Goal: Task Accomplishment & Management: Manage account settings

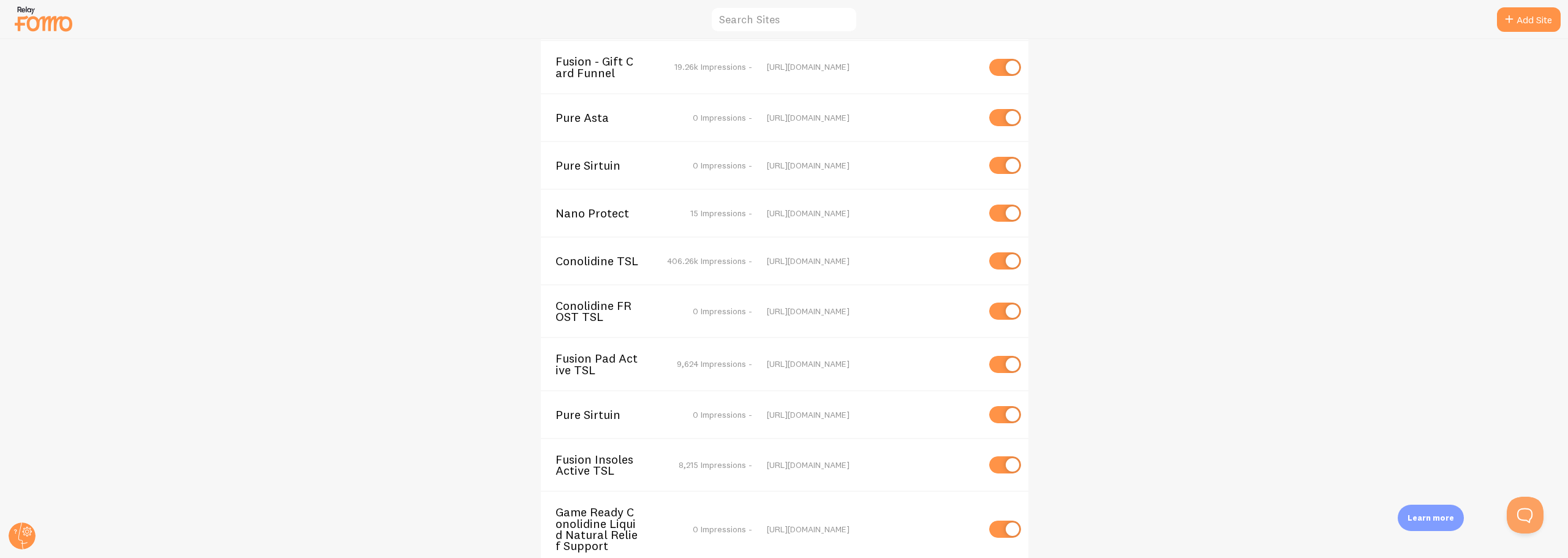
scroll to position [3411, 0]
click at [583, 506] on span "Game Ready Conolidine Liquid Natural Relief Support" at bounding box center [604, 528] width 99 height 45
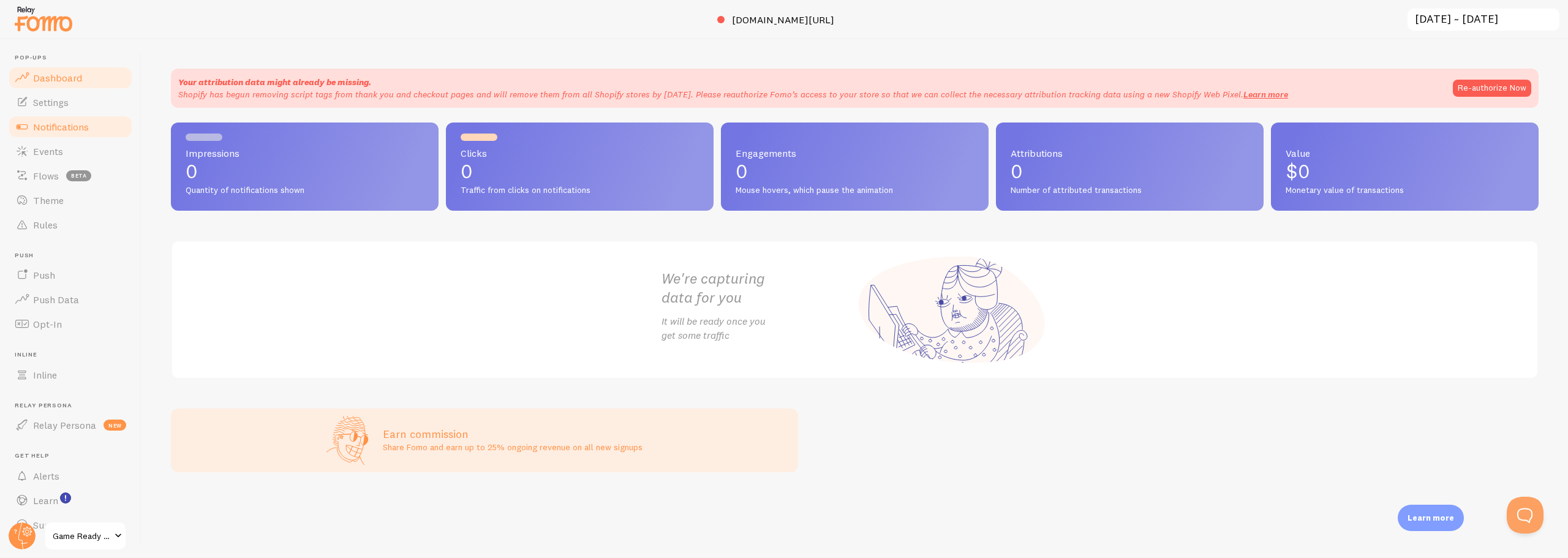
click at [46, 127] on span "Notifications" at bounding box center [61, 127] width 56 height 13
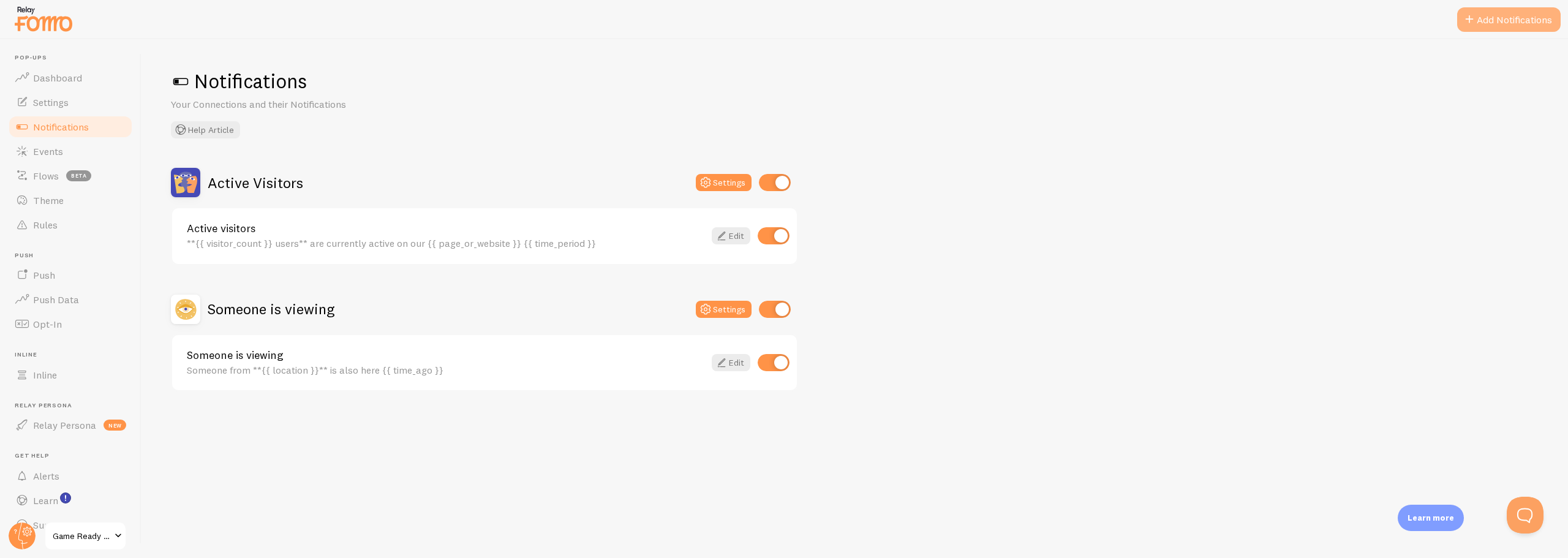
click at [1486, 18] on button "Add Notifications" at bounding box center [1509, 19] width 104 height 24
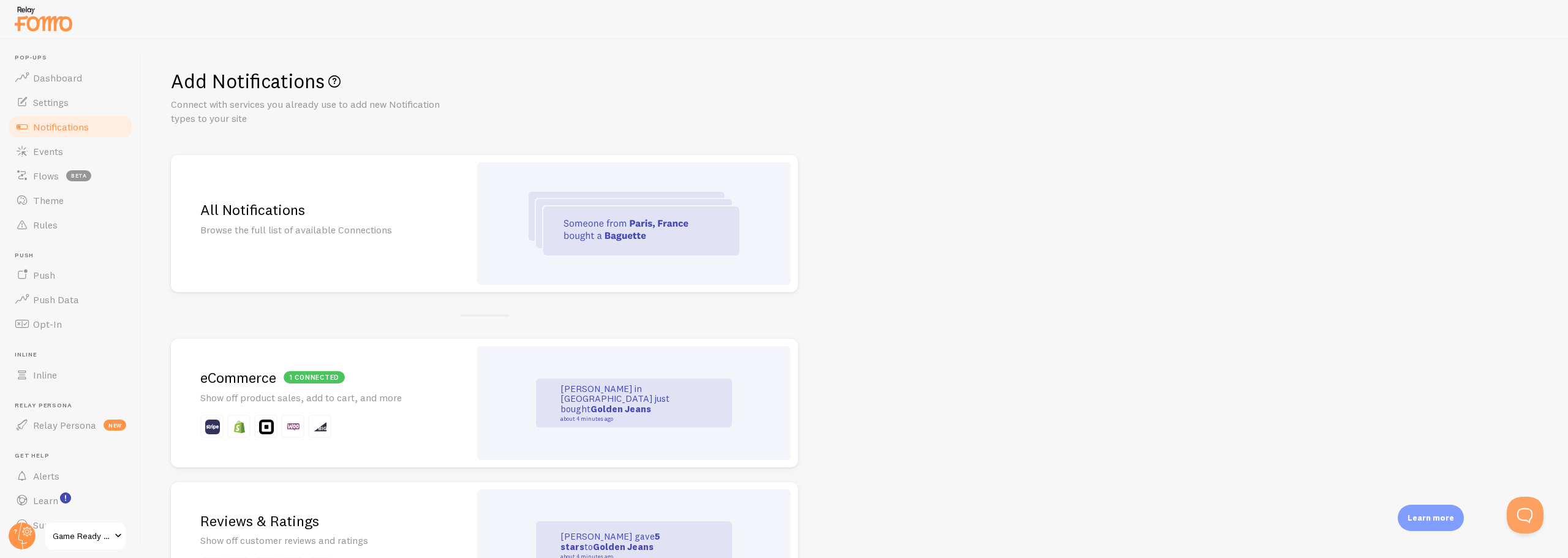
click at [252, 378] on h2 "1 connected eCommerce" at bounding box center [320, 378] width 240 height 19
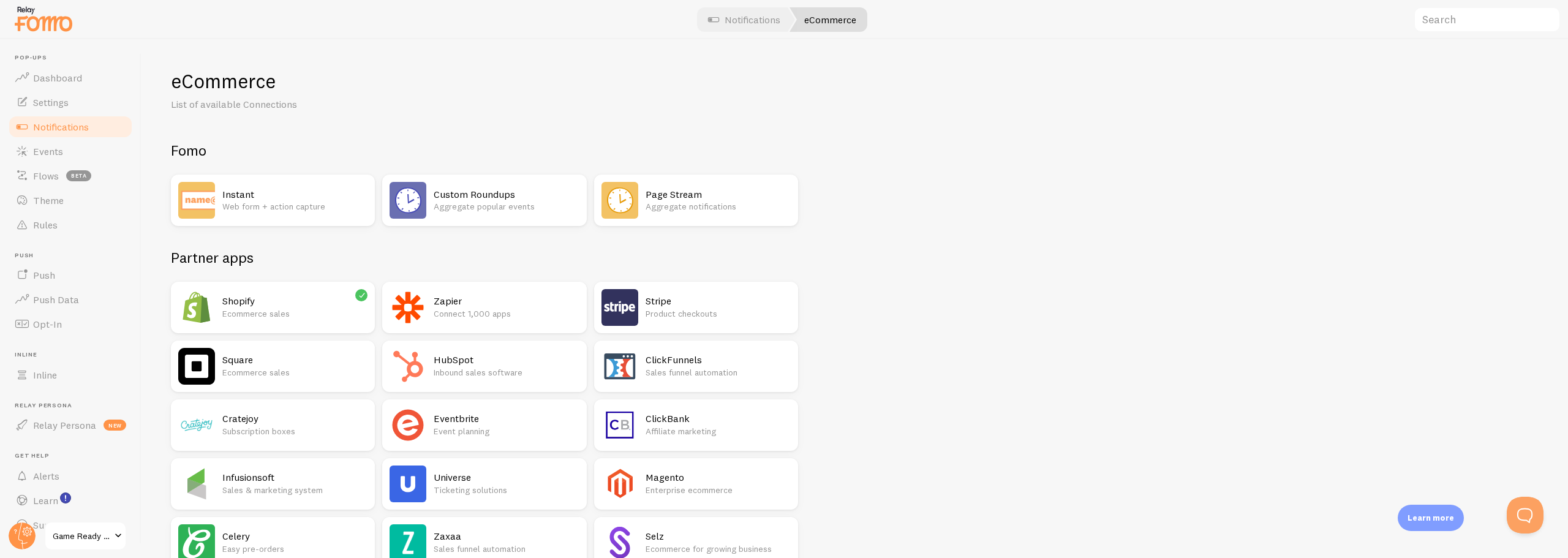
click at [105, 532] on span "Game Ready Conolidine Liquid Natural Relief Support" at bounding box center [82, 535] width 58 height 14
click at [241, 306] on h2 "Shopify" at bounding box center [294, 301] width 145 height 13
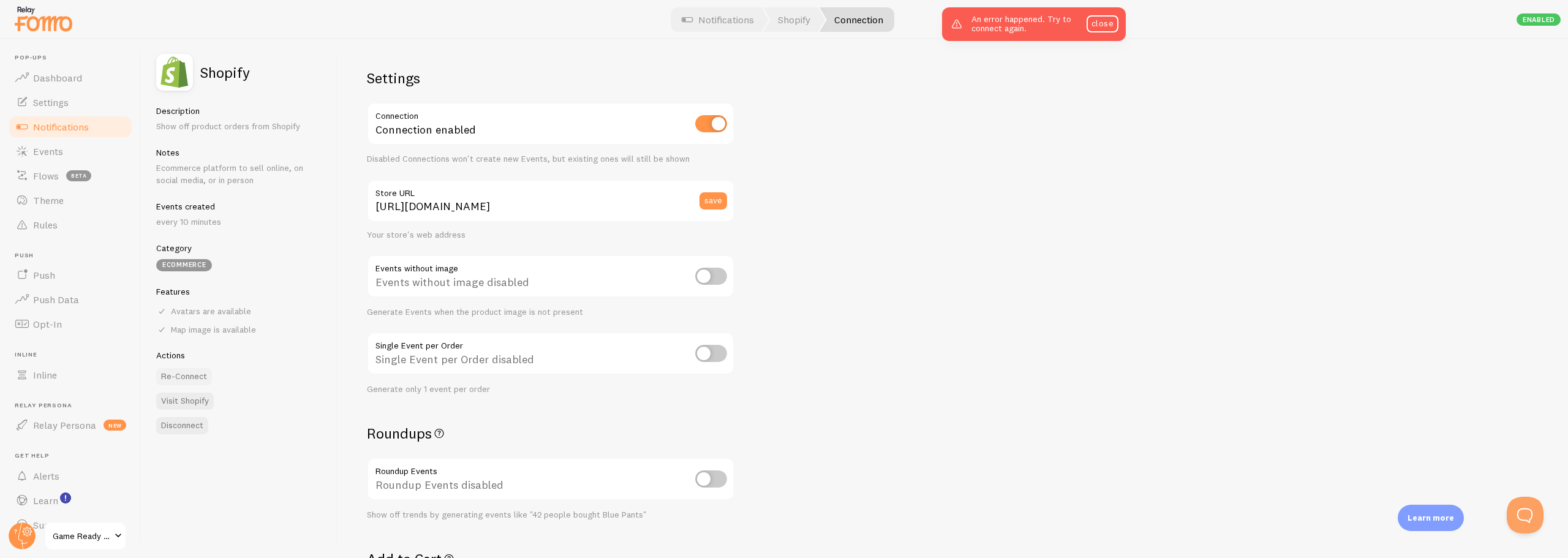
click at [185, 375] on button "Re-Connect" at bounding box center [184, 377] width 56 height 17
click at [1109, 30] on link "close" at bounding box center [1102, 23] width 32 height 17
click at [45, 133] on link "Notifications" at bounding box center [70, 126] width 126 height 24
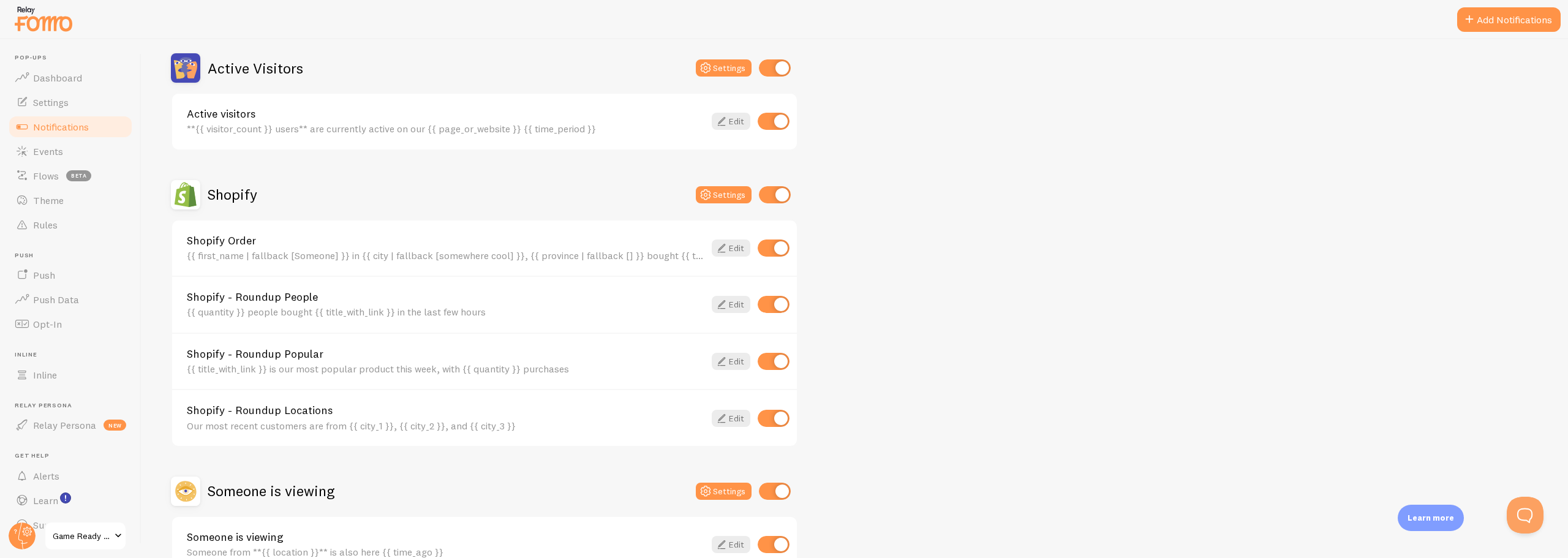
scroll to position [184, 0]
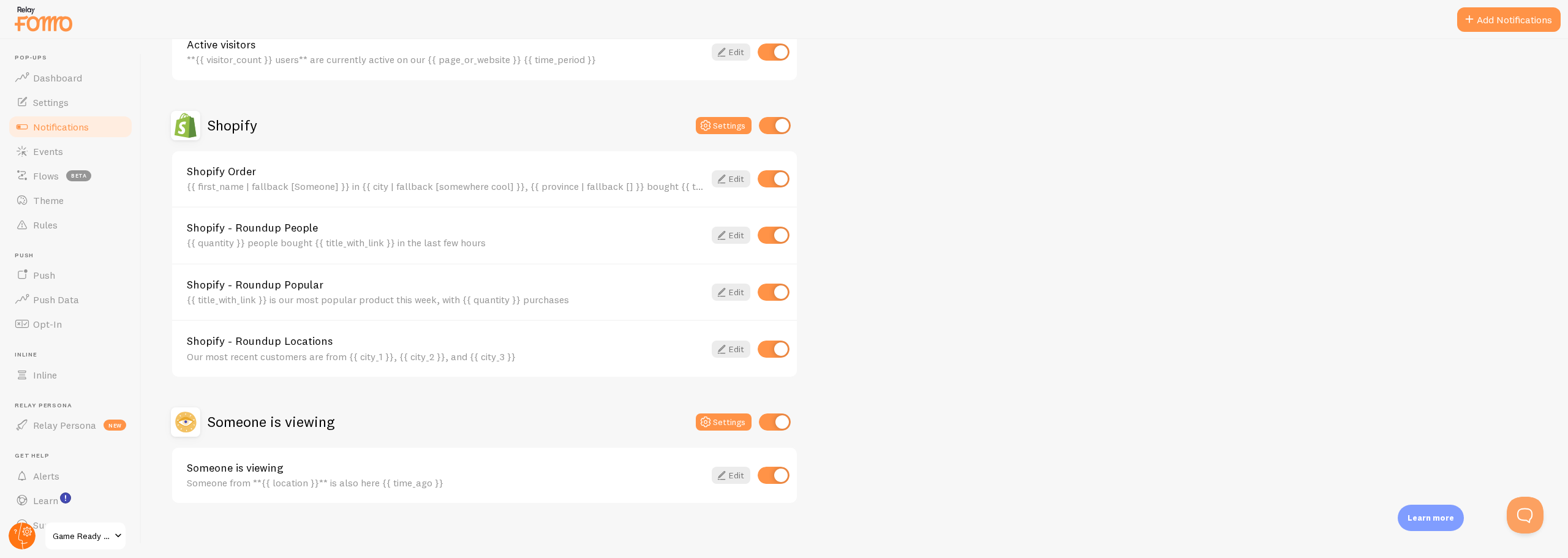
click at [19, 537] on circle at bounding box center [22, 535] width 27 height 27
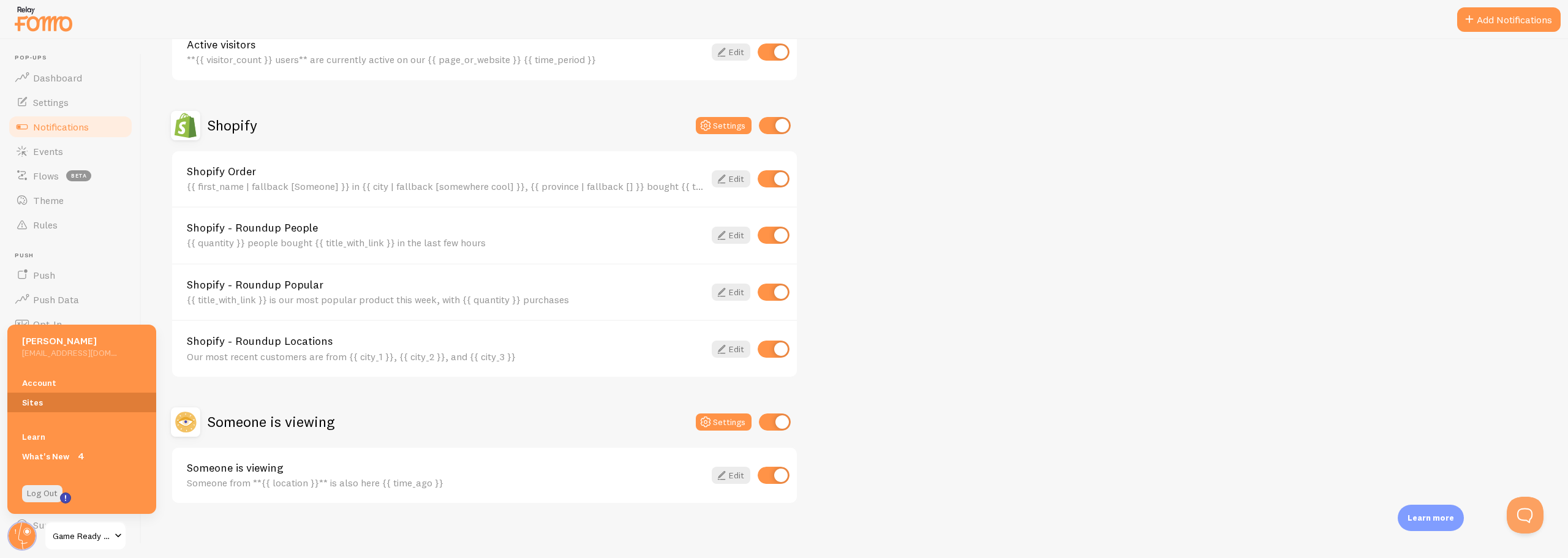
click at [34, 404] on link "Sites" at bounding box center [82, 402] width 149 height 19
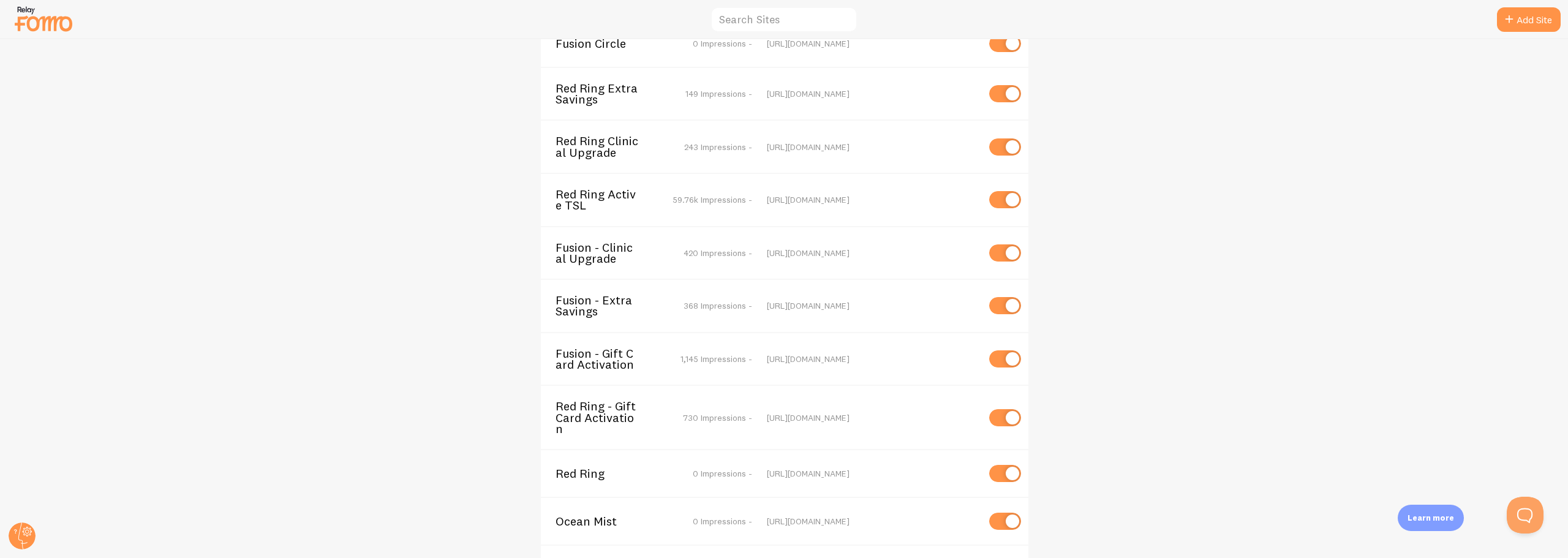
scroll to position [2615, 0]
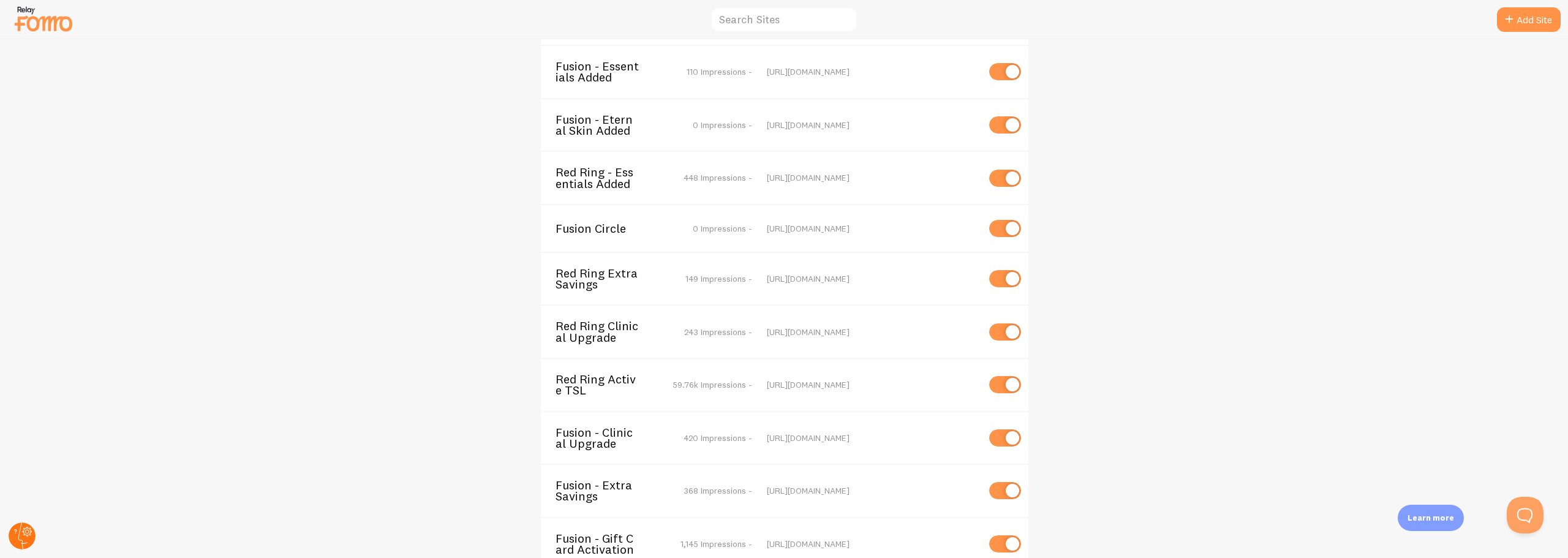
click at [25, 536] on circle at bounding box center [22, 535] width 27 height 27
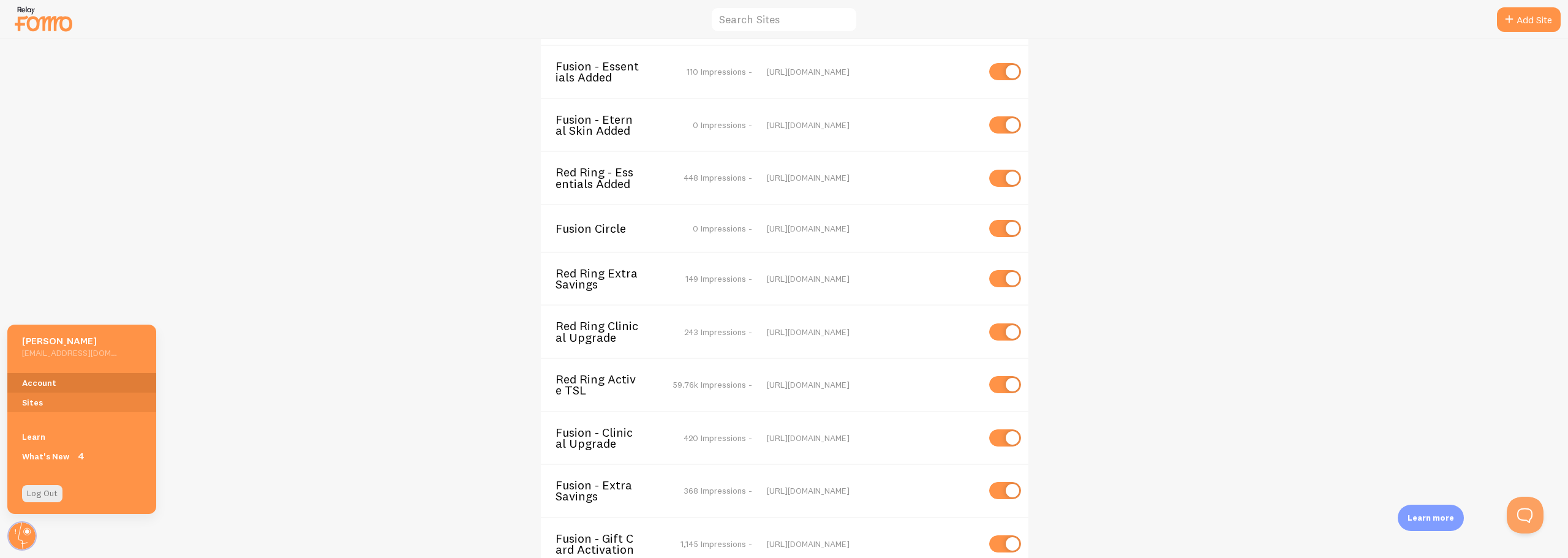
click at [30, 383] on link "Account" at bounding box center [82, 382] width 149 height 19
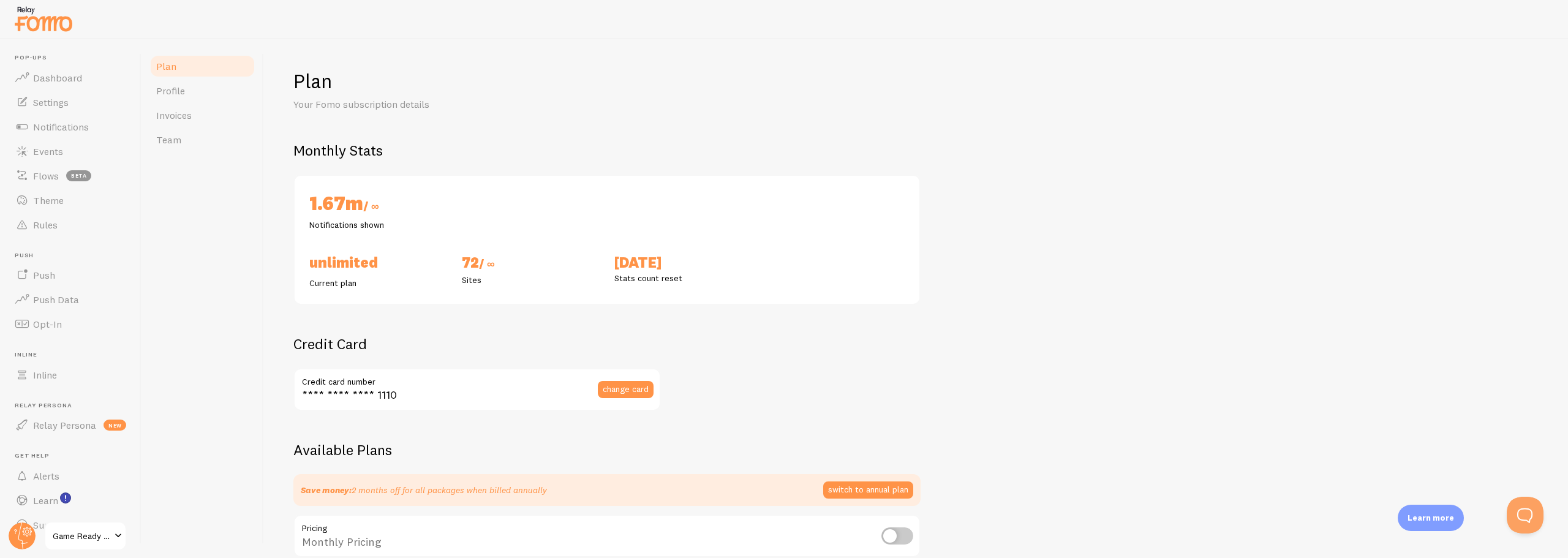
checkbox input "true"
click at [46, 78] on span "Dashboard" at bounding box center [58, 78] width 49 height 13
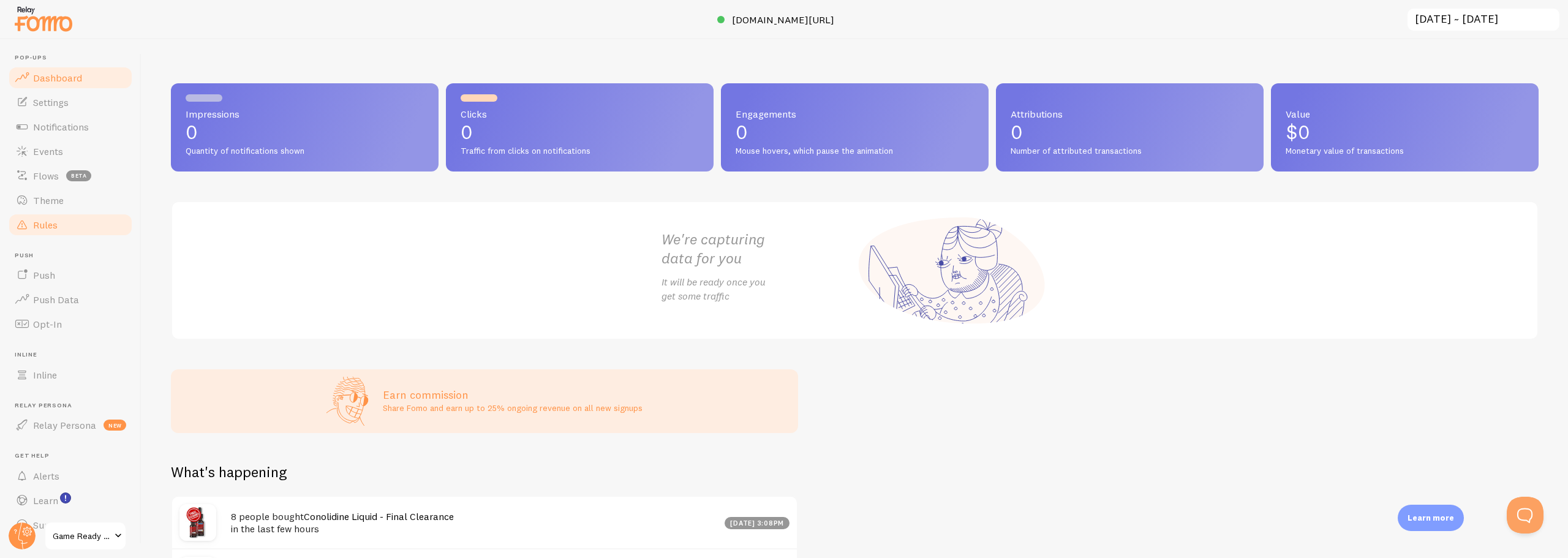
click at [52, 224] on span "Rules" at bounding box center [45, 225] width 24 height 13
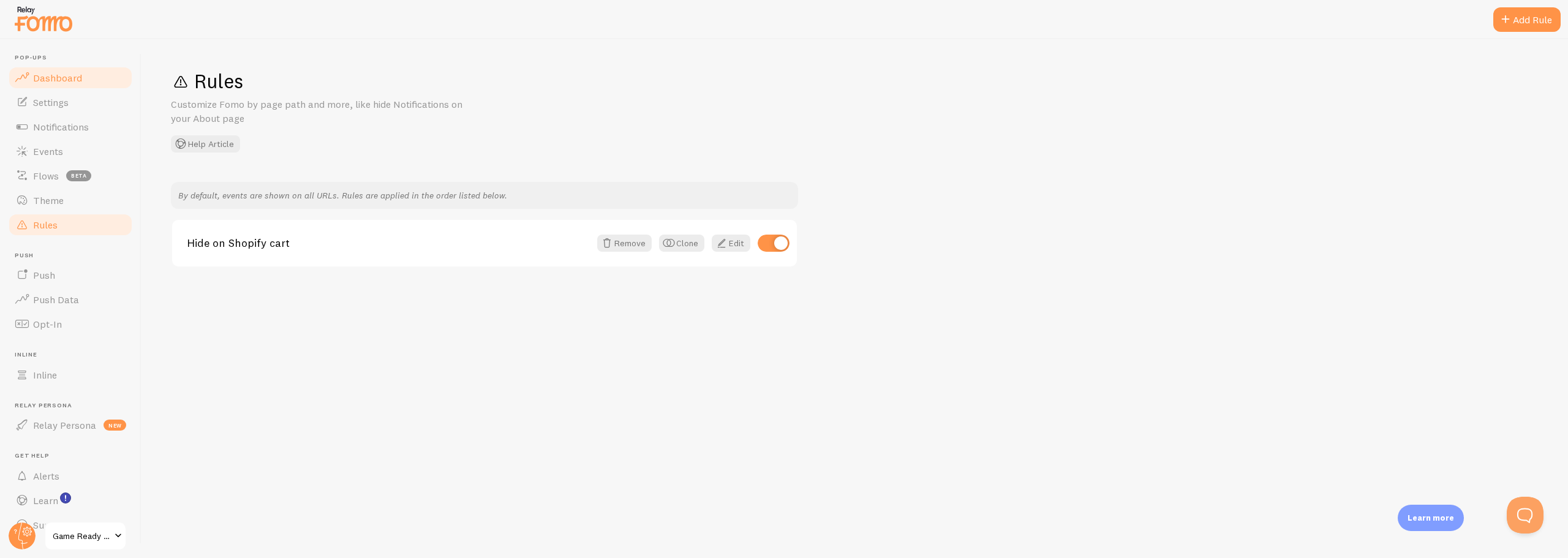
click at [48, 83] on span "Dashboard" at bounding box center [58, 78] width 49 height 13
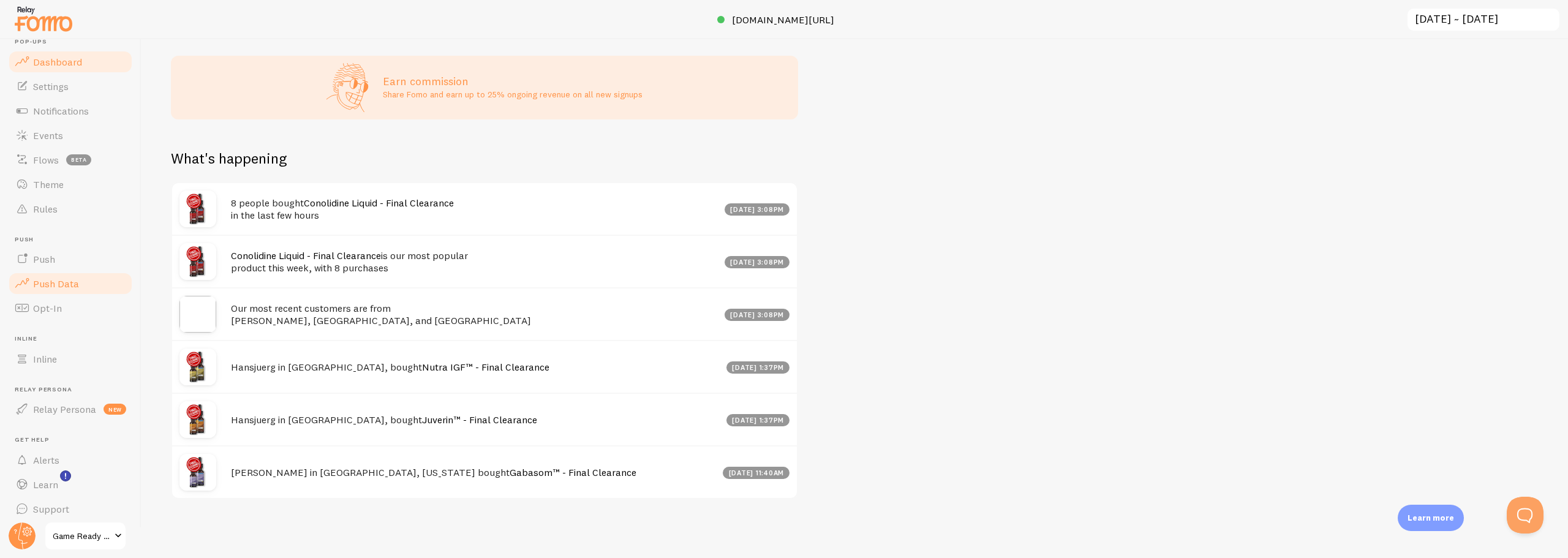
scroll to position [23, 0]
click at [47, 104] on span "Notifications" at bounding box center [61, 104] width 56 height 13
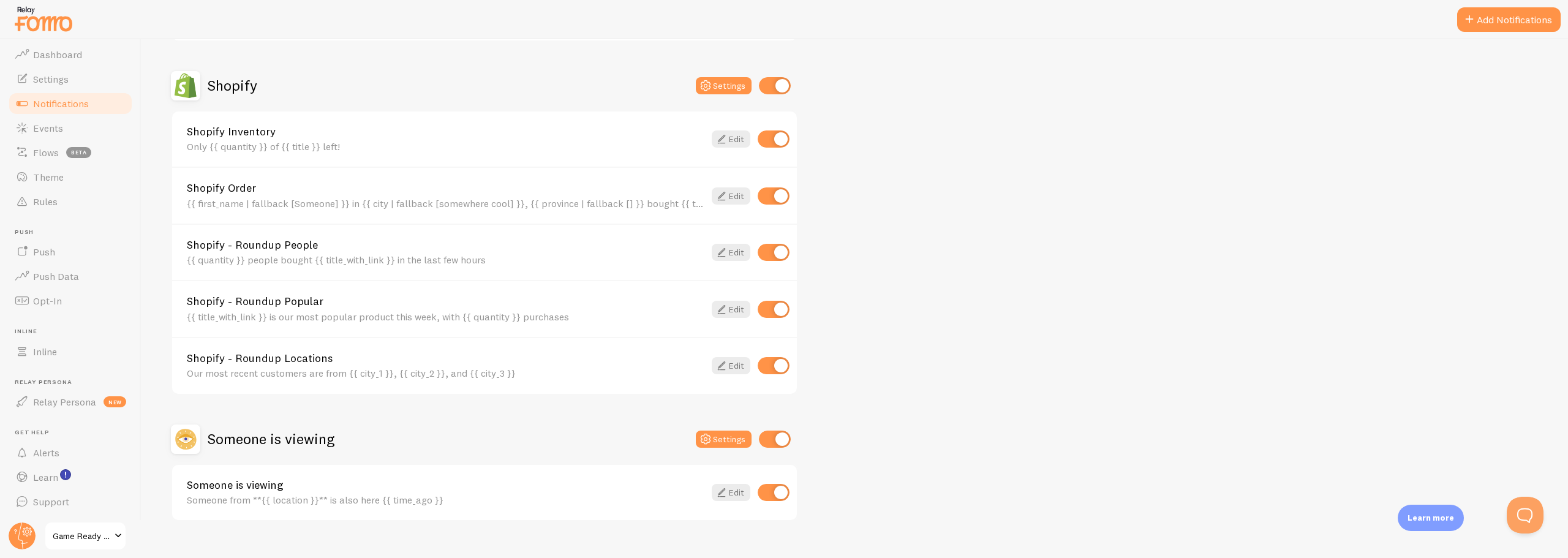
scroll to position [429, 0]
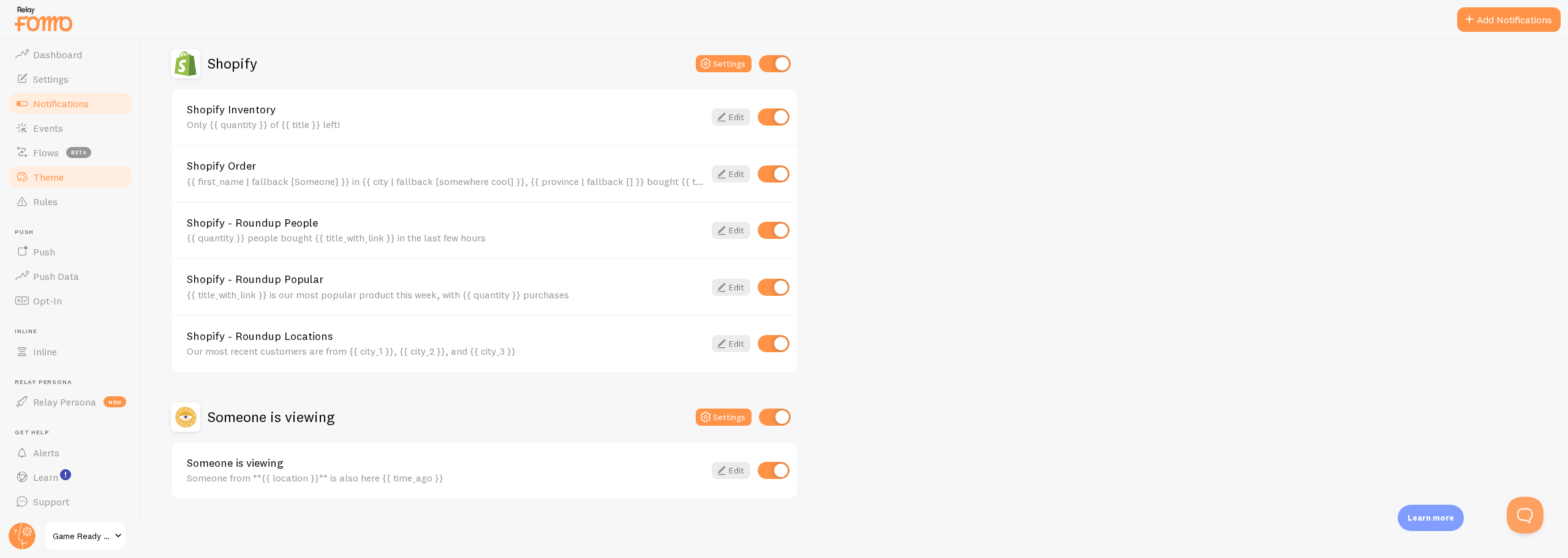
click at [35, 169] on link "Theme" at bounding box center [70, 177] width 126 height 24
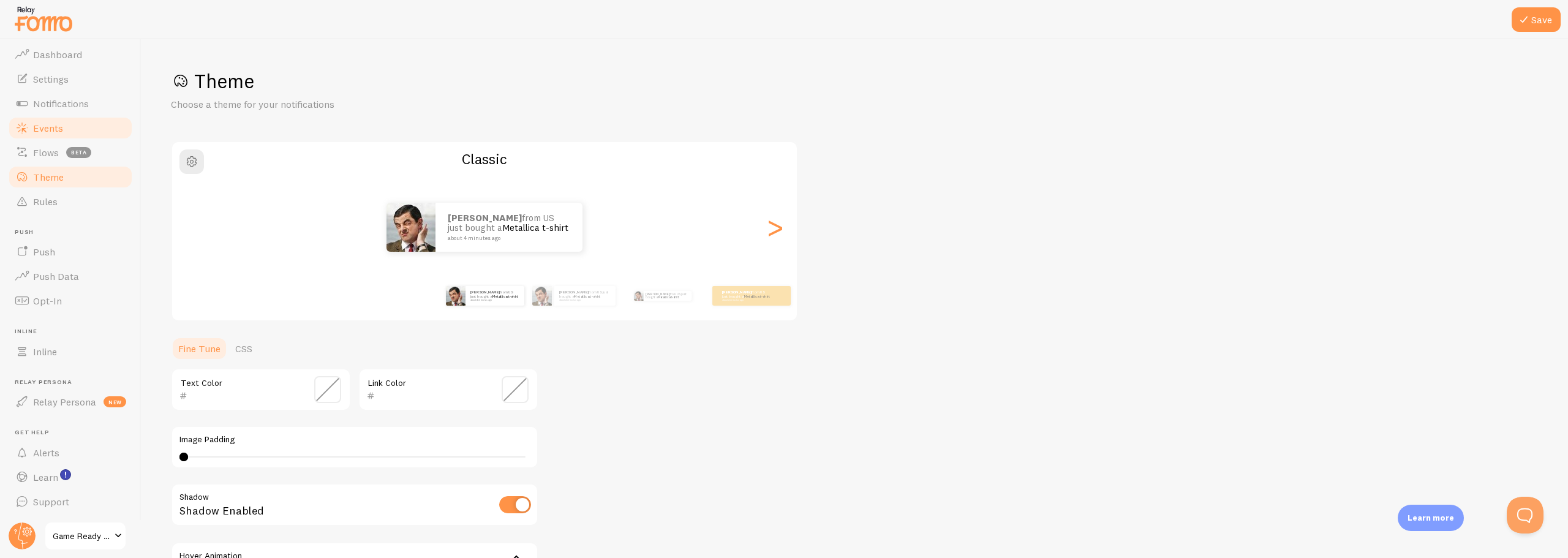
click at [41, 132] on span "Events" at bounding box center [48, 128] width 30 height 13
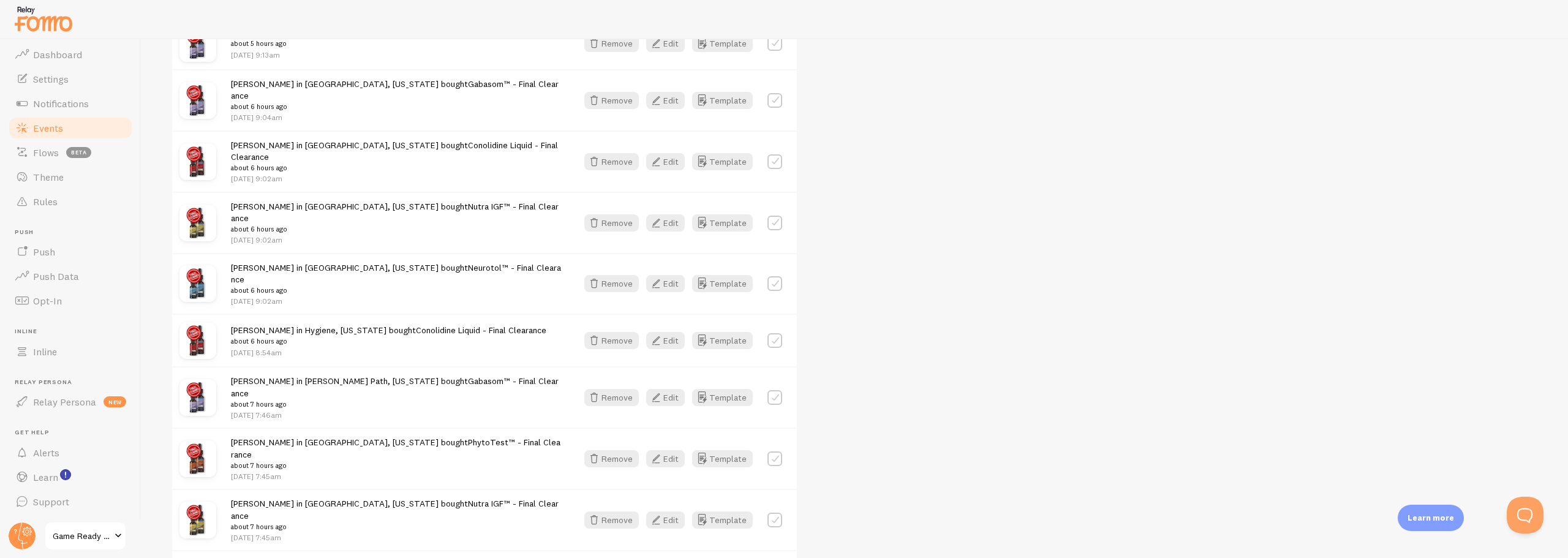
scroll to position [797, 0]
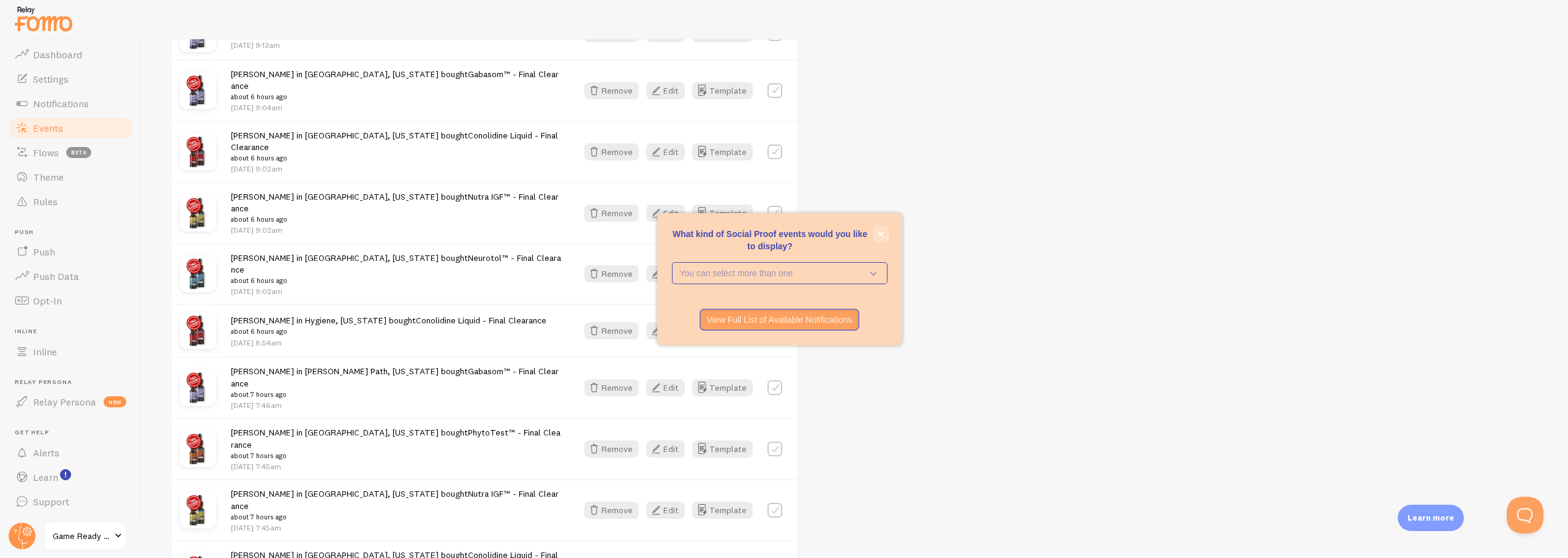
click at [879, 232] on icon "close," at bounding box center [881, 234] width 6 height 6
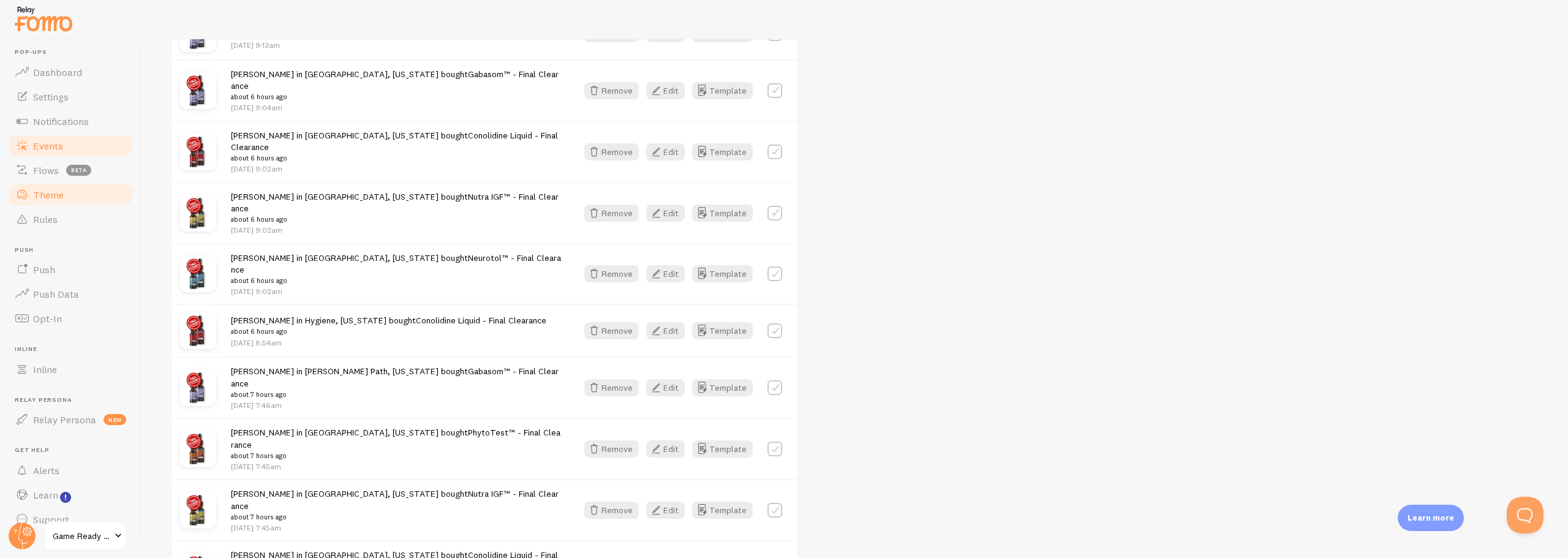
scroll to position [0, 0]
click at [47, 72] on span "Dashboard" at bounding box center [58, 78] width 49 height 13
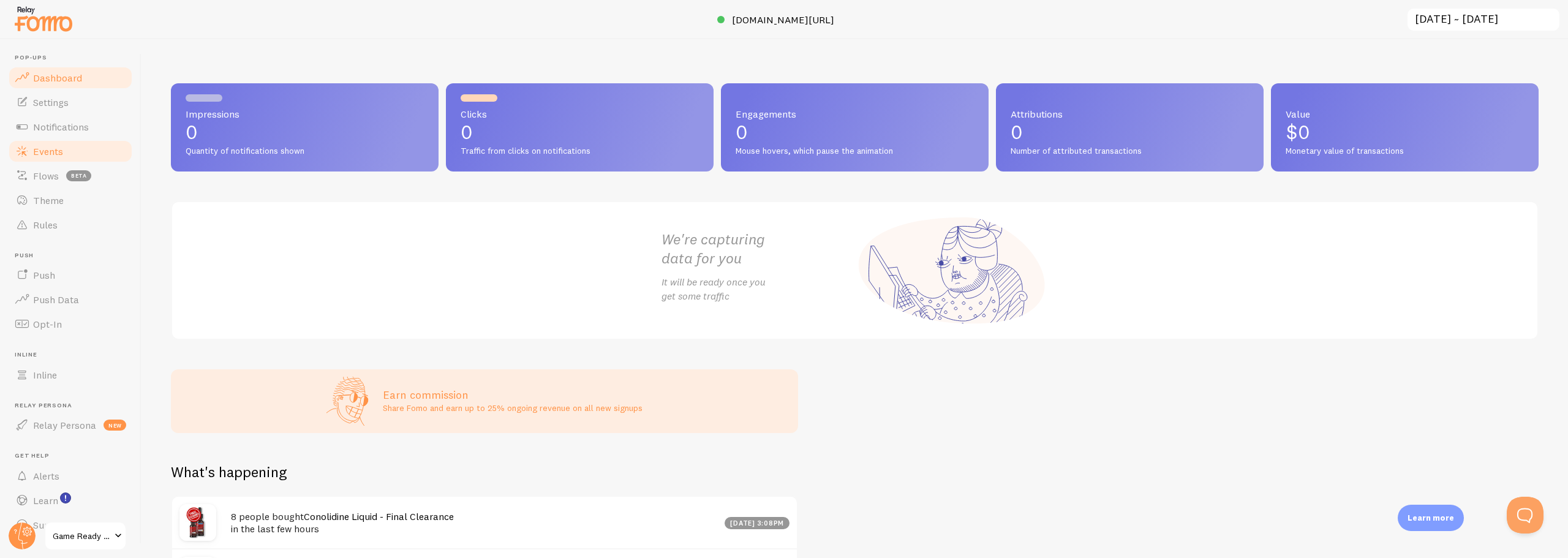
click at [38, 153] on span "Events" at bounding box center [48, 151] width 30 height 13
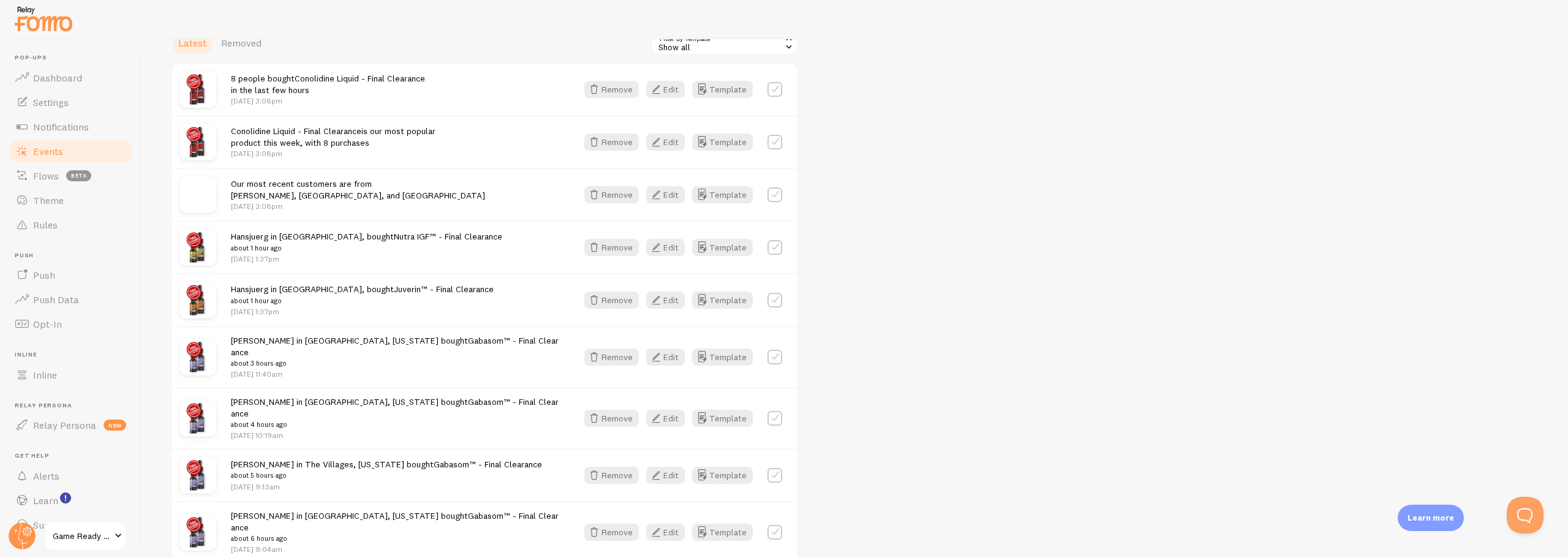
scroll to position [368, 0]
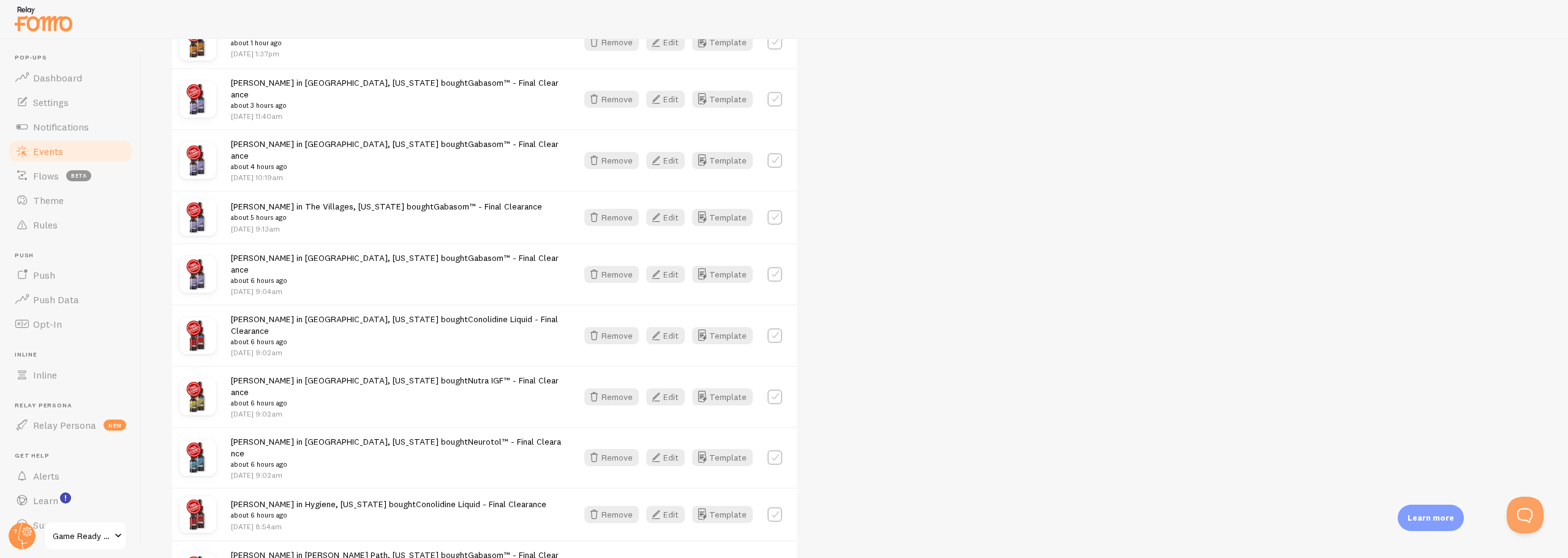
click at [689, 557] on html "Pop-ups Dashboard Settings Notifications Events Flows beta Theme Rules Push Pus…" at bounding box center [784, 279] width 1568 height 558
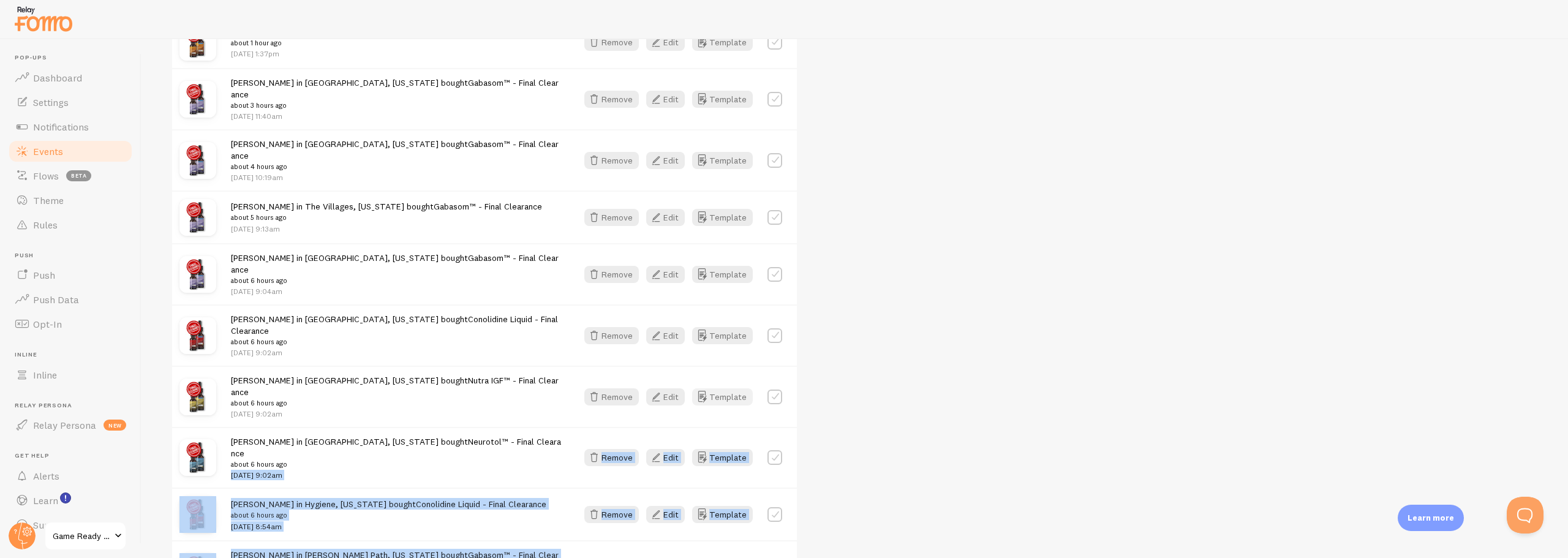
scroll to position [696, 0]
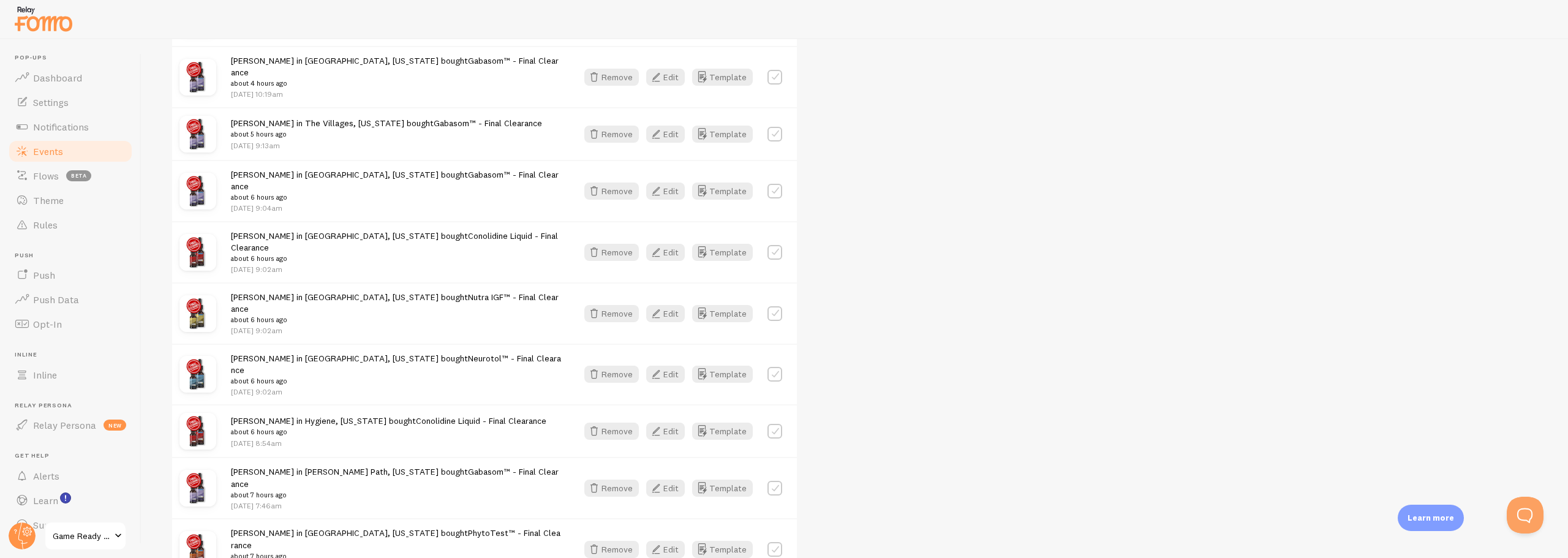
click at [53, 122] on span "Notifications" at bounding box center [61, 127] width 56 height 13
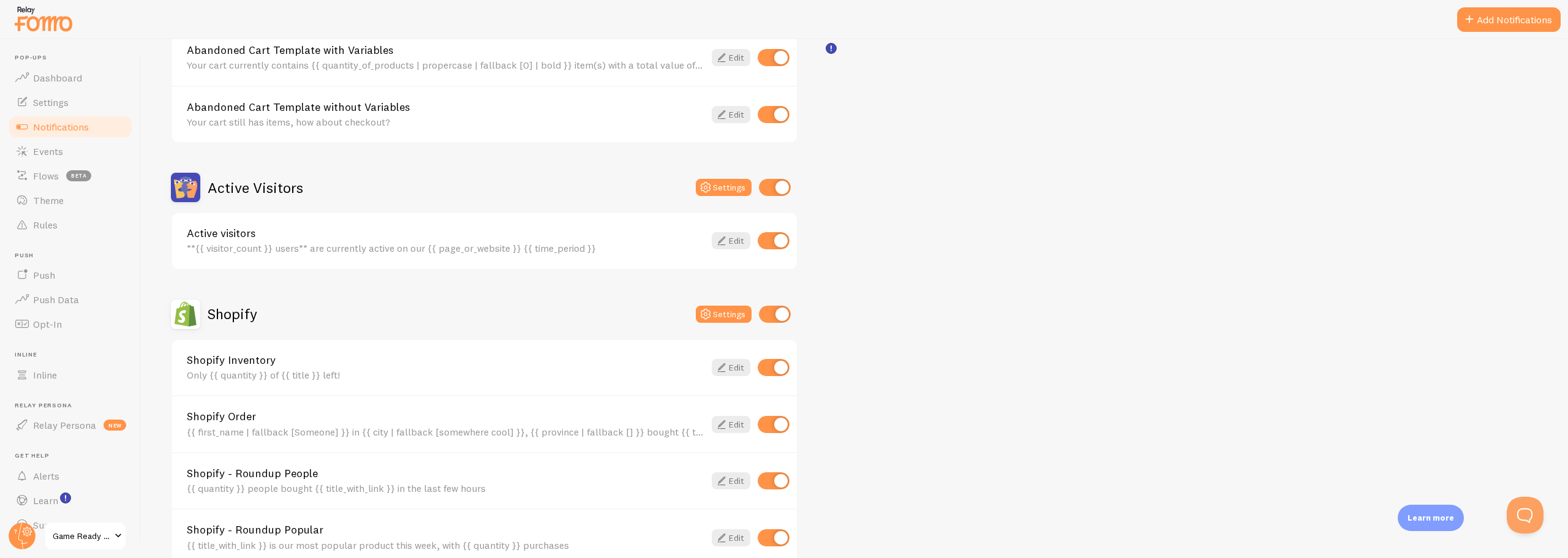
scroll to position [245, 0]
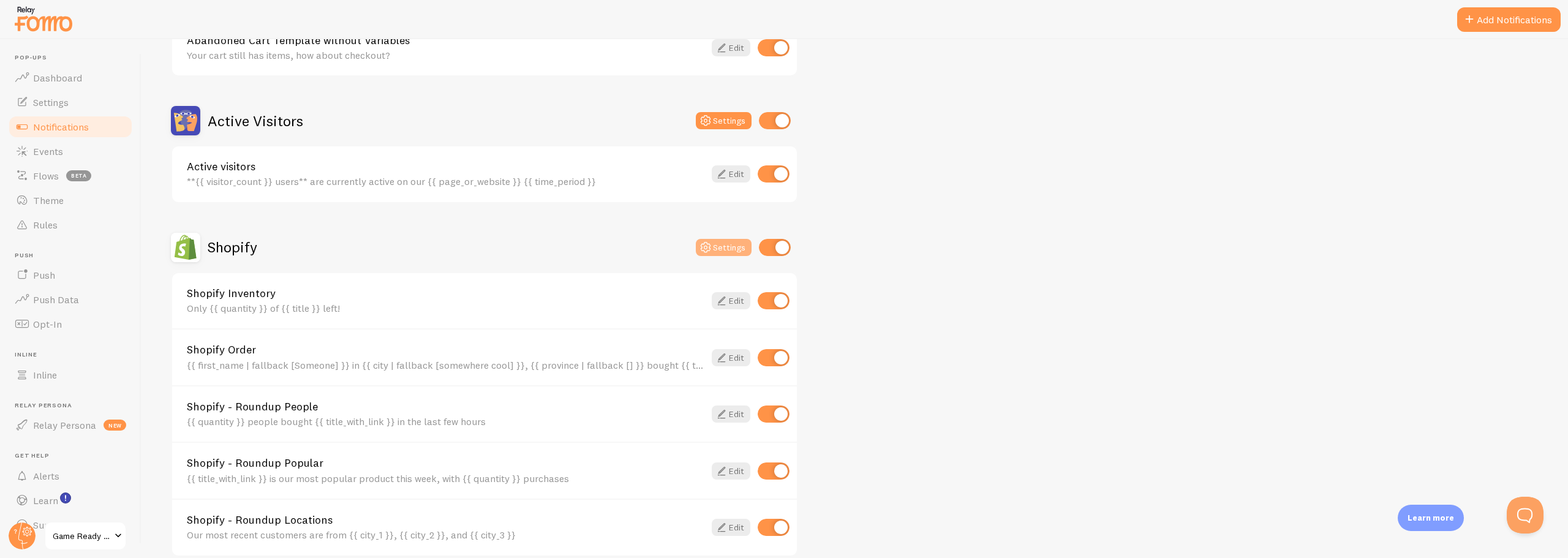
click at [723, 246] on button "Settings" at bounding box center [724, 247] width 56 height 17
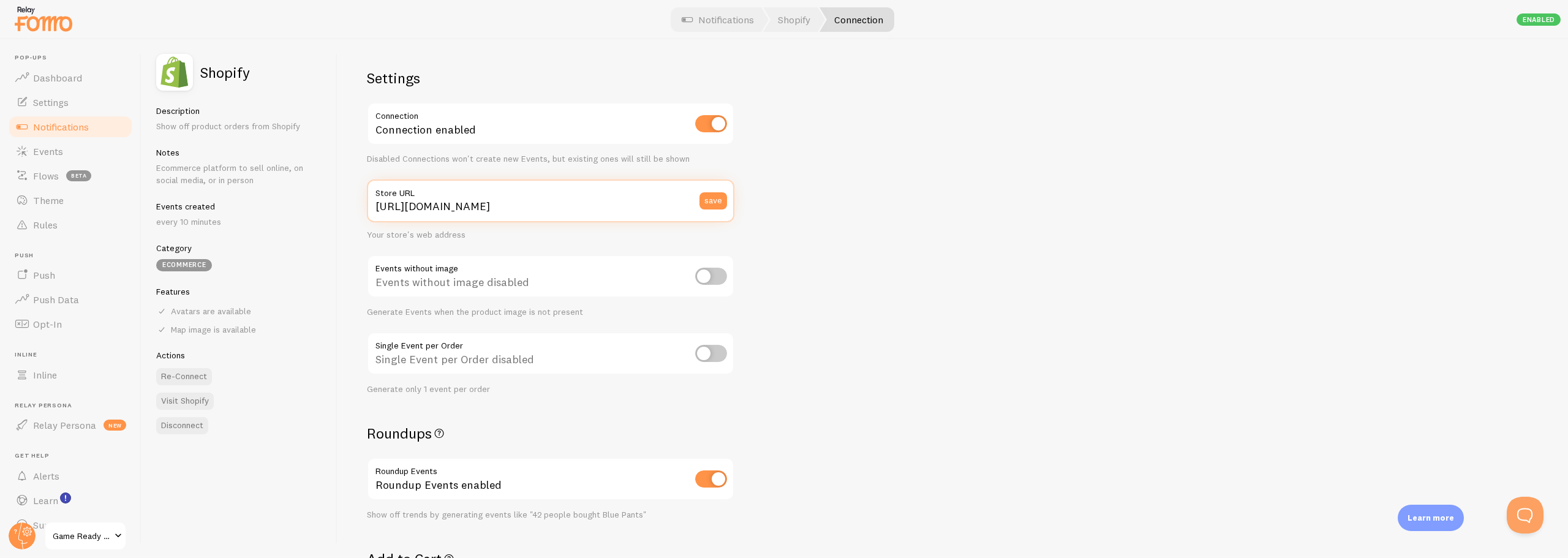
click at [509, 214] on input "[URL][DOMAIN_NAME]" at bounding box center [551, 201] width 368 height 43
click at [510, 214] on input "[URL][DOMAIN_NAME]" at bounding box center [551, 201] width 368 height 43
click at [510, 214] on input "https://gamedayready.com" at bounding box center [551, 201] width 368 height 43
click at [497, 220] on input "https://gamedayready.com" at bounding box center [551, 201] width 368 height 43
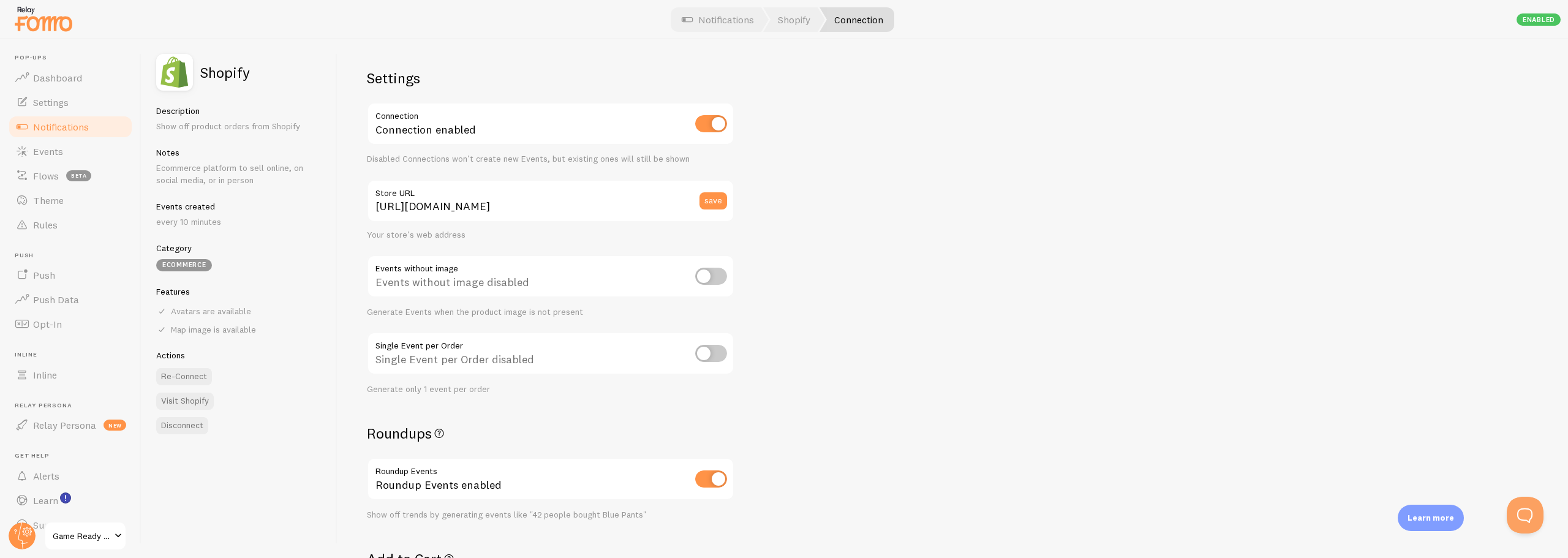
click at [343, 494] on div "Settings Connection Connection enabled Disabled Connections won't create new Ev…" at bounding box center [953, 298] width 1231 height 519
click at [443, 206] on input "https://gamedayready.com" at bounding box center [551, 201] width 368 height 43
click at [101, 539] on span "Game Ready Conolidine Liquid Natural Relief Support" at bounding box center [82, 535] width 58 height 14
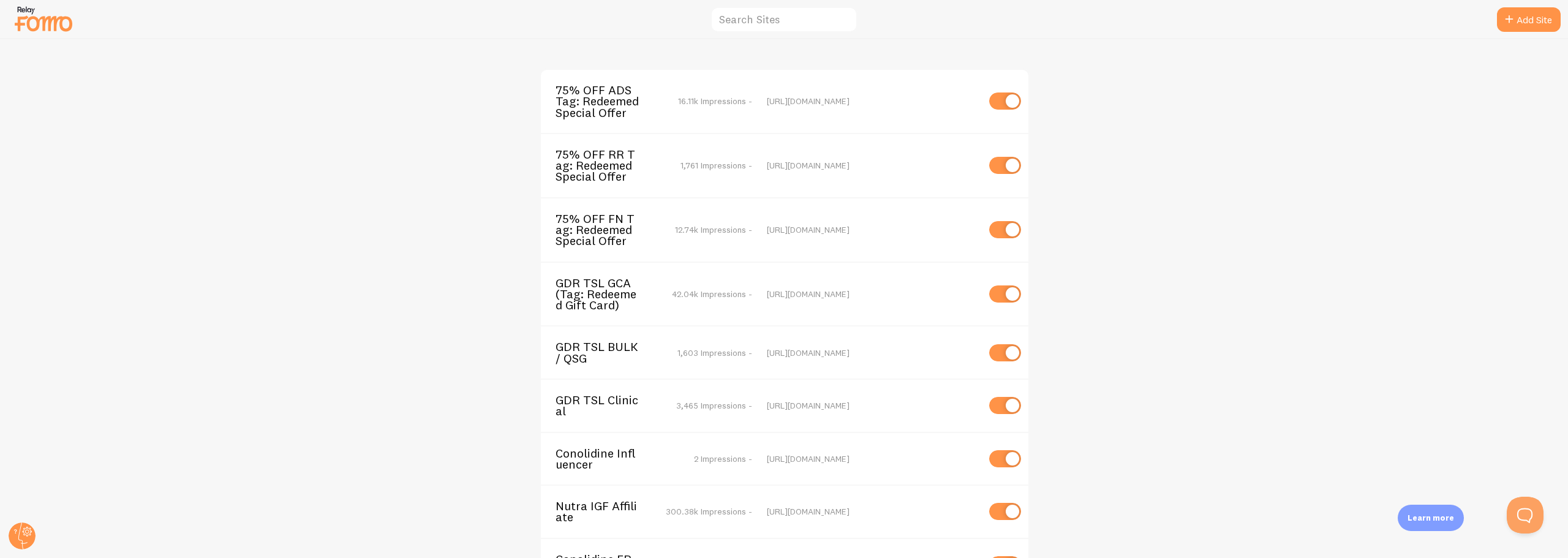
click at [572, 232] on span "75% OFF FN Tag: Redeemed Special Offer" at bounding box center [604, 230] width 99 height 34
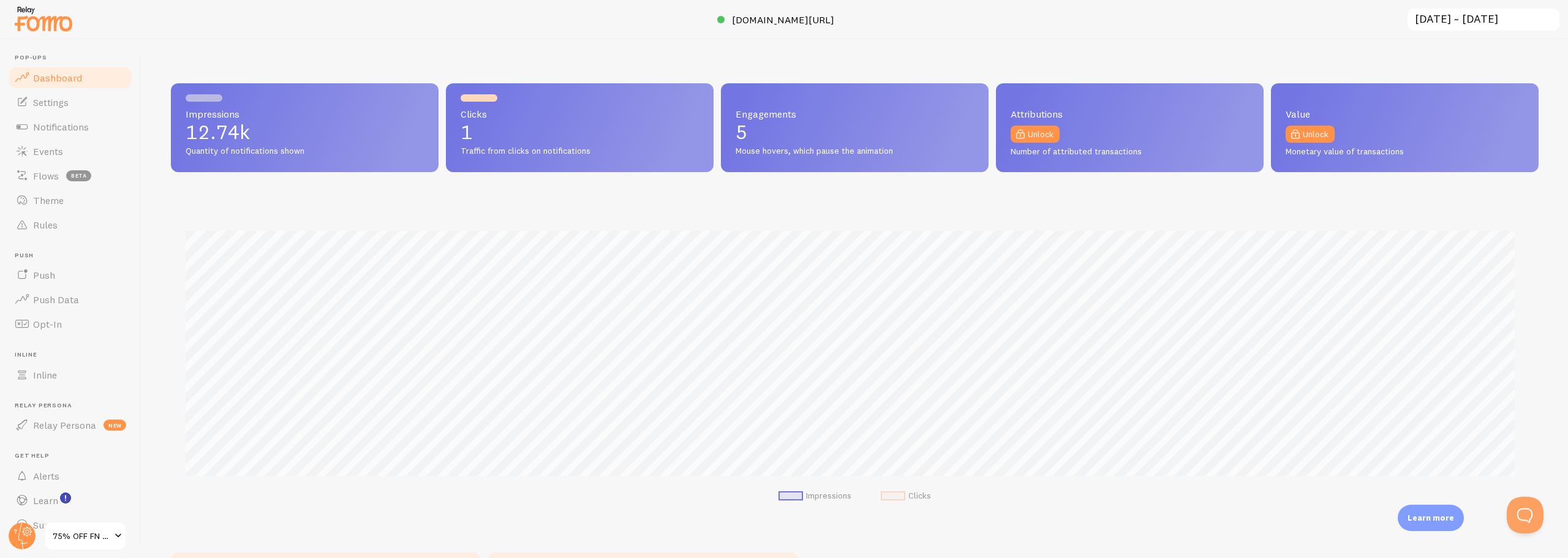
scroll to position [321, 1359]
click at [58, 106] on span "Settings" at bounding box center [51, 102] width 36 height 13
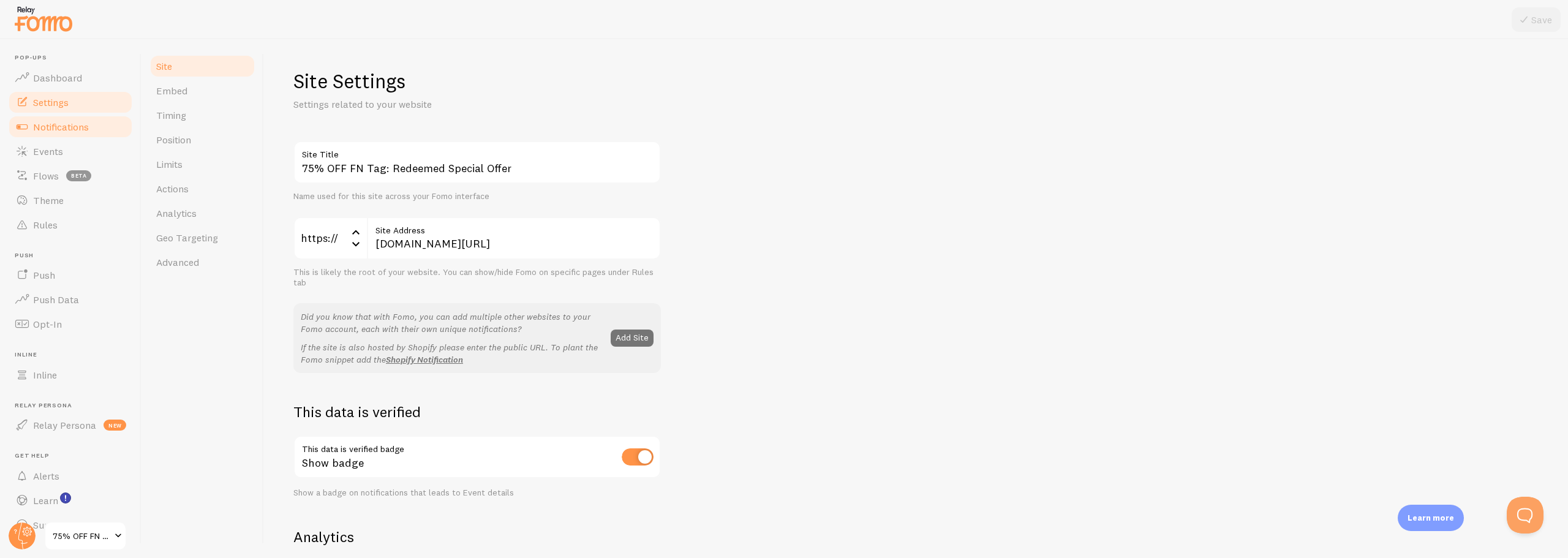
click at [55, 132] on span "Notifications" at bounding box center [61, 127] width 56 height 13
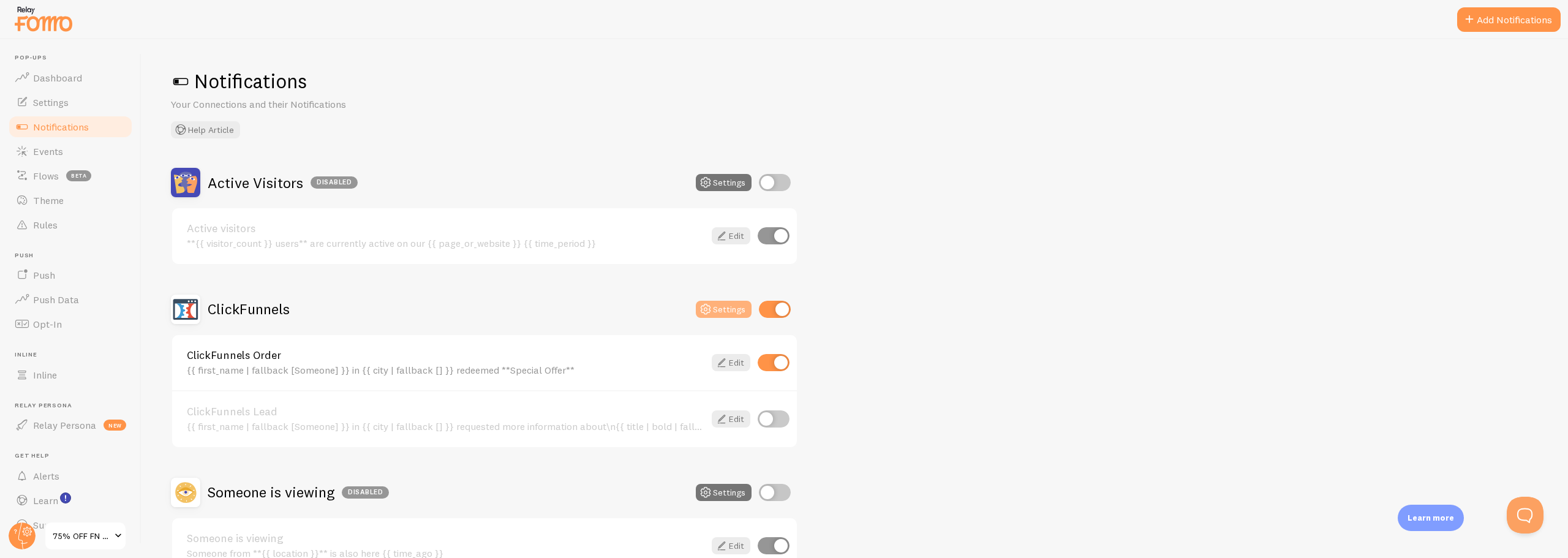
click at [718, 308] on button "Settings" at bounding box center [724, 309] width 56 height 17
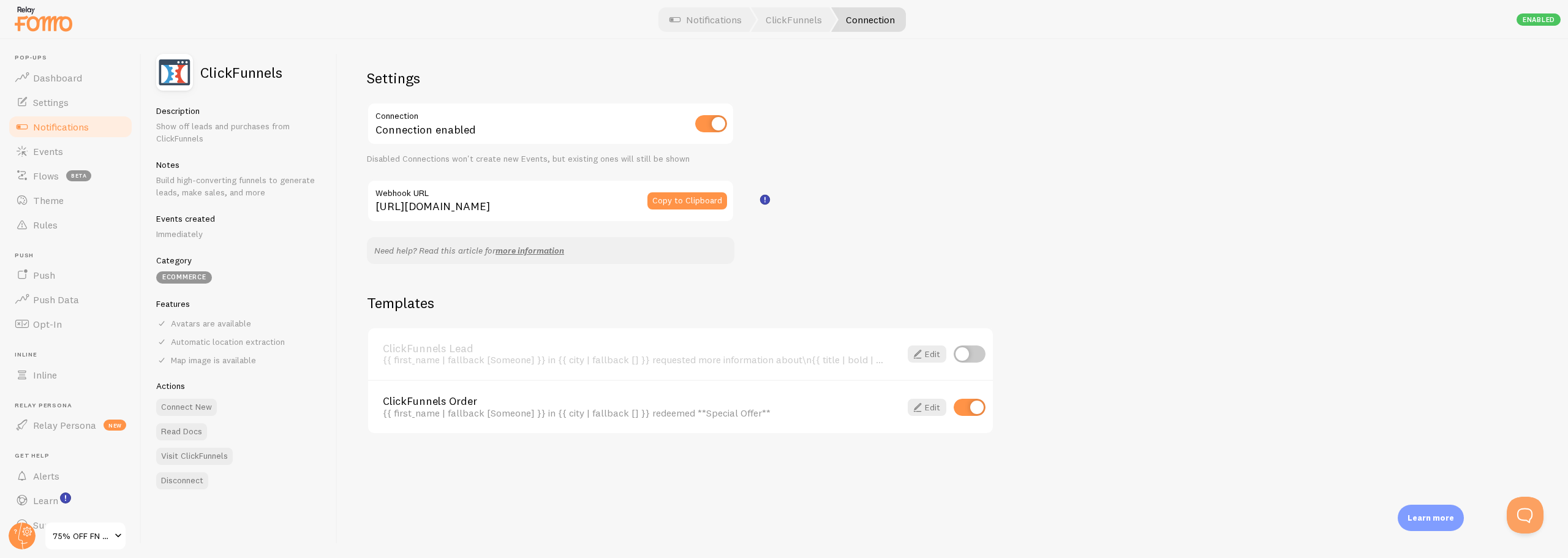
click at [100, 547] on link "75% OFF FN Tag: Redeemed Special Offer" at bounding box center [85, 536] width 83 height 30
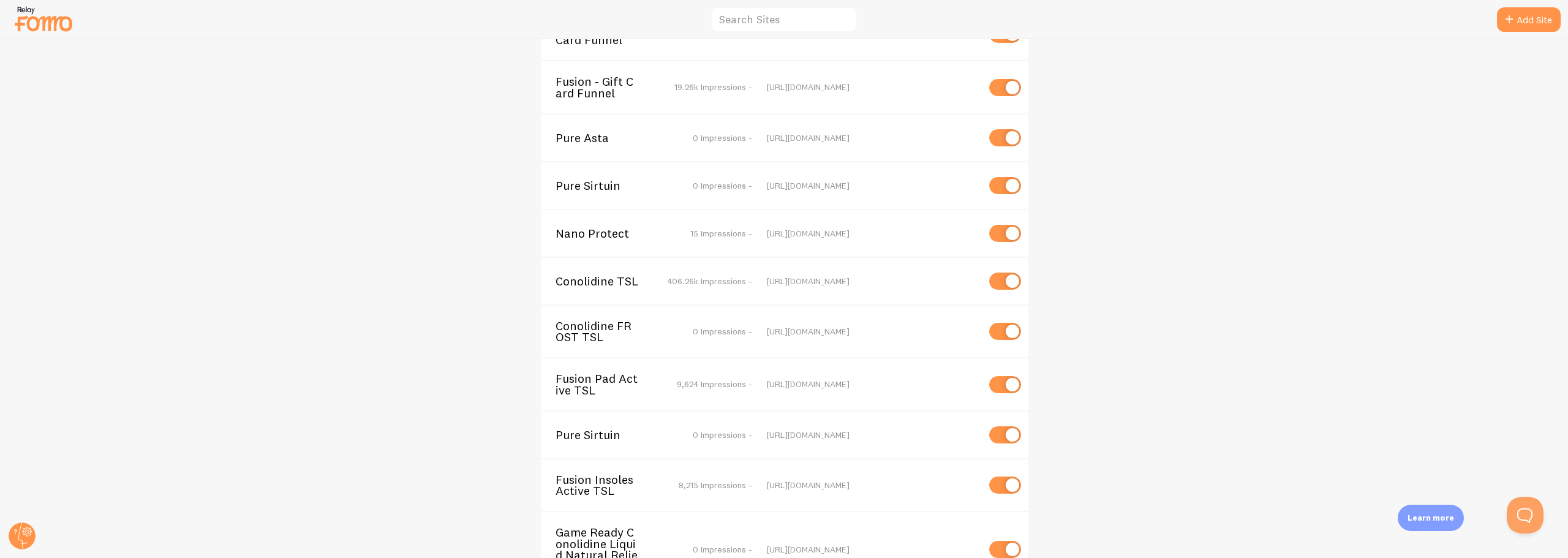
scroll to position [3411, 0]
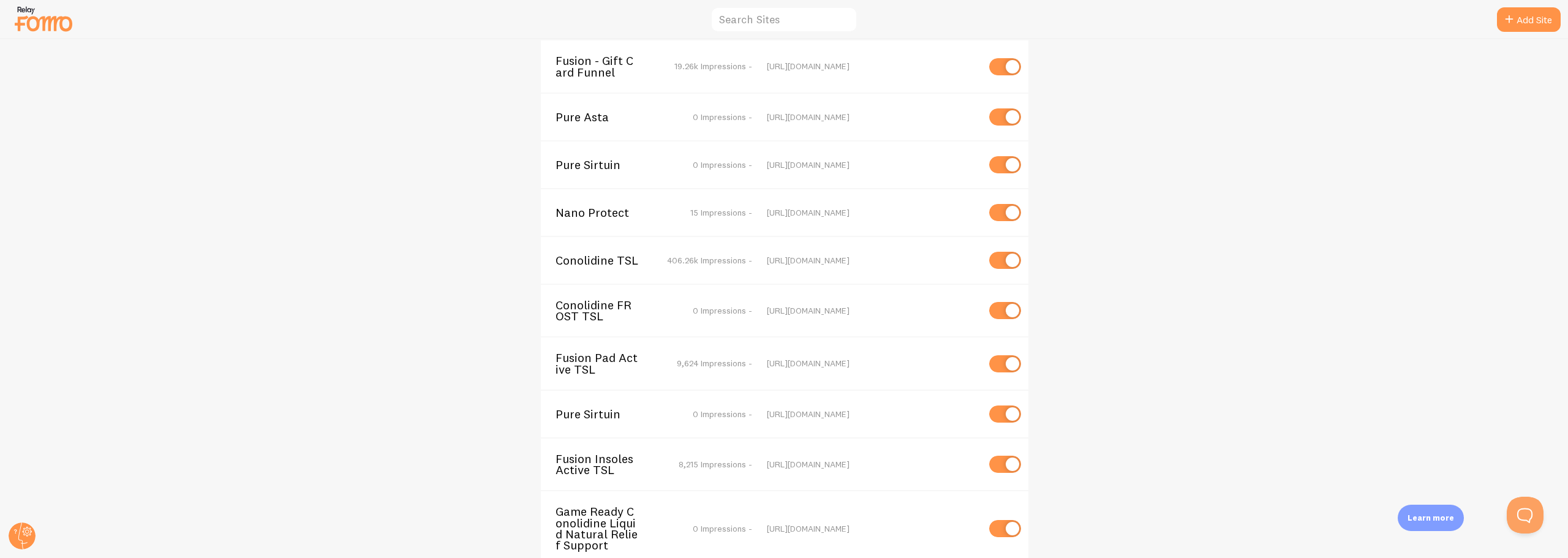
click at [593, 506] on span "Game Ready Conolidine Liquid Natural Relief Support" at bounding box center [604, 528] width 99 height 45
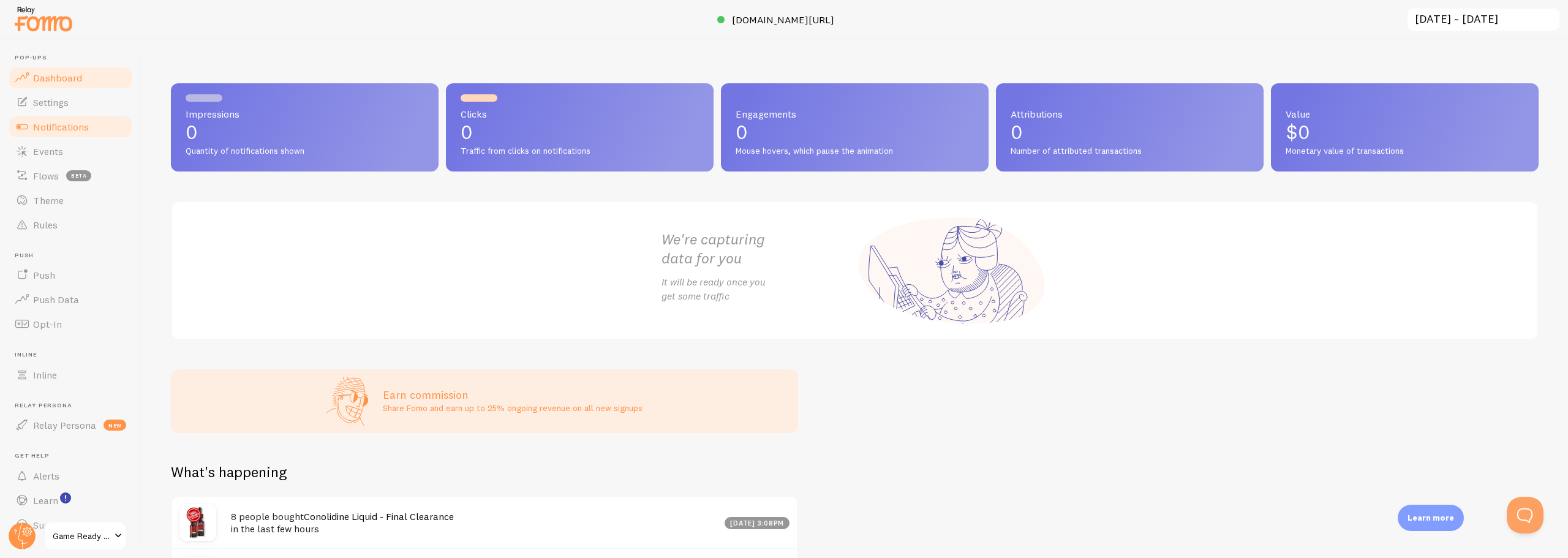
click at [64, 116] on link "Notifications" at bounding box center [70, 126] width 126 height 24
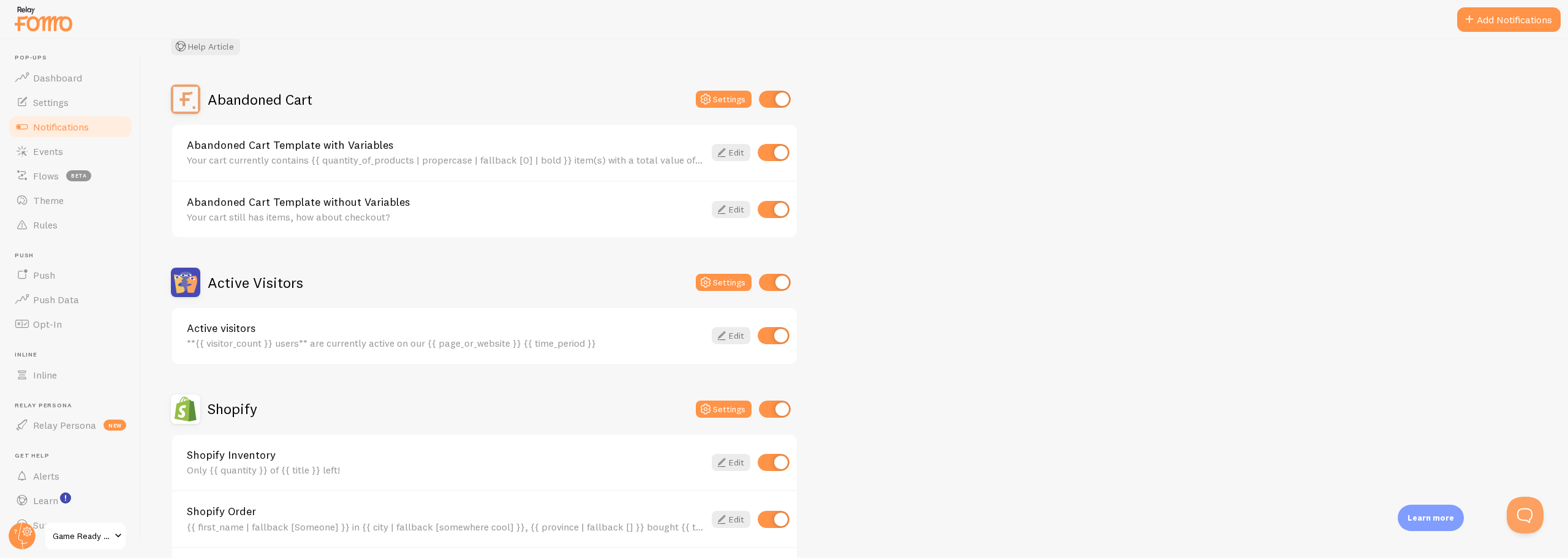
scroll to position [184, 0]
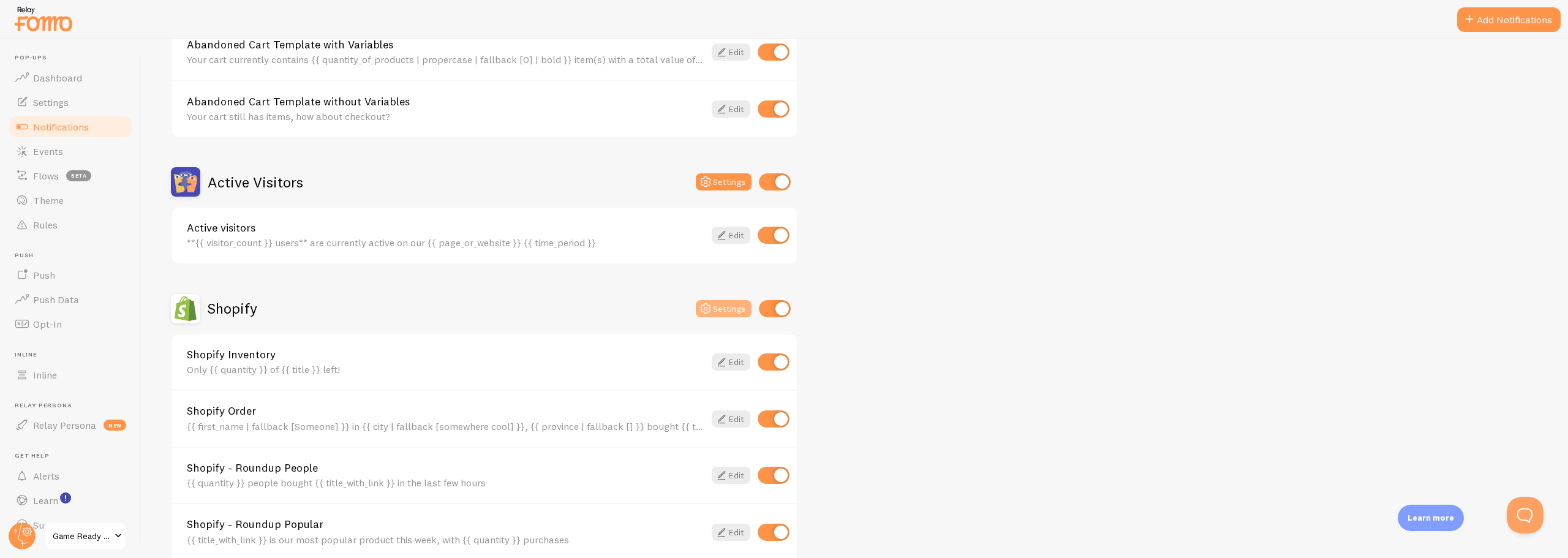
click at [729, 313] on button "Settings" at bounding box center [724, 308] width 56 height 17
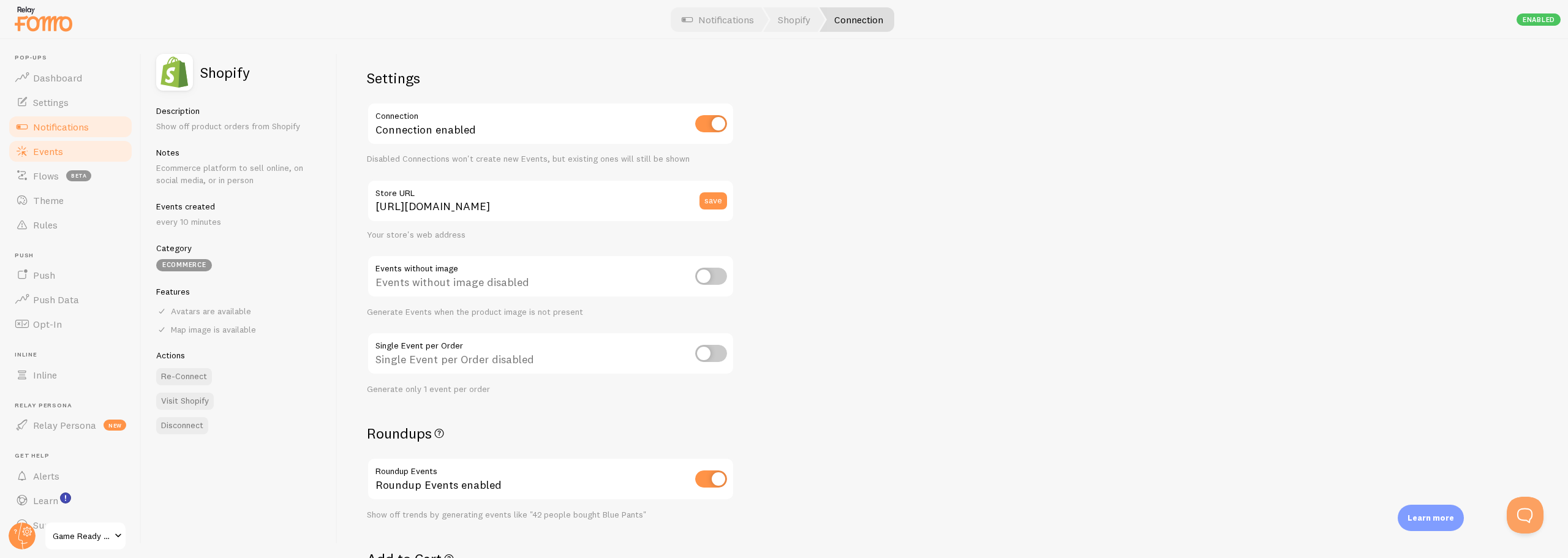
click at [45, 153] on span "Events" at bounding box center [48, 151] width 30 height 13
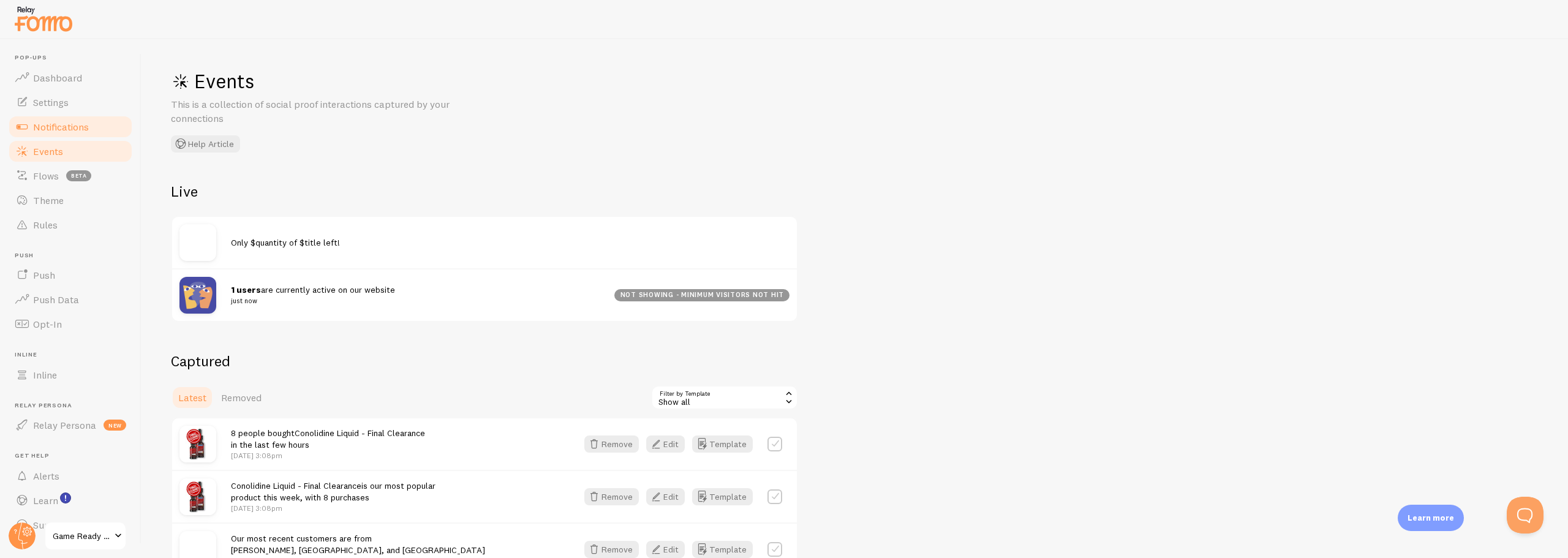
click at [50, 128] on span "Notifications" at bounding box center [61, 127] width 56 height 13
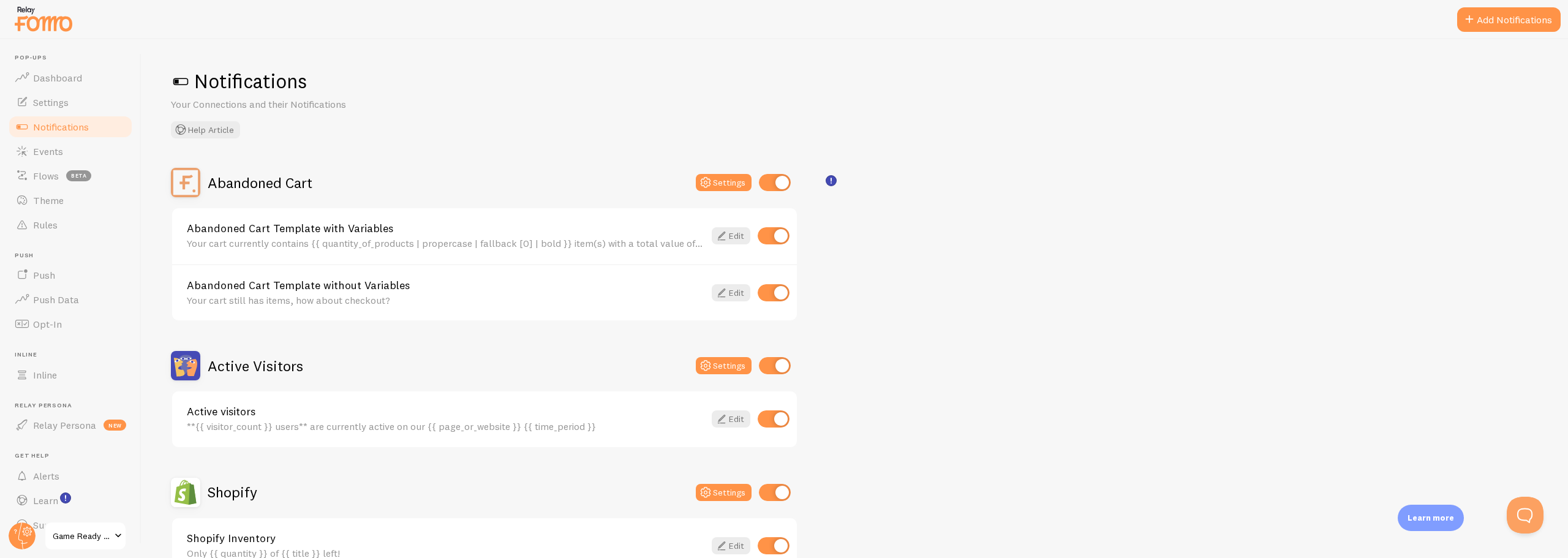
click at [767, 184] on input "checkbox" at bounding box center [775, 182] width 32 height 17
checkbox input "false"
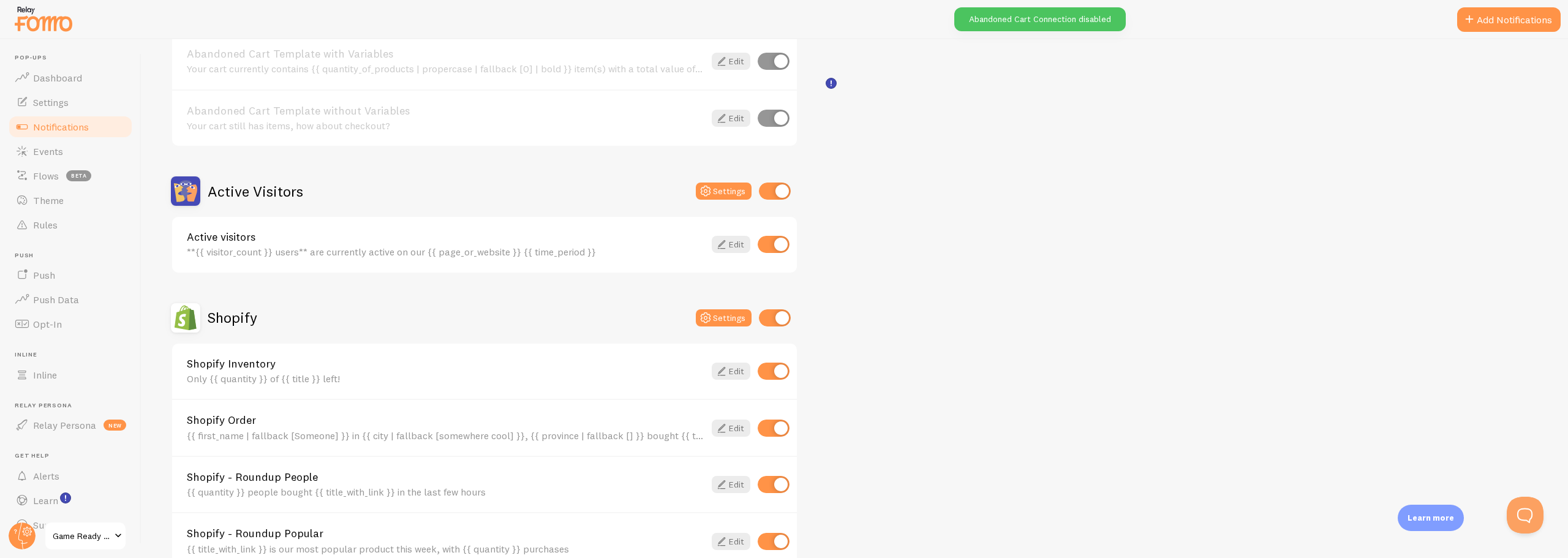
scroll to position [184, 0]
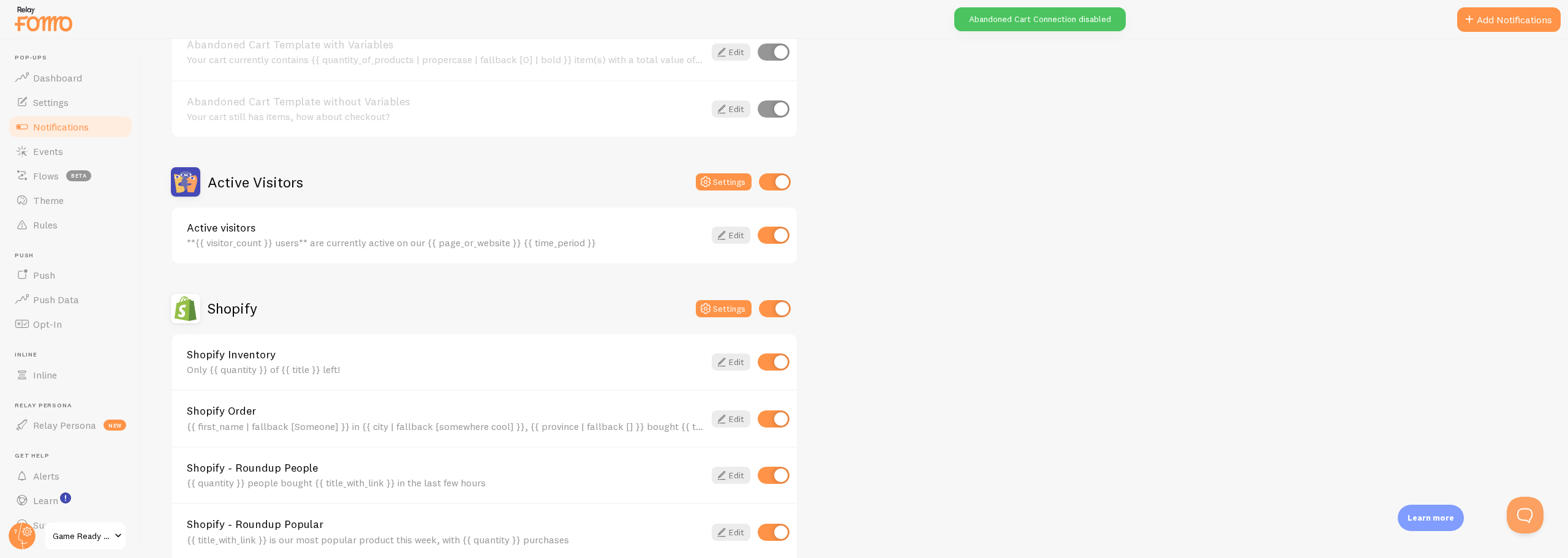
drag, startPoint x: 770, startPoint y: 185, endPoint x: 785, endPoint y: 266, distance: 82.4
click at [770, 186] on input "checkbox" at bounding box center [775, 181] width 32 height 17
checkbox input "false"
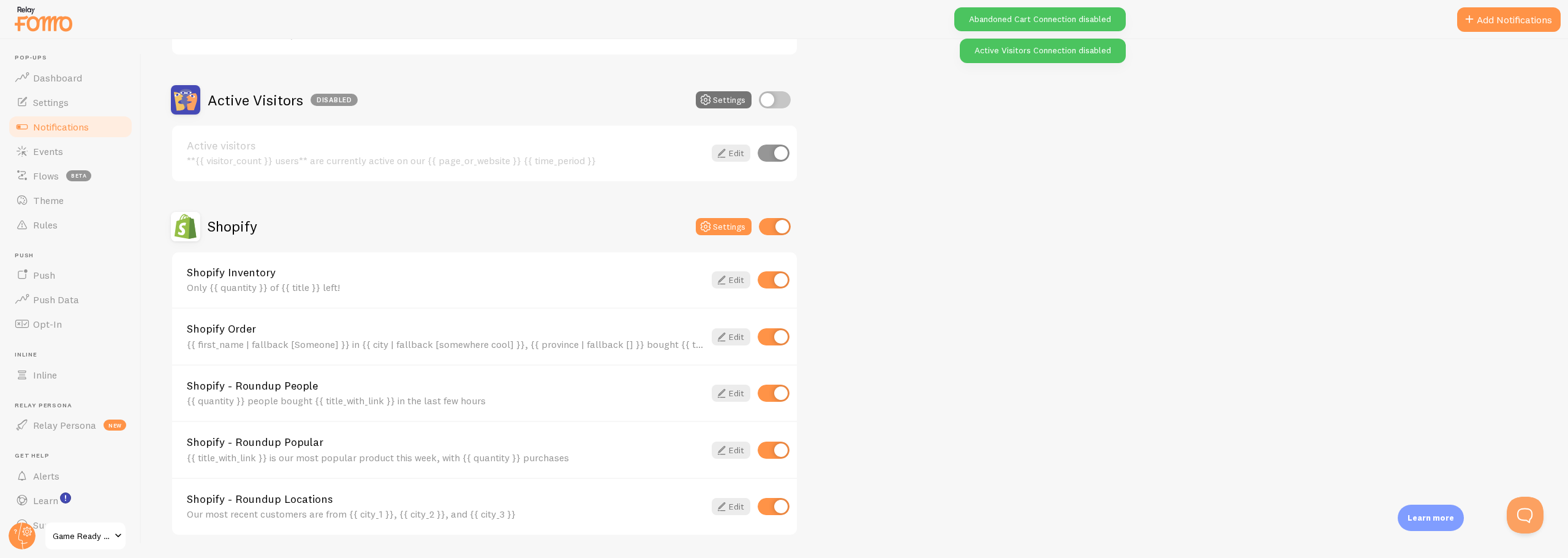
scroll to position [429, 0]
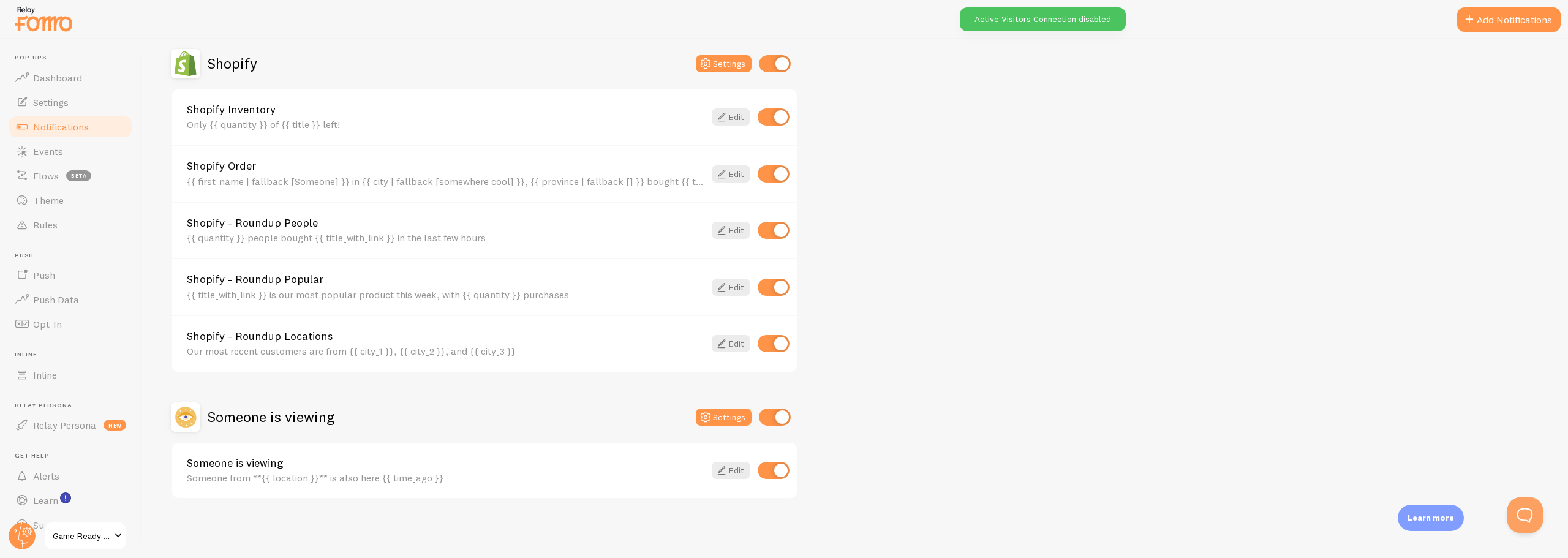
click at [761, 343] on input "checkbox" at bounding box center [773, 343] width 32 height 17
checkbox input "false"
click at [773, 410] on input "checkbox" at bounding box center [775, 417] width 32 height 17
checkbox input "false"
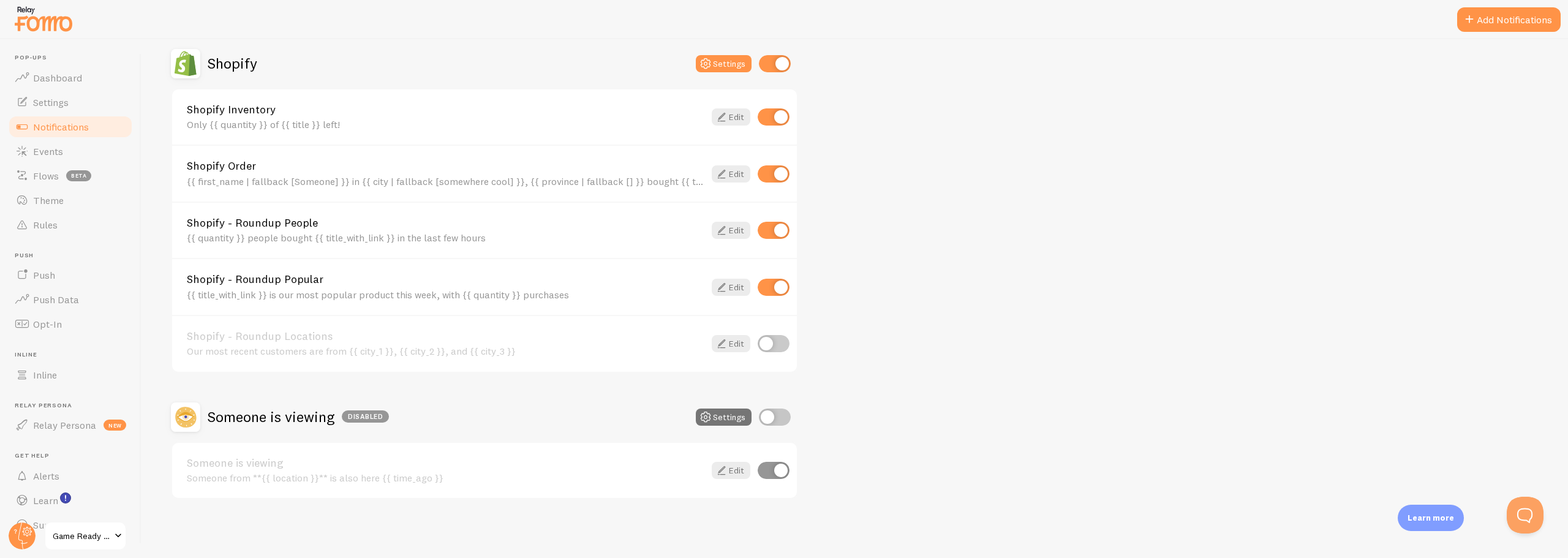
scroll to position [368, 0]
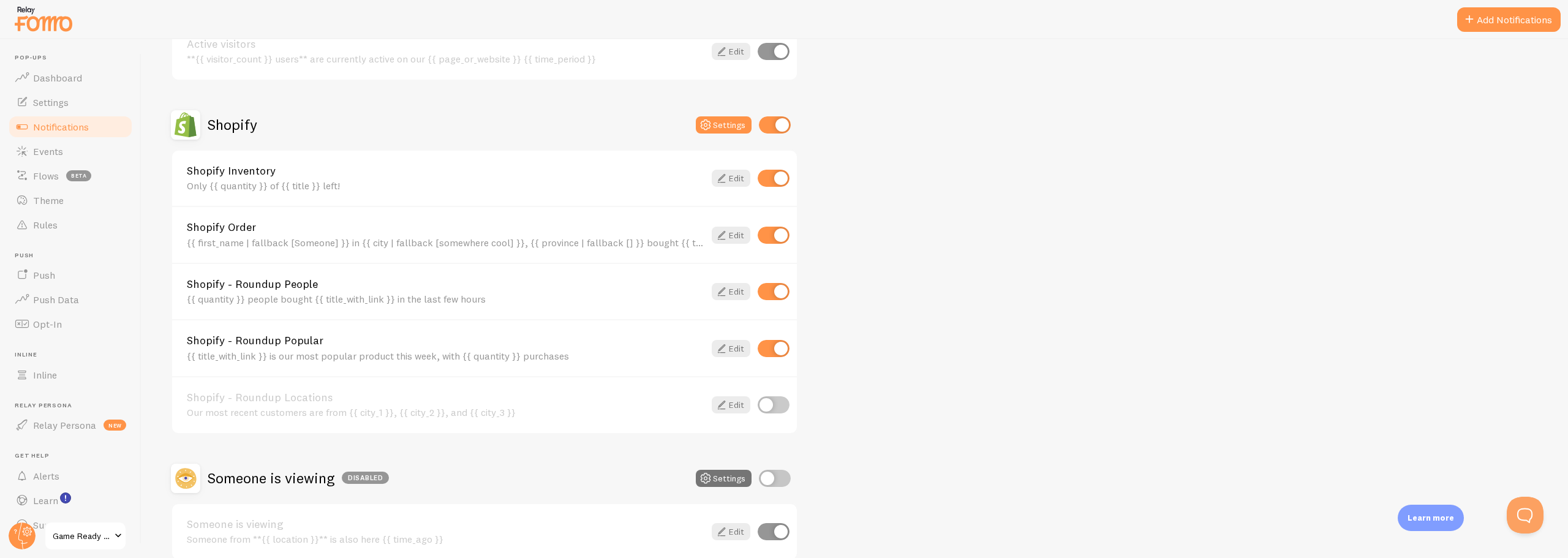
drag, startPoint x: 766, startPoint y: 350, endPoint x: 768, endPoint y: 341, distance: 9.2
click at [766, 350] on input "checkbox" at bounding box center [773, 348] width 32 height 17
checkbox input "false"
click at [770, 296] on input "checkbox" at bounding box center [773, 291] width 32 height 17
checkbox input "false"
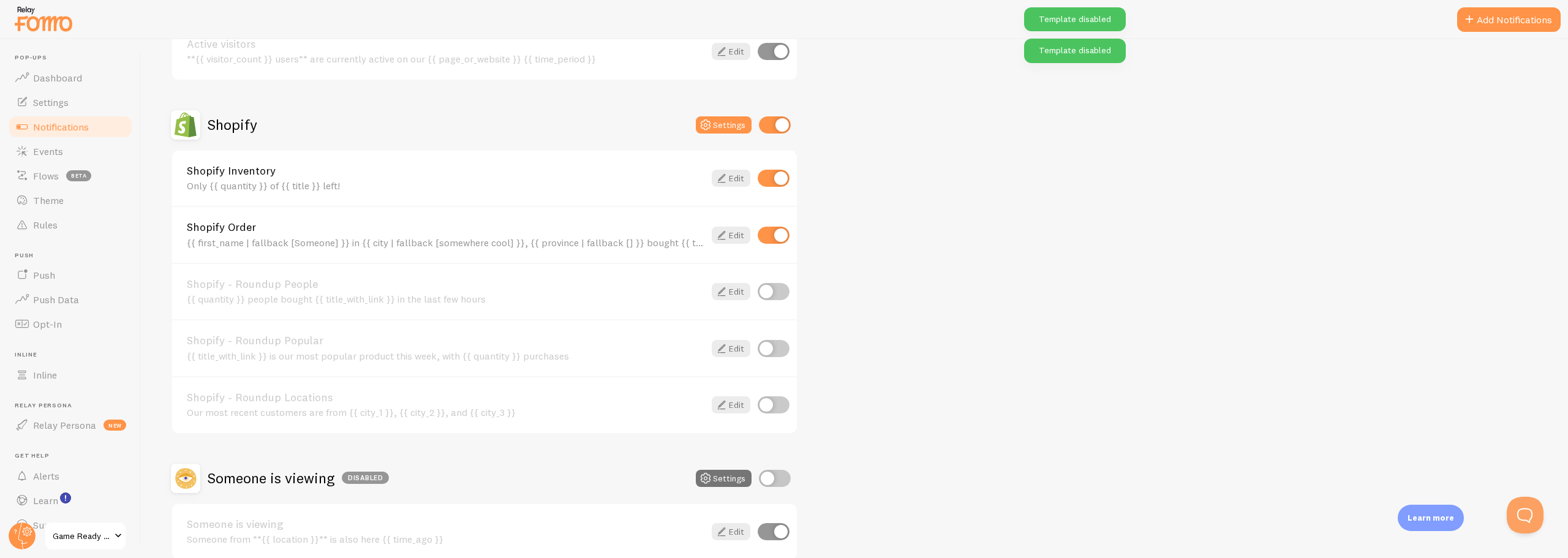
click at [761, 172] on input "checkbox" at bounding box center [773, 178] width 32 height 17
checkbox input "false"
click at [997, 279] on div "Abandoned Cart Disabled Settings Abandoned Cart Template with Variables Your ca…" at bounding box center [854, 180] width 1368 height 760
click at [725, 234] on icon at bounding box center [721, 235] width 14 height 14
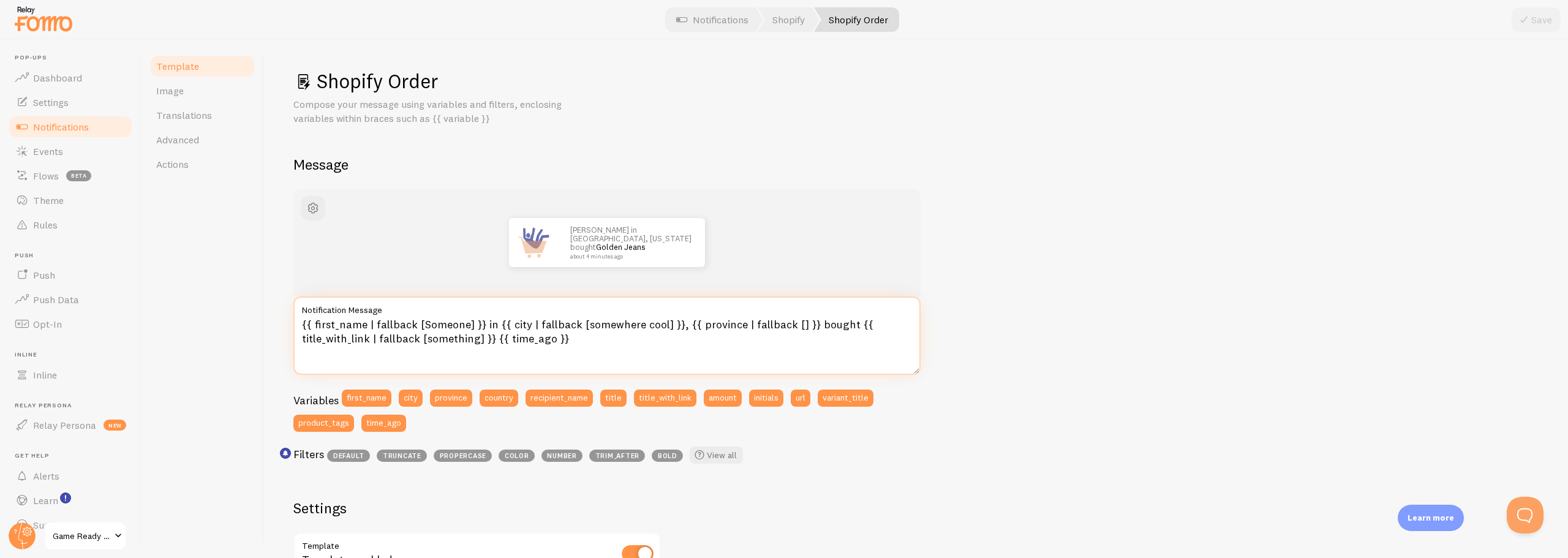
click at [846, 325] on textarea "{{ first_name | fallback [Someone] }} in {{ city | fallback [somewhere cool] }}…" at bounding box center [606, 335] width 627 height 78
click at [489, 340] on textarea "{{ first_name | fallback [Someone] }} in {{ city | fallback [somewhere cool] }}…" at bounding box center [606, 335] width 627 height 78
type textarea "{{ first_name | fallback [Someone] }} in {{ city | fallback [somewhere cool] }}…"
click at [1527, 19] on icon at bounding box center [1523, 19] width 14 height 14
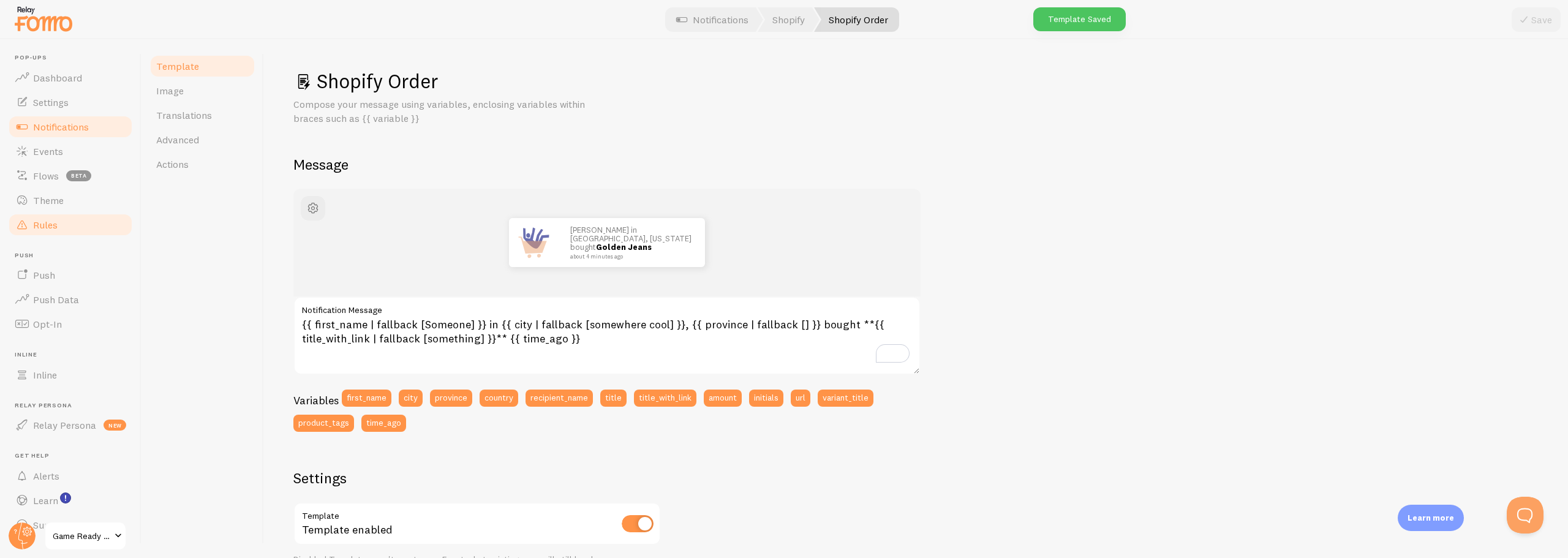
click at [40, 225] on span "Rules" at bounding box center [45, 225] width 24 height 13
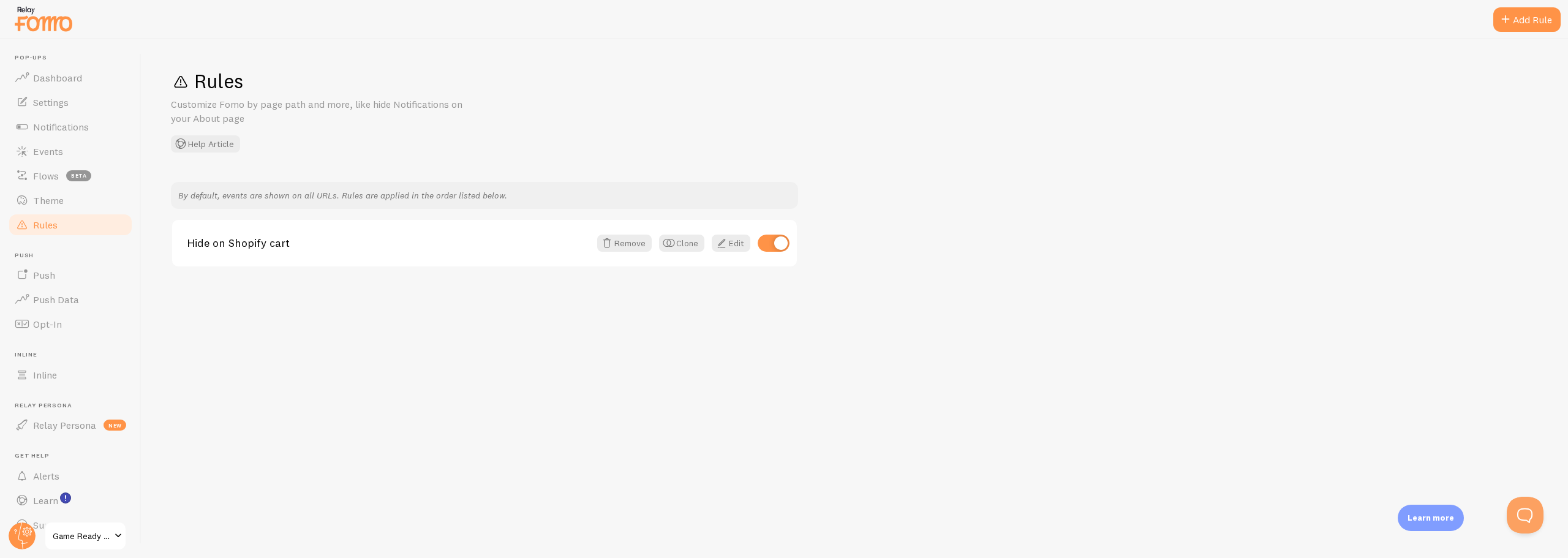
drag, startPoint x: 483, startPoint y: 357, endPoint x: 483, endPoint y: 267, distance: 90.0
click at [483, 357] on div "Rules Customize Fomo by page path and more, like hide Notifications on your Abo…" at bounding box center [854, 298] width 1427 height 519
click at [419, 424] on div "Rules Customize Fomo by page path and more, like hide Notifications on your Abo…" at bounding box center [854, 298] width 1427 height 519
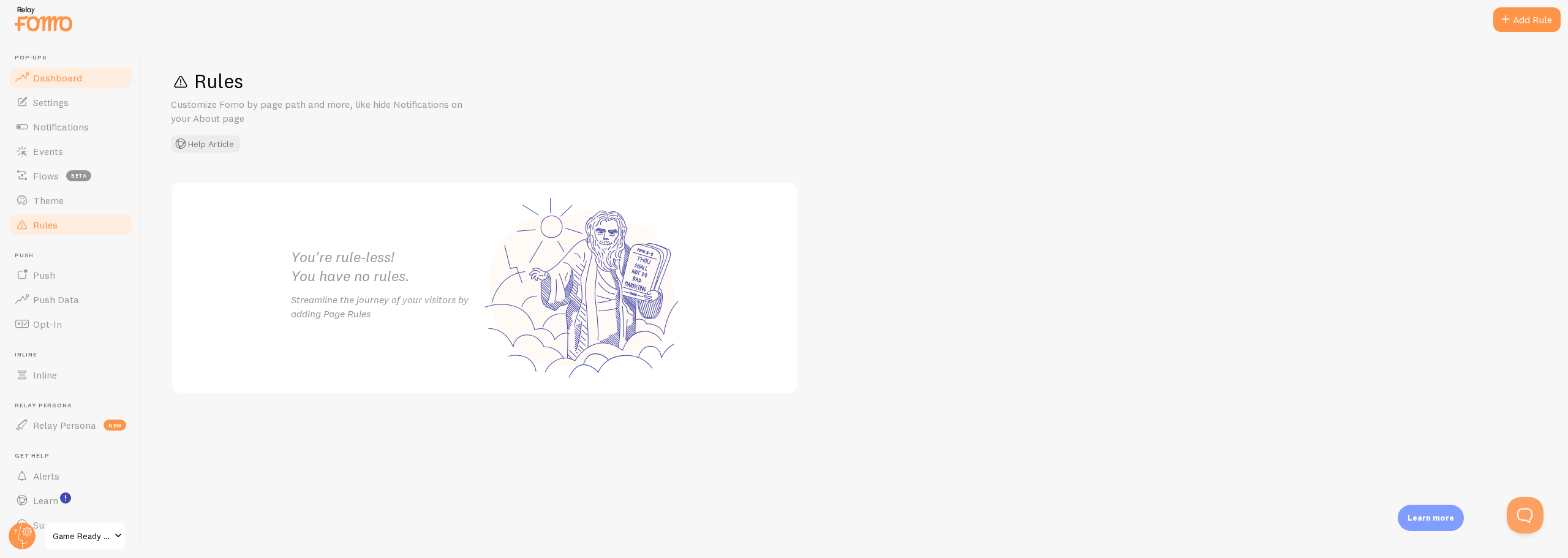
click at [58, 78] on span "Dashboard" at bounding box center [58, 78] width 49 height 13
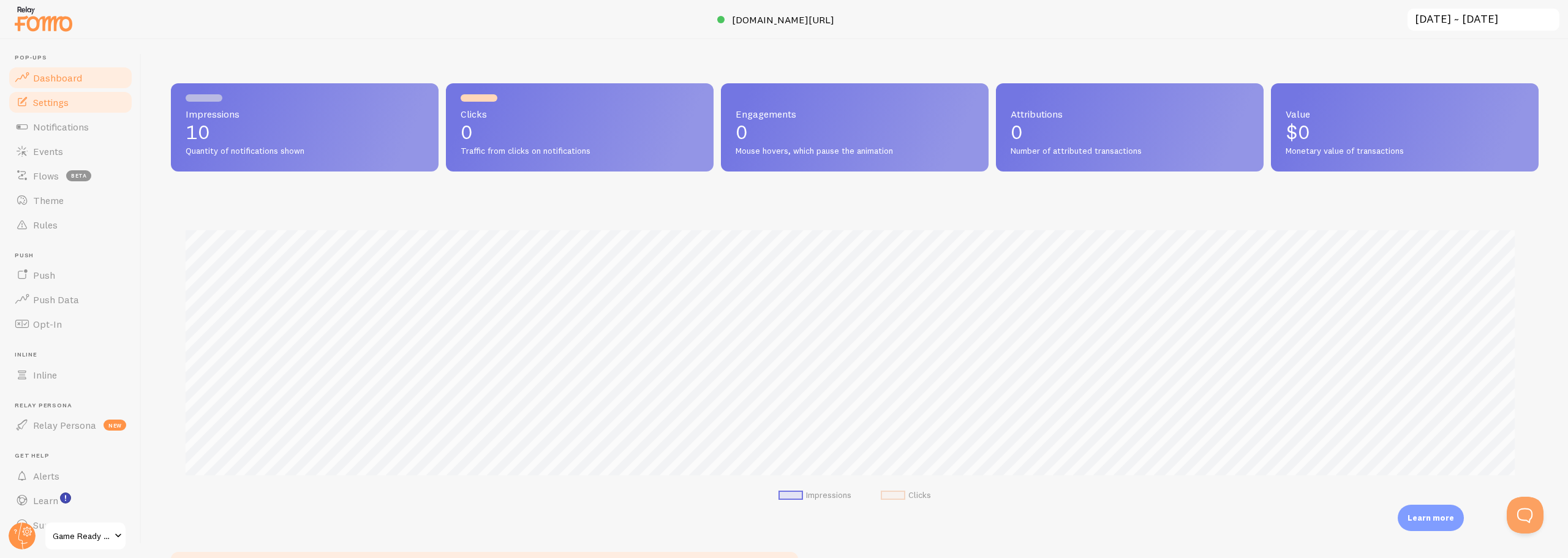
scroll to position [321, 1359]
click at [51, 104] on span "Settings" at bounding box center [51, 102] width 36 height 13
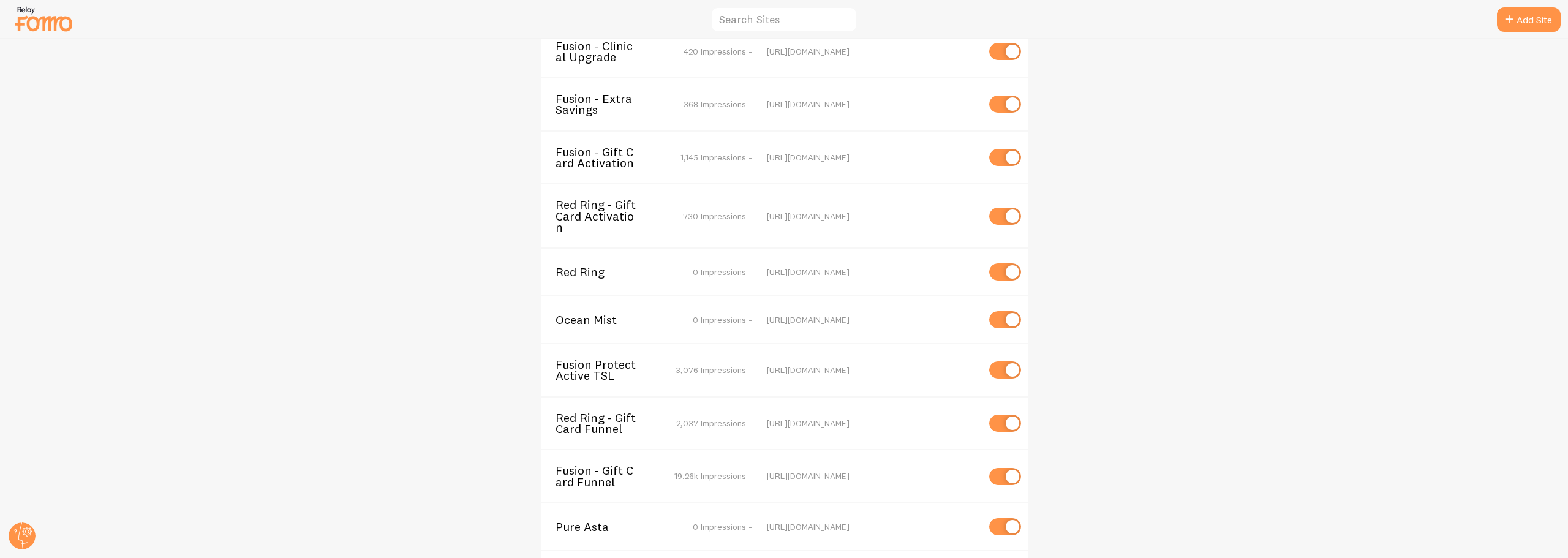
scroll to position [3411, 0]
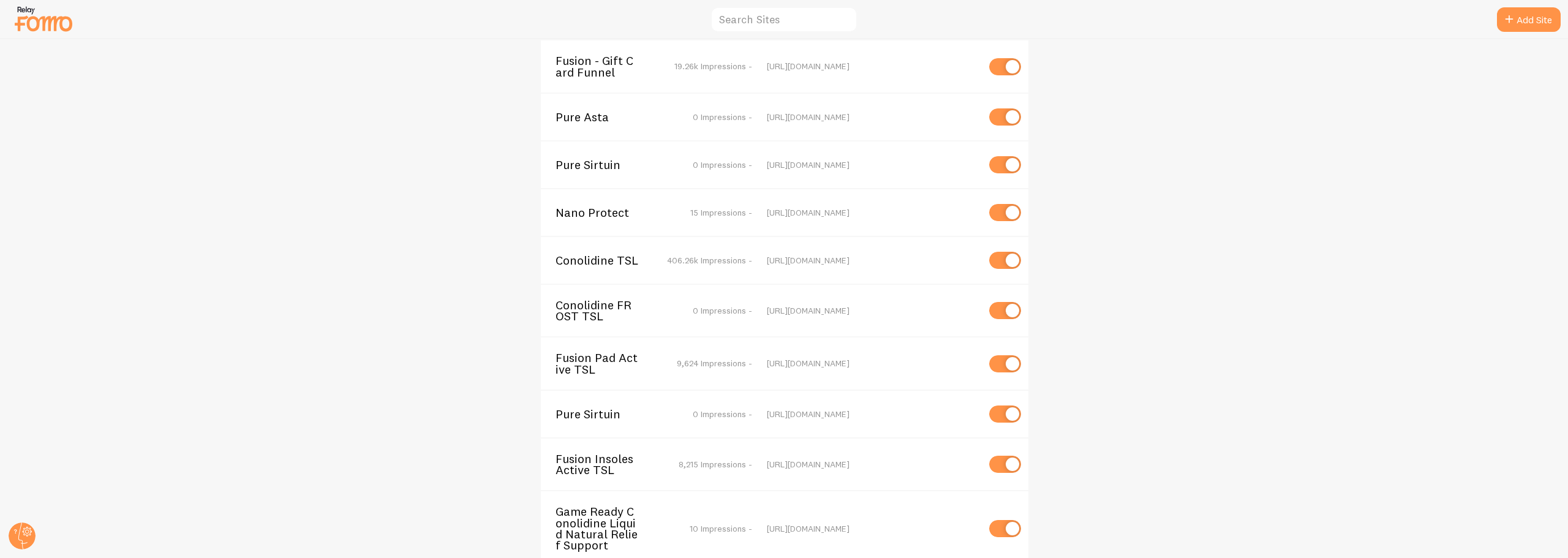
click at [599, 506] on span "Game Ready Conolidine Liquid Natural Relief Support" at bounding box center [604, 528] width 99 height 45
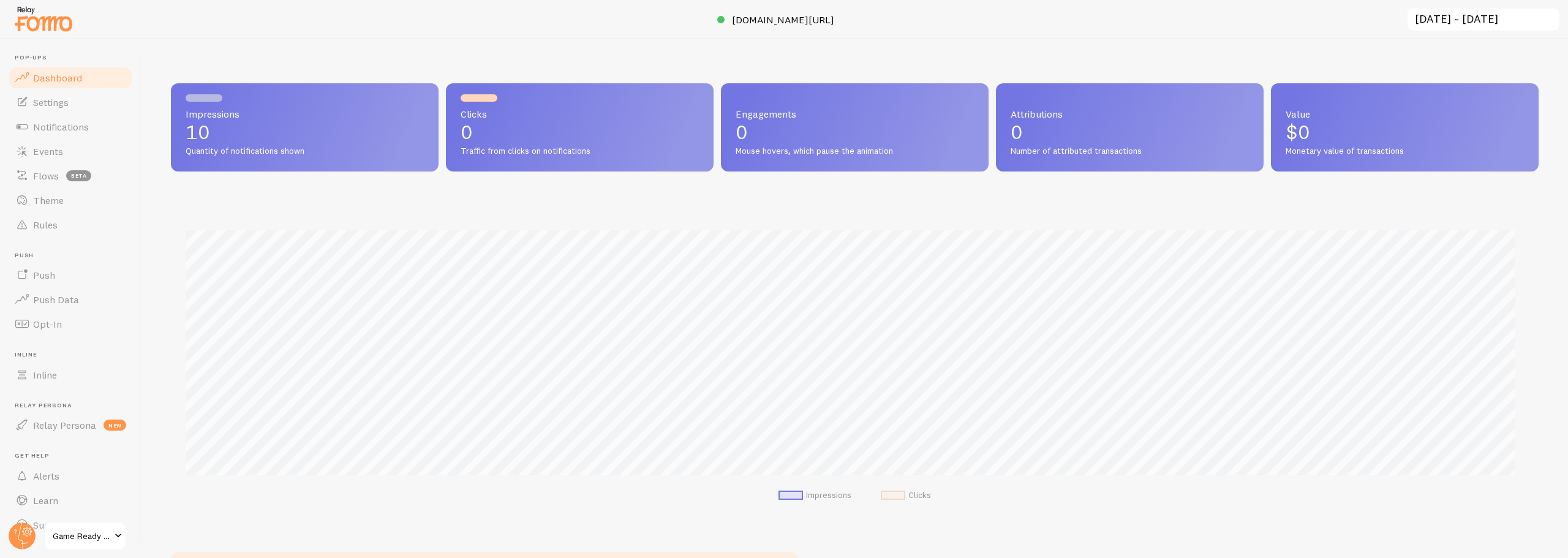
scroll to position [321, 1359]
click at [36, 108] on span "Settings" at bounding box center [51, 102] width 36 height 13
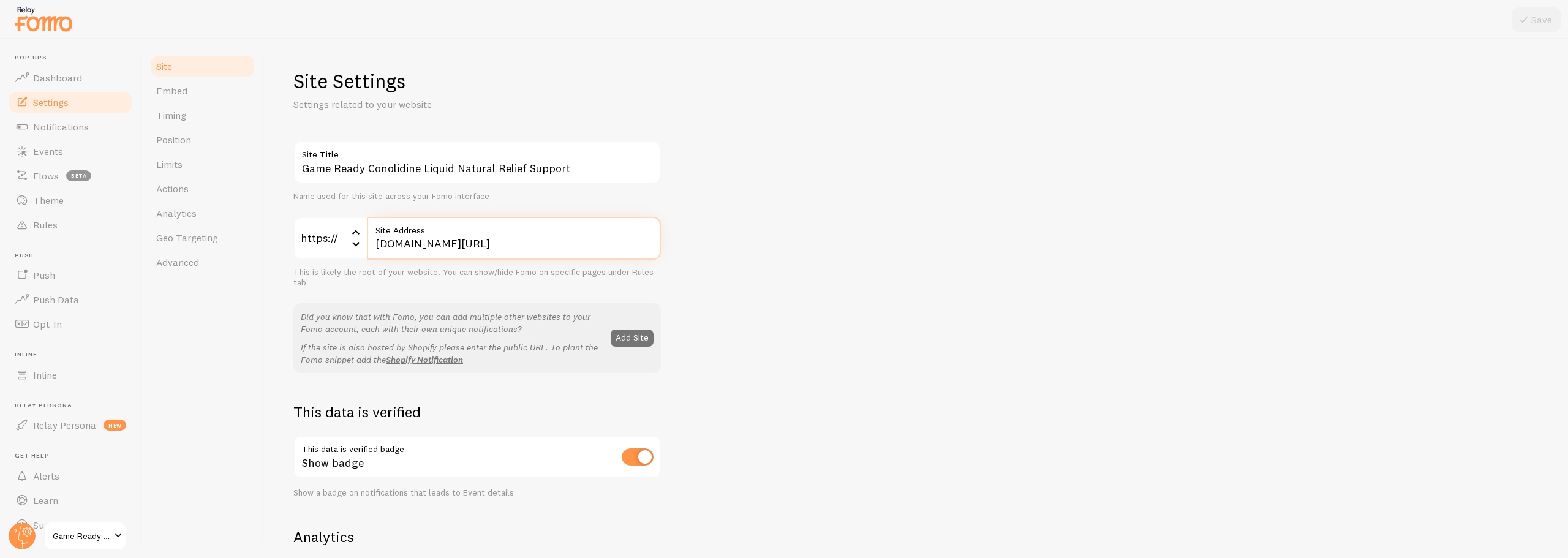
click at [434, 247] on input "[DOMAIN_NAME][URL]" at bounding box center [514, 238] width 294 height 43
click at [768, 271] on div "Game Ready Conolidine Liquid Natural Relief Support Site Title Name used for th…" at bounding box center [916, 555] width 1245 height 829
click at [51, 134] on link "Notifications" at bounding box center [70, 126] width 126 height 24
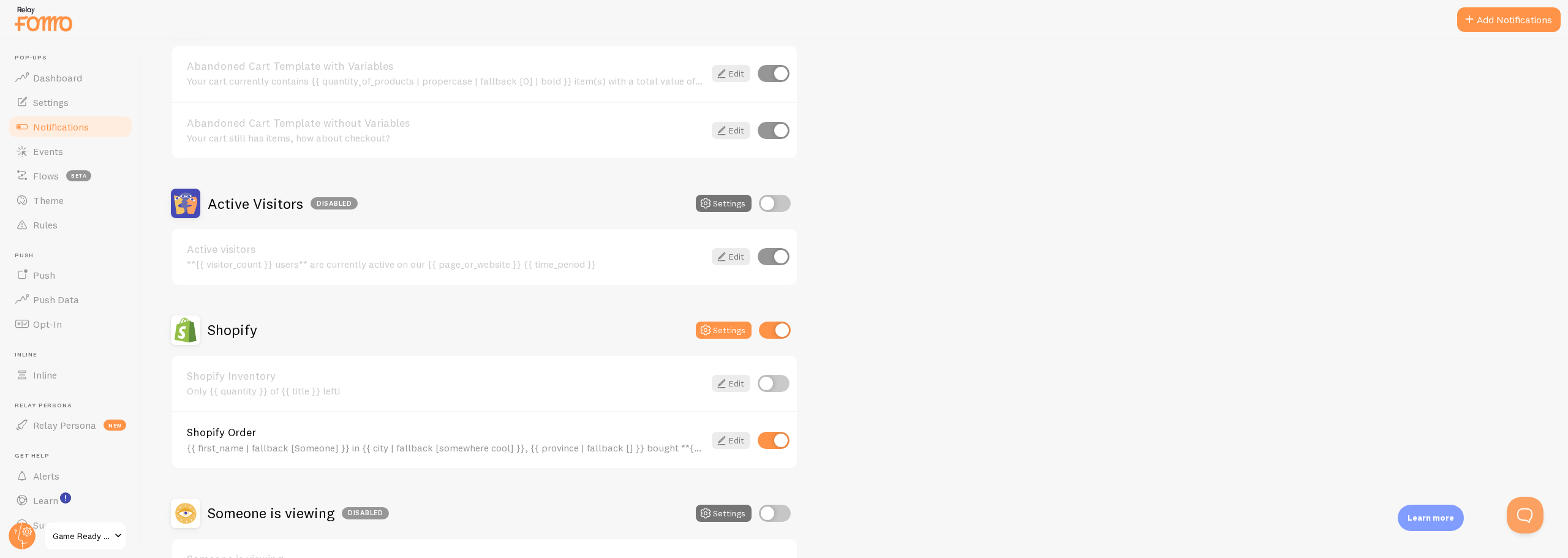
scroll to position [184, 0]
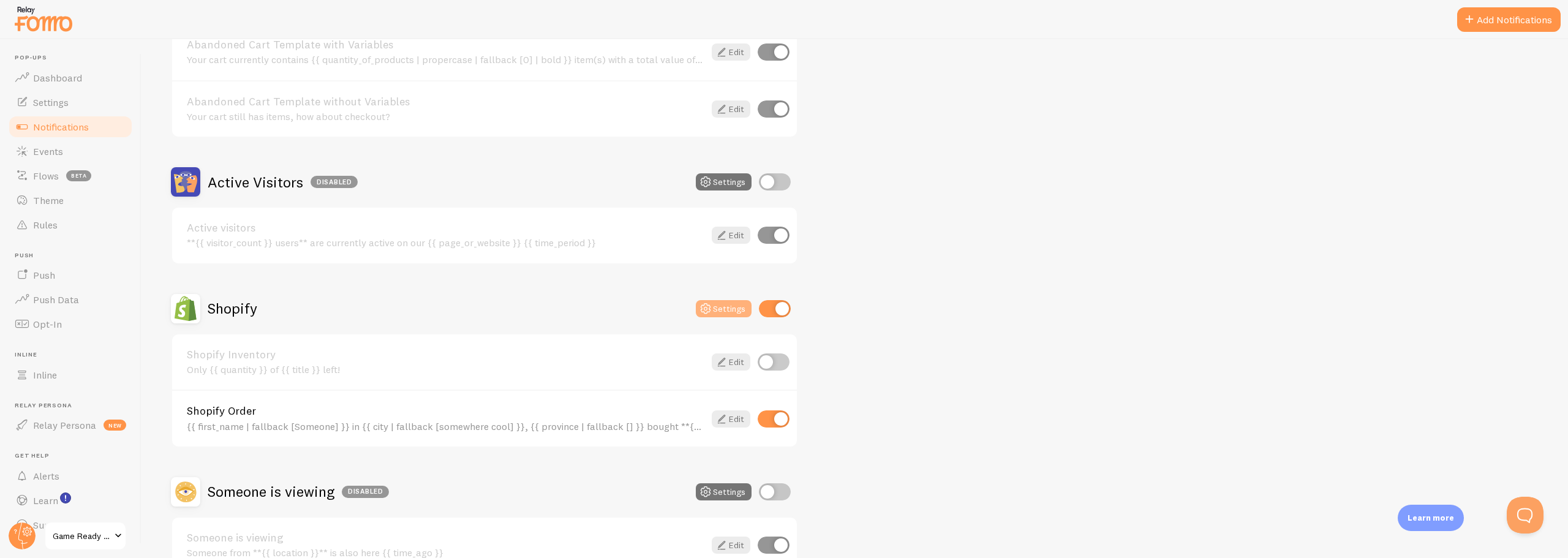
click at [711, 309] on icon at bounding box center [706, 308] width 14 height 14
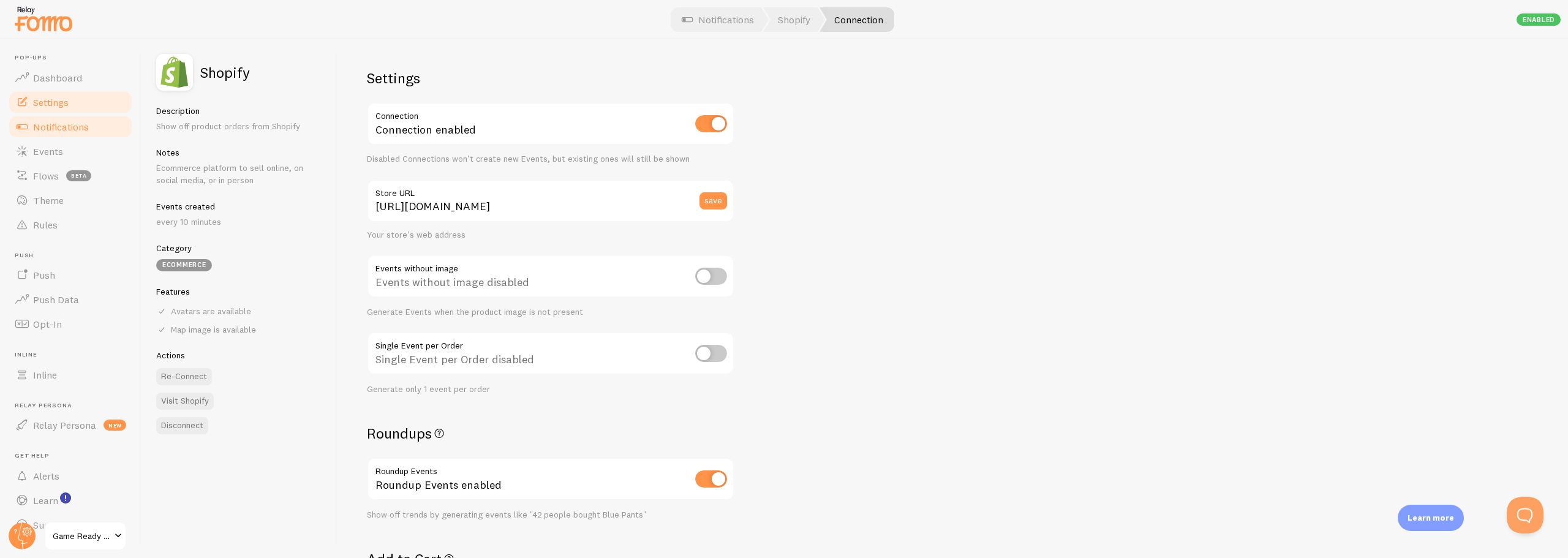
click at [41, 104] on span "Settings" at bounding box center [51, 102] width 36 height 13
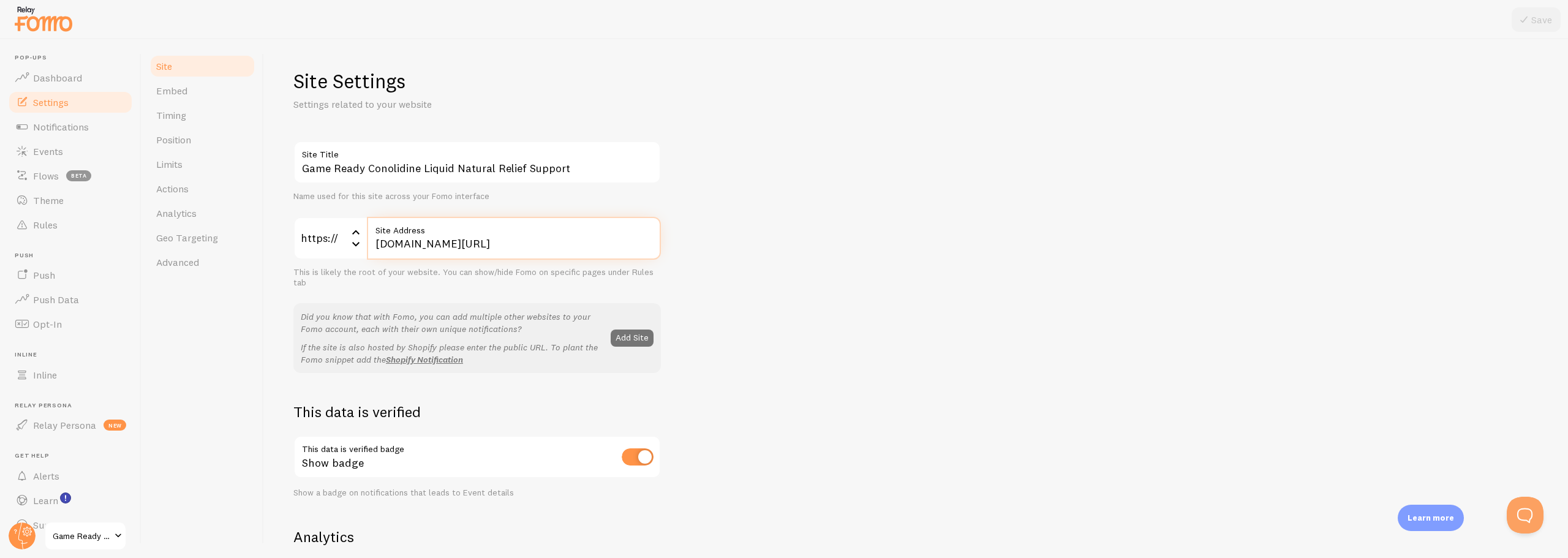
click at [456, 242] on input "gamedayready.com/products/conolidine-liquid-natural-relief-support" at bounding box center [514, 238] width 294 height 43
drag, startPoint x: 475, startPoint y: 246, endPoint x: 793, endPoint y: 249, distance: 318.0
click at [793, 249] on div "Game Ready Conolidine Liquid Natural Relief Support Site Title Name used for th…" at bounding box center [916, 555] width 1245 height 829
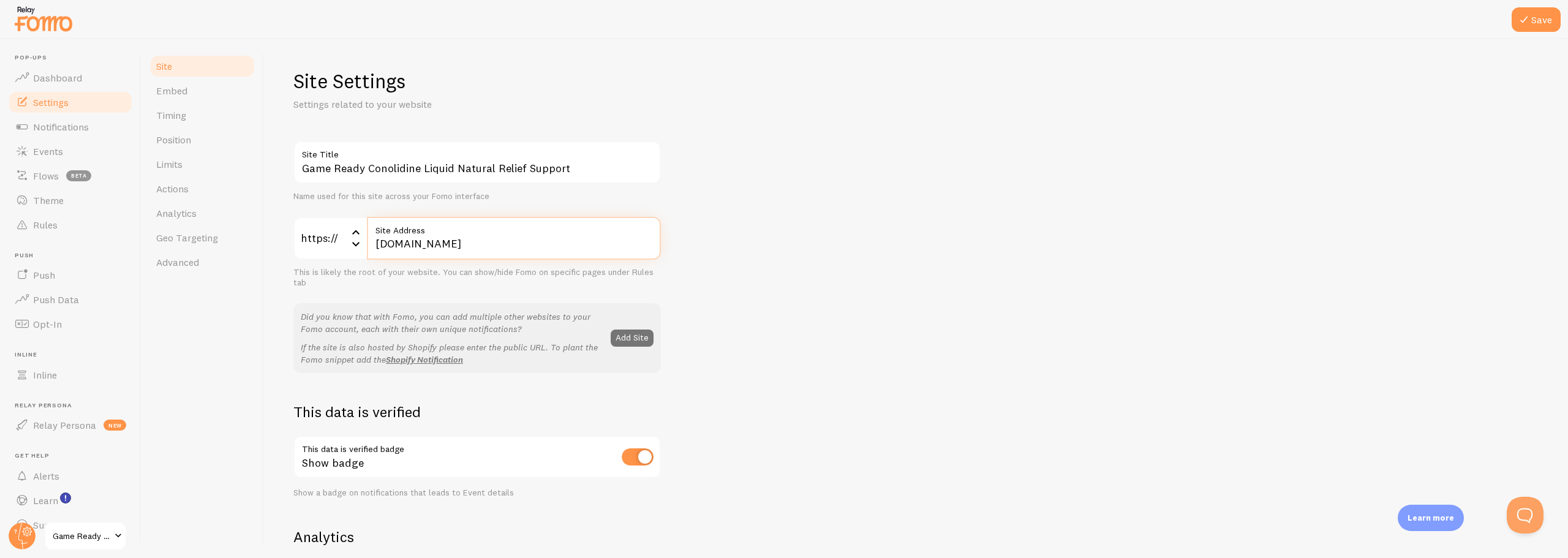
type input "gamedayready.com"
click at [756, 284] on div "Game Ready Conolidine Liquid Natural Relief Support Site Title Name used for th…" at bounding box center [916, 555] width 1245 height 829
click at [1535, 24] on button "Save" at bounding box center [1537, 19] width 49 height 24
click at [45, 136] on link "Notifications" at bounding box center [70, 126] width 126 height 24
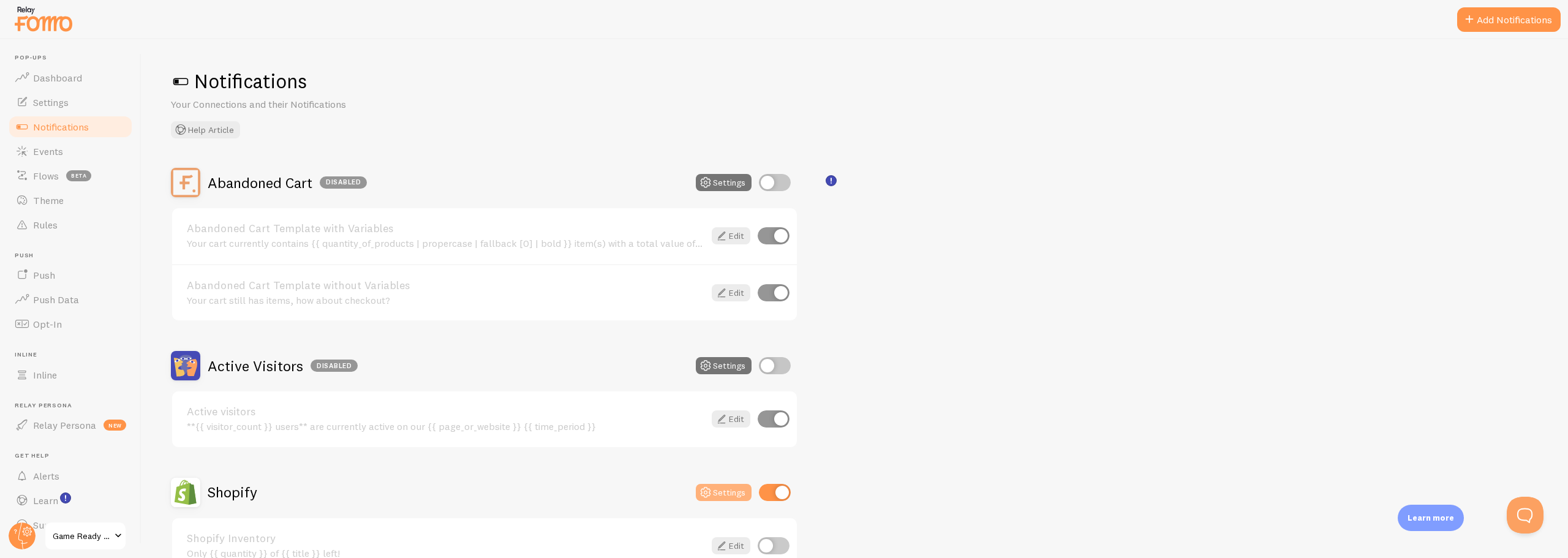
click at [712, 486] on icon at bounding box center [706, 492] width 14 height 14
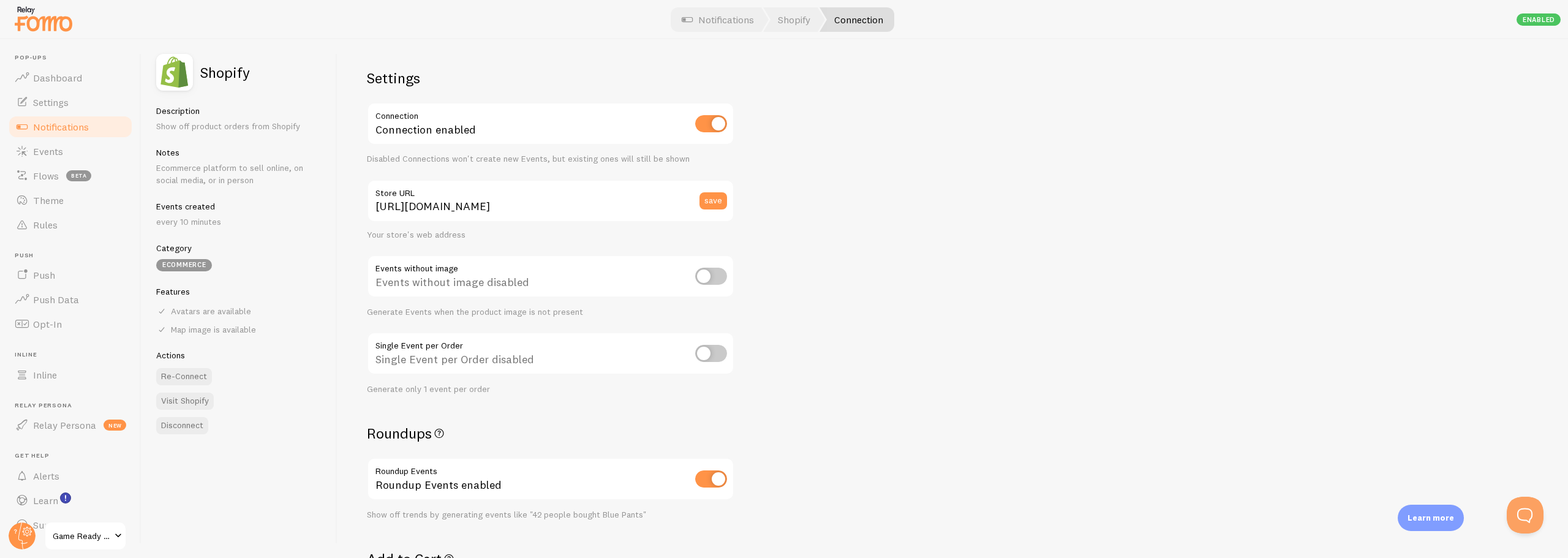
click at [569, 197] on label "Store URL" at bounding box center [551, 190] width 368 height 21
click at [569, 197] on input "https://gamedayready.com" at bounding box center [551, 201] width 368 height 43
click at [530, 218] on input "https://gamedayready.com" at bounding box center [551, 201] width 368 height 43
paste input "/products/conolidine-liquid-natural-relief-support"
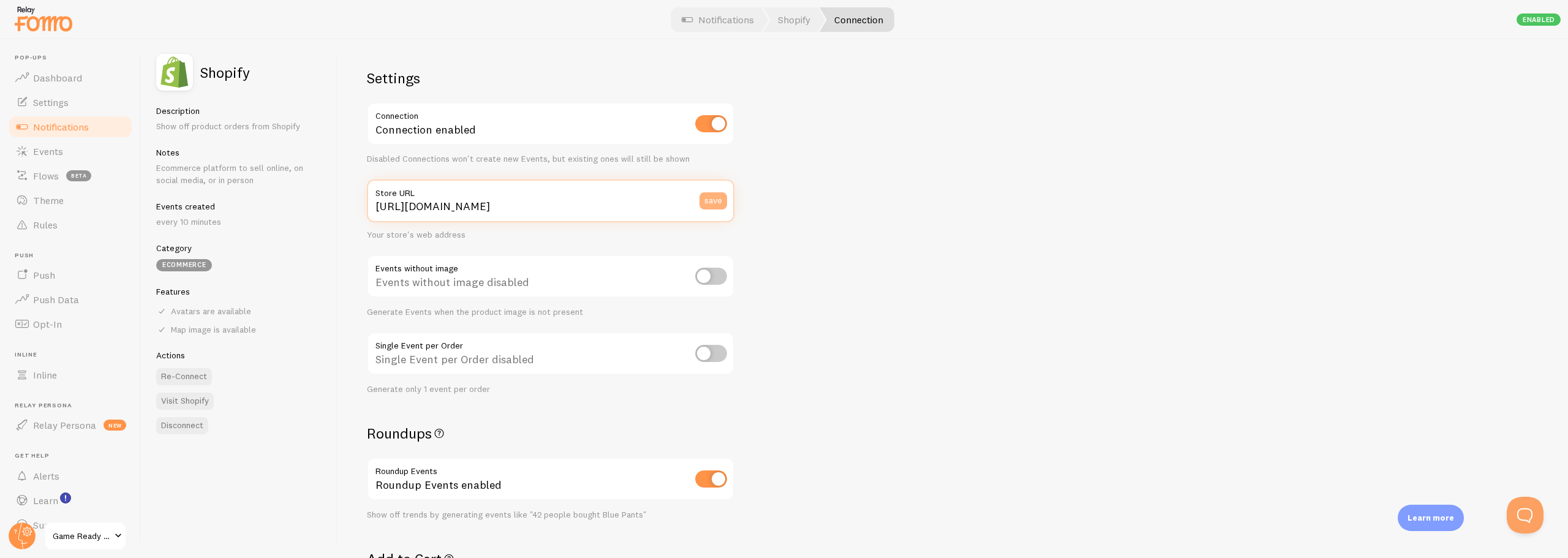
type input "[URL][DOMAIN_NAME]"
click at [713, 199] on button "save" at bounding box center [713, 200] width 28 height 17
click at [711, 200] on button "save" at bounding box center [713, 200] width 28 height 17
click at [848, 280] on div "Settings Connection Connection enabled Disabled Connections won't create new Ev…" at bounding box center [953, 298] width 1231 height 519
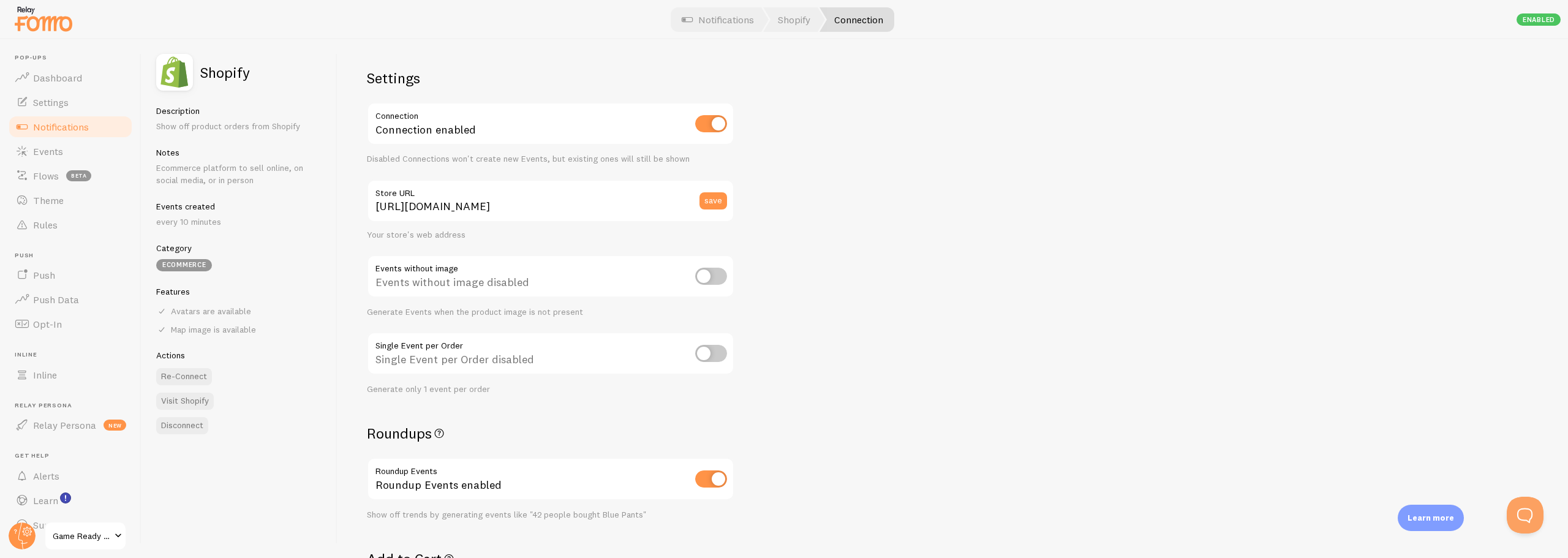
click at [1019, 392] on div "Settings Connection Connection enabled Disabled Connections won't create new Ev…" at bounding box center [953, 298] width 1231 height 519
click at [474, 208] on input "[URL][DOMAIN_NAME]" at bounding box center [551, 201] width 368 height 43
click at [906, 296] on div "Settings Connection Connection enabled Disabled Connections won't create new Ev…" at bounding box center [953, 298] width 1231 height 519
click at [50, 106] on span "Settings" at bounding box center [51, 102] width 36 height 13
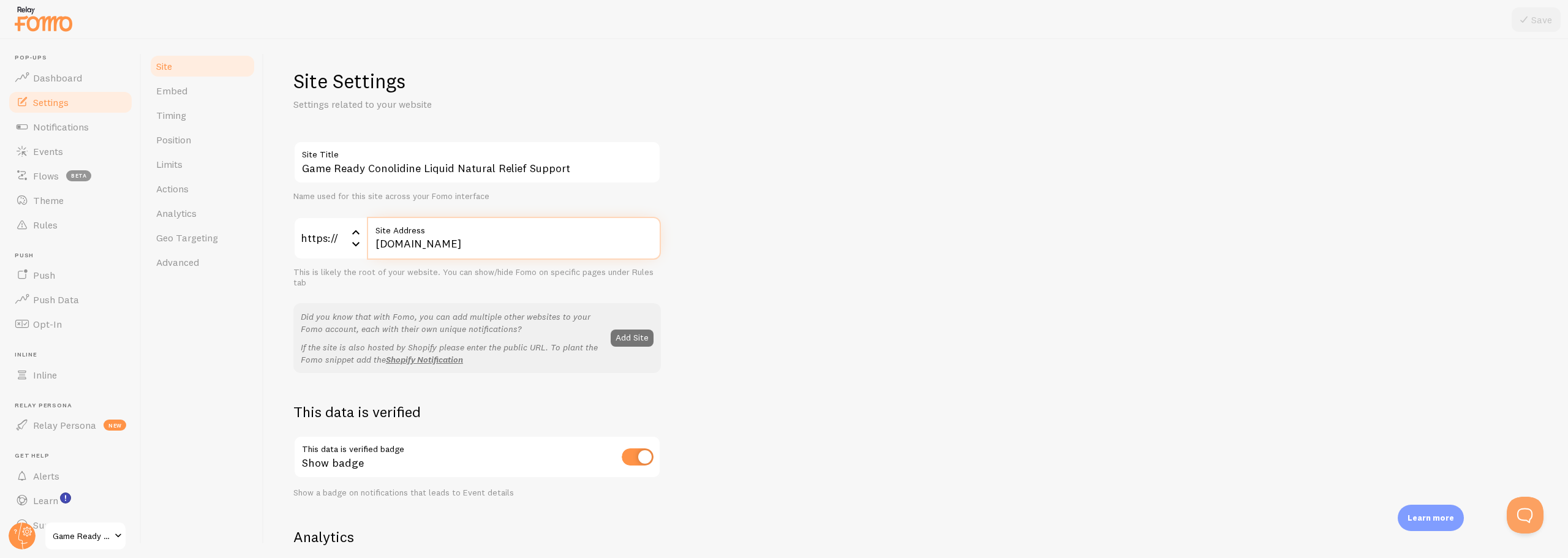
click at [426, 244] on input "gamedayready.com" at bounding box center [514, 238] width 294 height 43
paste input "/products/conolidine-liquid-natural-relief-support"
click at [397, 242] on input "gamedayready.com/products/conolidine-liquid-natural-relief-support" at bounding box center [514, 238] width 294 height 43
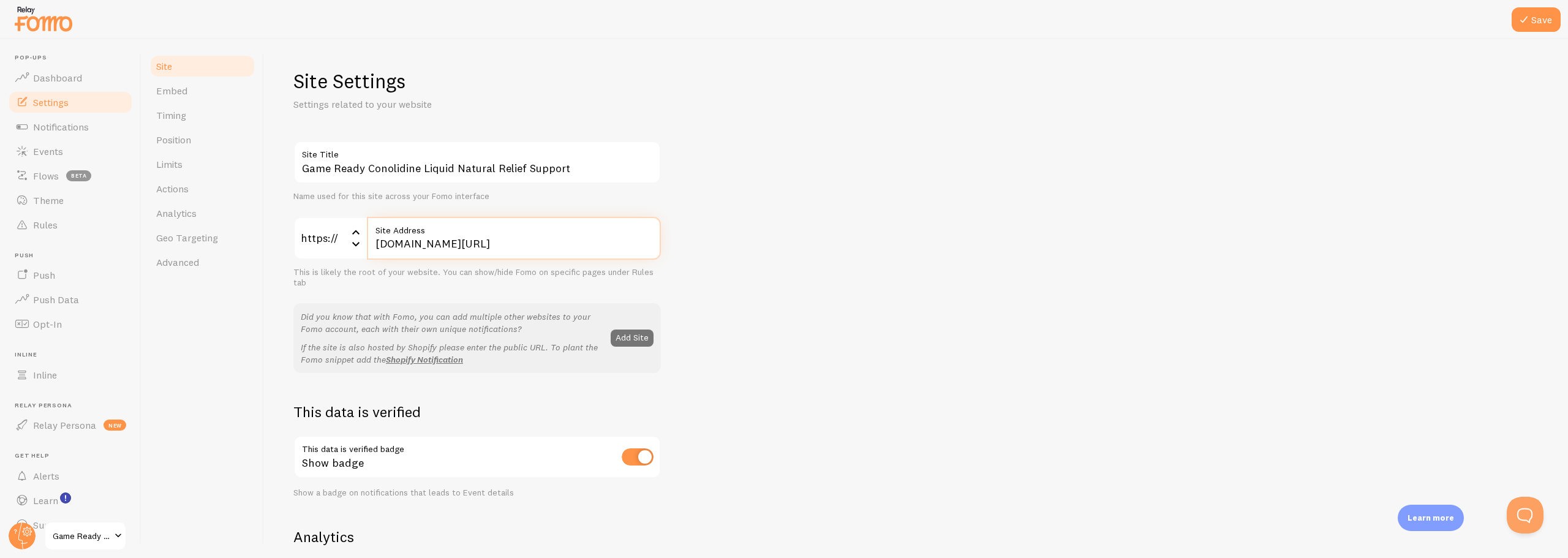
type input "gamedayready.com/products/conolidine-liquid-natural-relief-support"
click at [974, 235] on div "Game Ready Conolidine Liquid Natural Relief Support Site Title Name used for th…" at bounding box center [916, 555] width 1245 height 829
click at [1527, 26] on icon at bounding box center [1523, 19] width 14 height 14
click at [1087, 356] on div "Game Ready Conolidine Liquid Natural Relief Support Site Title Name used for th…" at bounding box center [916, 555] width 1245 height 829
click at [50, 142] on link "Events" at bounding box center [70, 151] width 126 height 24
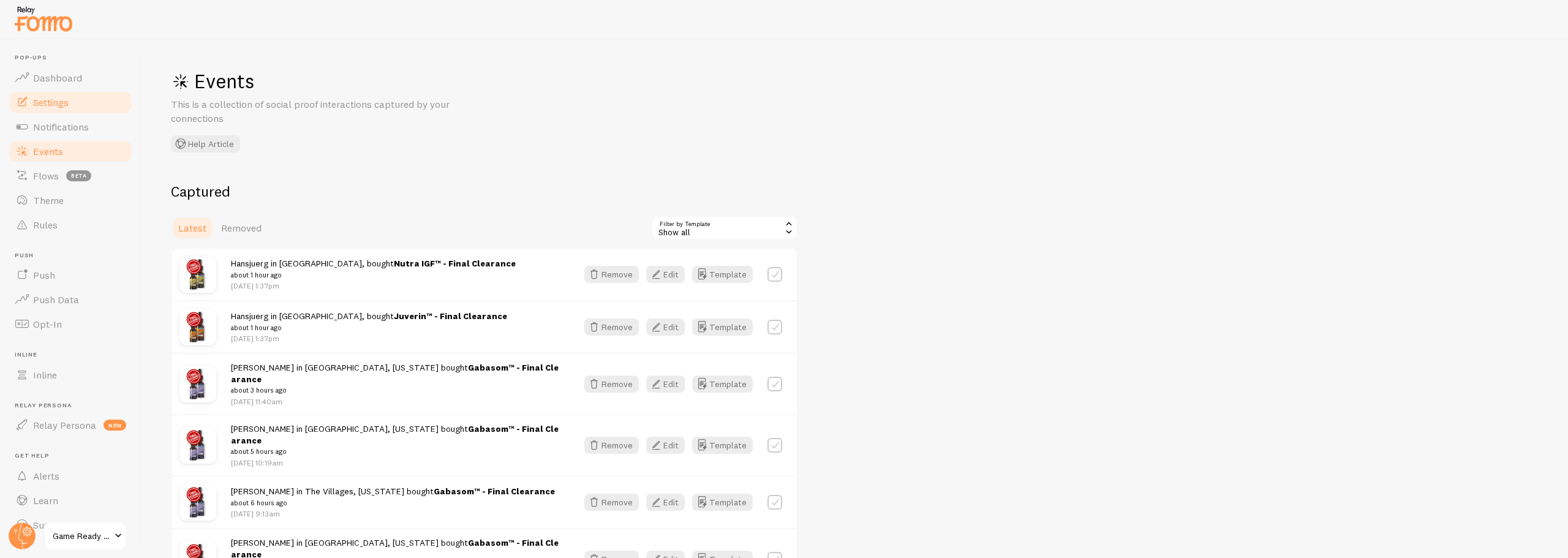
click at [50, 105] on span "Settings" at bounding box center [51, 102] width 36 height 13
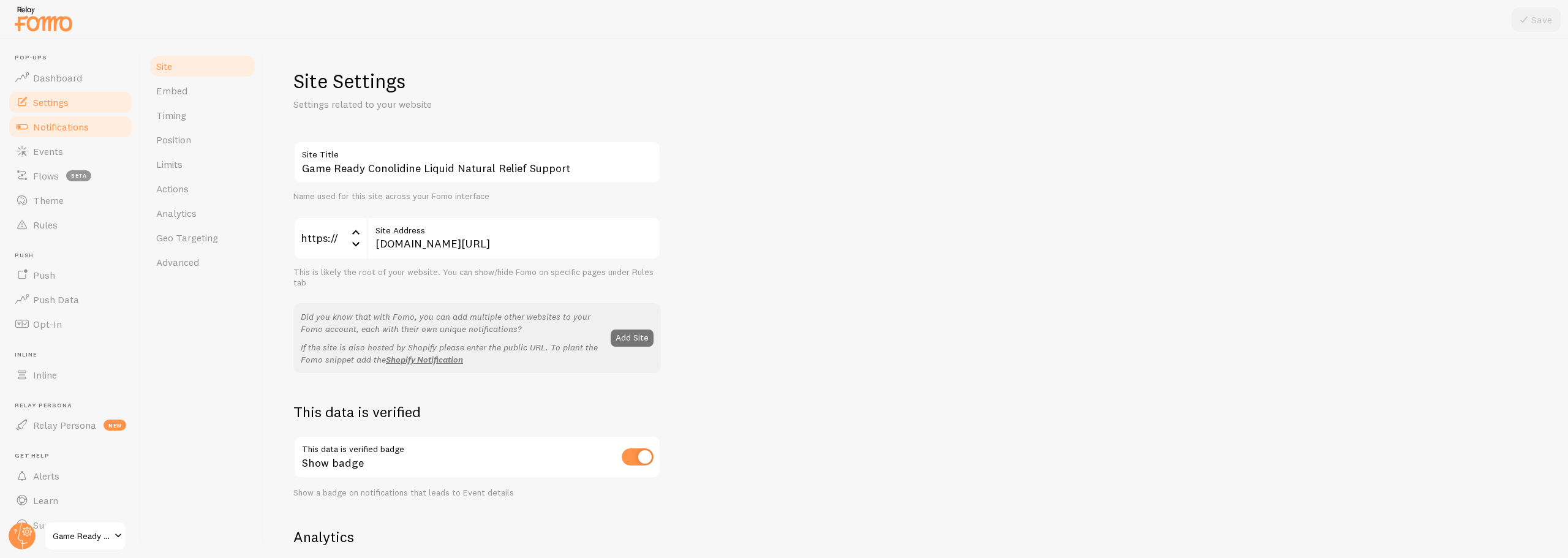
click at [51, 121] on span "Notifications" at bounding box center [61, 127] width 56 height 13
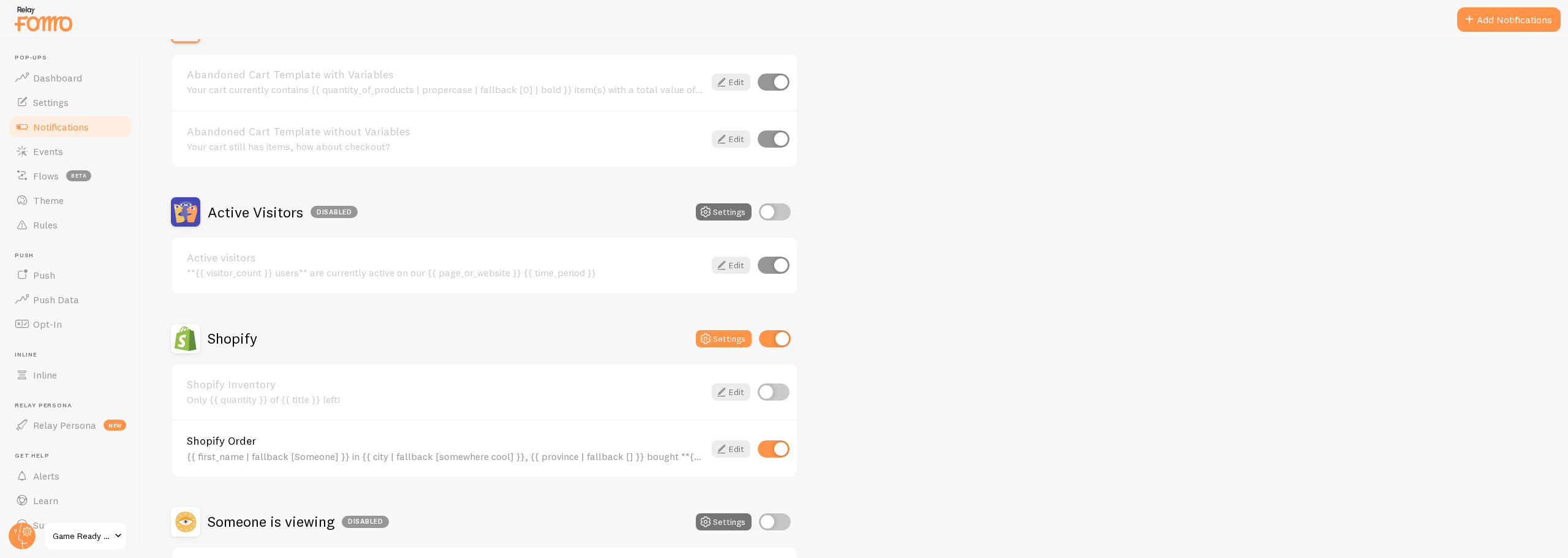
scroll to position [259, 0]
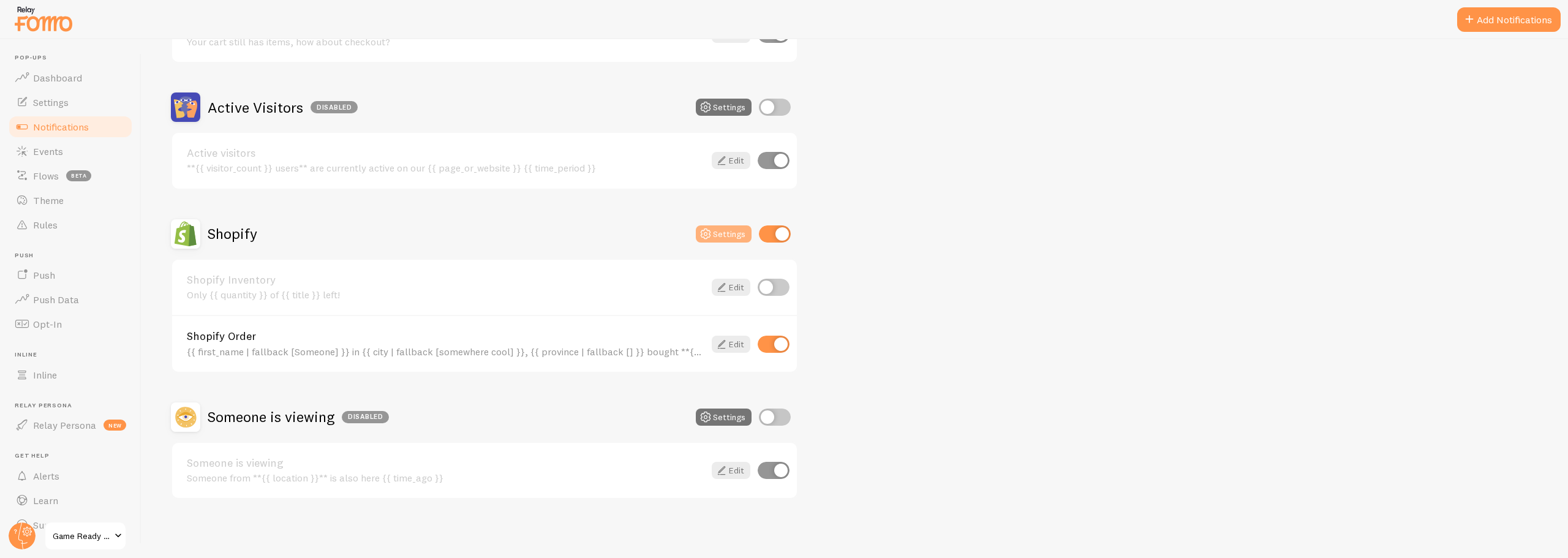
click at [723, 238] on button "Settings" at bounding box center [724, 233] width 56 height 17
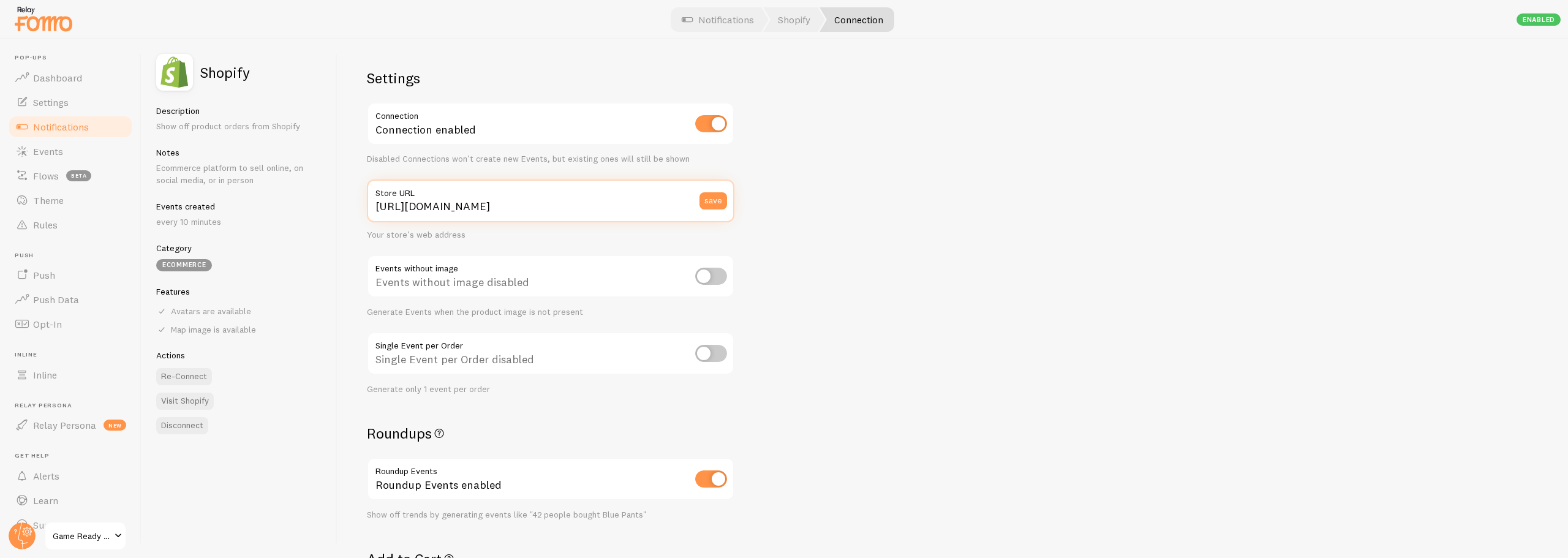
scroll to position [0, 25]
drag, startPoint x: 515, startPoint y: 210, endPoint x: 909, endPoint y: 210, distance: 394.0
click at [909, 210] on div "Settings Connection Connection enabled Disabled Connections won't create new Ev…" at bounding box center [953, 298] width 1231 height 519
type input "[URL][DOMAIN_NAME]"
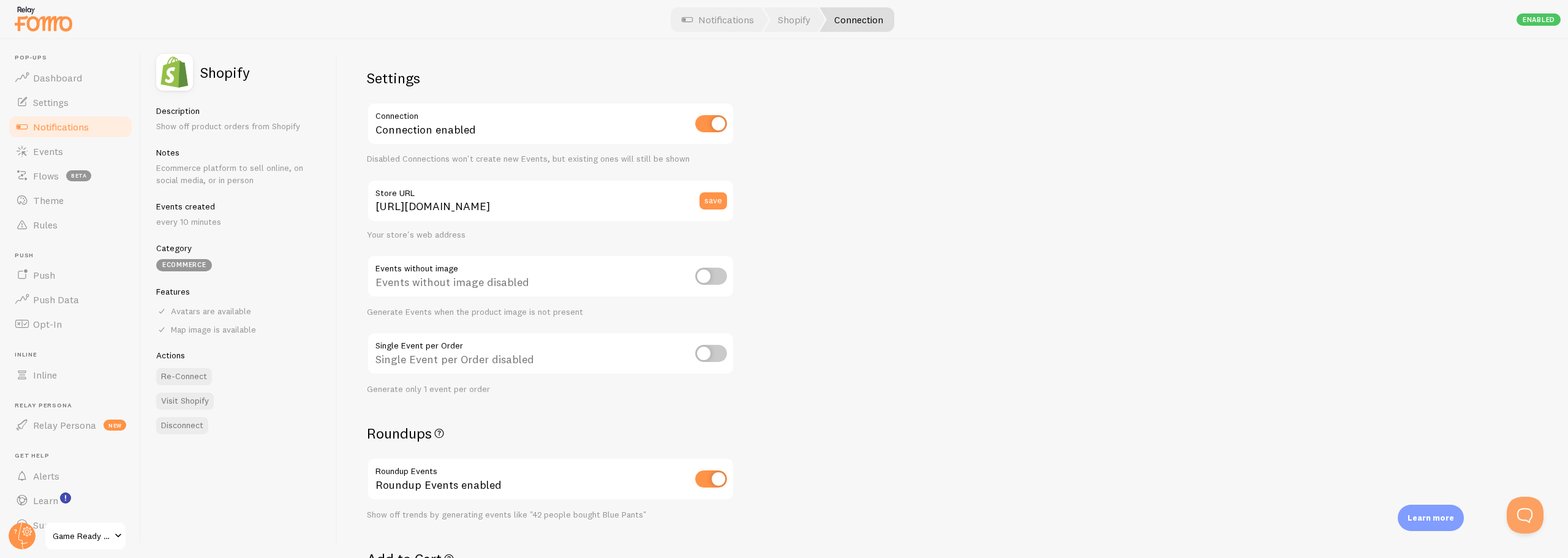
click at [722, 210] on div "save" at bounding box center [717, 201] width 35 height 43
click at [722, 206] on button "save" at bounding box center [713, 200] width 28 height 17
click at [705, 200] on button "save" at bounding box center [713, 200] width 28 height 17
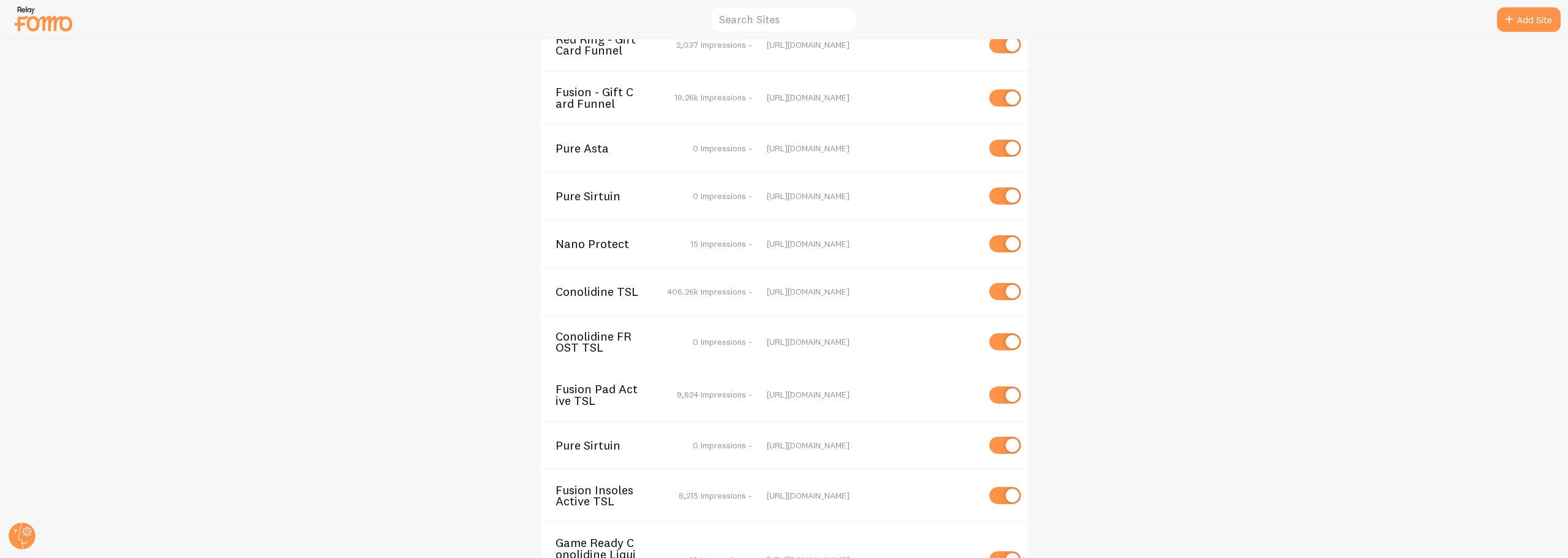
scroll to position [3411, 0]
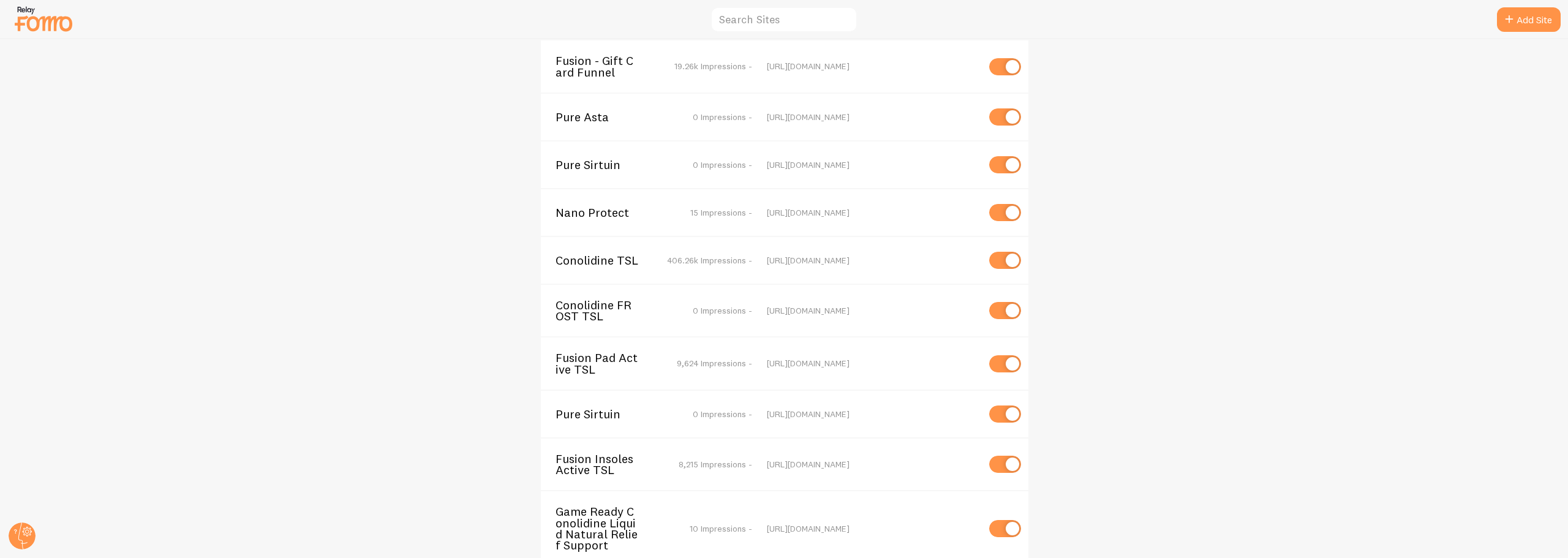
click at [598, 506] on span "Game Ready Conolidine Liquid Natural Relief Support" at bounding box center [604, 528] width 99 height 45
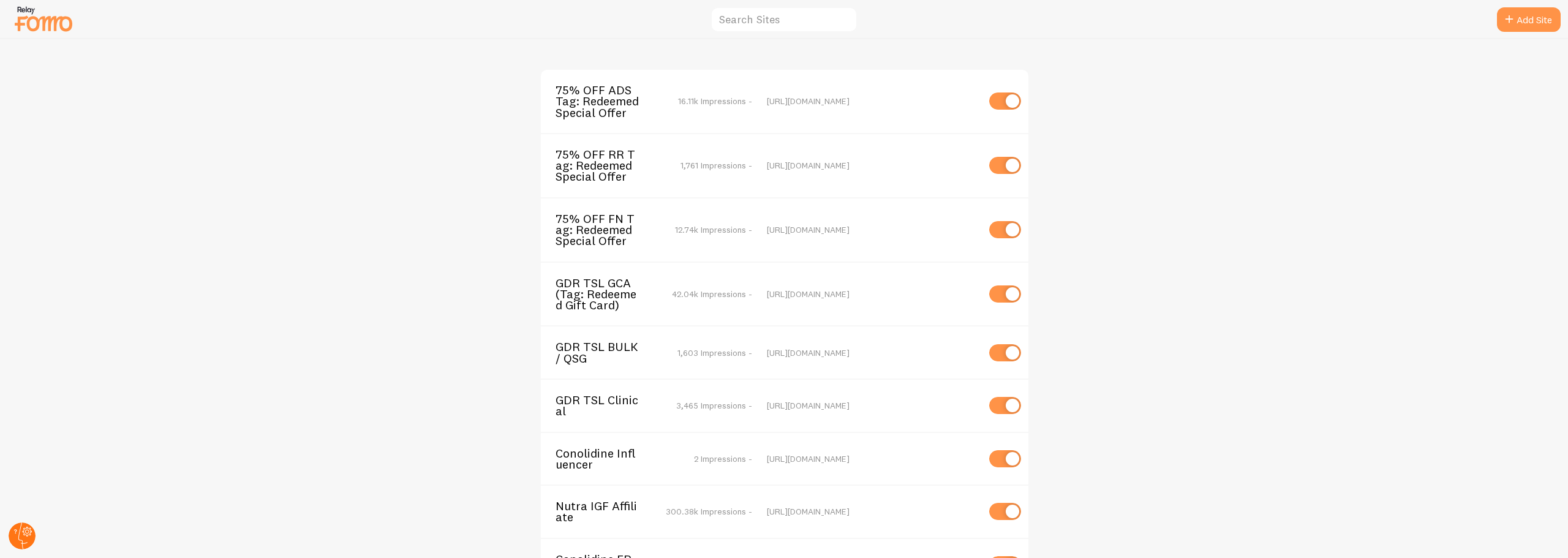
click at [23, 530] on circle at bounding box center [22, 535] width 27 height 27
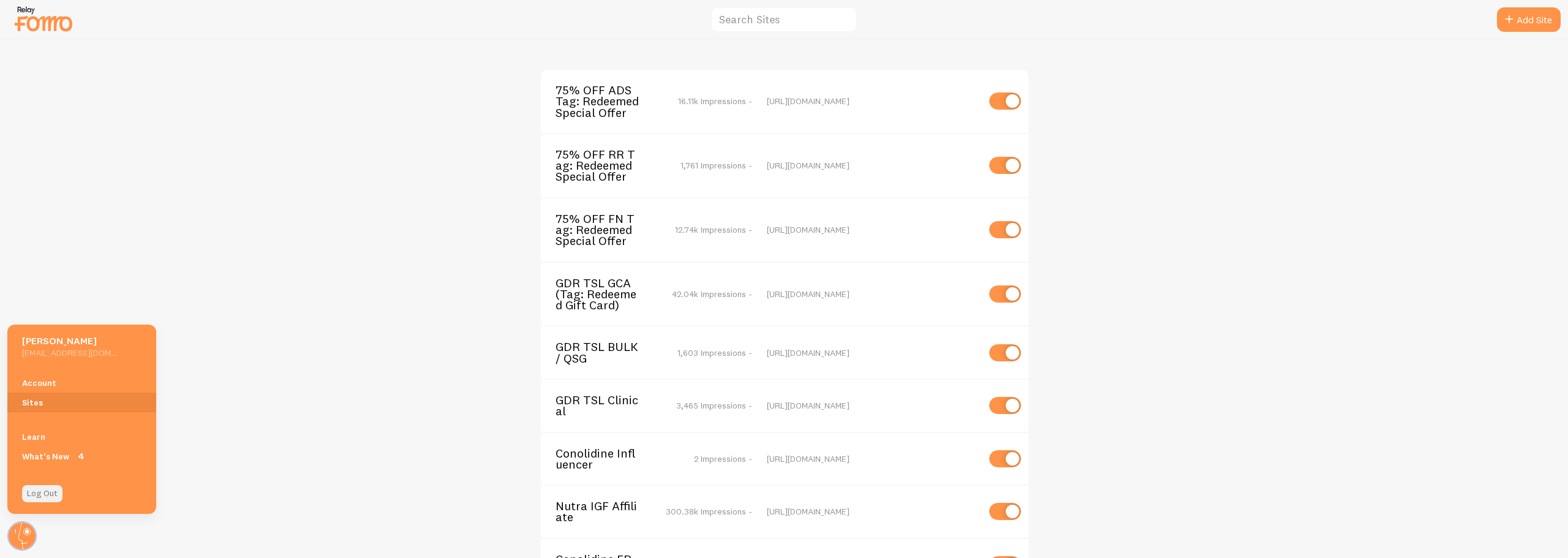
click at [42, 495] on link "Log Out" at bounding box center [42, 493] width 40 height 17
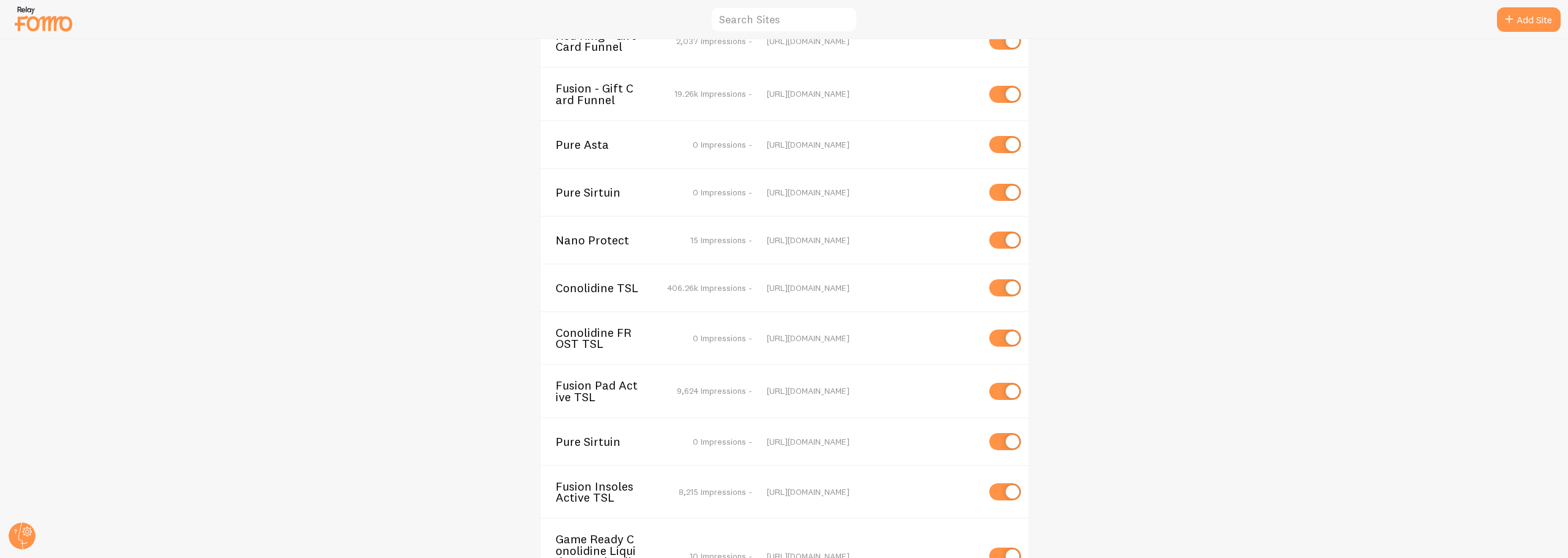
scroll to position [3411, 0]
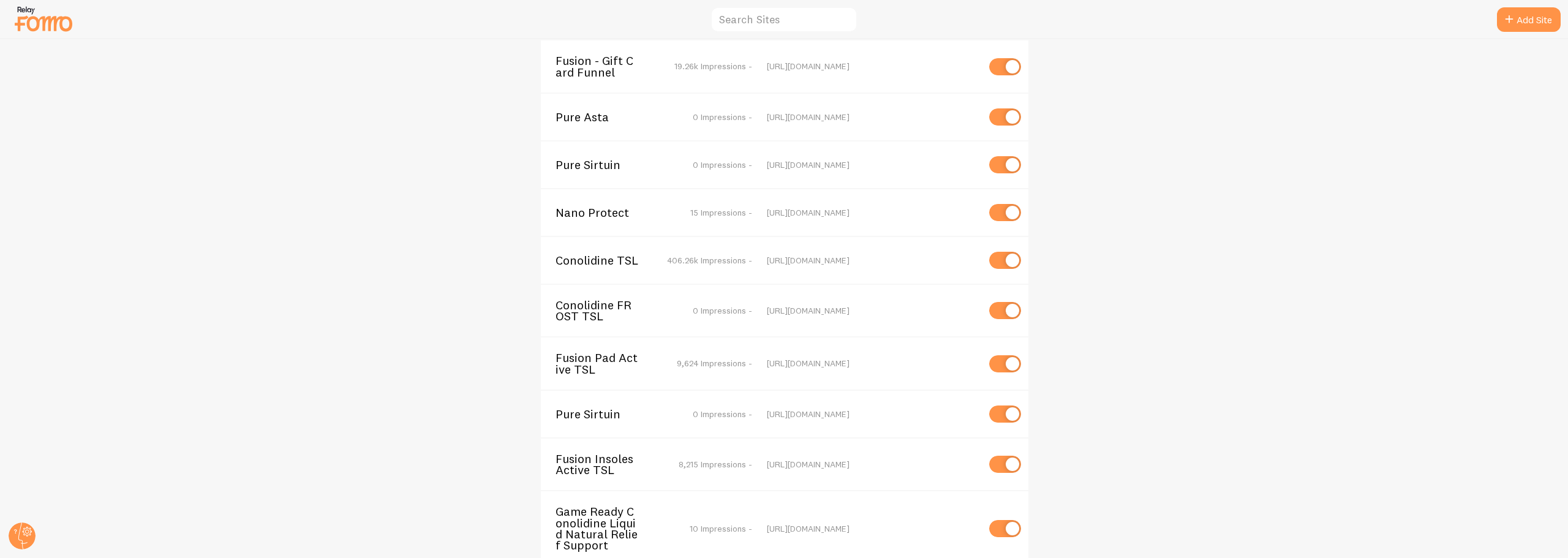
click at [577, 506] on span "Game Ready Conolidine Liquid Natural Relief Support" at bounding box center [604, 528] width 99 height 45
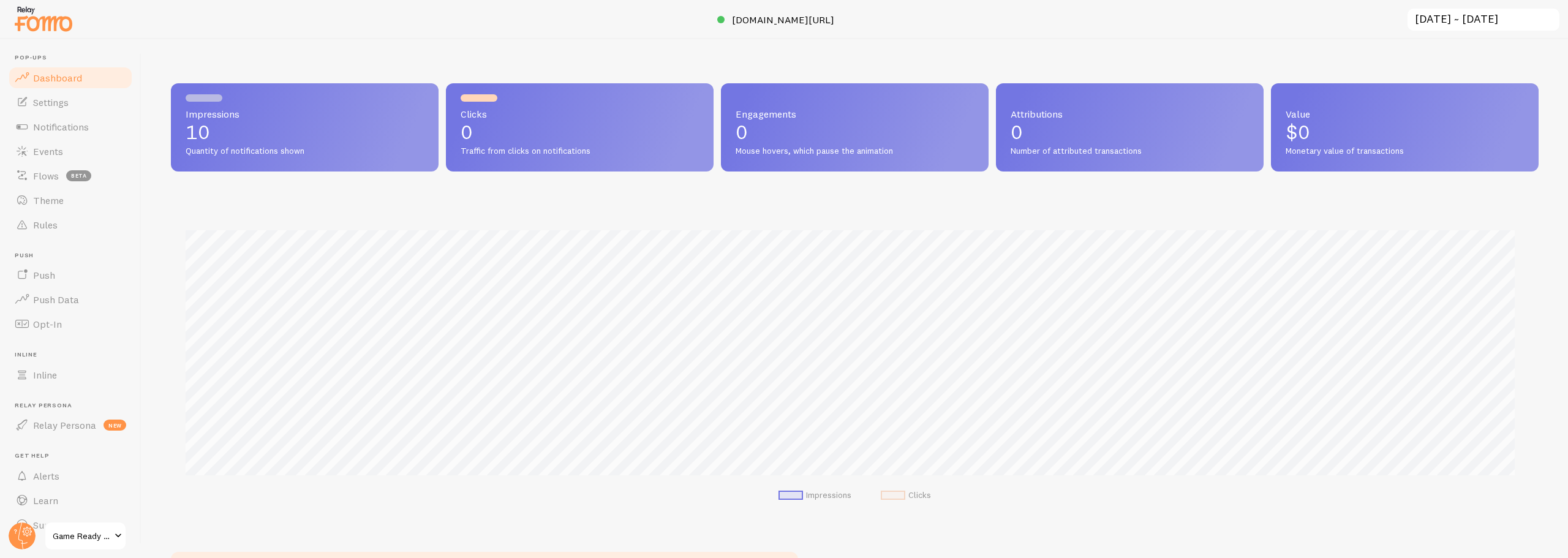
scroll to position [321, 1359]
click at [97, 534] on span "Game Ready Conolidine Liquid Natural Relief Support" at bounding box center [82, 535] width 58 height 14
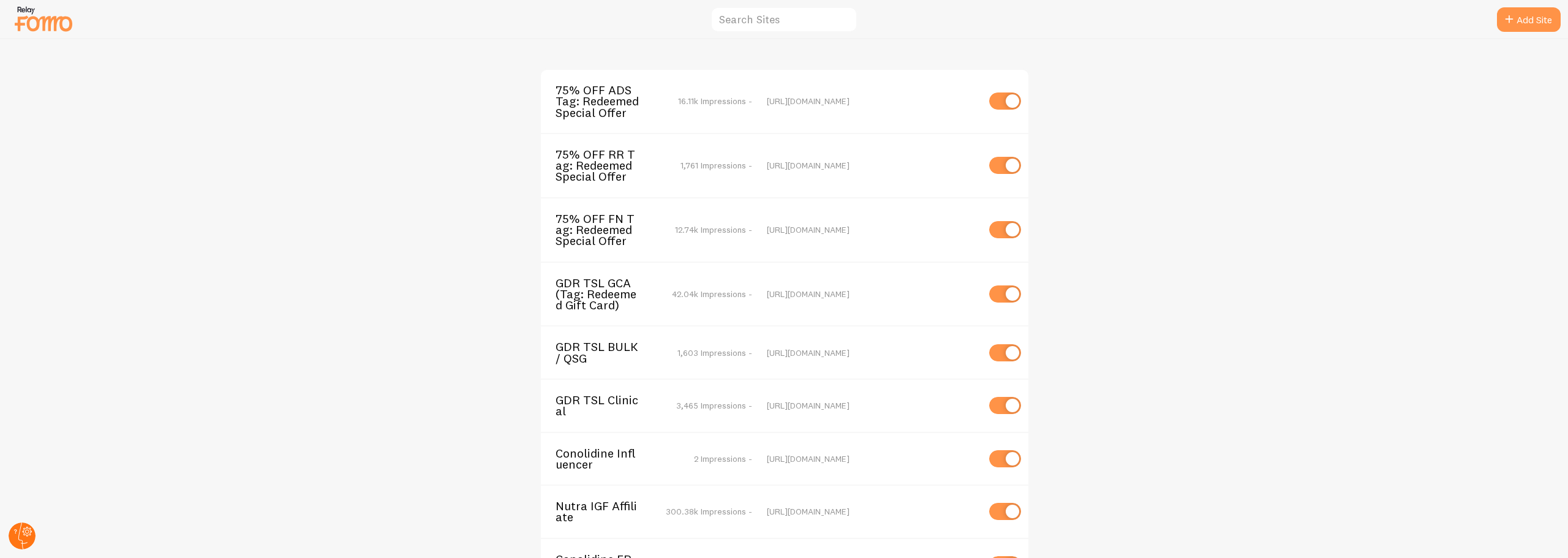
click at [26, 537] on circle at bounding box center [22, 535] width 27 height 27
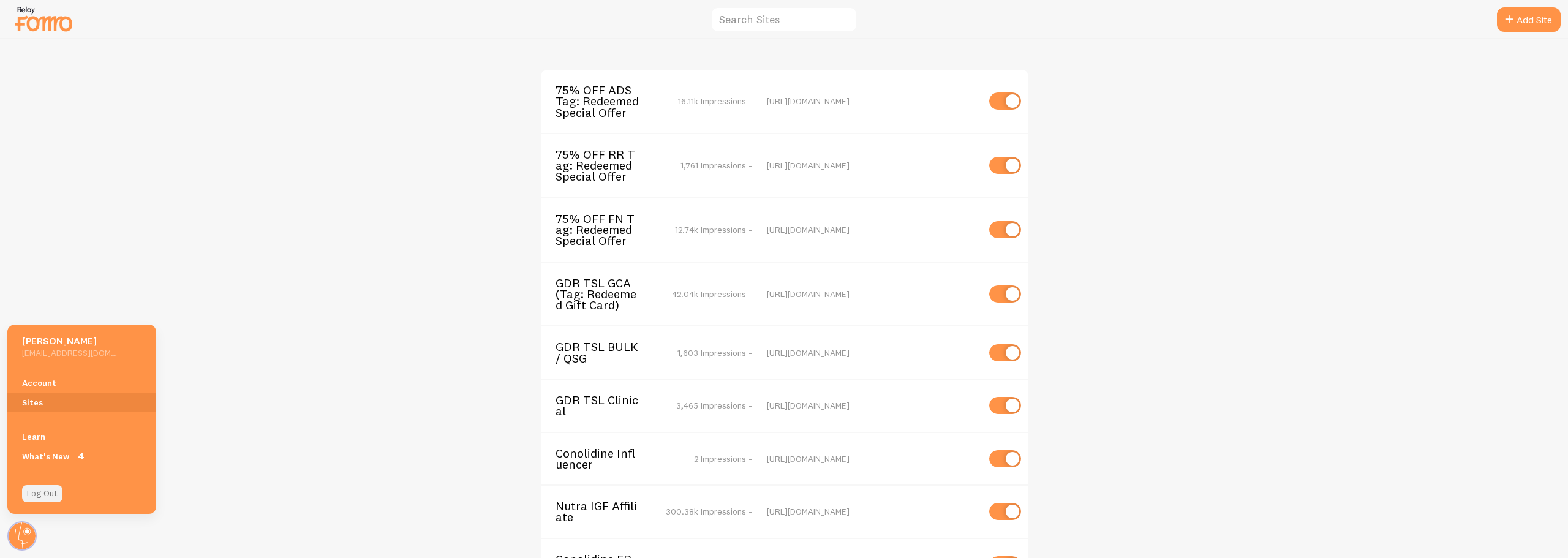
click at [31, 493] on link "Log Out" at bounding box center [42, 493] width 40 height 17
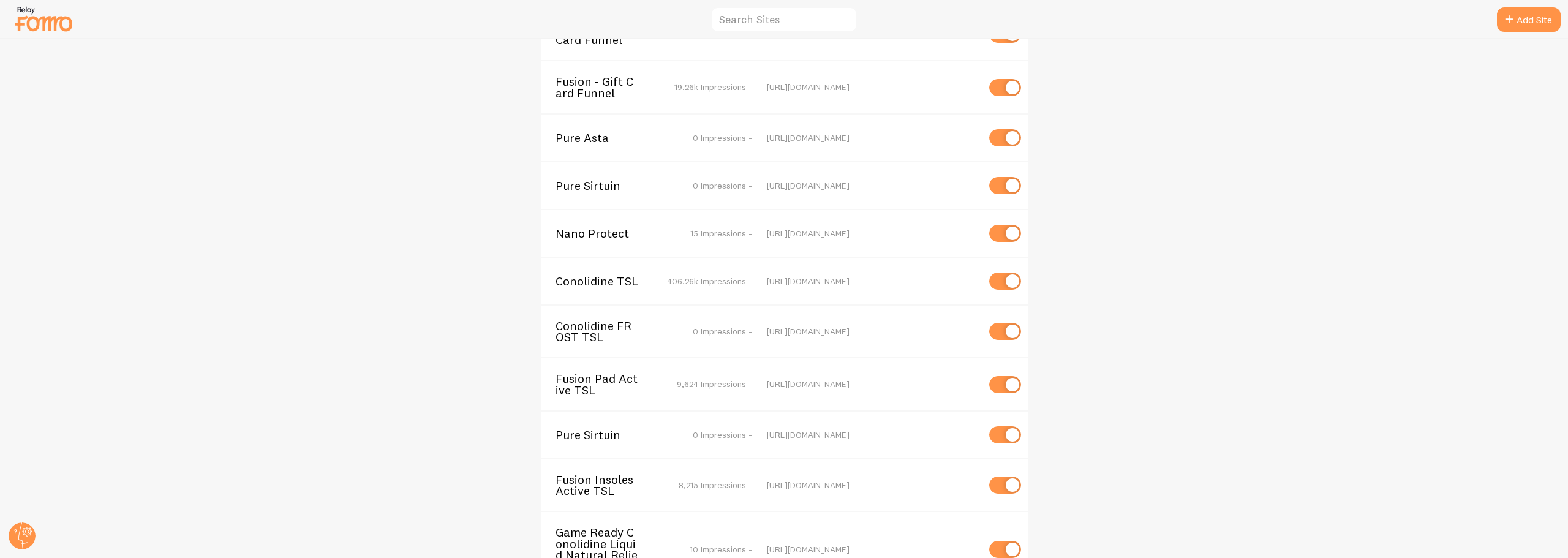
scroll to position [3411, 0]
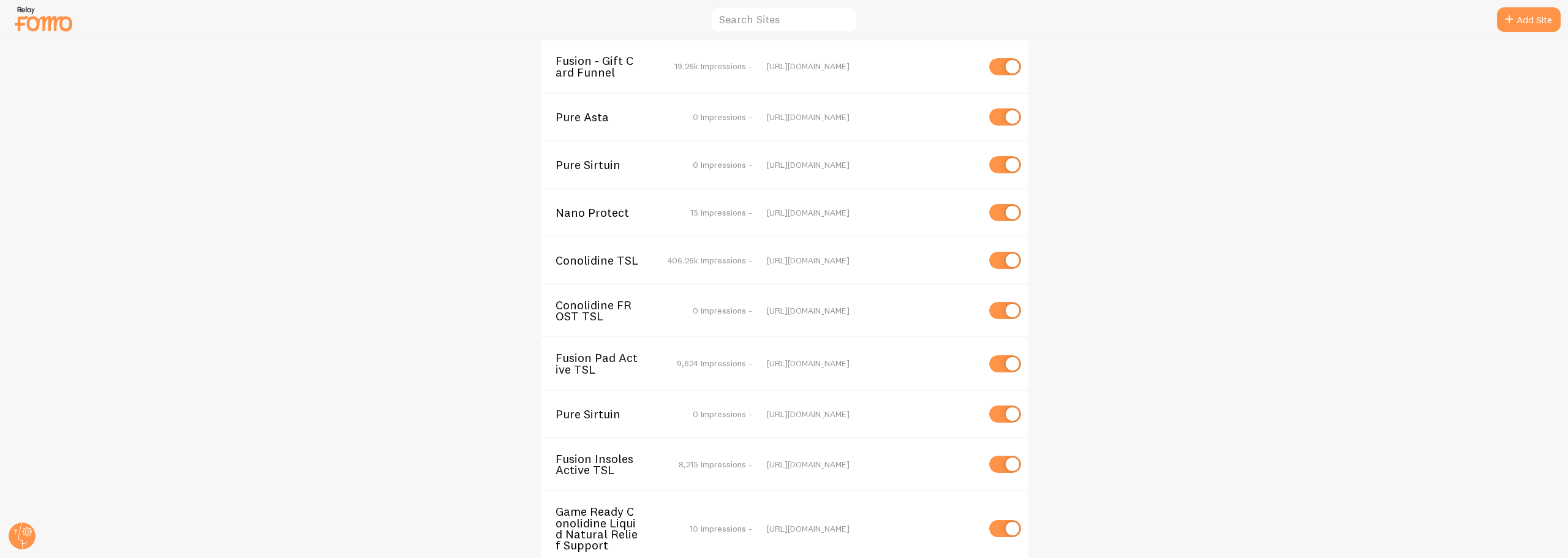
click at [998, 520] on input "checkbox" at bounding box center [1005, 528] width 32 height 17
checkbox input "false"
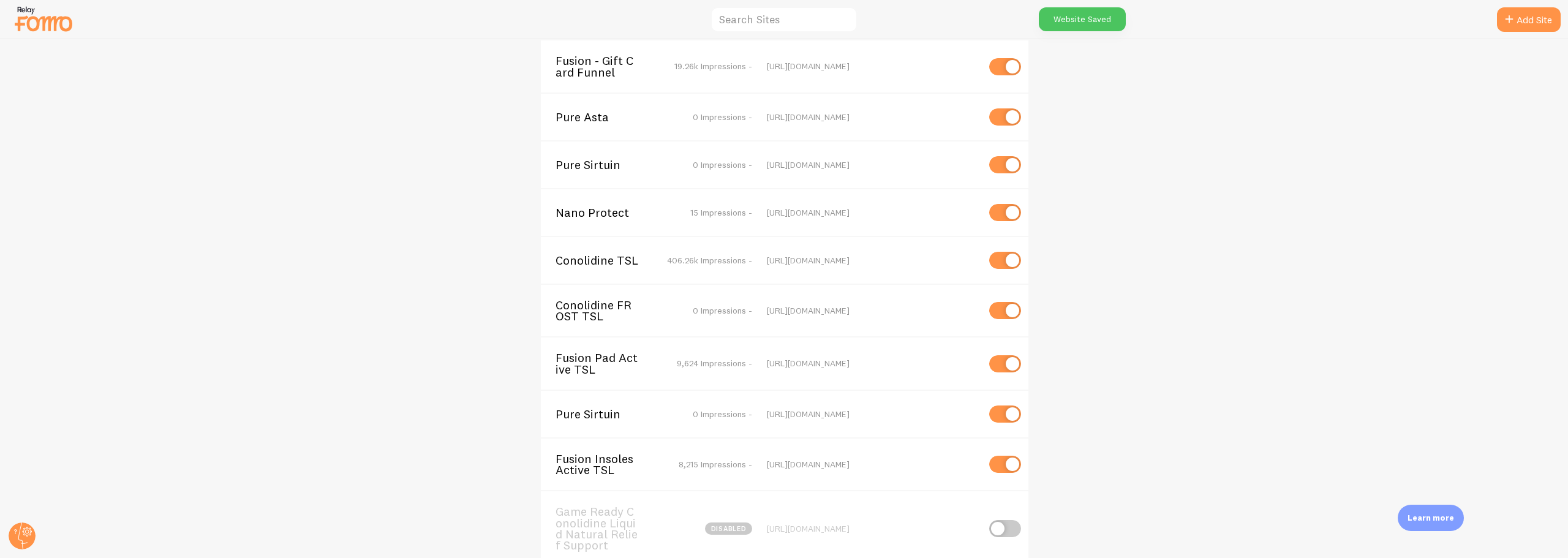
scroll to position [0, 0]
click at [24, 526] on circle at bounding box center [22, 535] width 27 height 27
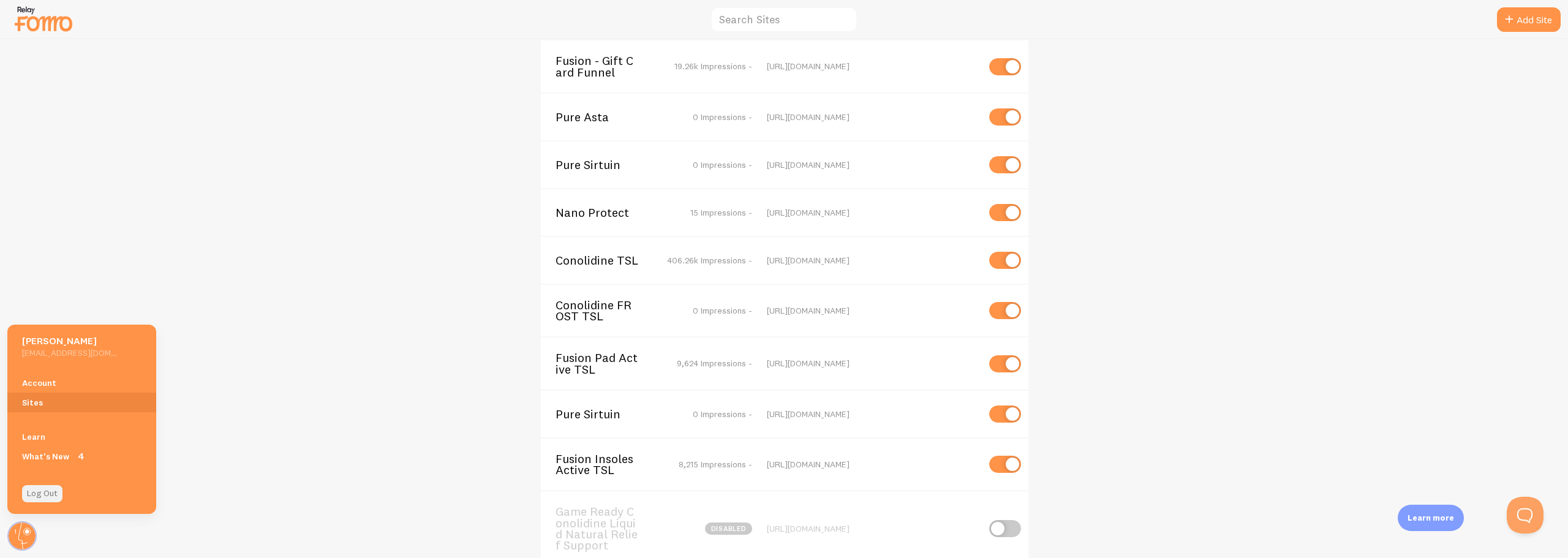
click at [46, 491] on link "Log Out" at bounding box center [42, 493] width 40 height 17
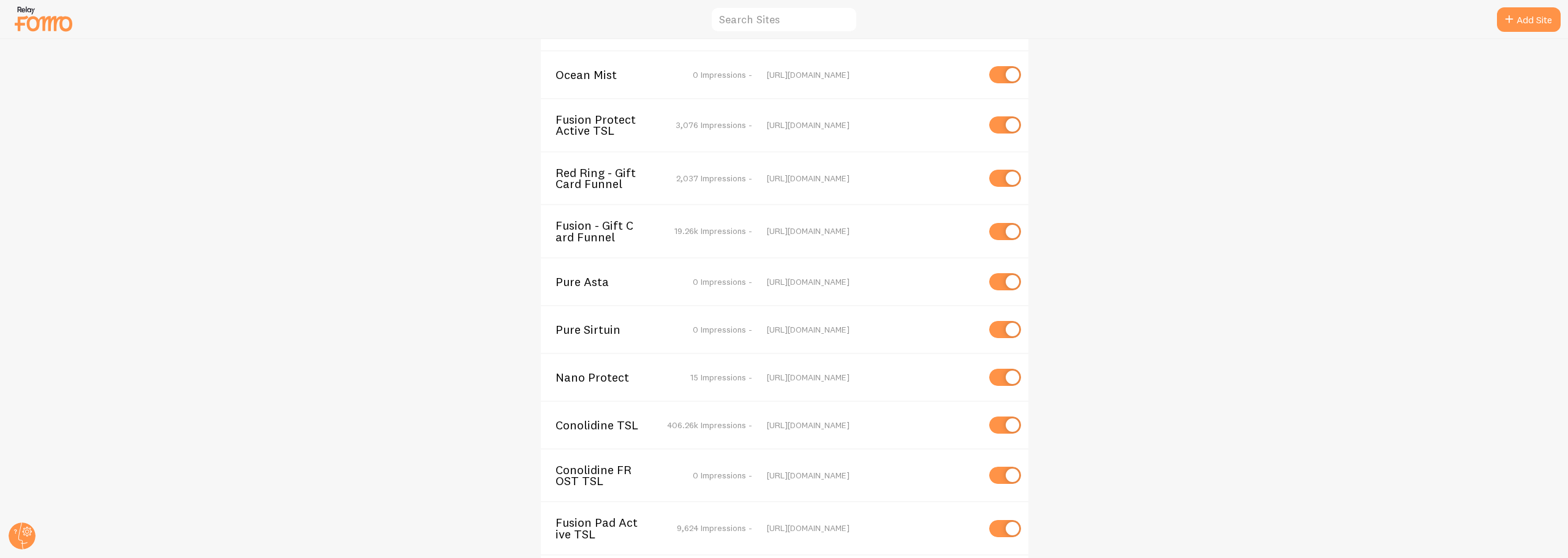
scroll to position [3411, 0]
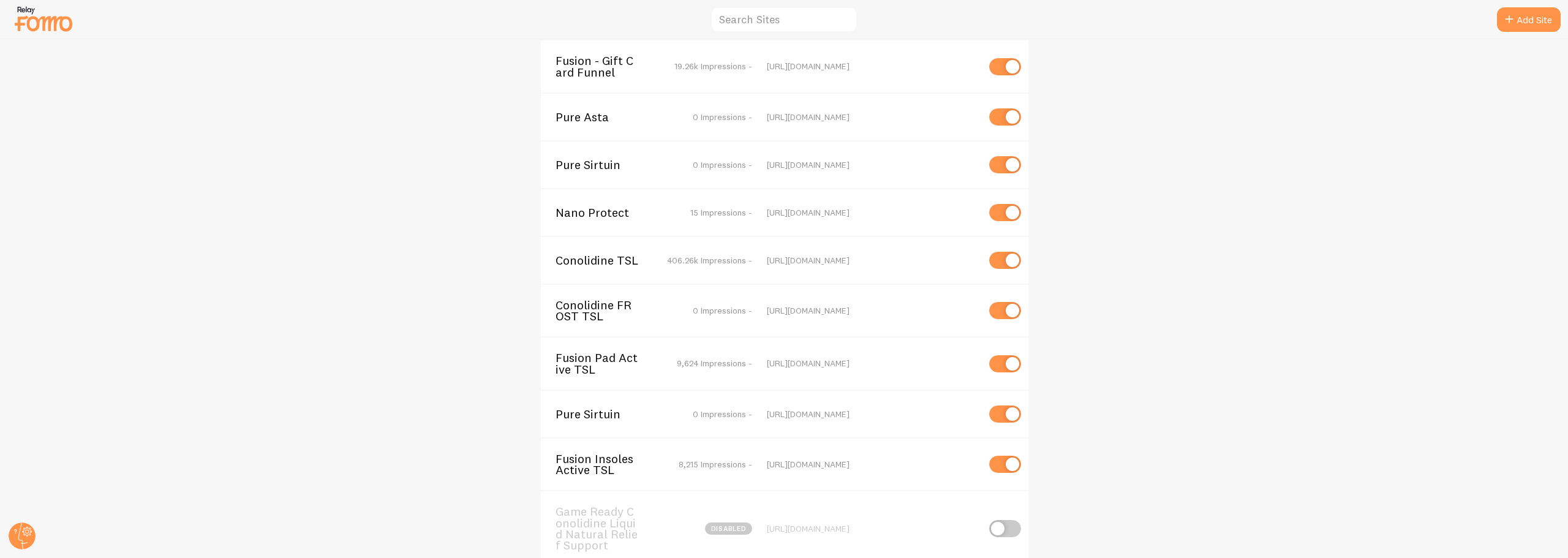
click at [997, 520] on input "checkbox" at bounding box center [1005, 528] width 32 height 17
checkbox input "true"
click at [569, 506] on span "Game Ready Conolidine Liquid Natural Relief Support" at bounding box center [604, 528] width 99 height 45
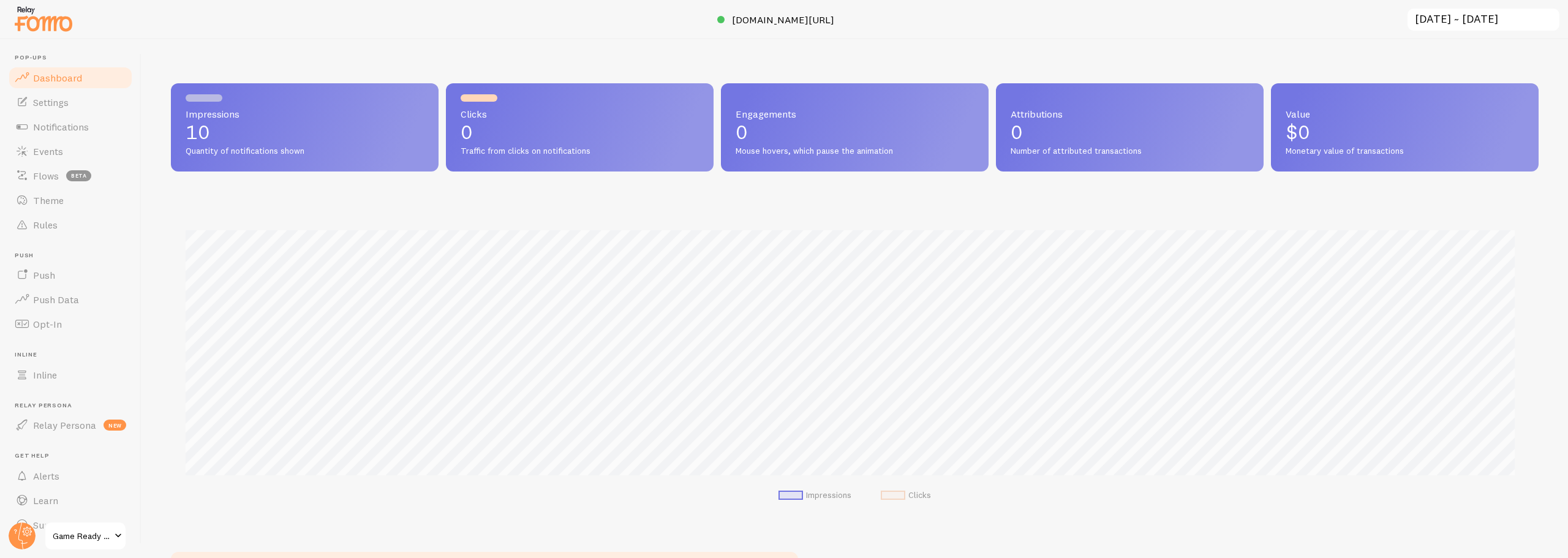
scroll to position [321, 1359]
click at [41, 127] on span "Notifications" at bounding box center [61, 127] width 56 height 13
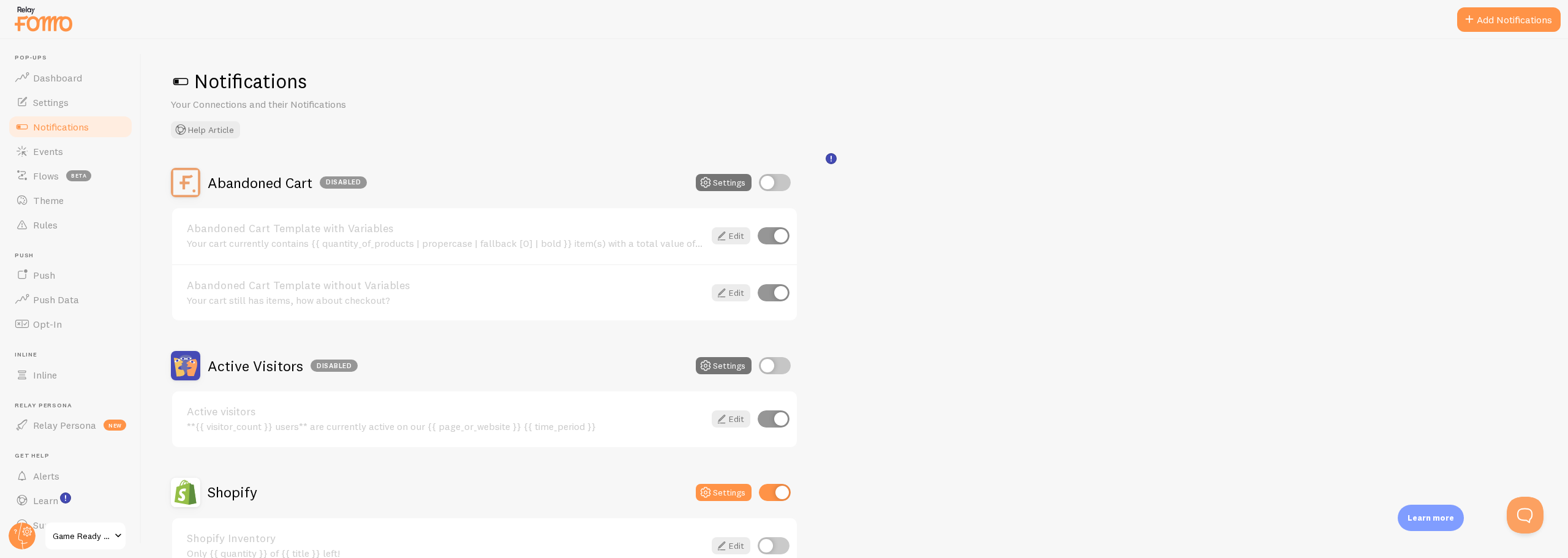
scroll to position [184, 0]
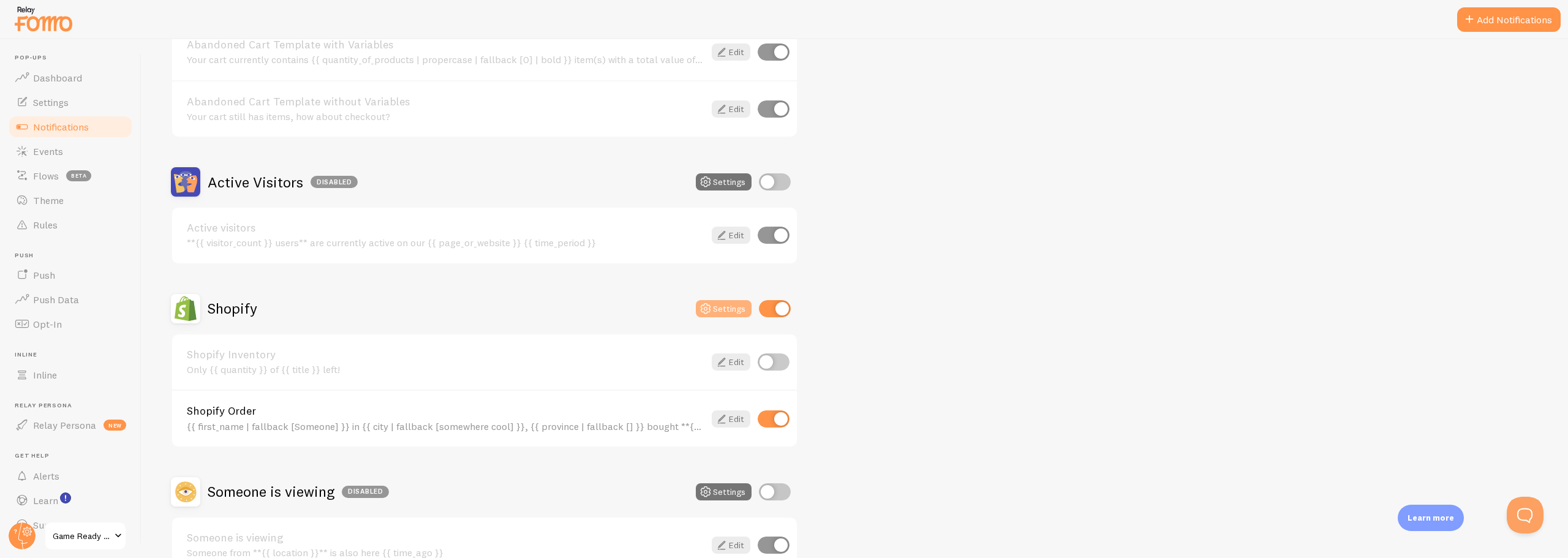
click at [710, 309] on icon at bounding box center [706, 308] width 14 height 14
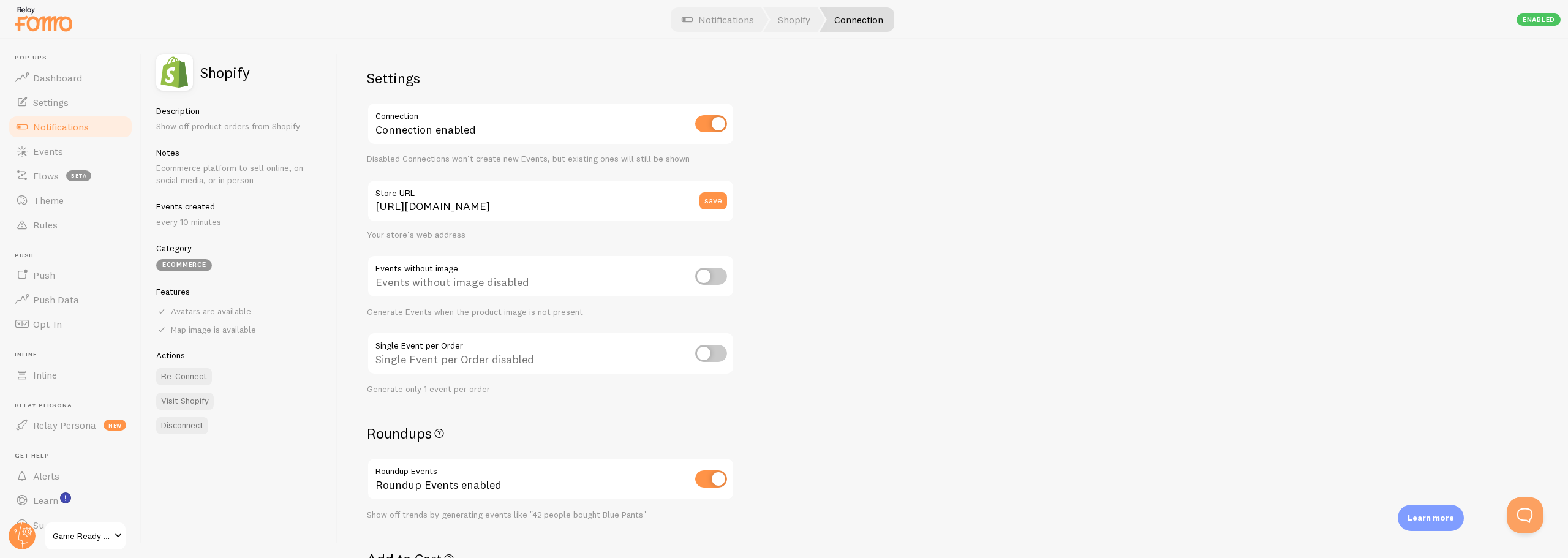
click at [189, 425] on button "Disconnect" at bounding box center [182, 426] width 52 height 17
click at [1090, 23] on link "close" at bounding box center [1102, 23] width 32 height 17
click at [184, 415] on div "Actions Re-Connect Visit Shopify Disconnect" at bounding box center [239, 392] width 166 height 85
click at [182, 426] on button "Disconnect" at bounding box center [182, 426] width 52 height 17
click at [186, 424] on button "Disconnect" at bounding box center [182, 426] width 52 height 17
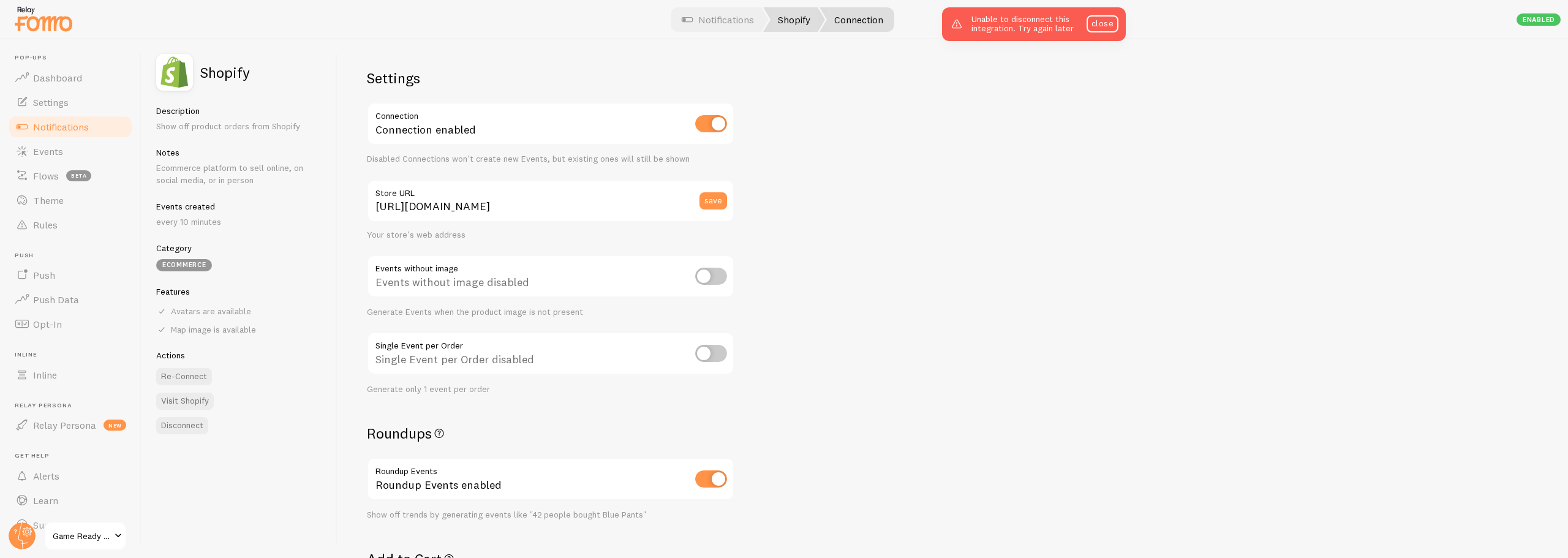
click at [790, 18] on link "Shopify" at bounding box center [794, 19] width 62 height 24
click at [722, 122] on input "checkbox" at bounding box center [711, 123] width 32 height 17
checkbox input "false"
click at [61, 126] on span "Notifications" at bounding box center [61, 127] width 56 height 13
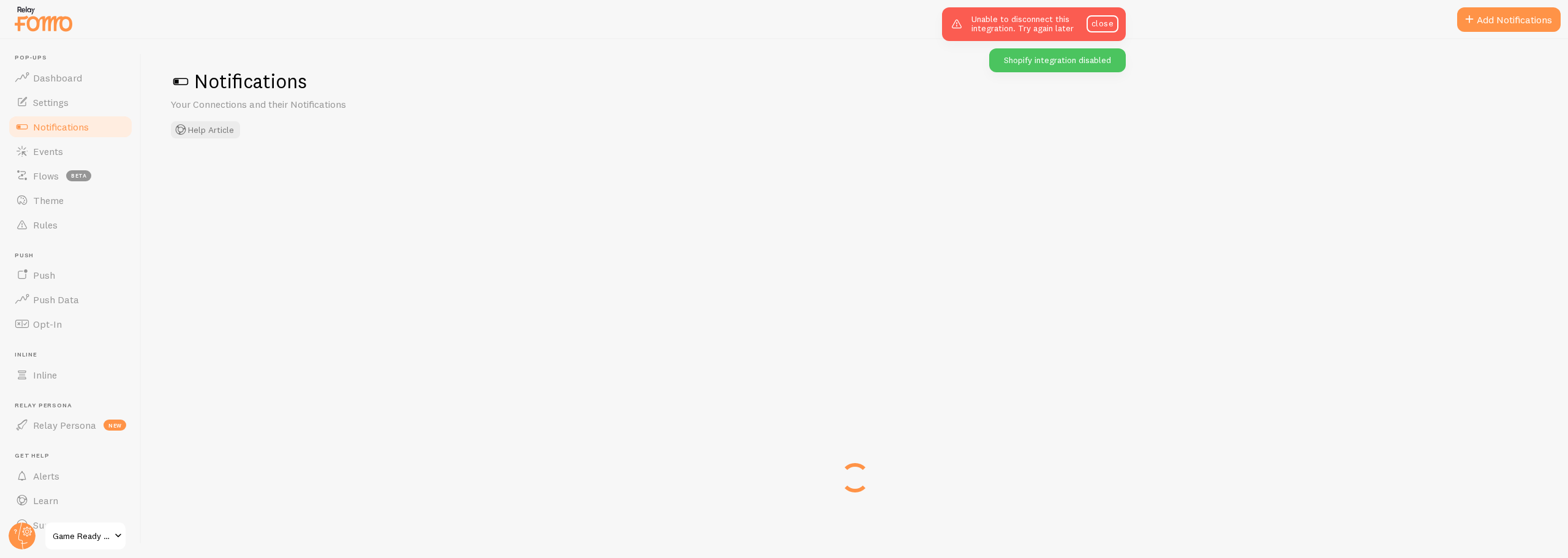
checkbox input "false"
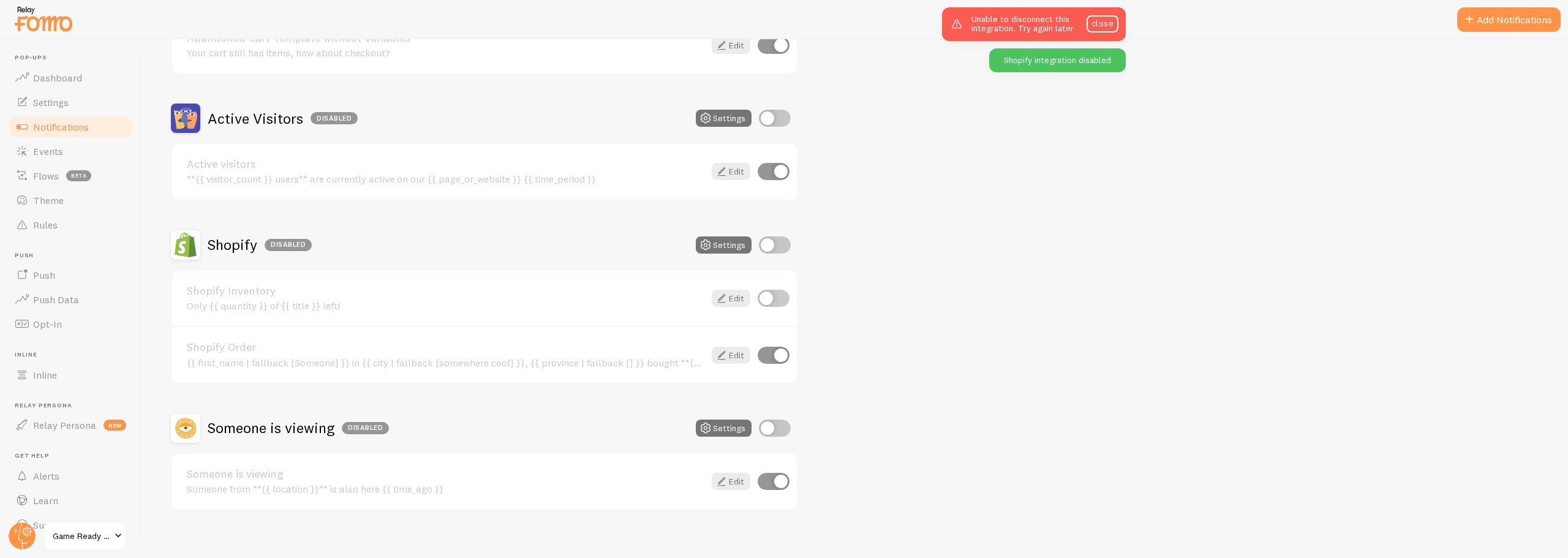
scroll to position [259, 0]
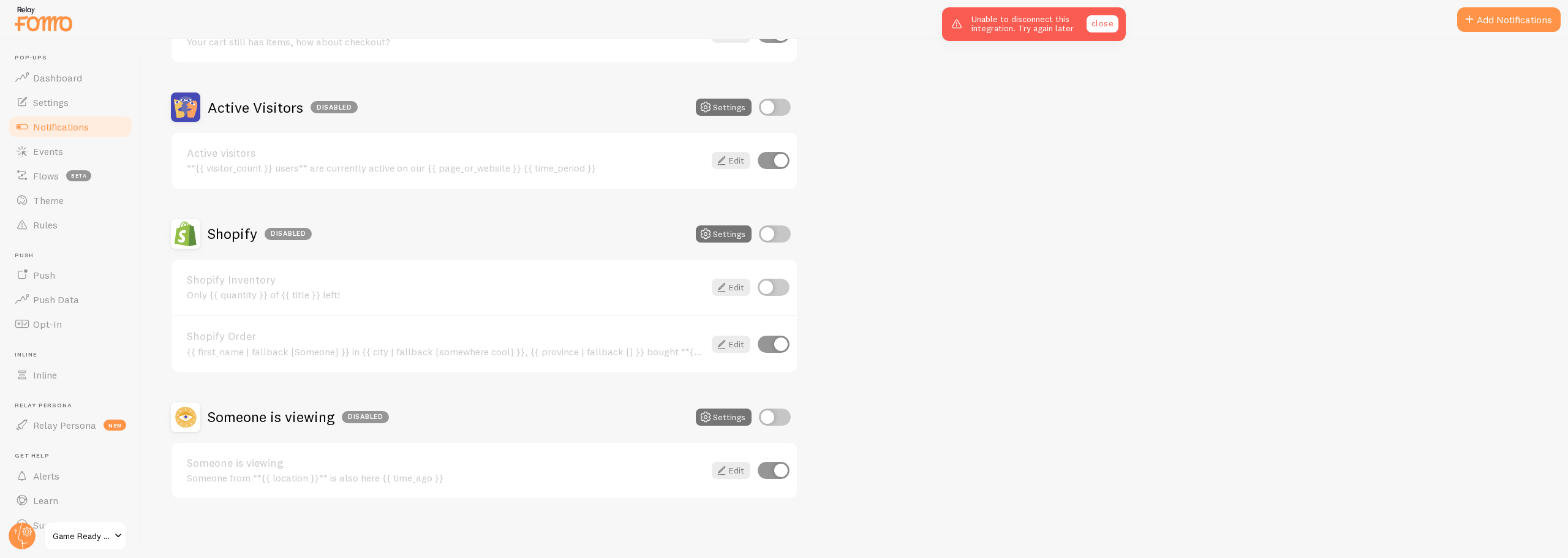
click at [1108, 26] on link "close" at bounding box center [1102, 23] width 32 height 17
click at [89, 537] on span "Game Ready Conolidine Liquid Natural Relief Support" at bounding box center [82, 535] width 58 height 14
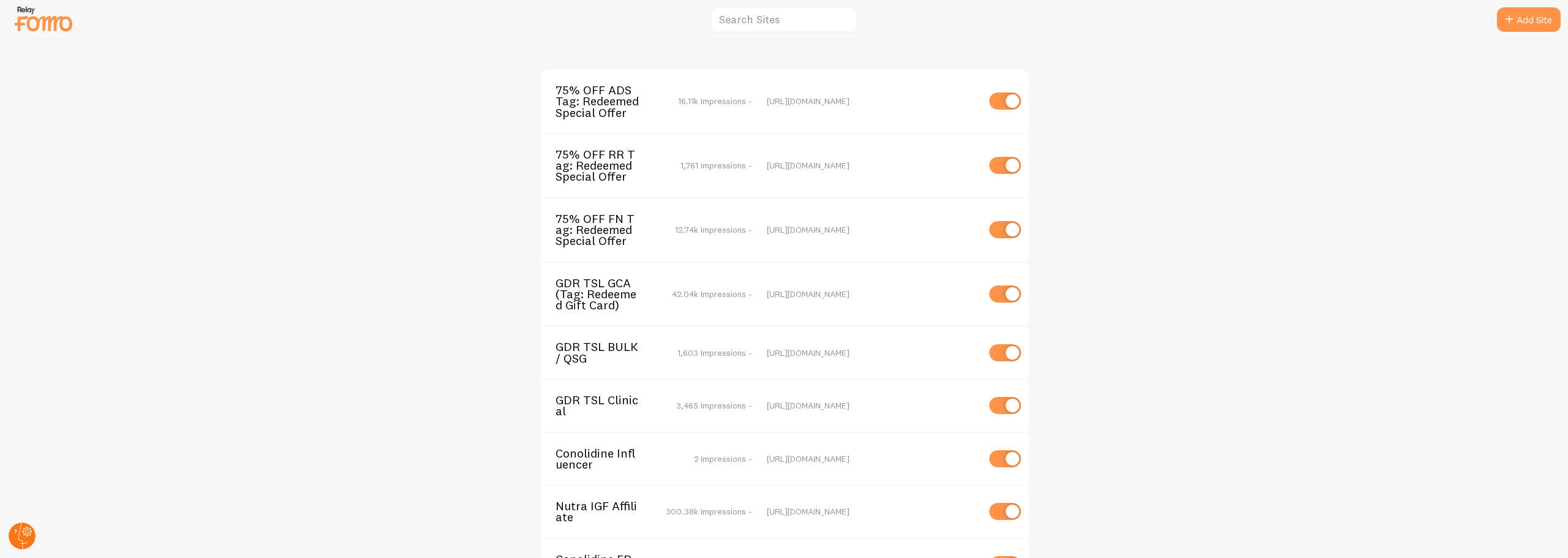
click at [35, 534] on circle at bounding box center [22, 535] width 27 height 27
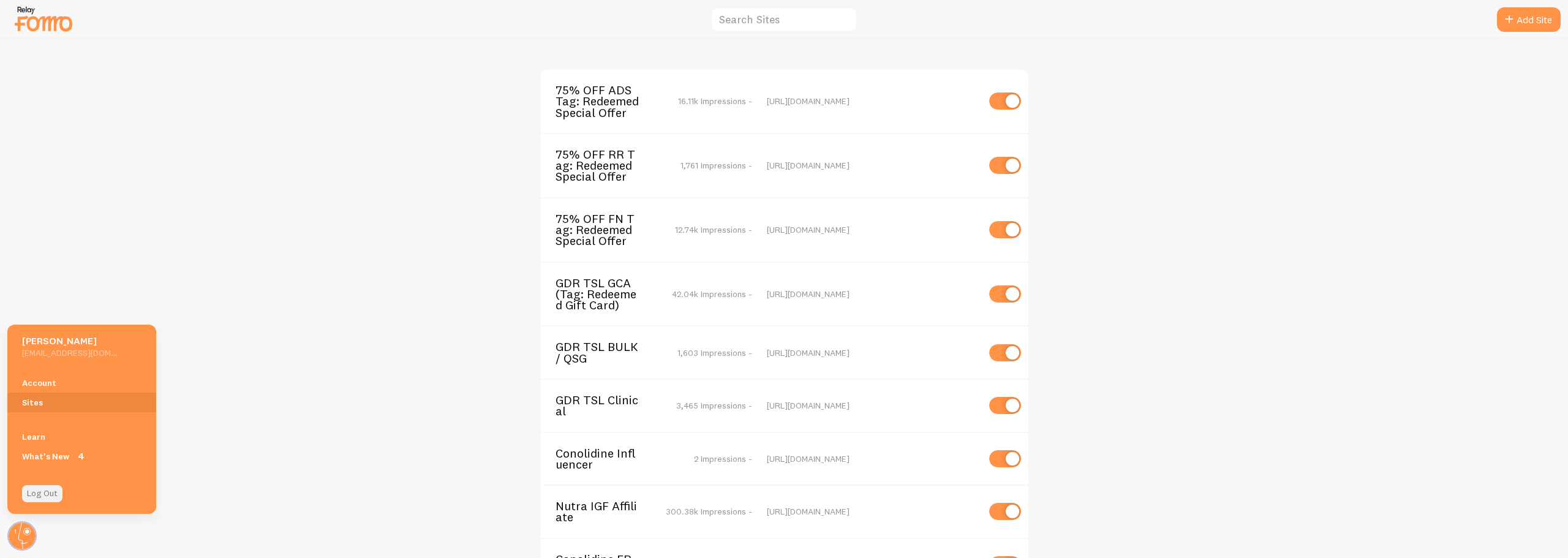
click at [40, 493] on link "Log Out" at bounding box center [42, 493] width 40 height 17
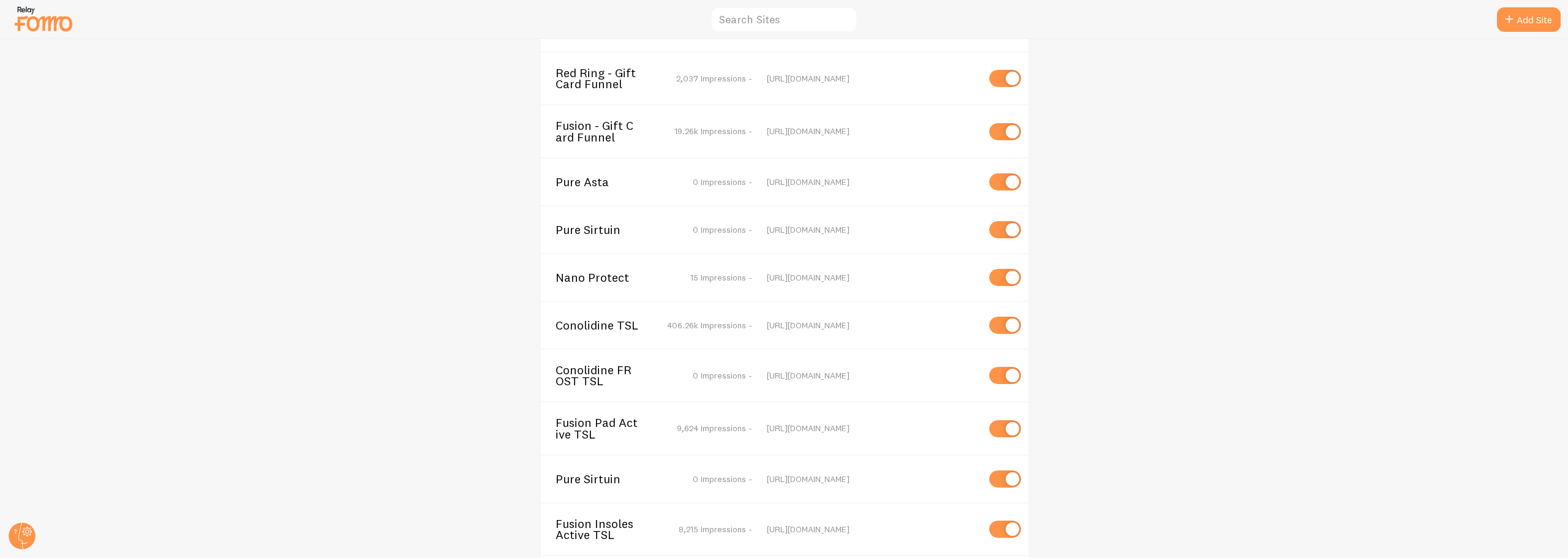
scroll to position [3411, 0]
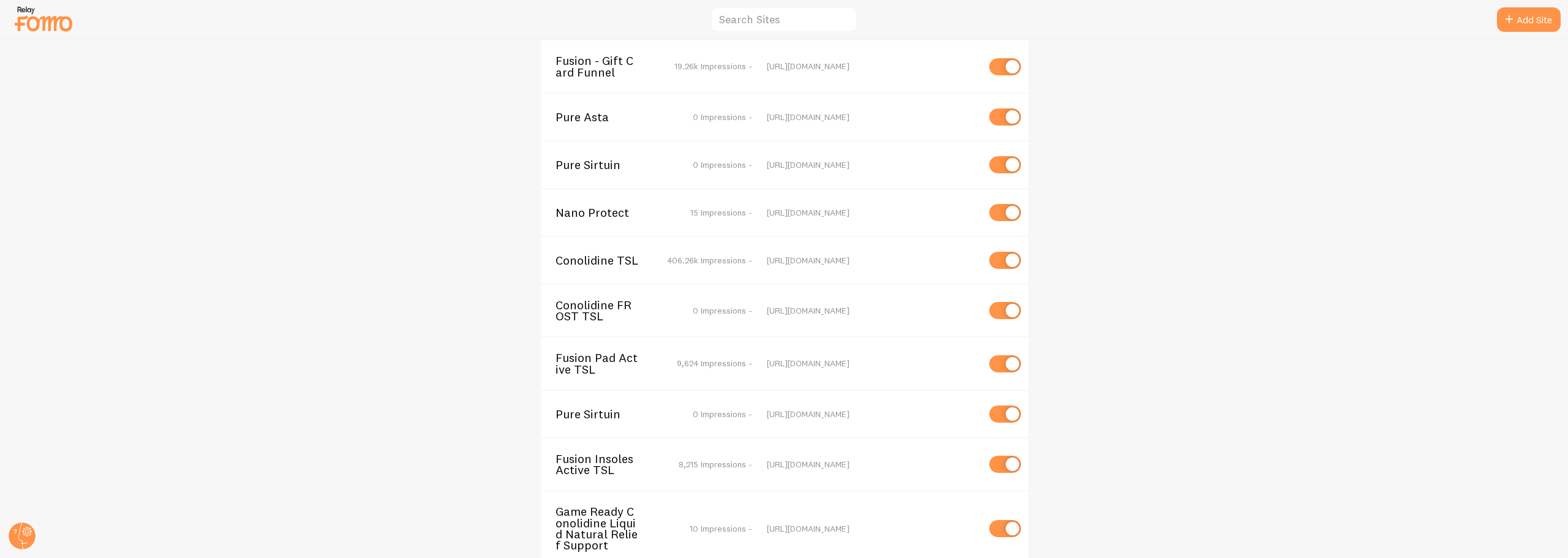
click at [603, 506] on span "Game Ready Conolidine Liquid Natural Relief Support" at bounding box center [604, 528] width 99 height 45
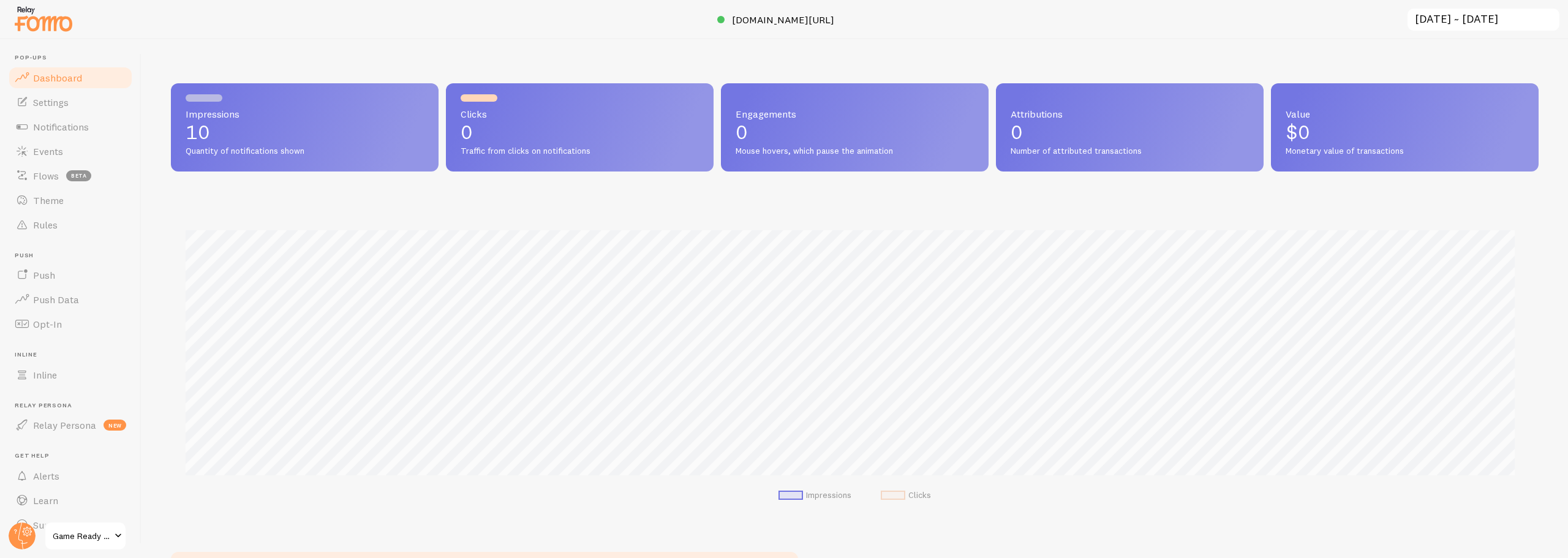
scroll to position [321, 1359]
click at [100, 536] on span "Game Ready Conolidine Liquid Natural Relief Support" at bounding box center [82, 535] width 58 height 14
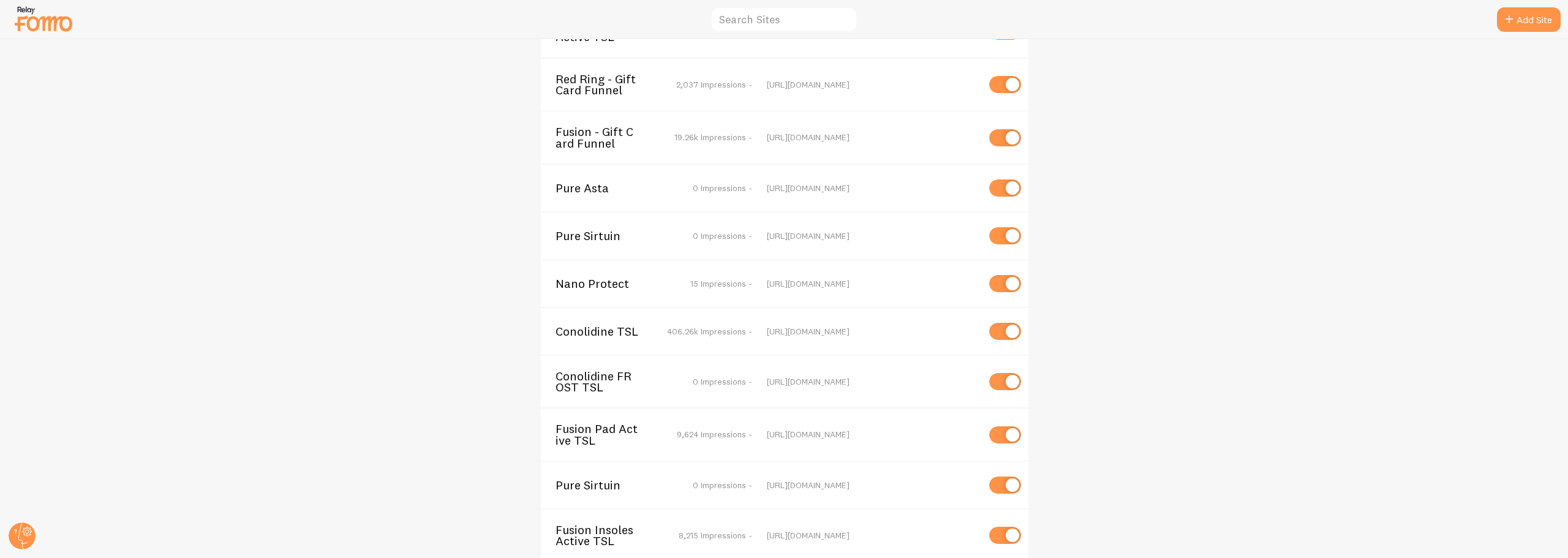
scroll to position [3411, 0]
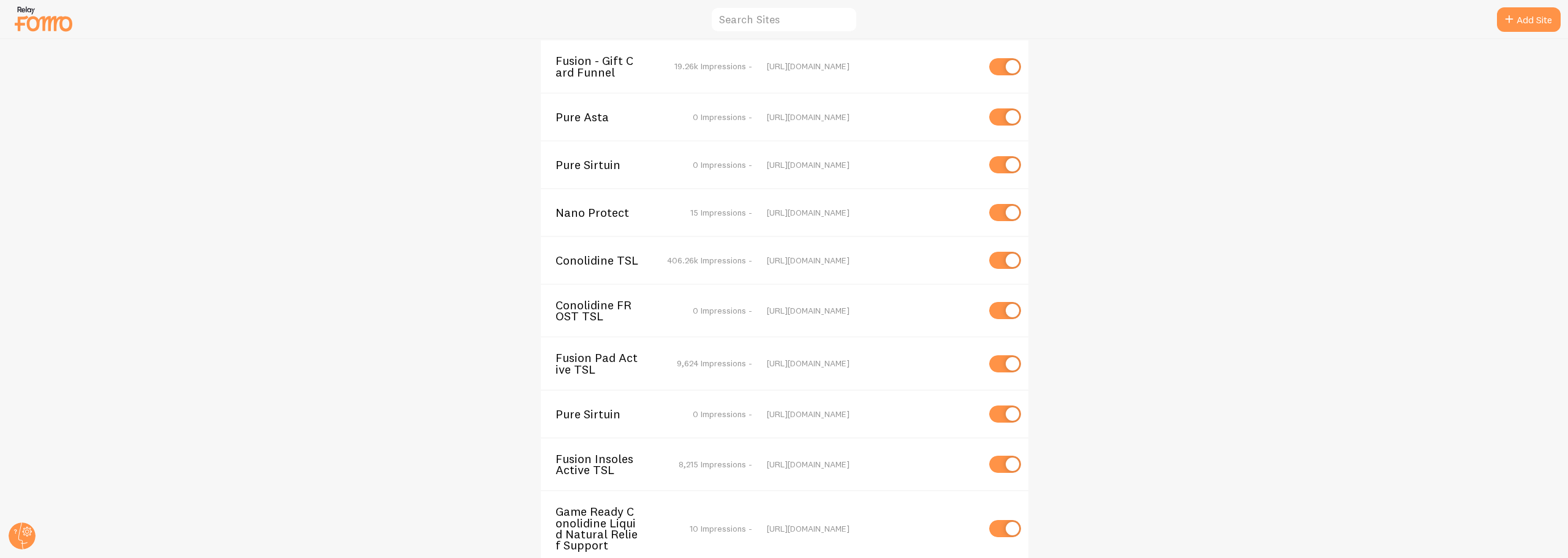
click at [588, 506] on span "Game Ready Conolidine Liquid Natural Relief Support" at bounding box center [604, 528] width 99 height 45
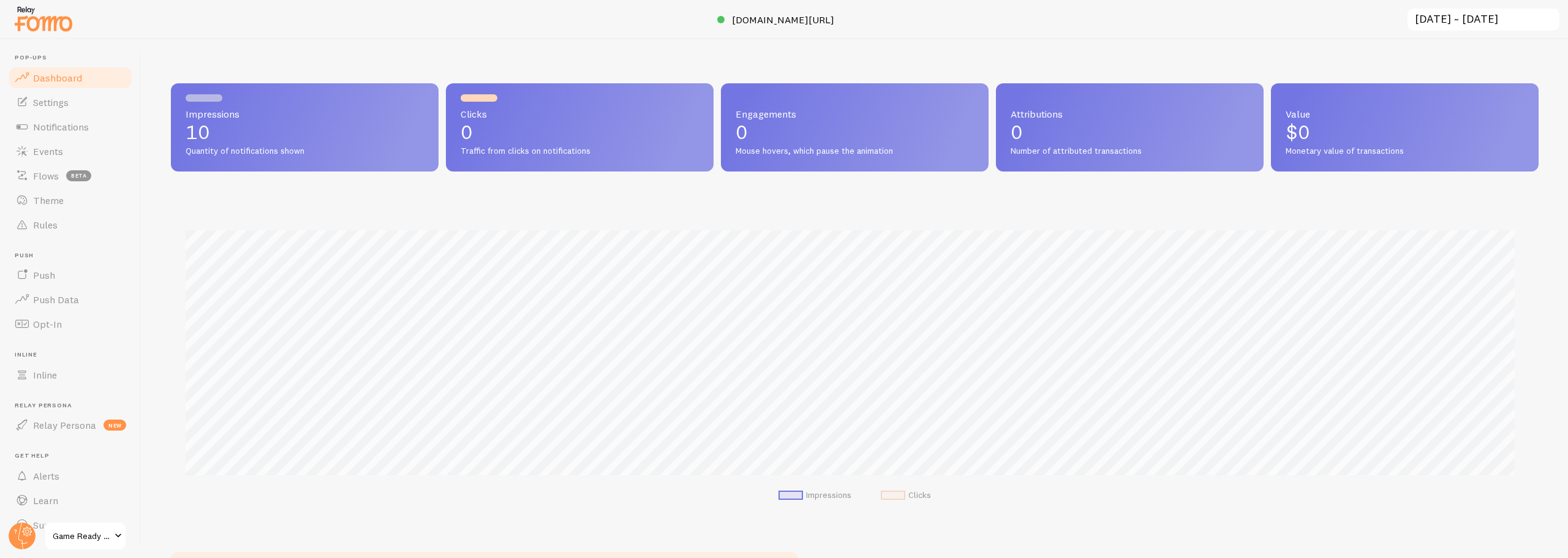
scroll to position [321, 1359]
click at [45, 107] on span "Settings" at bounding box center [51, 102] width 36 height 13
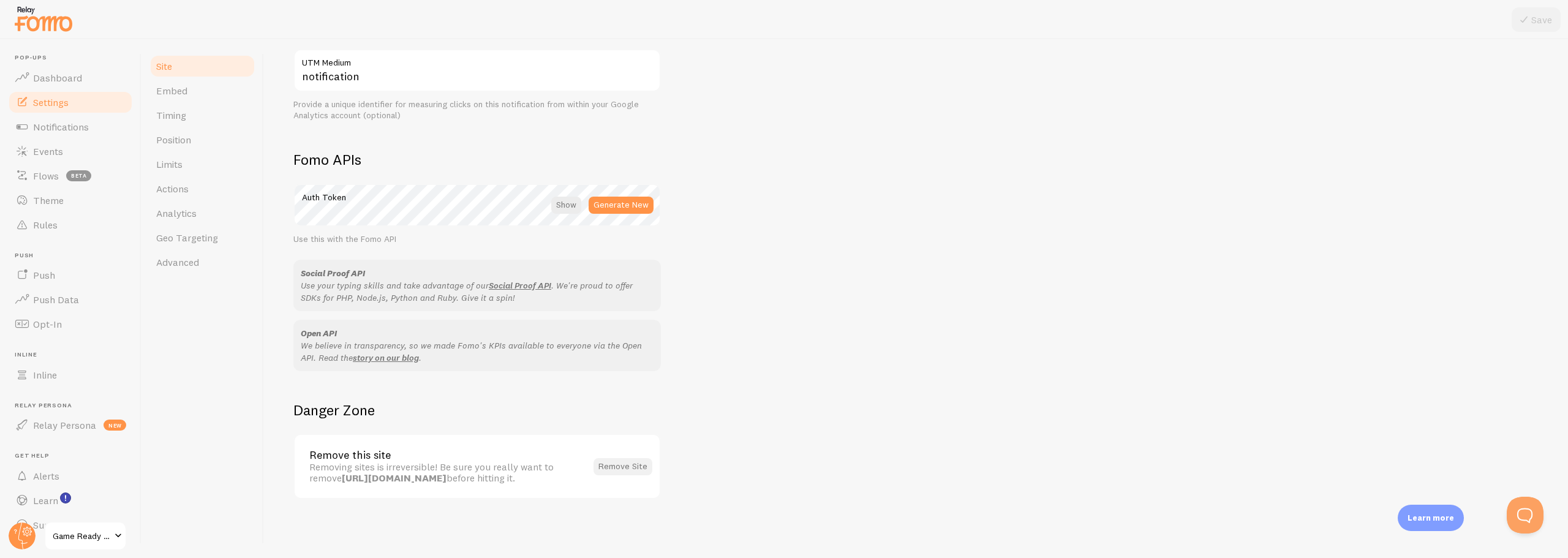
click at [631, 463] on button "Remove Site" at bounding box center [623, 466] width 59 height 17
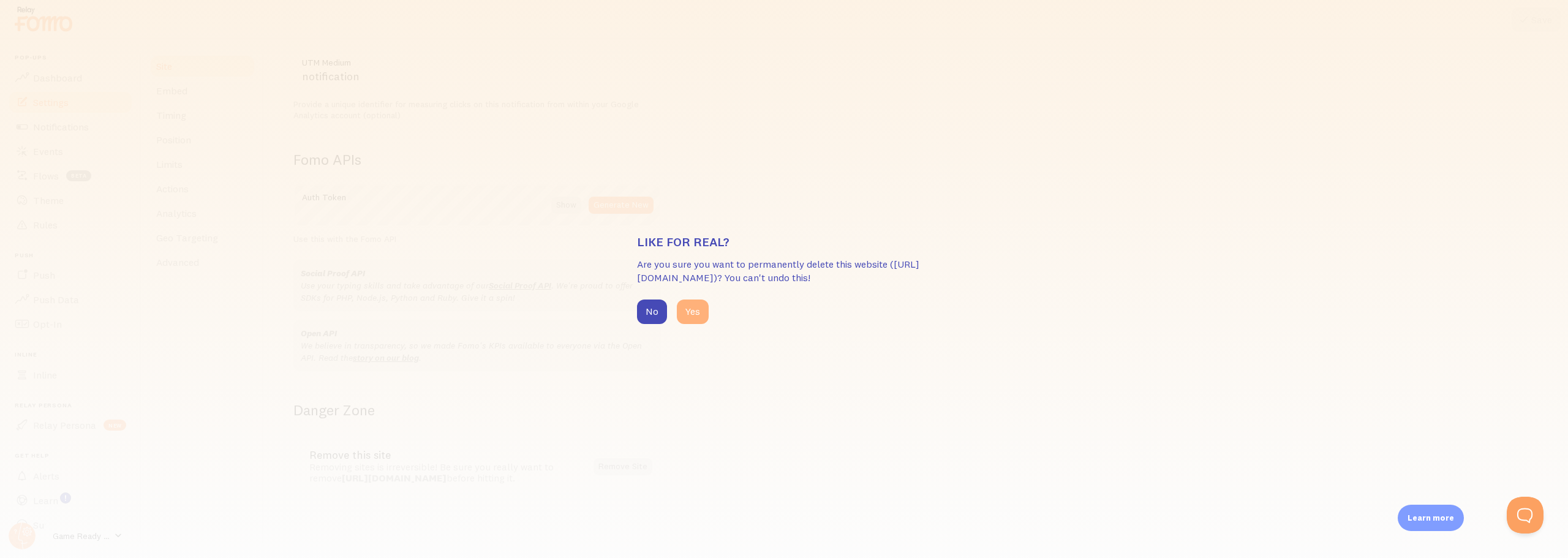
click at [693, 319] on button "Yes" at bounding box center [692, 311] width 32 height 24
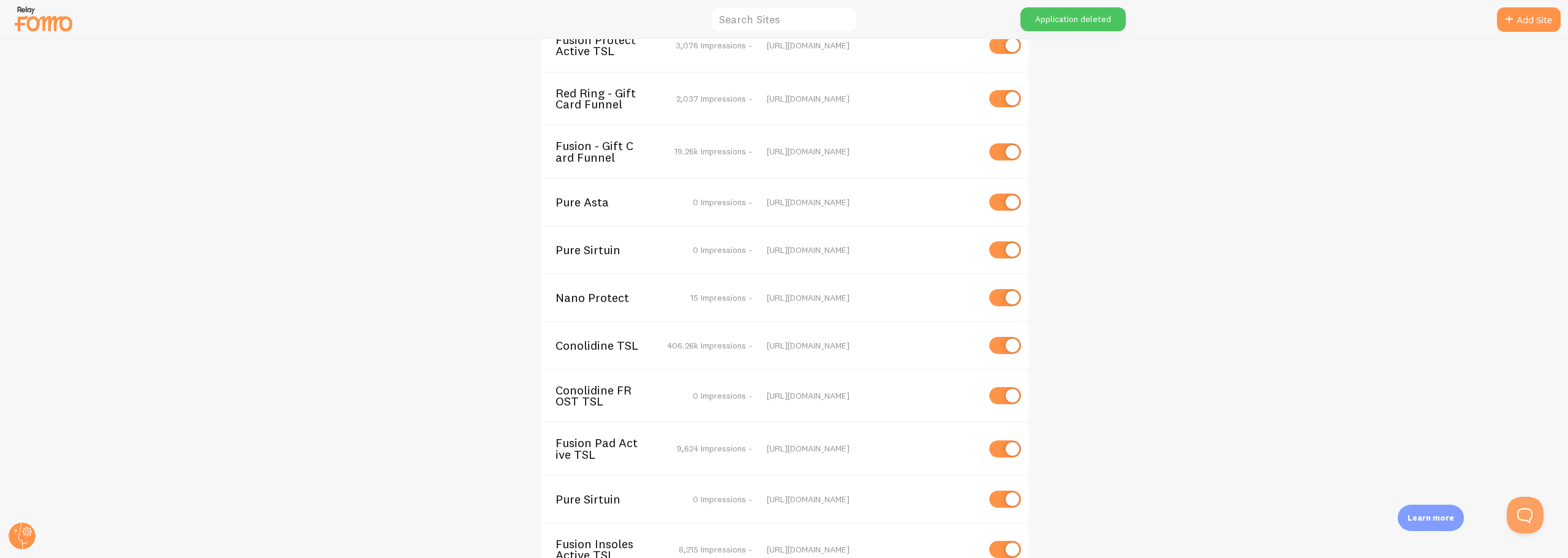
scroll to position [3336, 0]
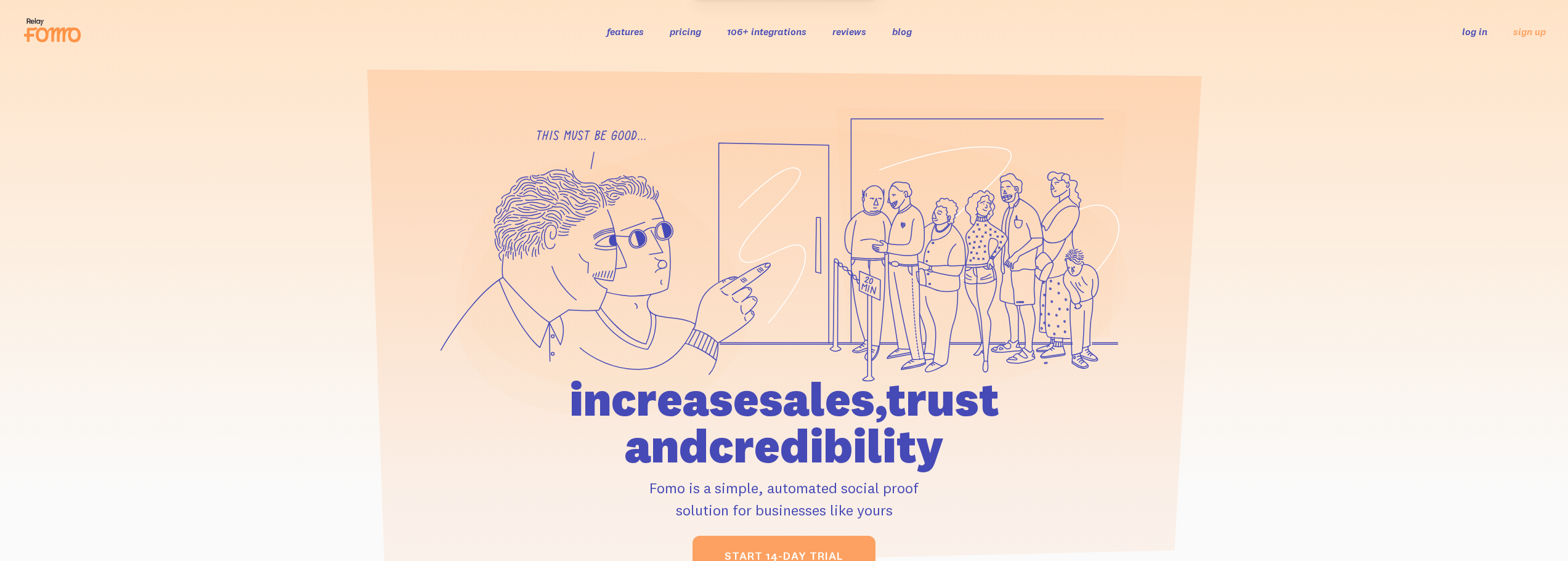
click at [1473, 30] on link "log in" at bounding box center [1475, 32] width 25 height 13
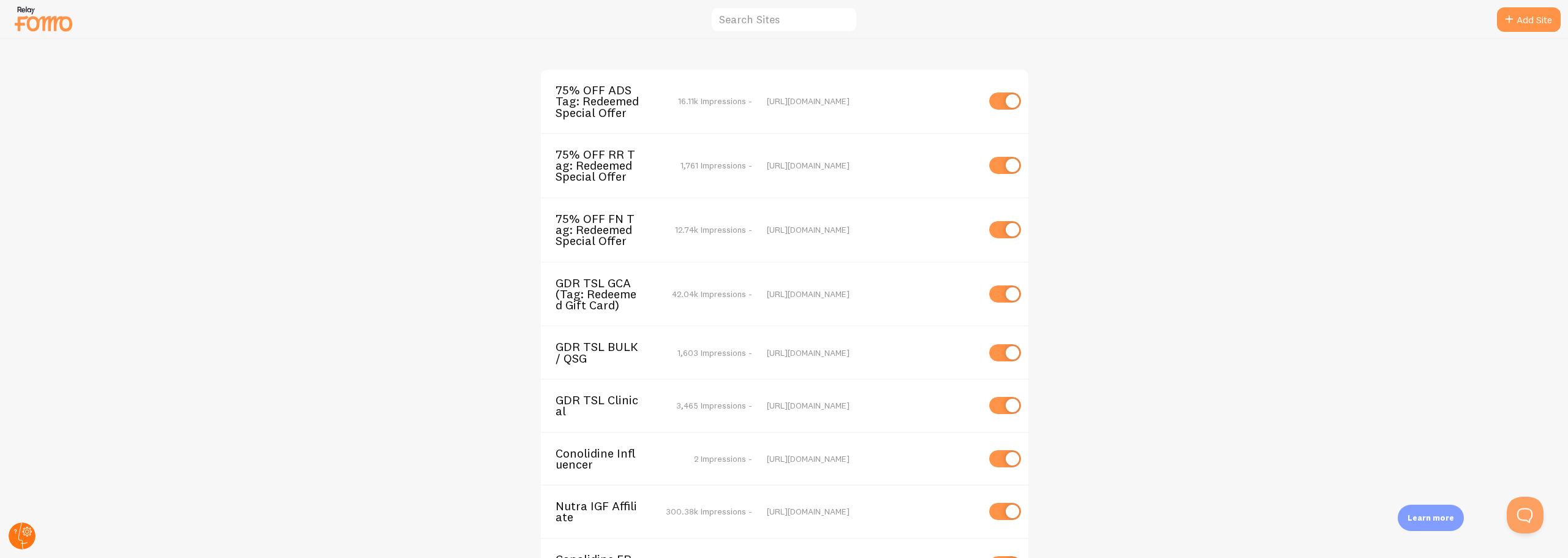
click at [18, 532] on circle at bounding box center [22, 535] width 27 height 27
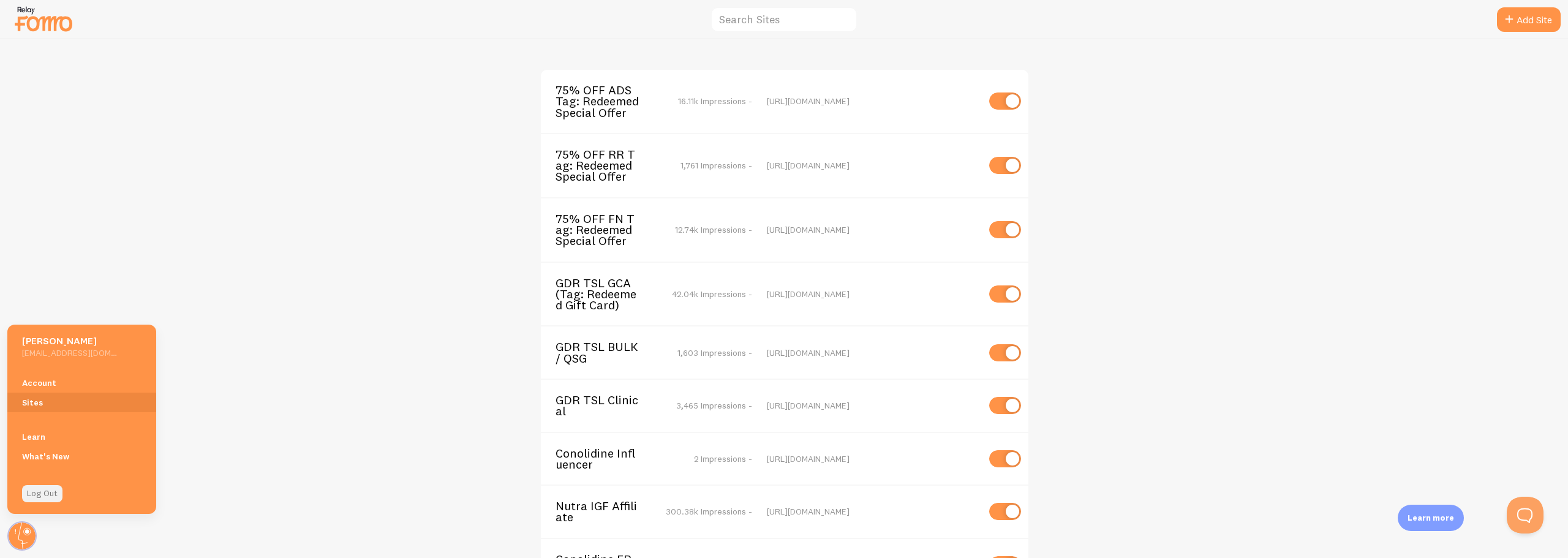
click at [38, 495] on link "Log Out" at bounding box center [42, 493] width 40 height 17
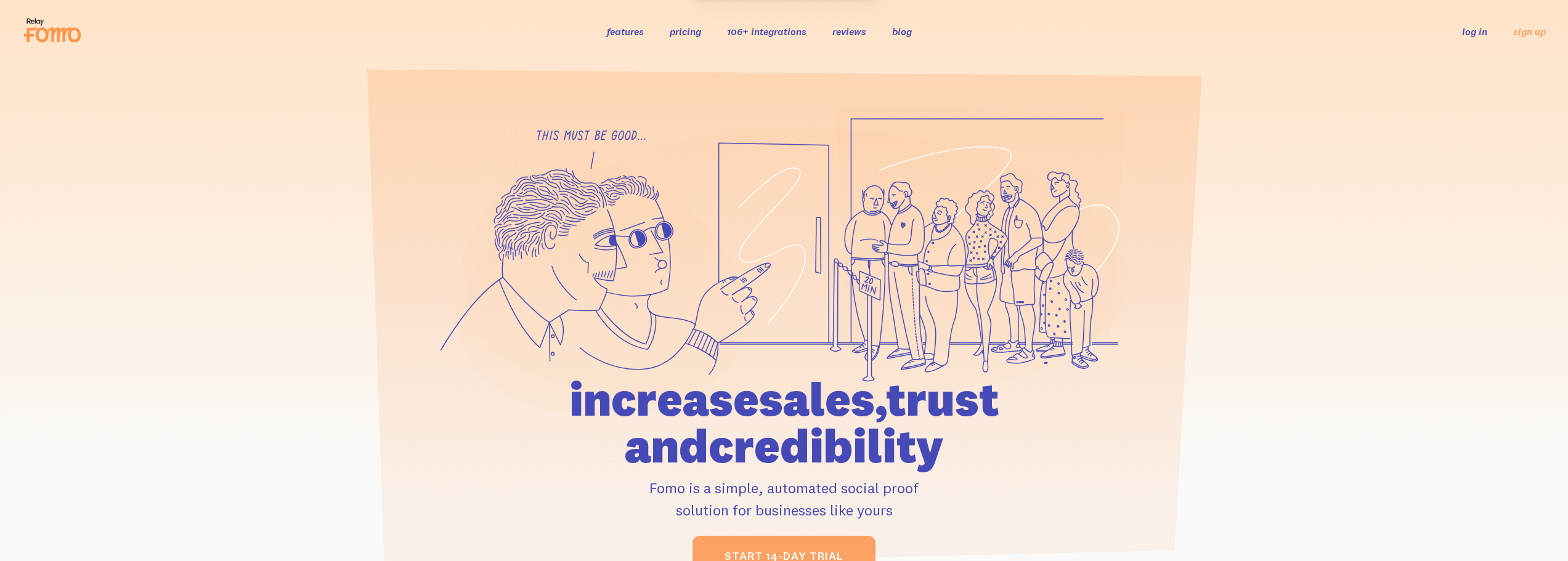
click at [1466, 32] on link "log in" at bounding box center [1475, 32] width 25 height 13
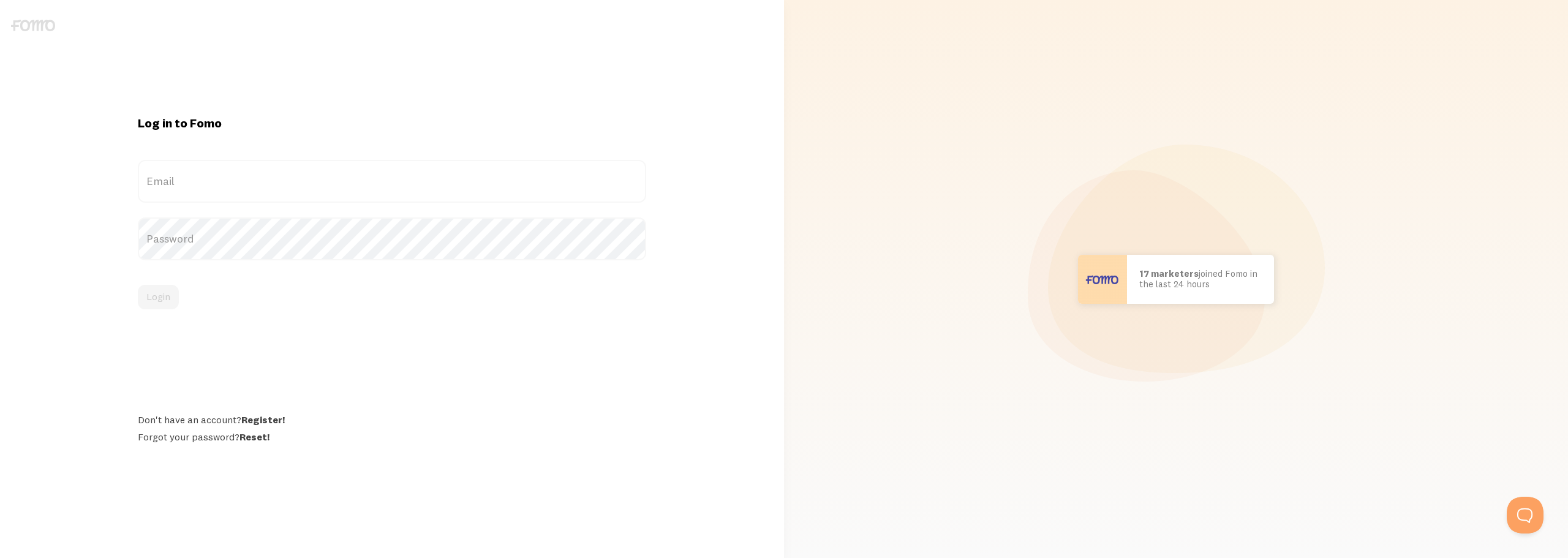
click at [280, 180] on label "Email" at bounding box center [392, 181] width 508 height 43
click at [280, 180] on input "Email" at bounding box center [392, 181] width 508 height 43
paste input "[EMAIL_ADDRESS][DOMAIN_NAME]"
type input "[EMAIL_ADDRESS][DOMAIN_NAME]"
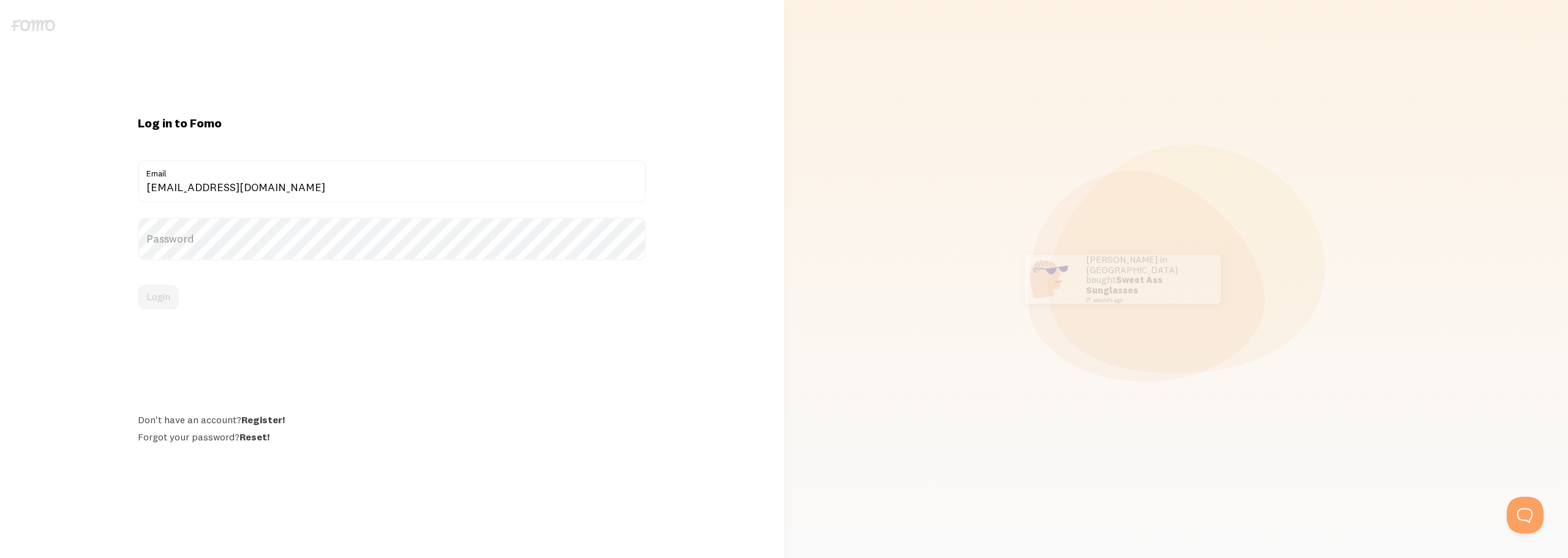
click at [249, 232] on label "Password" at bounding box center [392, 239] width 508 height 43
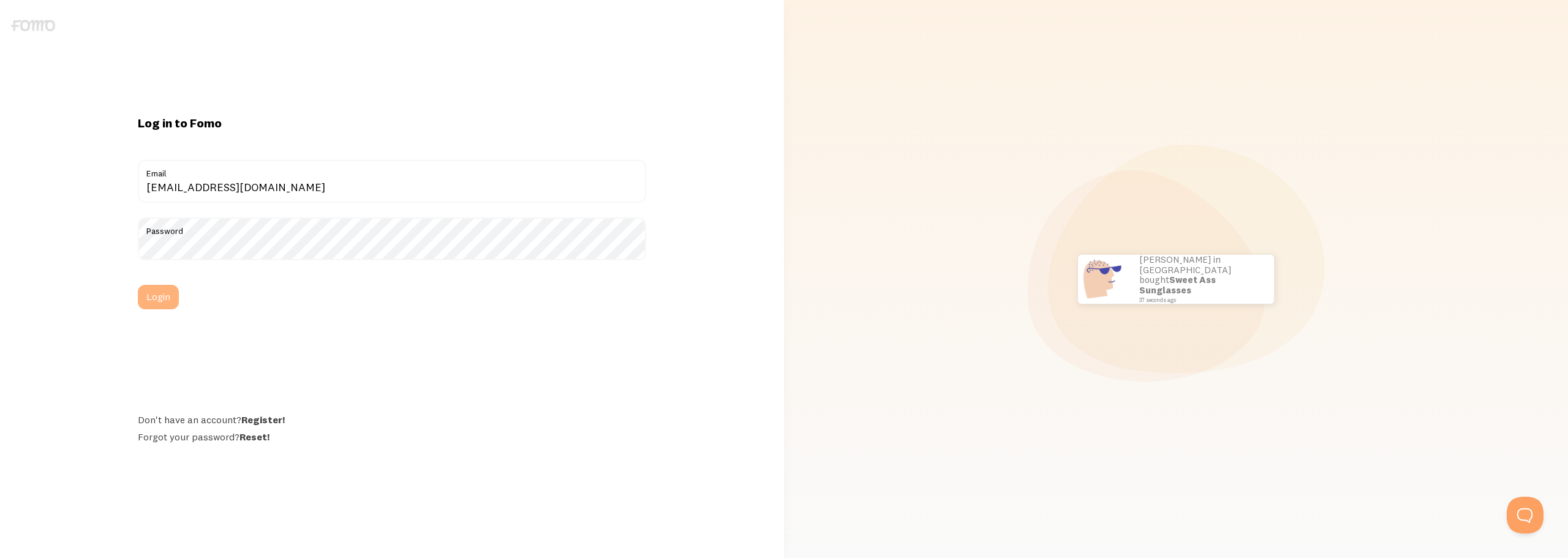
click at [163, 298] on button "Login" at bounding box center [158, 297] width 41 height 24
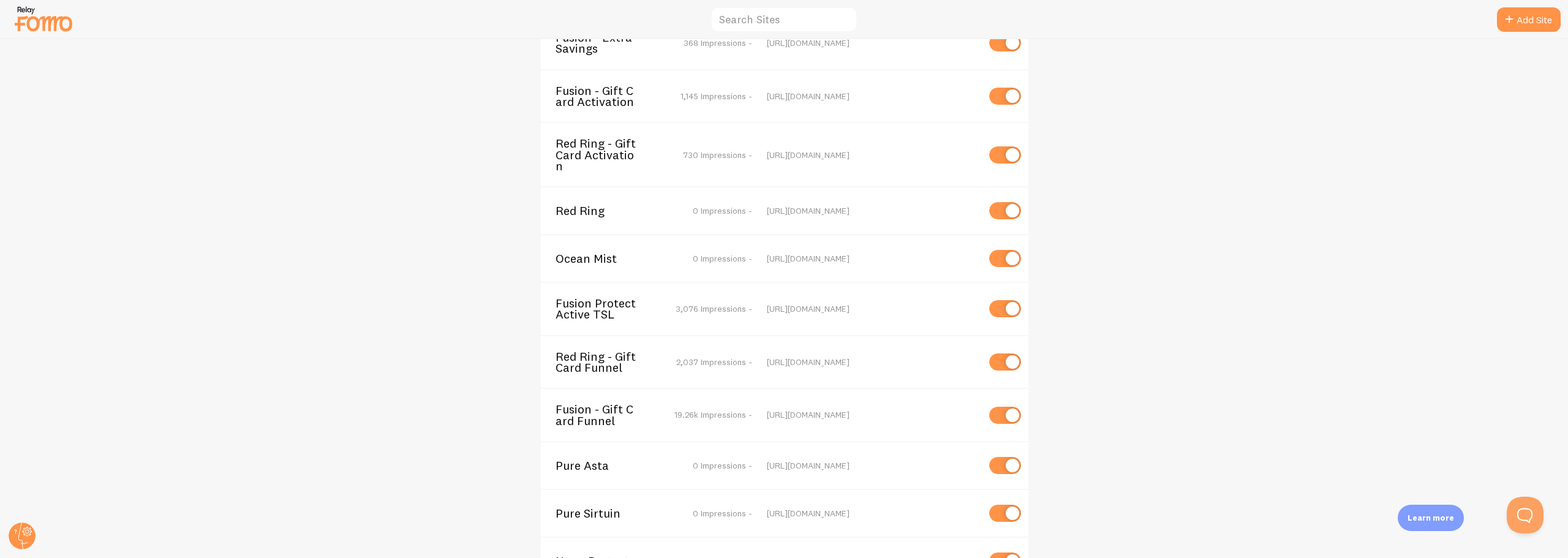
scroll to position [3336, 0]
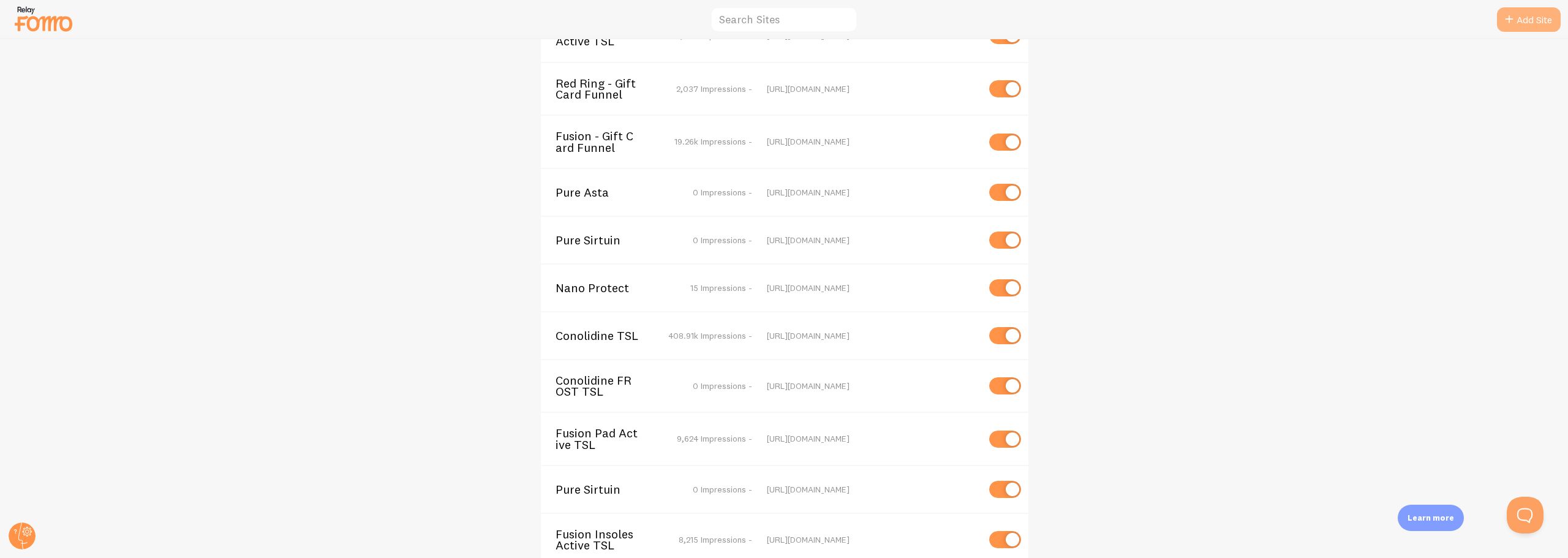
click at [1521, 24] on link "Add Site" at bounding box center [1528, 19] width 63 height 24
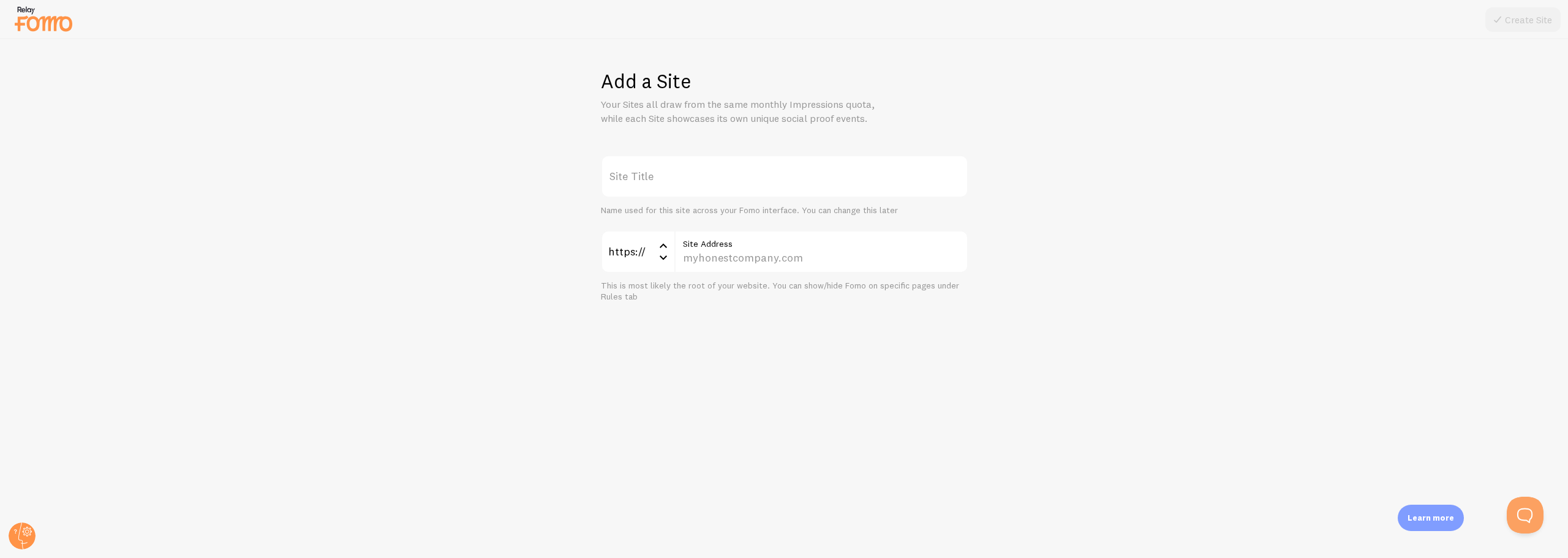
click at [667, 175] on label "Site Title" at bounding box center [785, 176] width 368 height 43
click at [667, 175] on input "Site Title" at bounding box center [785, 176] width 368 height 43
paste input "DRLABS"
click at [614, 185] on input "DRLABS" at bounding box center [785, 176] width 368 height 43
type input "GDR Labs Shopify"
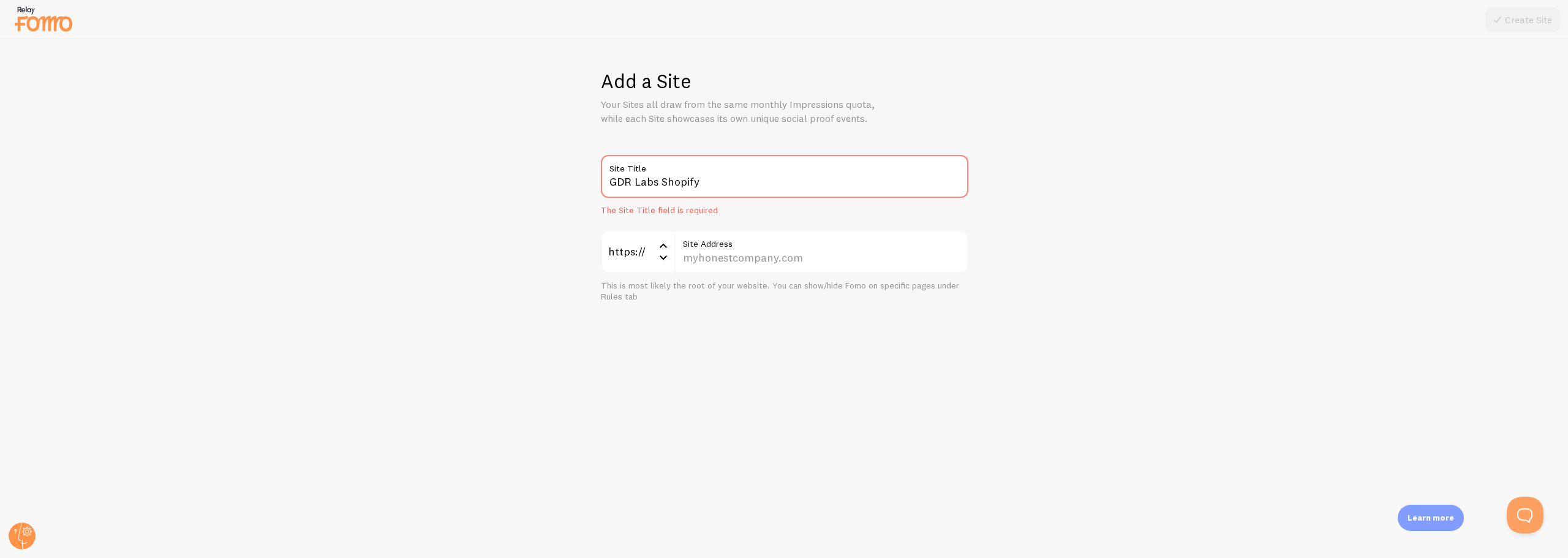
click at [554, 235] on div "GDR Labs Shopify Site Title The Site Title field is required https:// https:// …" at bounding box center [785, 228] width 1509 height 148
click at [758, 257] on input "Site Address" at bounding box center [821, 252] width 294 height 43
paste input "gamedayready.com/"
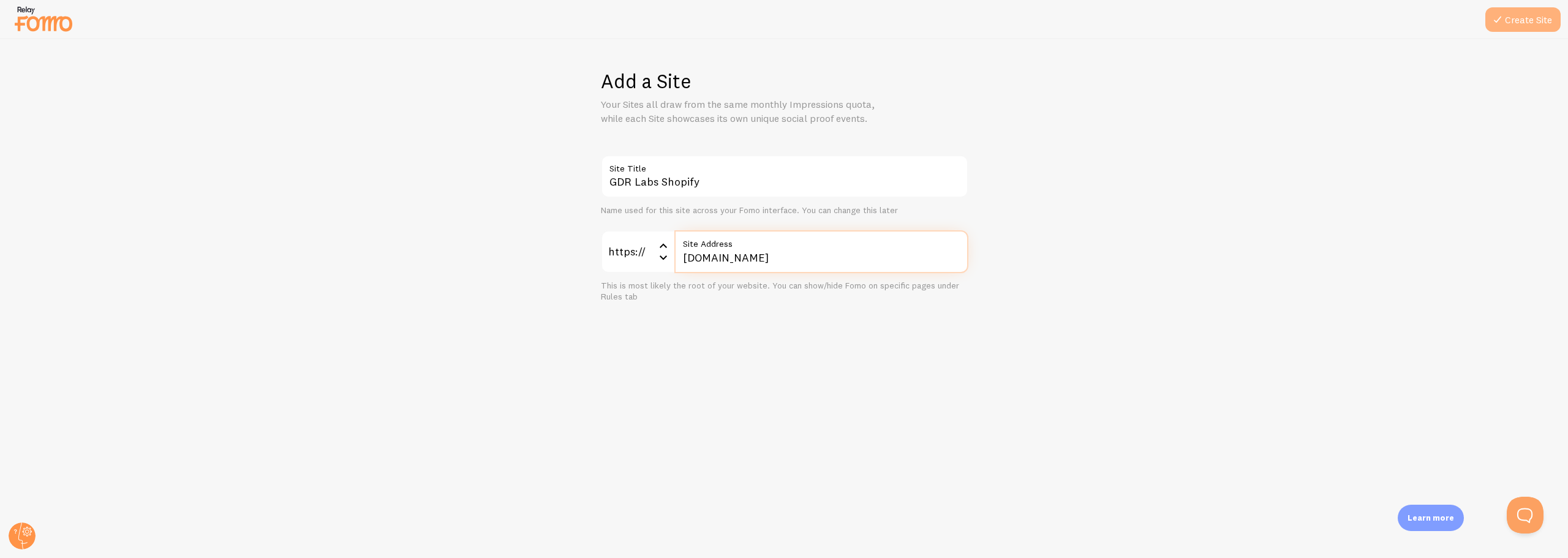
type input "[DOMAIN_NAME]"
click at [1523, 18] on button "Create Site" at bounding box center [1523, 19] width 75 height 24
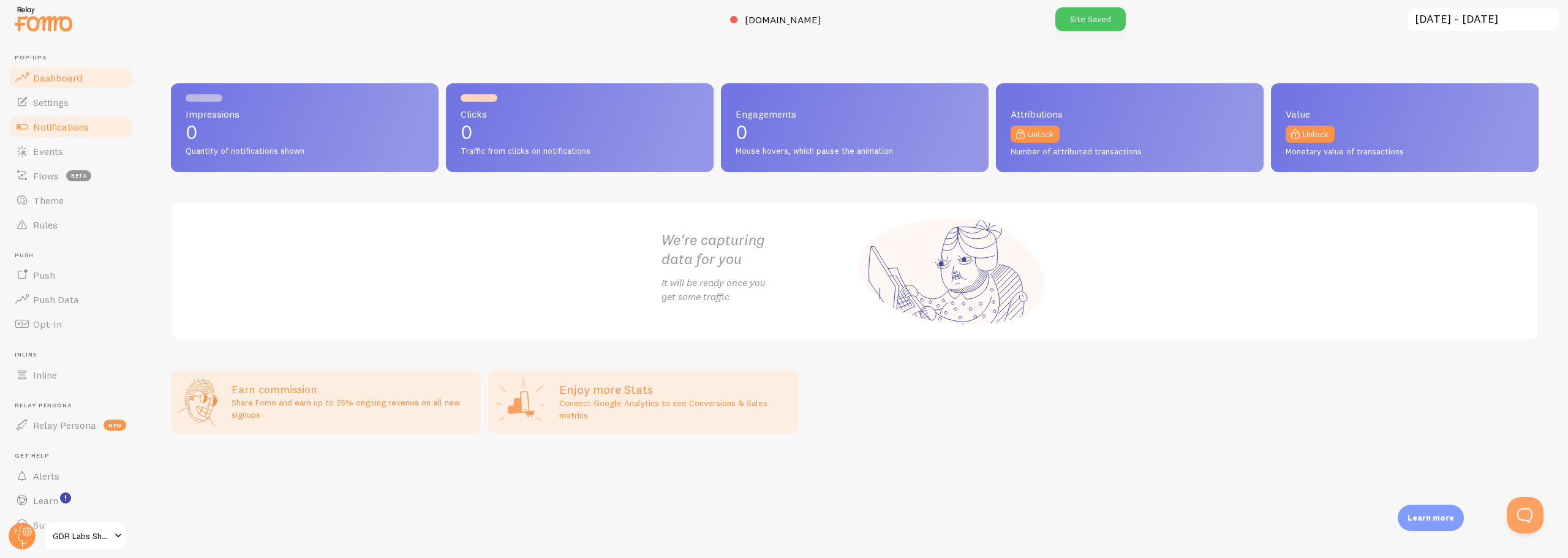
click at [56, 134] on link "Notifications" at bounding box center [70, 126] width 126 height 24
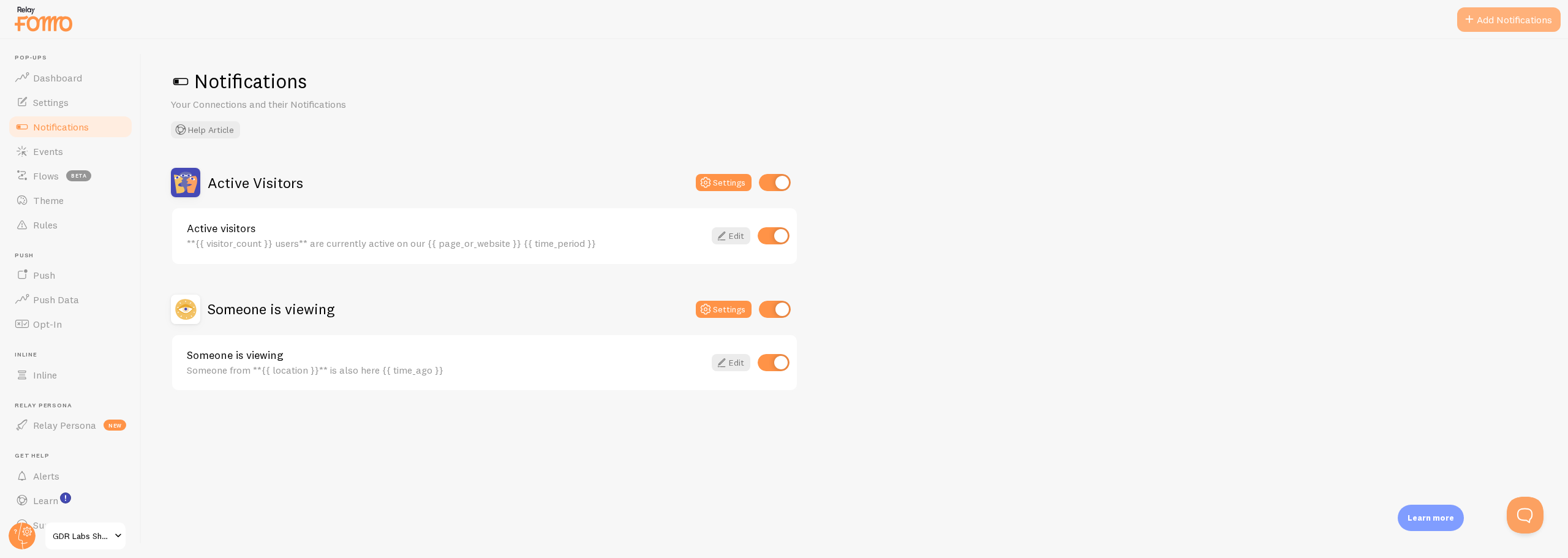
click at [1500, 24] on button "Add Notifications" at bounding box center [1509, 19] width 104 height 24
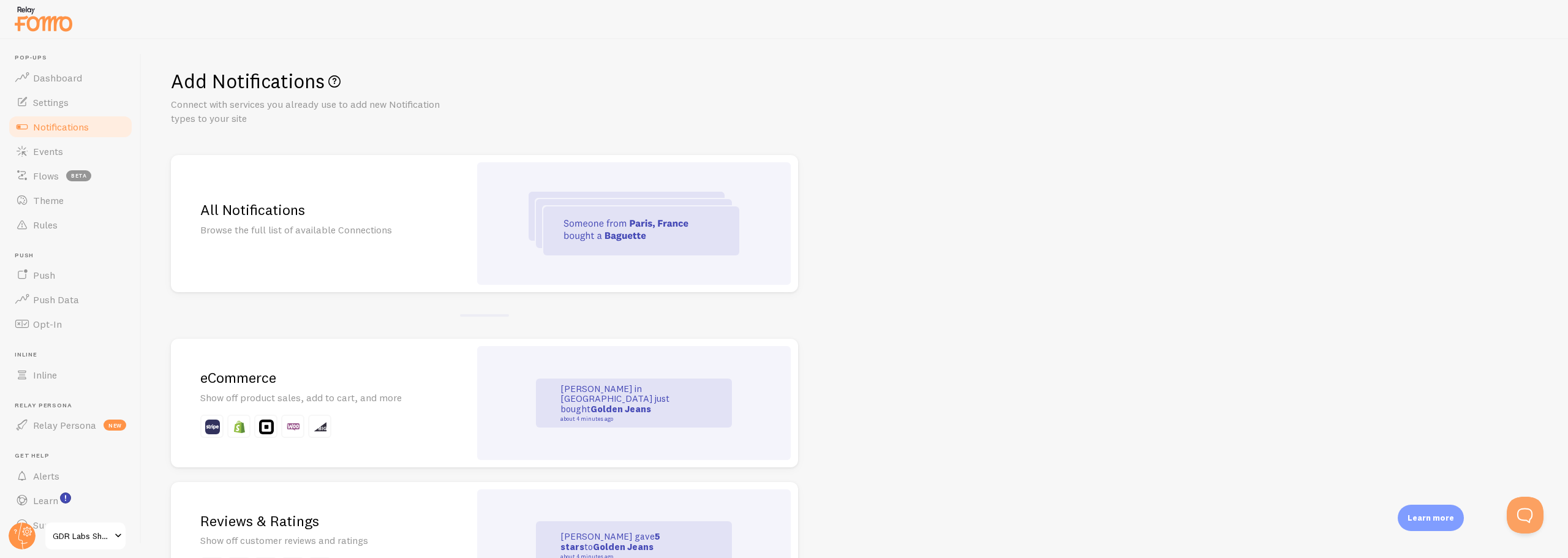
click at [257, 379] on h2 "eCommerce" at bounding box center [320, 378] width 240 height 19
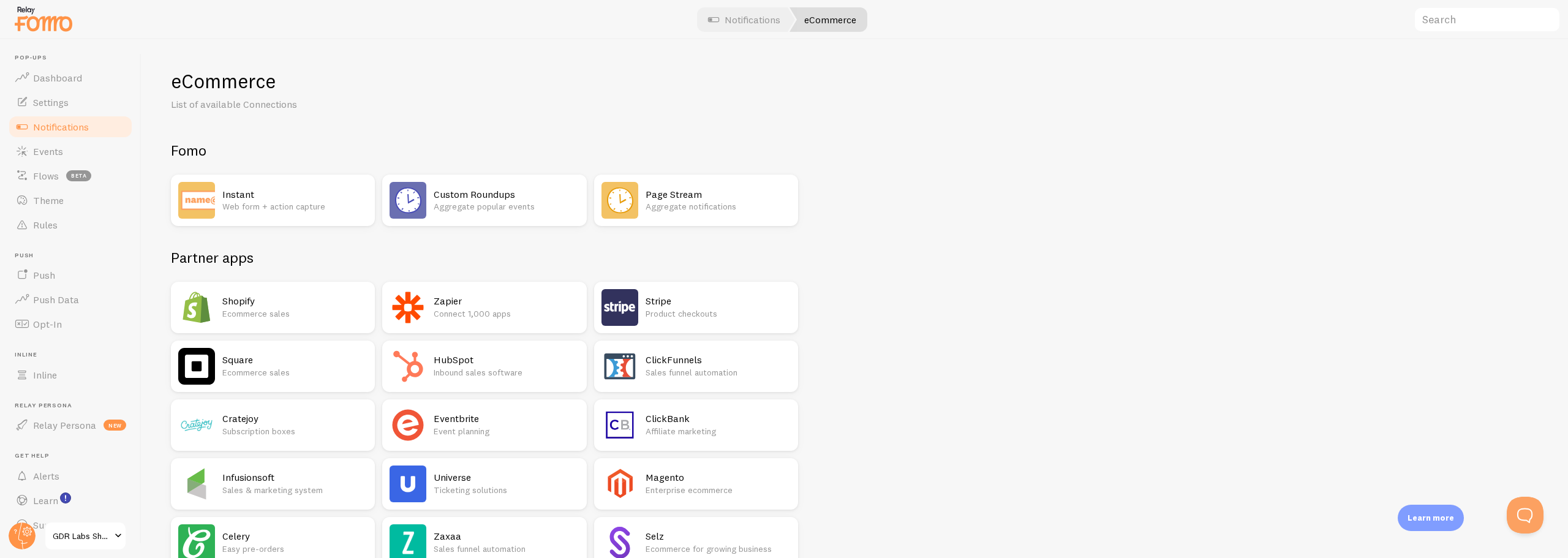
click at [276, 299] on h2 "Shopify" at bounding box center [294, 301] width 145 height 13
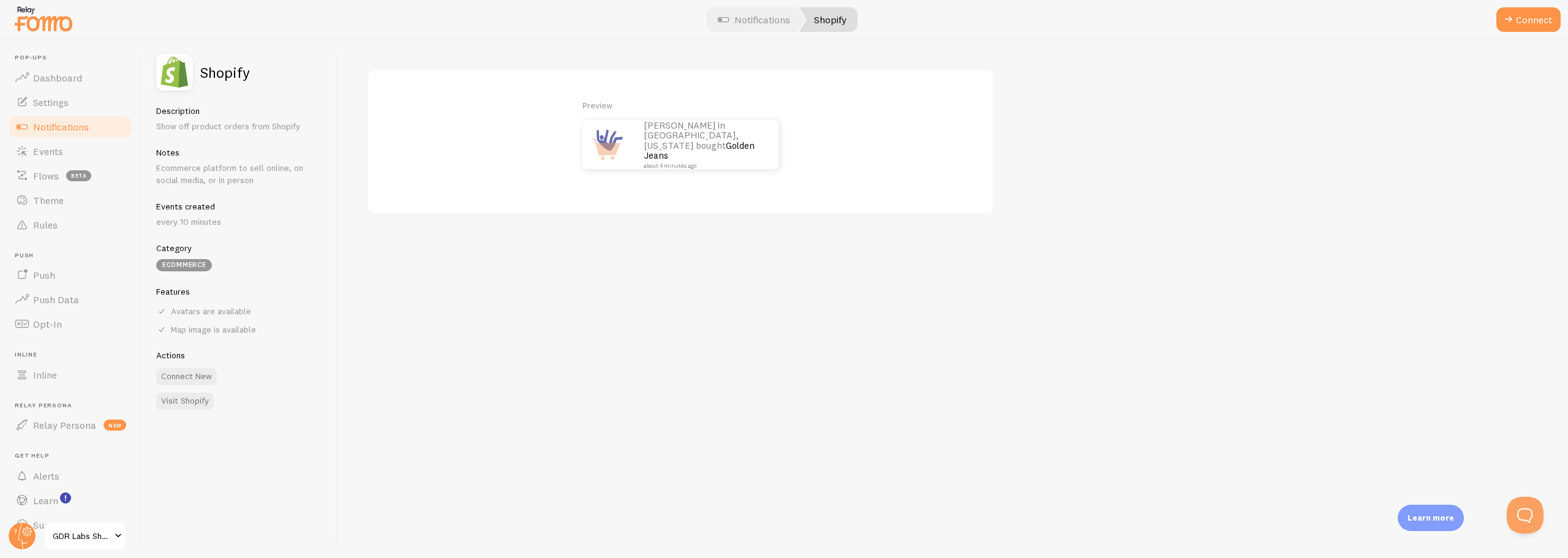
drag, startPoint x: 185, startPoint y: 375, endPoint x: 642, endPoint y: 378, distance: 457.0
click at [642, 378] on div "Shopify Description Show off product orders from Shopify Notes Ecommerce platfo…" at bounding box center [854, 298] width 1427 height 519
click at [1515, 20] on button "Connect" at bounding box center [1528, 19] width 64 height 24
click at [430, 88] on label "myshopify domain" at bounding box center [551, 90] width 368 height 43
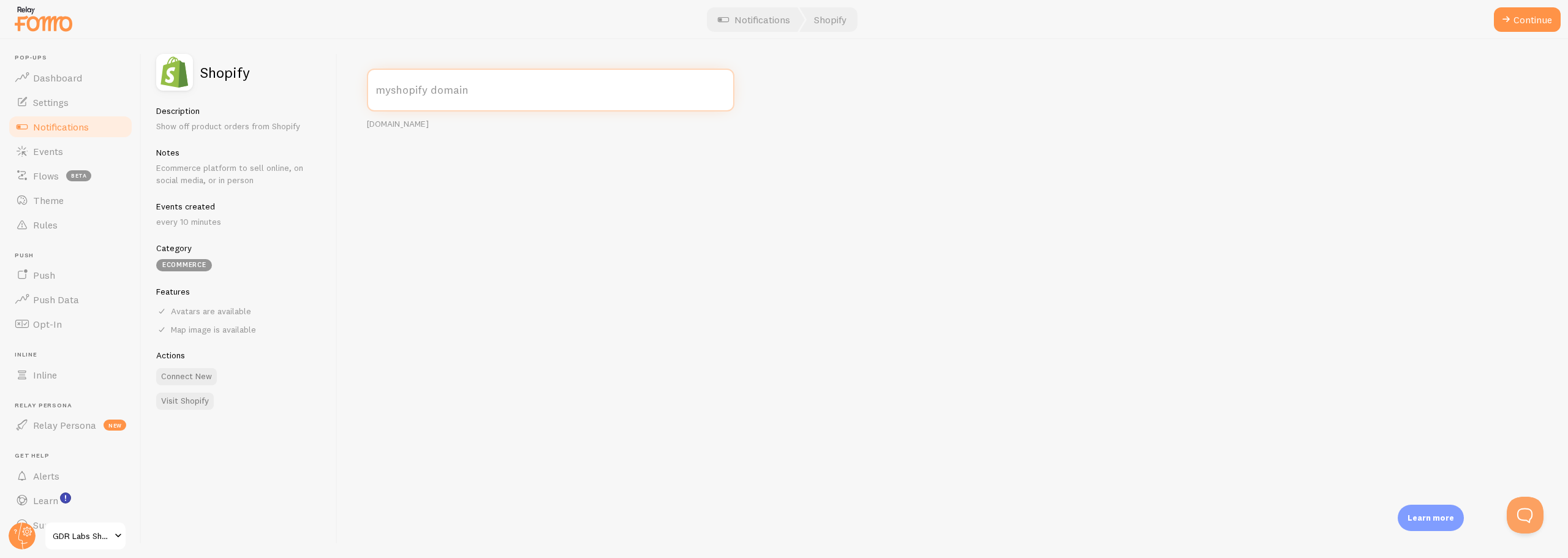
click at [430, 88] on input "myshopify domain" at bounding box center [551, 90] width 368 height 43
paste input "gamedayreadygdr"
type input "gamedayreadygdr.myshopify.com"
drag, startPoint x: 409, startPoint y: 127, endPoint x: 480, endPoint y: 126, distance: 71.0
click at [480, 126] on div "your-shop.myshopify.com" at bounding box center [551, 124] width 368 height 11
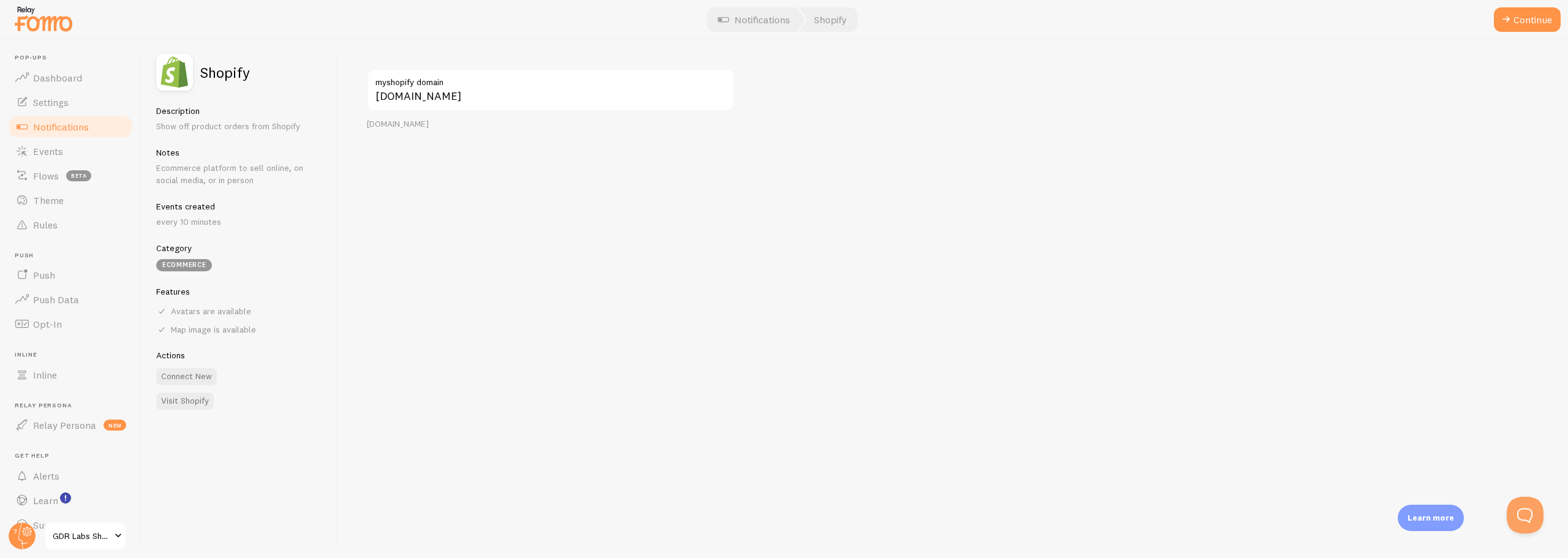
copy div "myshopify.com"
drag, startPoint x: 543, startPoint y: 100, endPoint x: 466, endPoint y: 102, distance: 77.0
click at [466, 102] on input "gamedayreadygdr.myshopify.com" at bounding box center [551, 90] width 368 height 43
click at [1522, 20] on button "Continue" at bounding box center [1527, 19] width 67 height 24
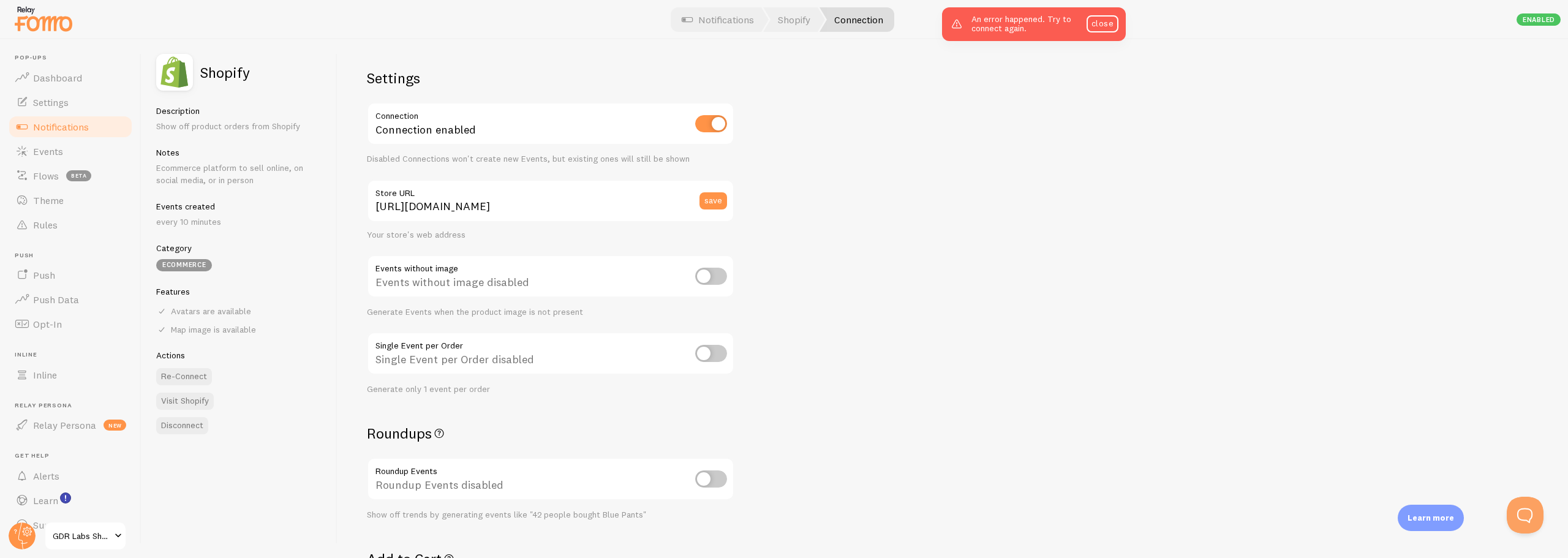
click at [847, 394] on div "Settings Connection Connection enabled Disabled Connections won't create new Ev…" at bounding box center [953, 298] width 1231 height 519
click at [1098, 24] on link "close" at bounding box center [1102, 23] width 32 height 17
click at [168, 378] on button "Re-Connect" at bounding box center [184, 377] width 56 height 17
click at [943, 373] on div "Settings Connection Connection enabled Disabled Connections won't create new Ev…" at bounding box center [953, 298] width 1231 height 519
click at [879, 340] on div "Settings Connection Connection enabled Disabled Connections won't create new Ev…" at bounding box center [953, 298] width 1231 height 519
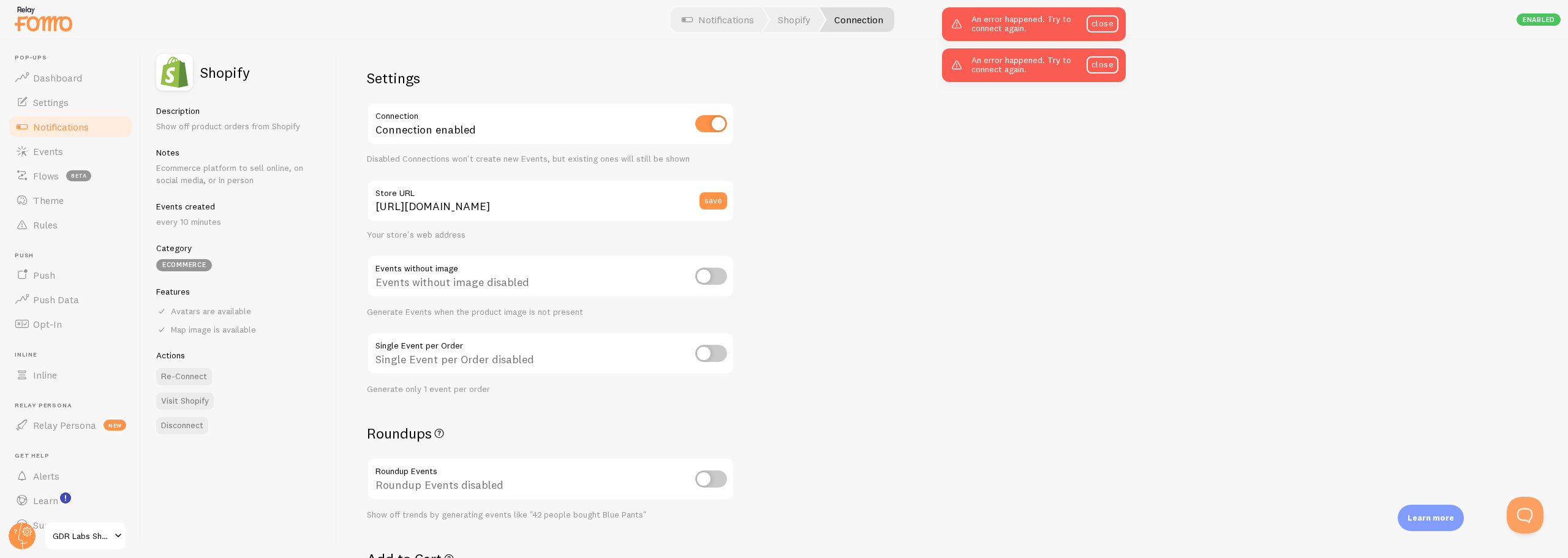
click at [38, 127] on span "Notifications" at bounding box center [61, 127] width 56 height 13
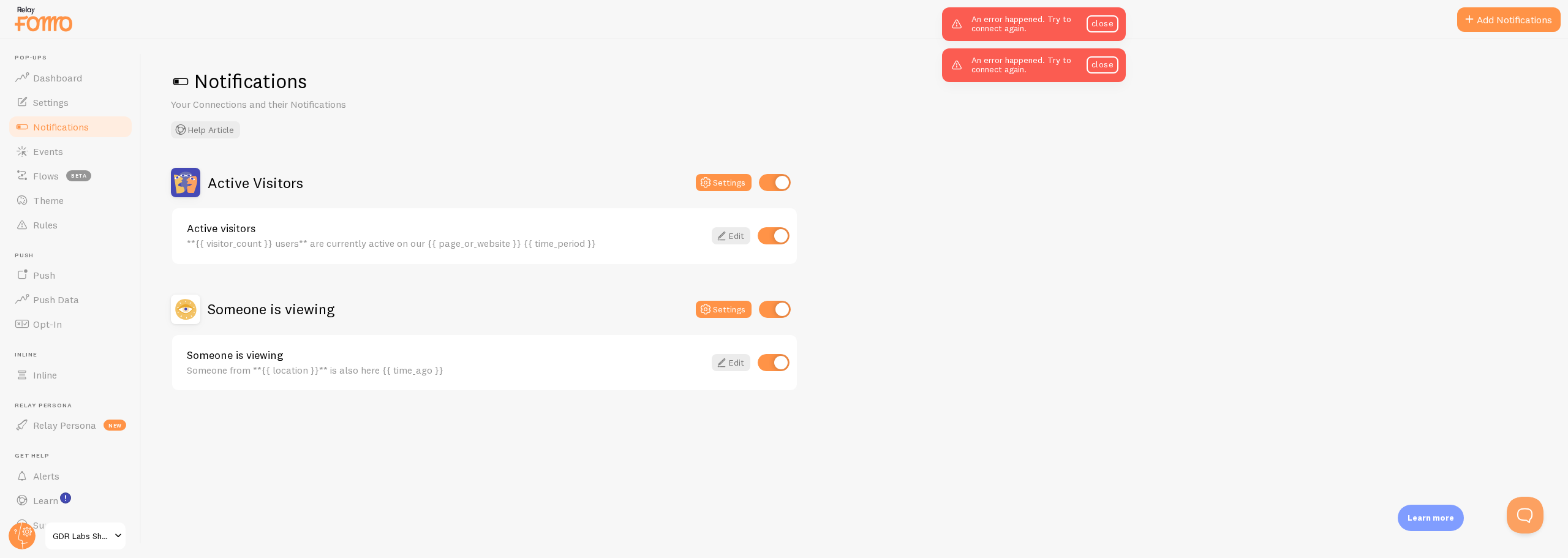
click at [1007, 195] on div "Active Visitors Settings Active visitors **{{ visitor_count }} users** are curr…" at bounding box center [854, 279] width 1368 height 223
click at [24, 535] on icon at bounding box center [28, 532] width 10 height 10
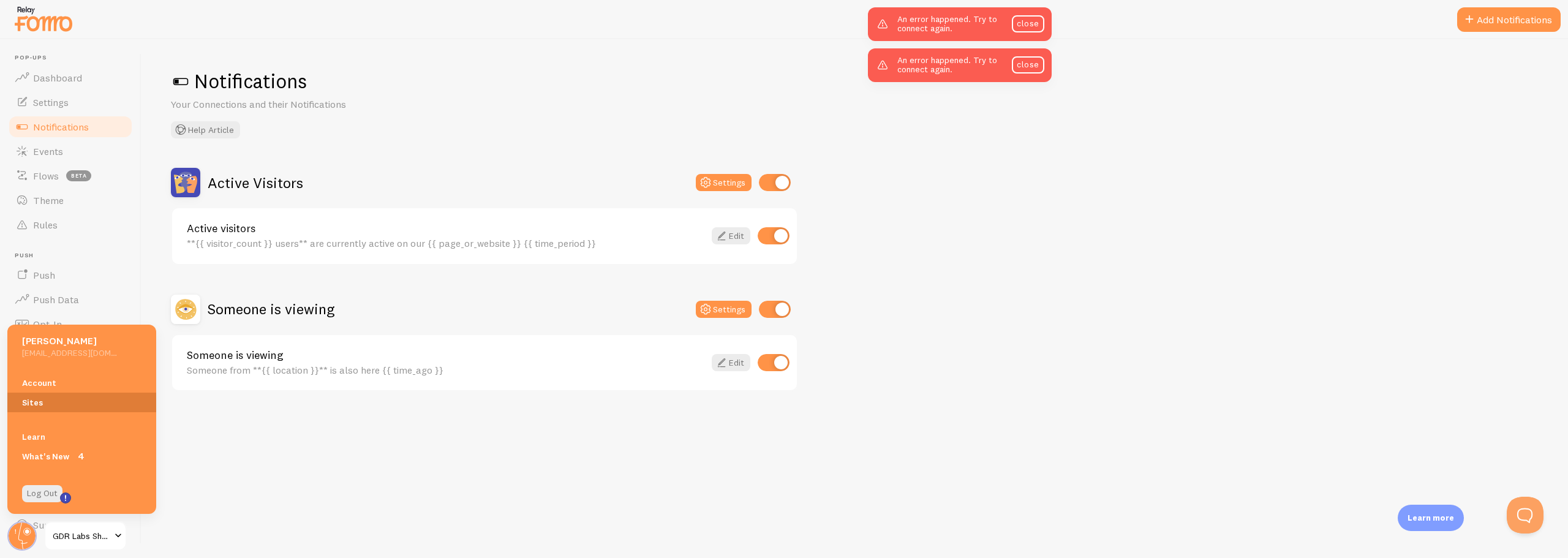
click at [36, 399] on link "Sites" at bounding box center [82, 402] width 149 height 19
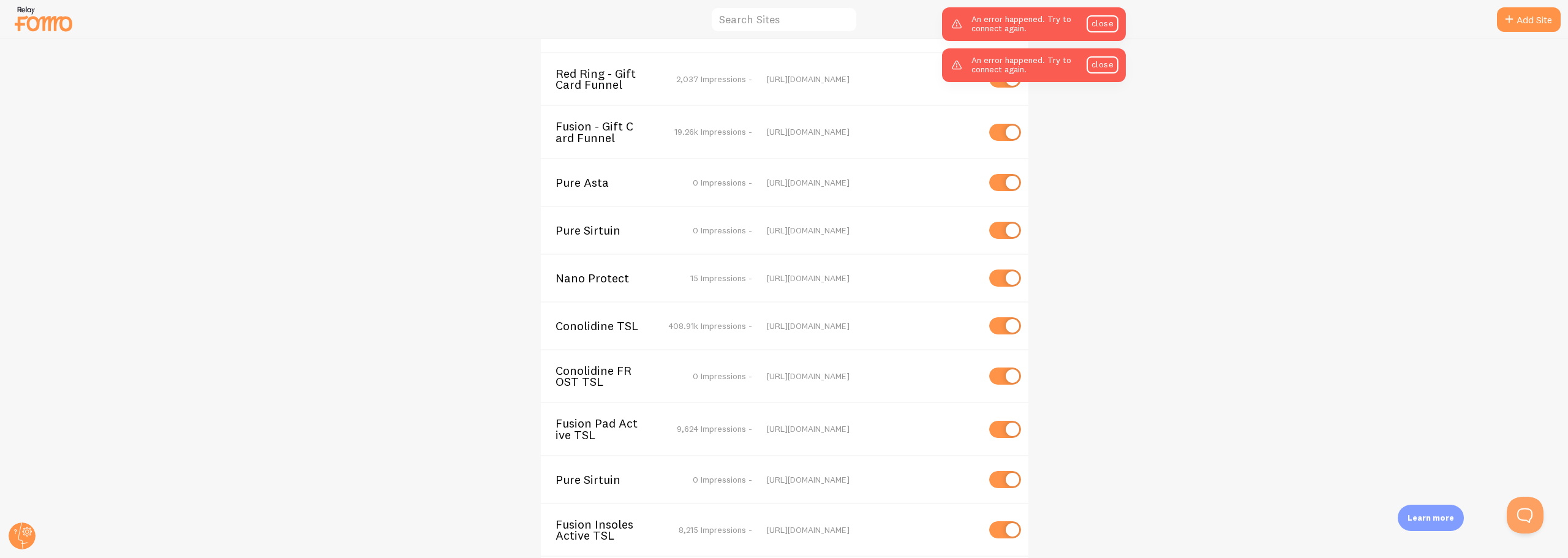
scroll to position [3389, 0]
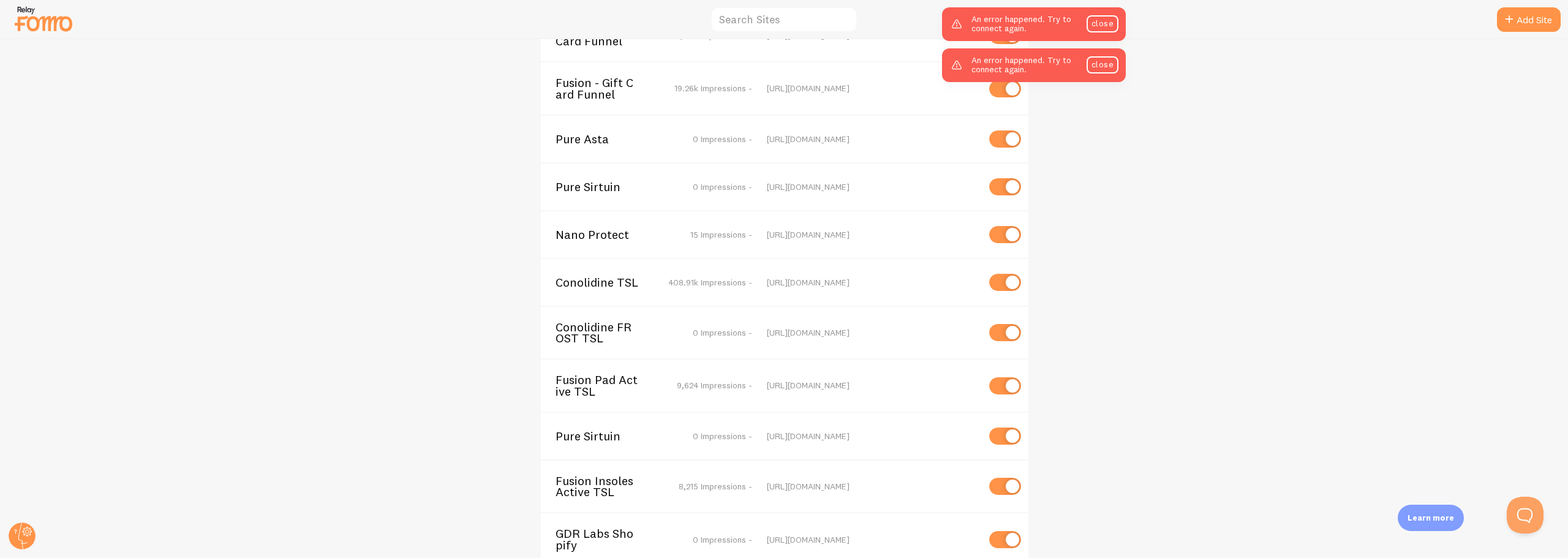
click at [569, 528] on span "GDR Labs Shopify" at bounding box center [604, 539] width 99 height 23
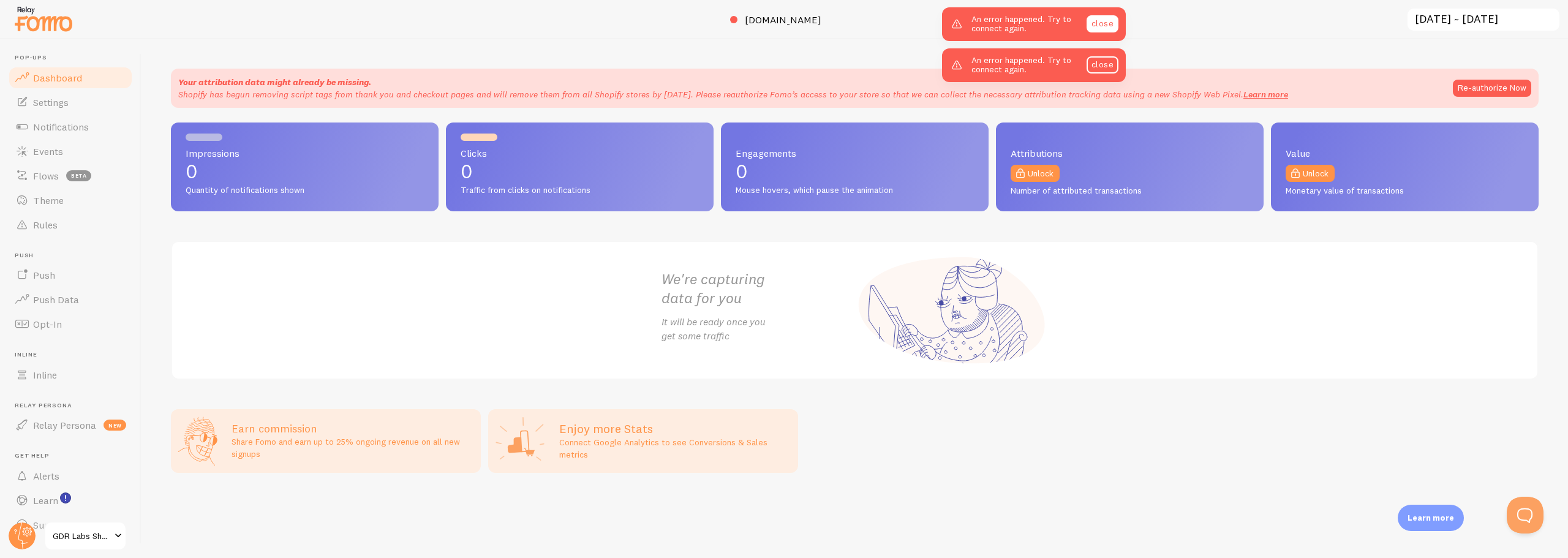
click at [1101, 21] on link "close" at bounding box center [1102, 23] width 32 height 17
click at [1102, 25] on link "close" at bounding box center [1102, 23] width 32 height 17
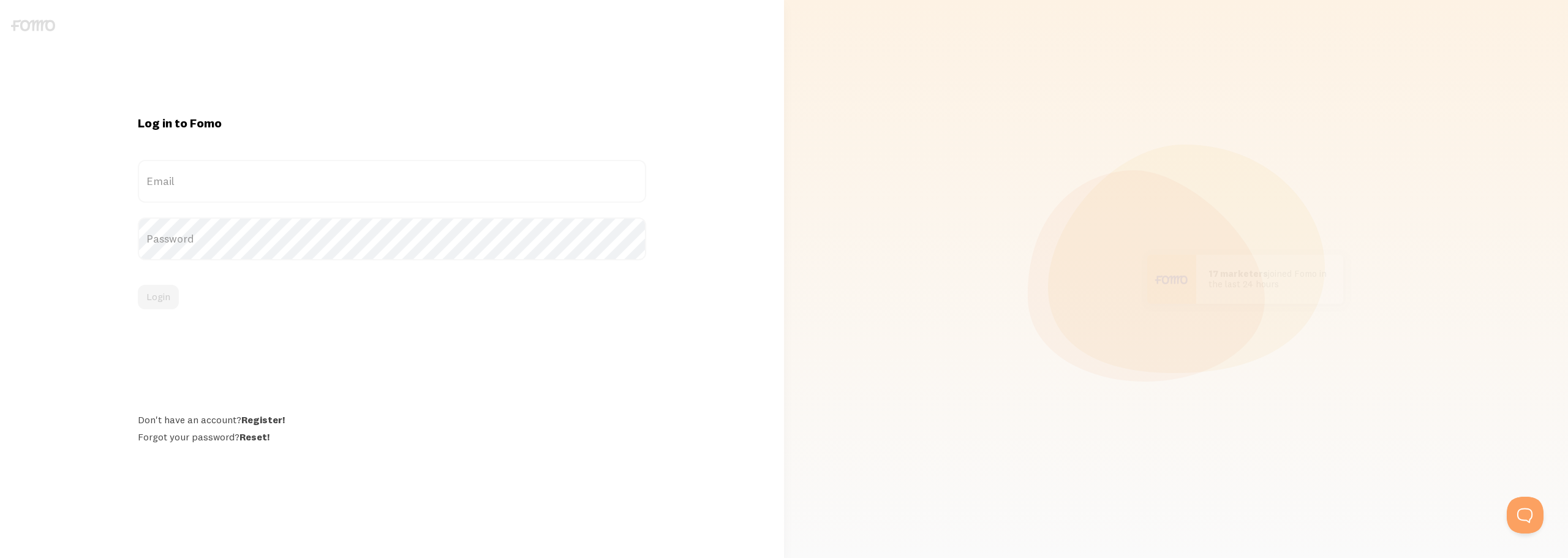
click at [203, 182] on label "Email" at bounding box center [392, 181] width 508 height 43
click at [203, 182] on input "Email" at bounding box center [392, 181] width 508 height 43
paste input "[EMAIL_ADDRESS][DOMAIN_NAME]"
type input "[EMAIL_ADDRESS][DOMAIN_NAME]"
click at [191, 229] on label "Password" at bounding box center [392, 239] width 508 height 43
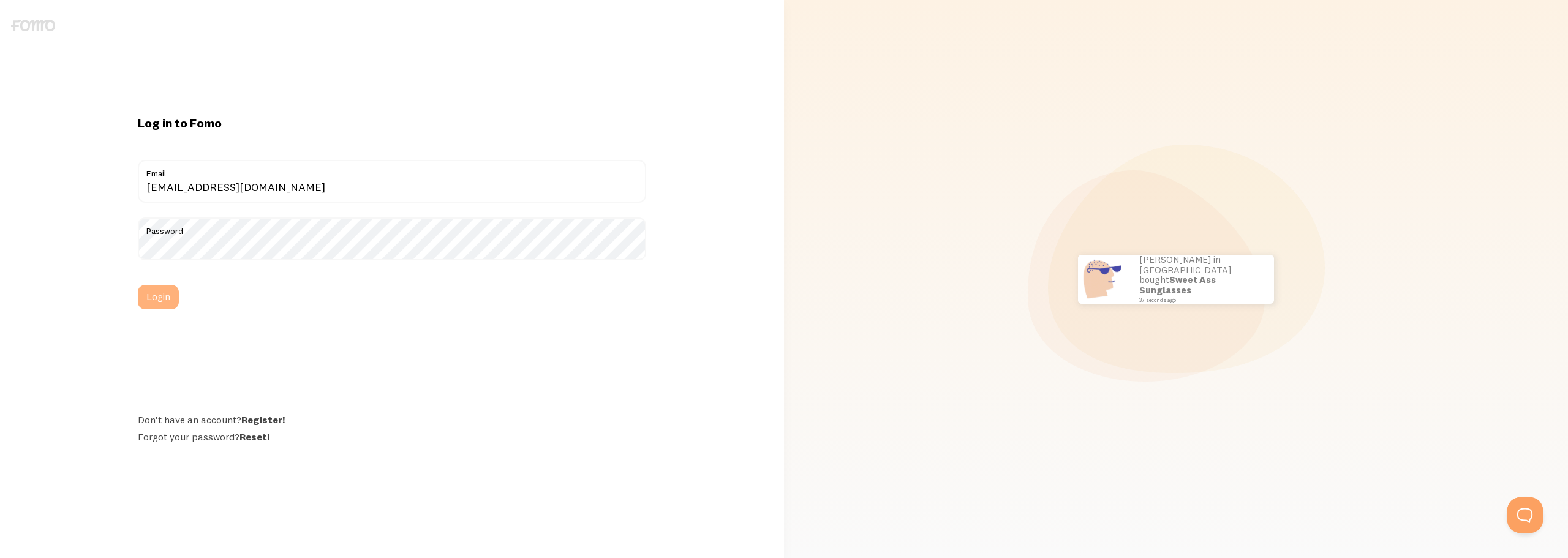
click at [176, 298] on button "Login" at bounding box center [158, 297] width 41 height 24
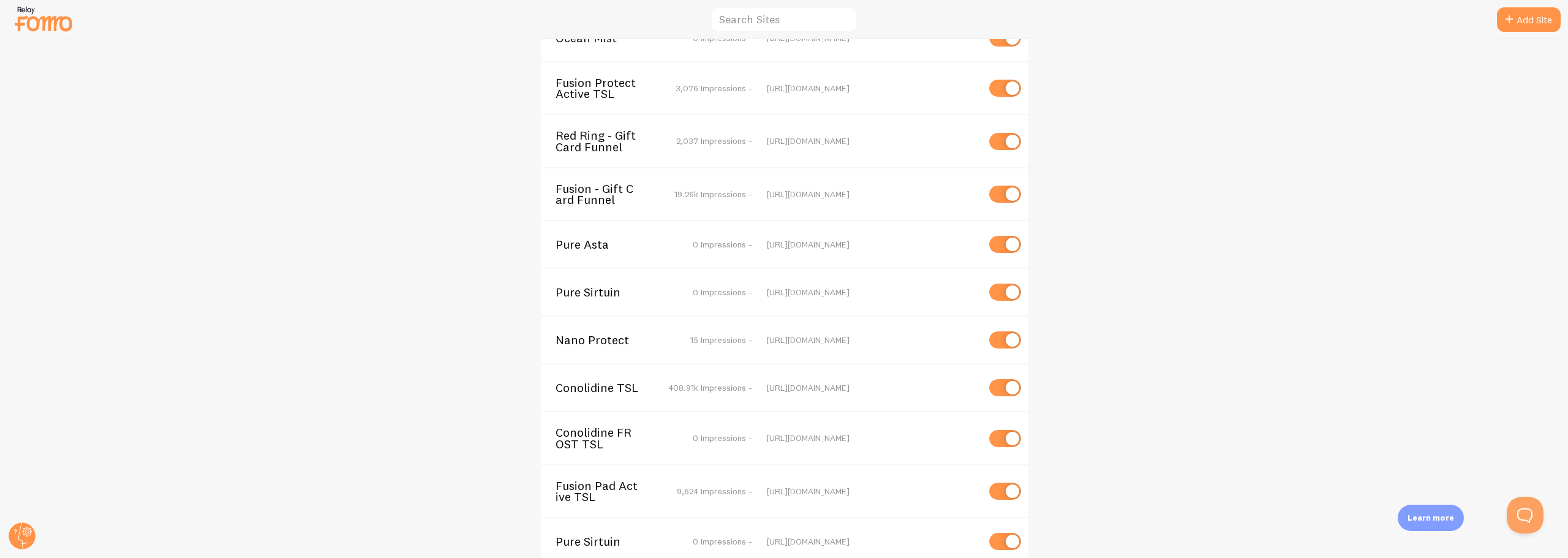
scroll to position [2961, 0]
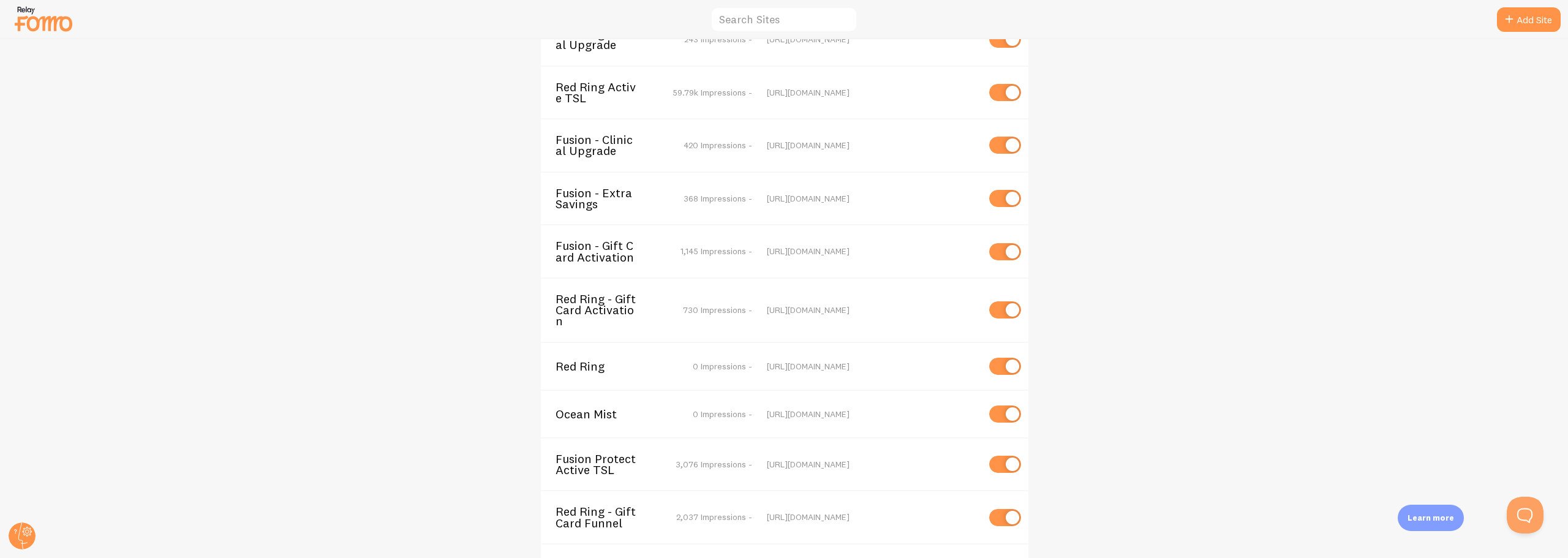
click at [10, 547] on div at bounding box center [22, 536] width 30 height 30
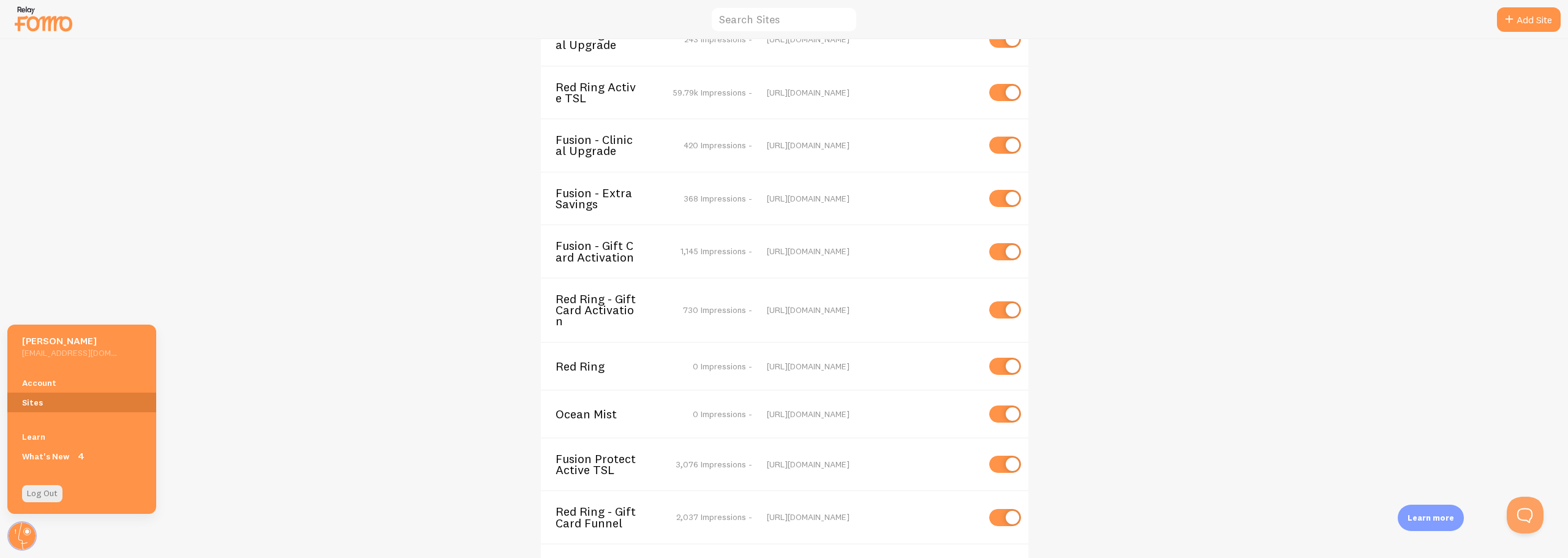
click at [28, 402] on link "Sites" at bounding box center [82, 402] width 149 height 19
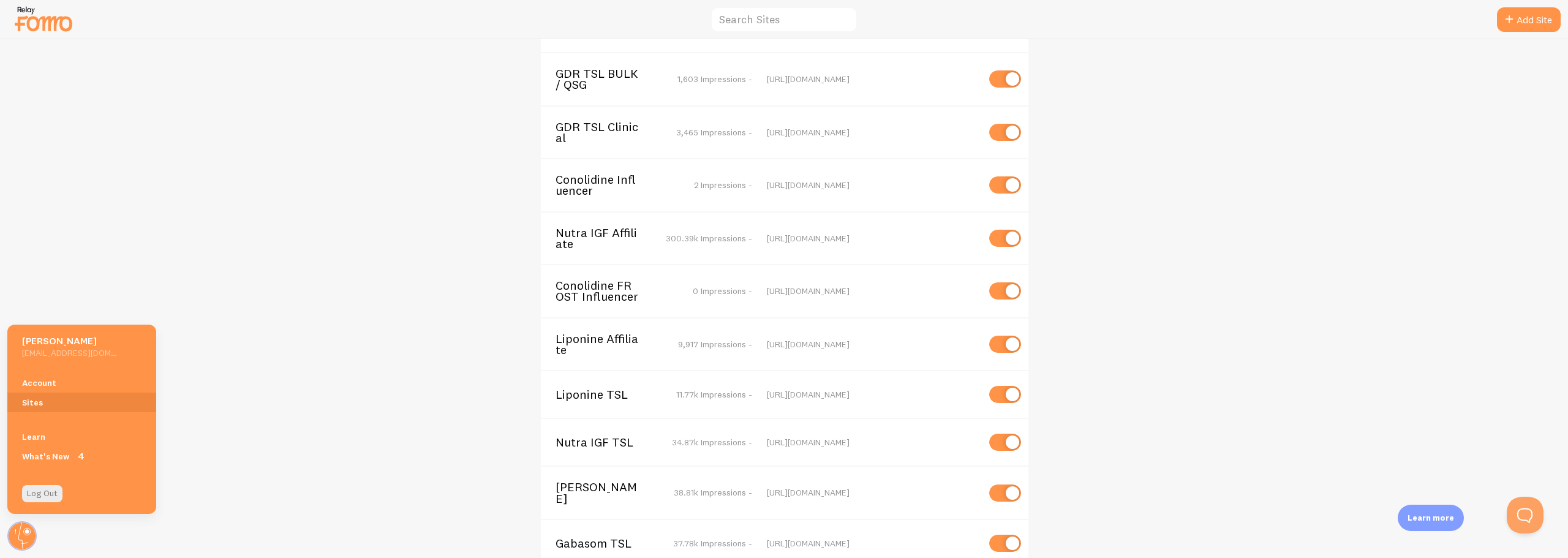
scroll to position [0, 0]
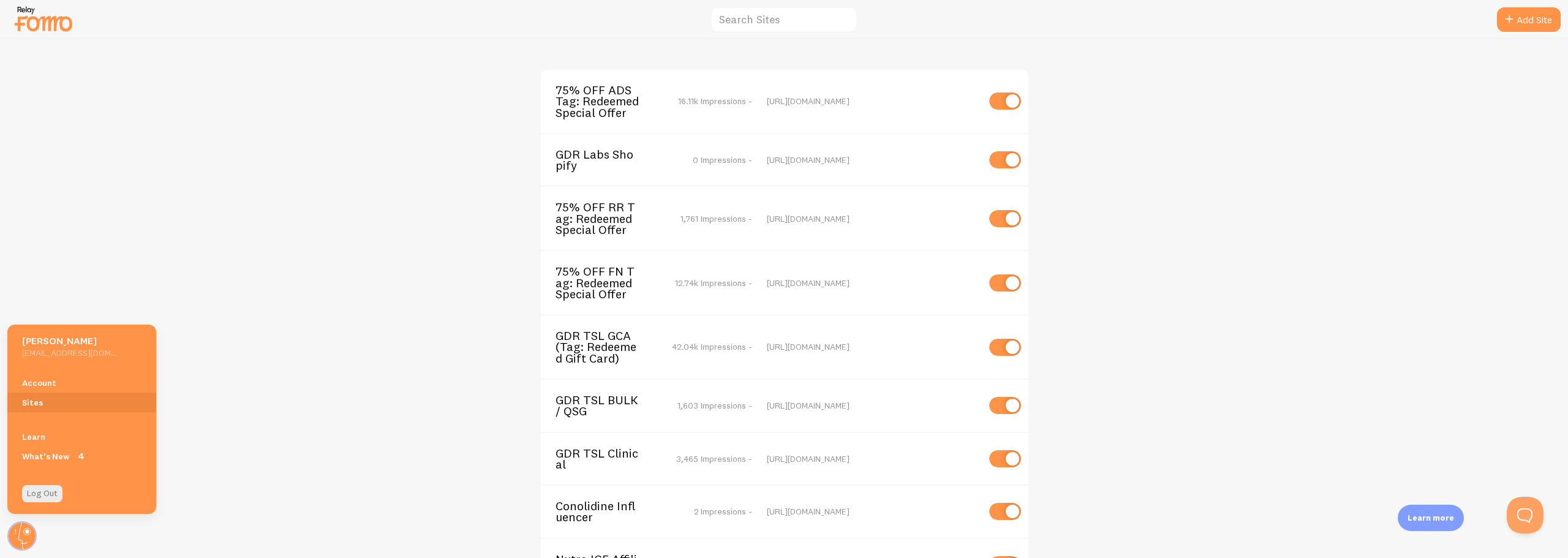
click at [561, 155] on span "GDR Labs Shopify" at bounding box center [604, 160] width 99 height 23
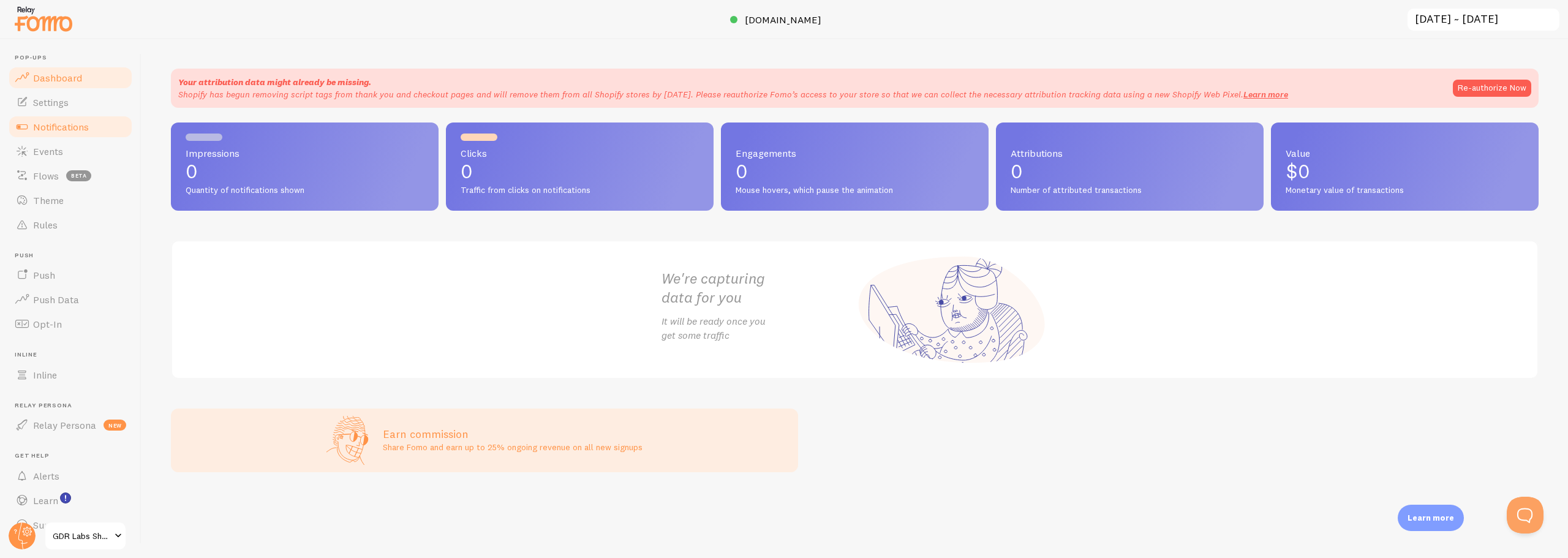
click at [44, 130] on span "Notifications" at bounding box center [61, 127] width 56 height 13
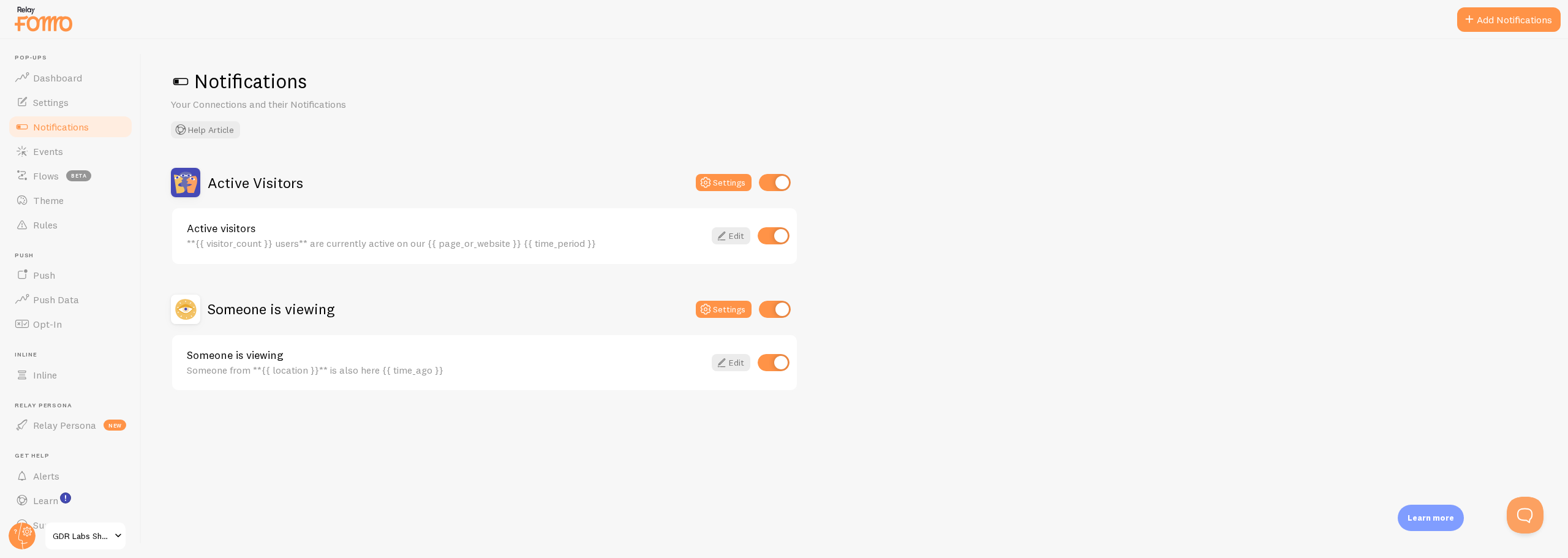
click at [950, 471] on div "Notifications Your Connections and their Notifications Help Article Active Visi…" at bounding box center [854, 298] width 1427 height 519
click at [1485, 22] on button "Add Notifications" at bounding box center [1509, 19] width 104 height 24
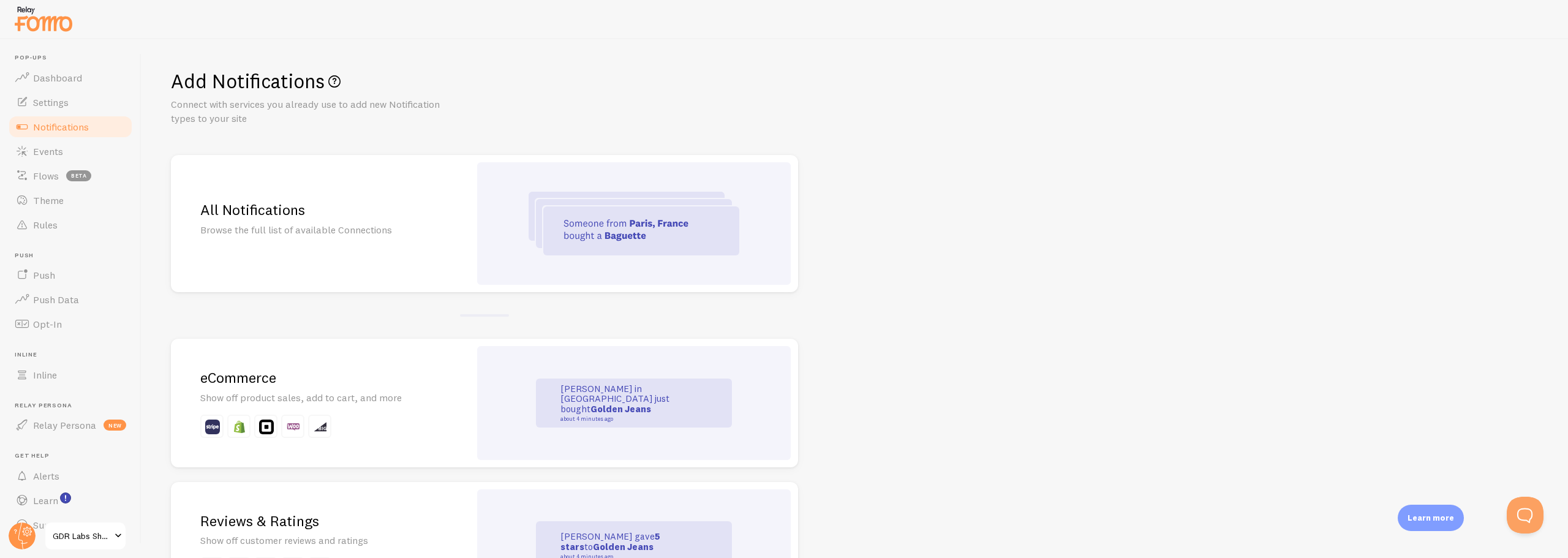
click at [285, 409] on div "eCommerce Show off product sales, add to cart, and more" at bounding box center [320, 403] width 299 height 129
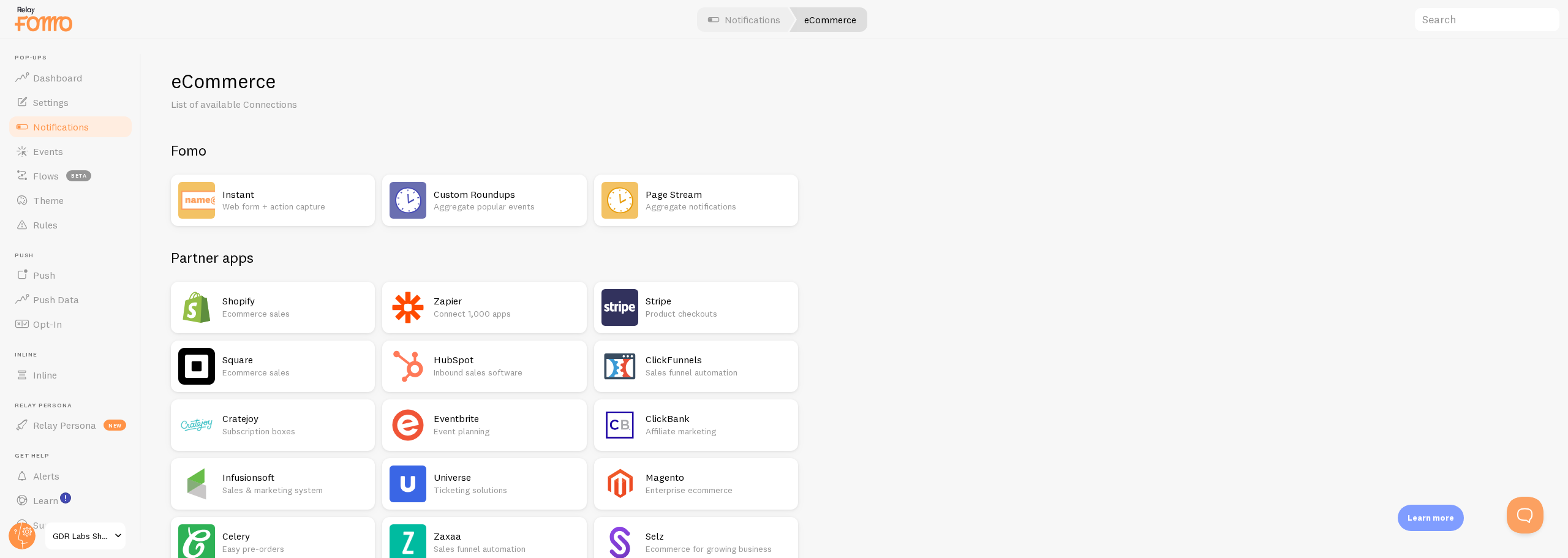
click at [230, 309] on p "Ecommerce sales" at bounding box center [294, 314] width 145 height 13
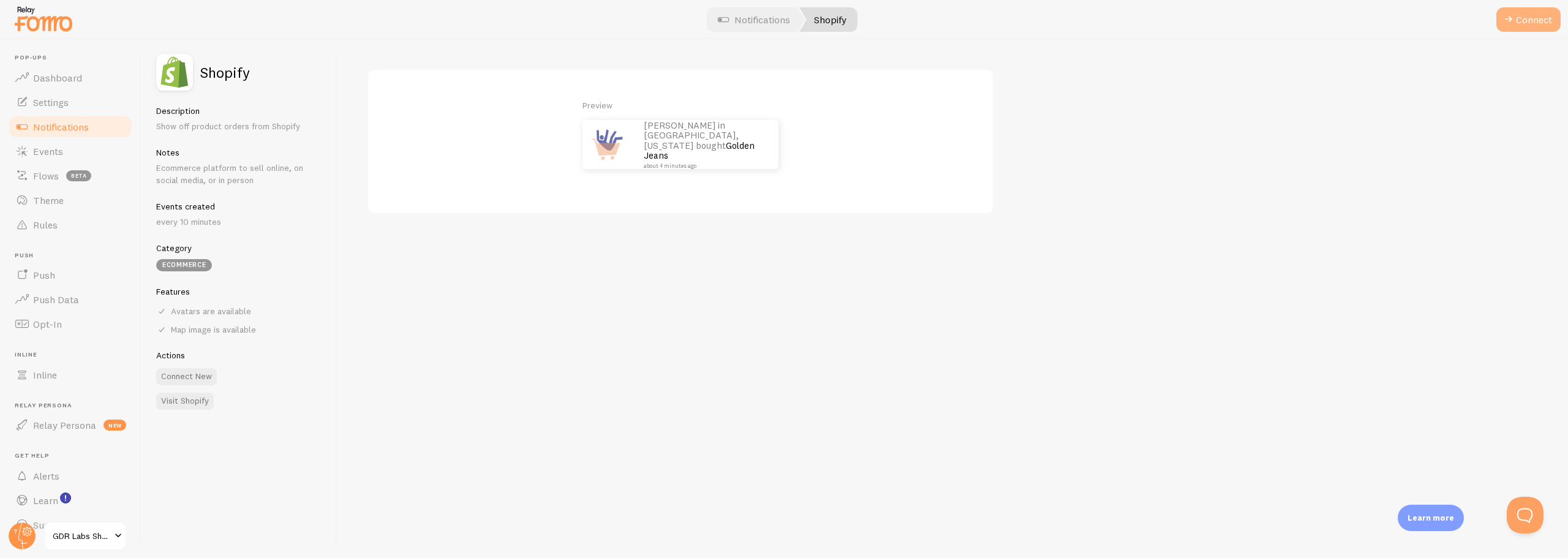
click at [1518, 23] on button "Connect" at bounding box center [1528, 19] width 64 height 24
click at [427, 85] on label "myshopify domain" at bounding box center [551, 90] width 368 height 43
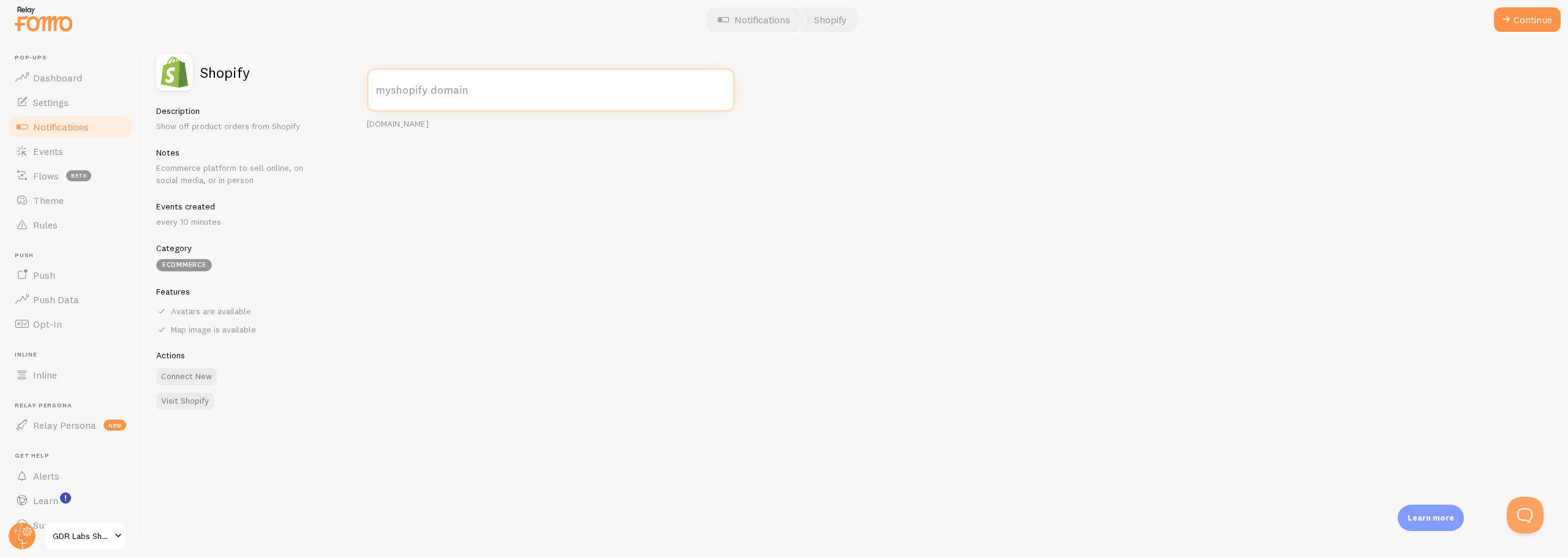
click at [427, 85] on input "myshopify domain" at bounding box center [551, 90] width 368 height 43
paste input "[DOMAIN_NAME]"
drag, startPoint x: 472, startPoint y: 127, endPoint x: 409, endPoint y: 124, distance: 63.1
click at [409, 124] on div "your-shop.myshopify.com" at bounding box center [551, 124] width 368 height 11
copy div "myshopify.com"
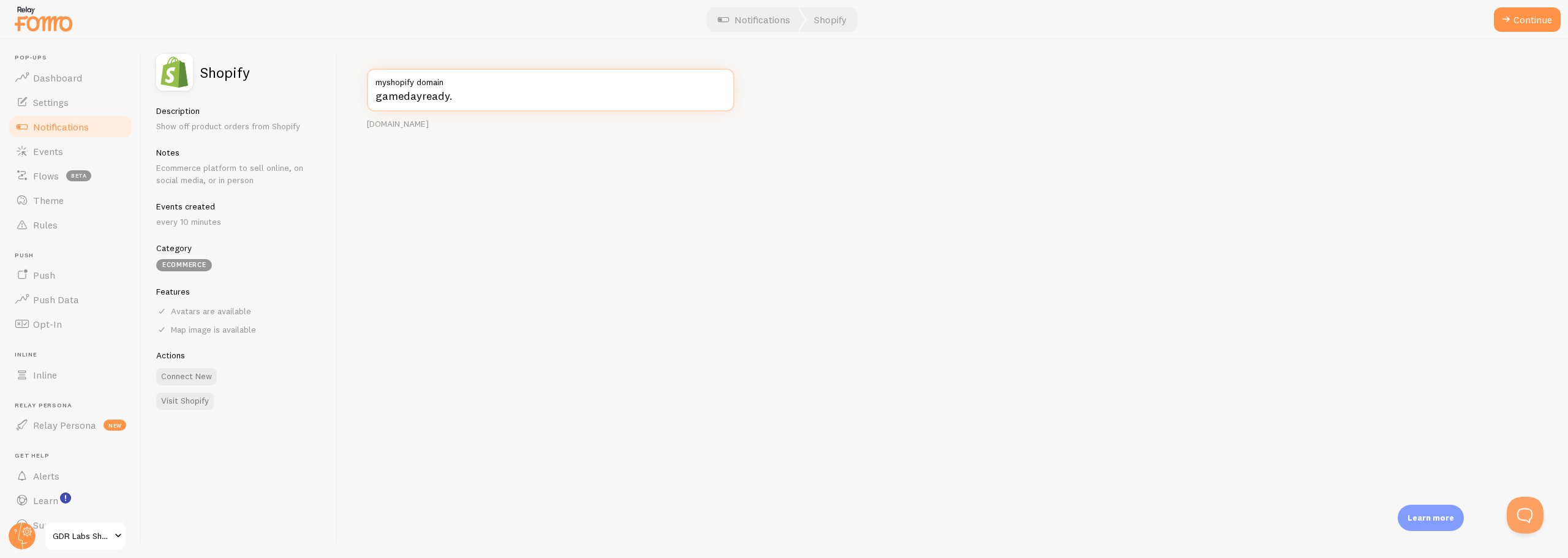
click at [471, 99] on input "gamedayready." at bounding box center [551, 90] width 368 height 43
paste input "myshopify.com"
type input "gamedayready.myshopify.com"
click at [1511, 20] on span at bounding box center [1506, 19] width 14 height 14
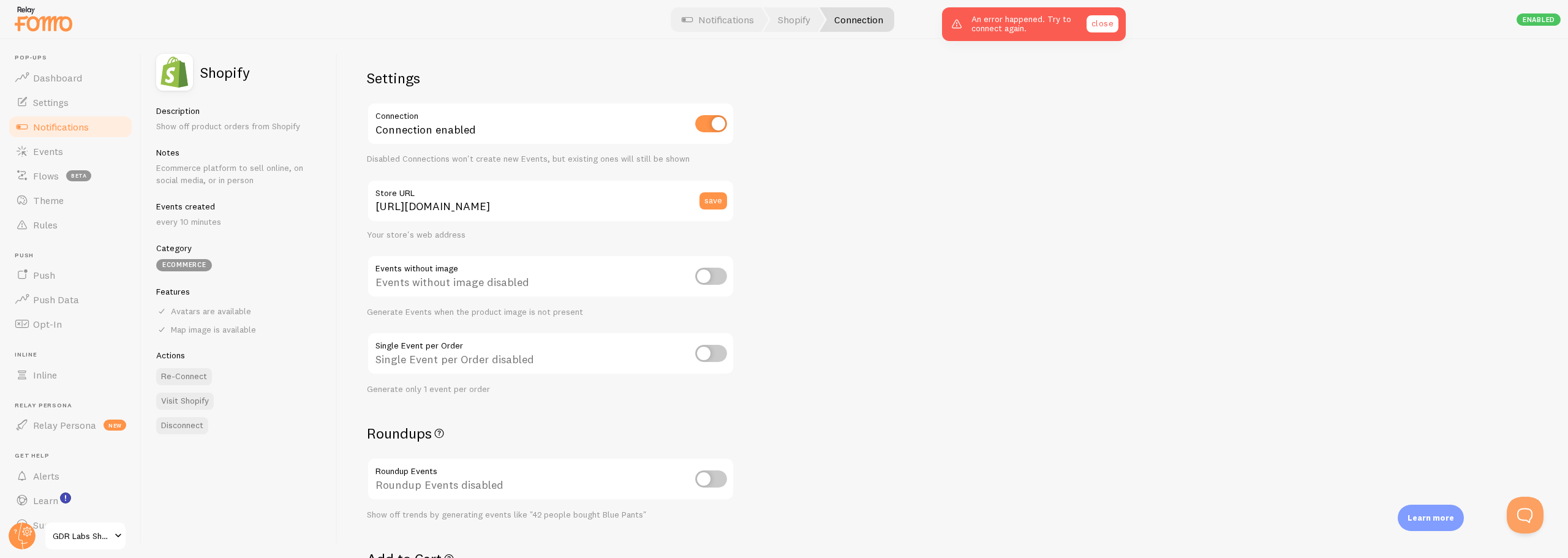
click at [1109, 24] on link "close" at bounding box center [1102, 23] width 32 height 17
click at [18, 537] on circle at bounding box center [22, 535] width 27 height 27
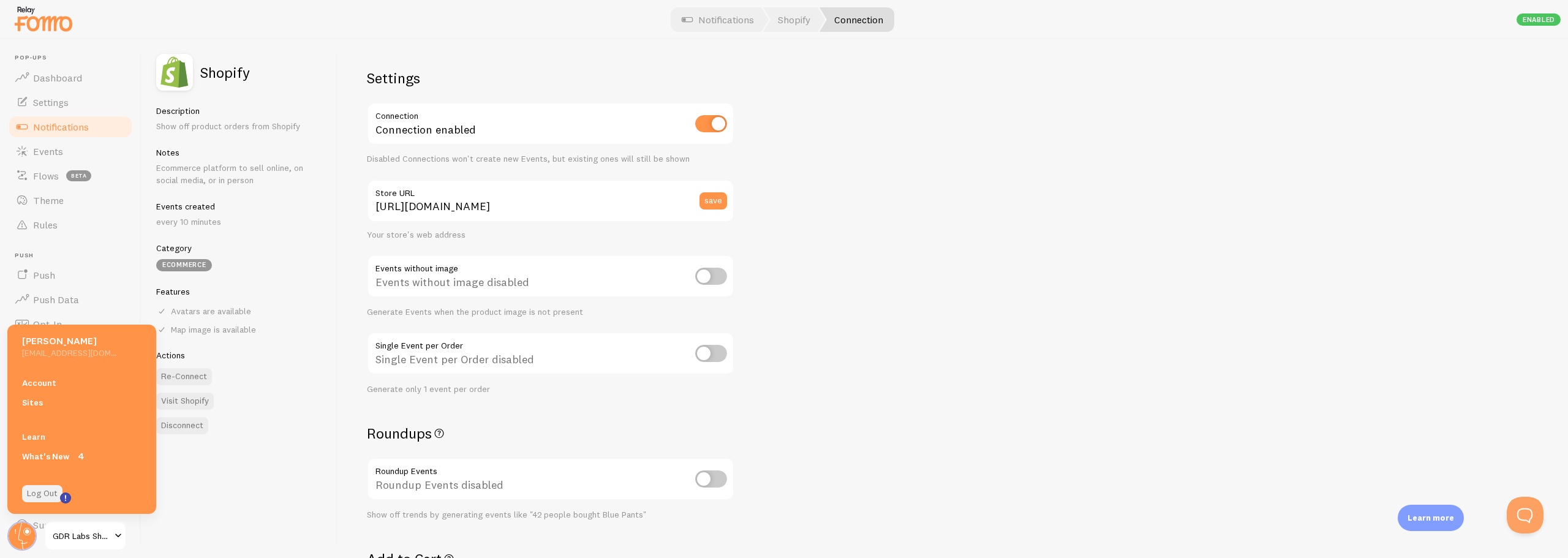
click at [35, 493] on link "Log Out" at bounding box center [42, 493] width 40 height 17
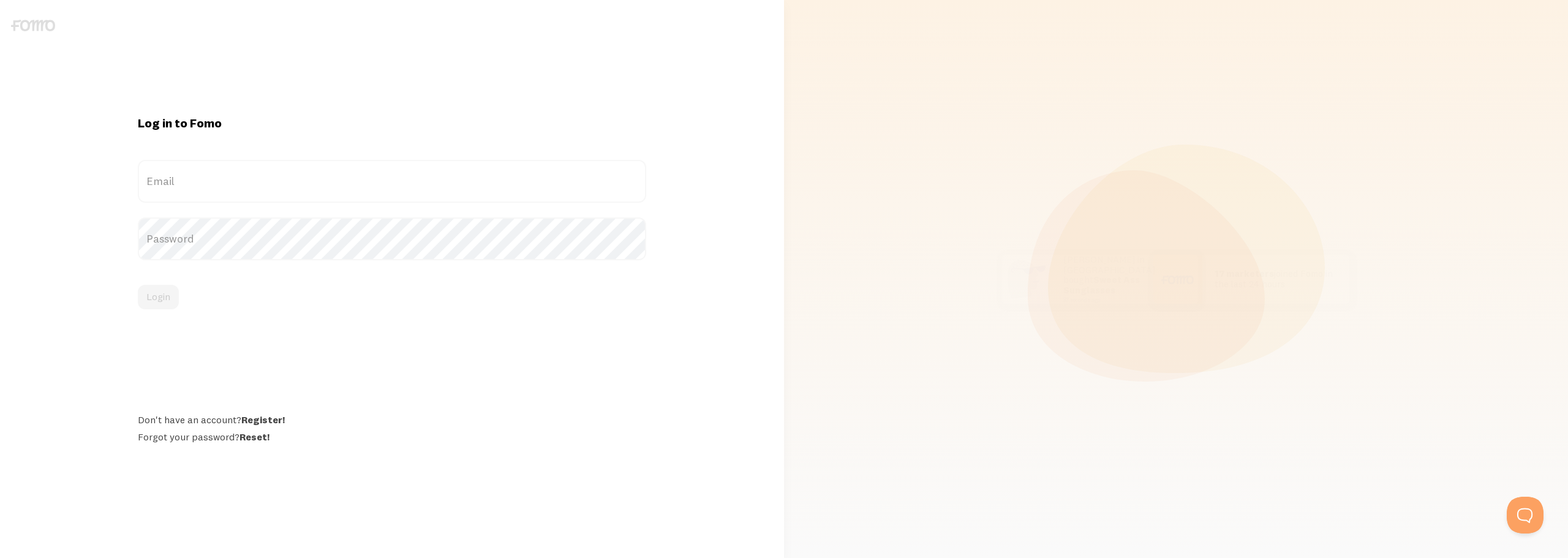
click at [155, 176] on label "Email" at bounding box center [392, 181] width 508 height 43
click at [155, 176] on input "Email" at bounding box center [392, 181] width 508 height 43
paste input "[EMAIL_ADDRESS][DOMAIN_NAME]"
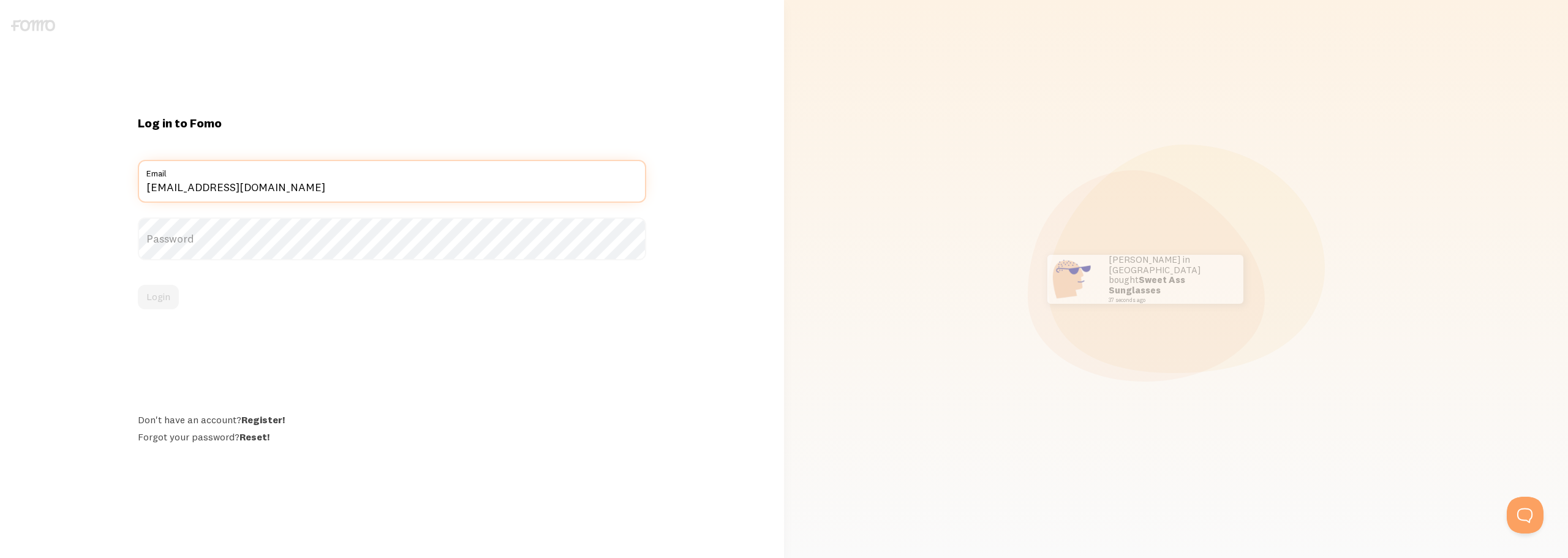
type input "[EMAIL_ADDRESS][DOMAIN_NAME]"
click at [183, 232] on label "Password" at bounding box center [392, 239] width 508 height 43
click at [155, 290] on button "Login" at bounding box center [158, 297] width 41 height 24
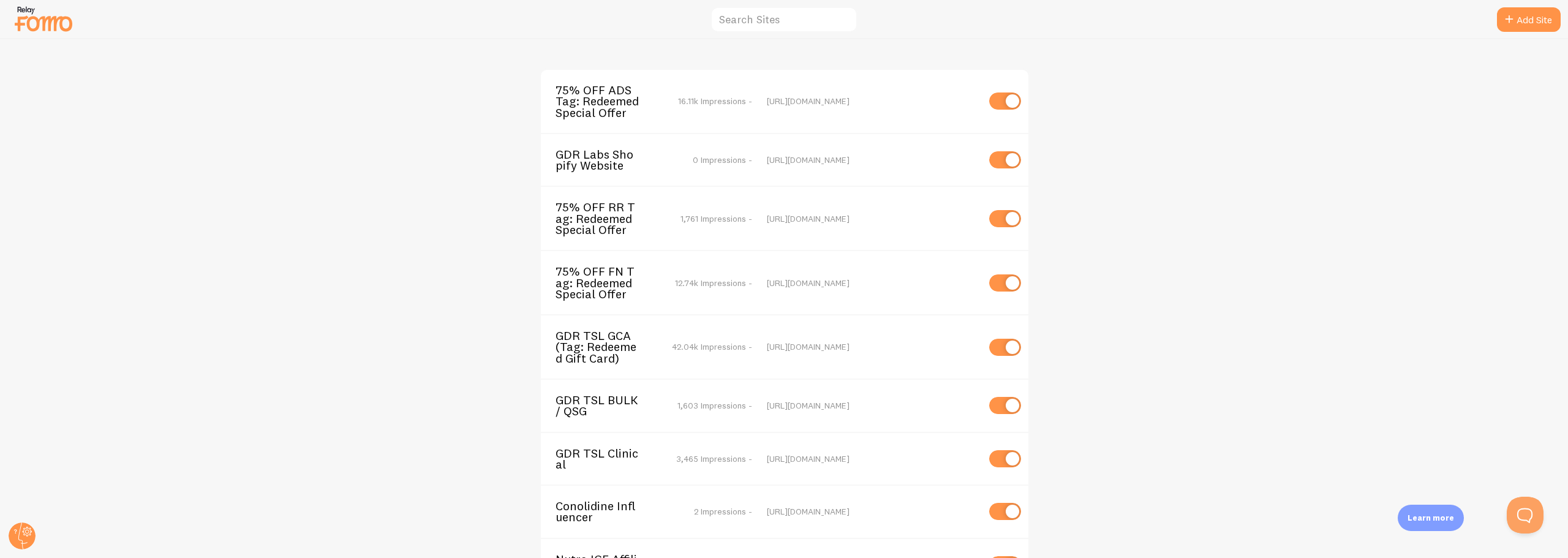
click at [576, 159] on span "GDR Labs Shopify Website" at bounding box center [604, 160] width 99 height 23
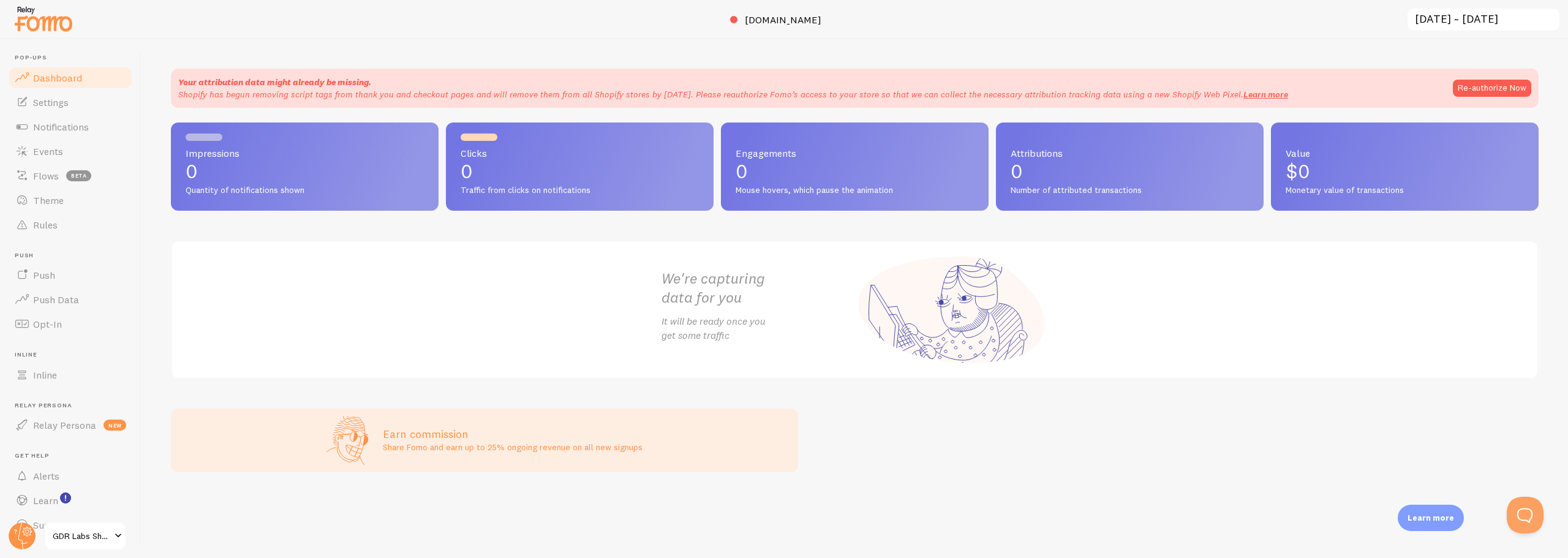
click at [431, 310] on div "We're capturing data for you It will be ready once you get some traffic" at bounding box center [854, 310] width 1368 height 139
click at [654, 331] on div "We're capturing data for you It will be ready once you get some traffic" at bounding box center [856, 310] width 417 height 137
drag, startPoint x: 638, startPoint y: 279, endPoint x: 748, endPoint y: 336, distance: 123.9
click at [748, 336] on div "We're capturing data for you It will be ready once you get some traffic" at bounding box center [854, 310] width 1368 height 139
click at [749, 265] on div "We're capturing data for you It will be ready once you get some traffic" at bounding box center [856, 310] width 417 height 137
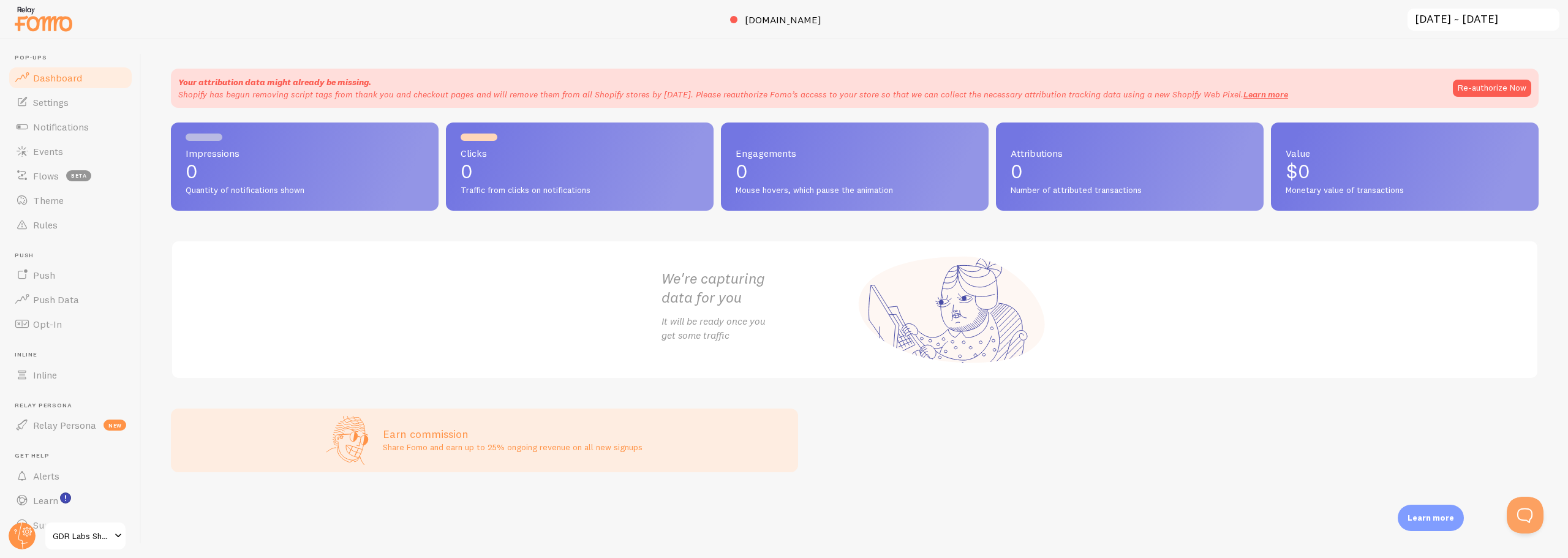
click at [871, 420] on div "Your attribution data might already be missing. Shopify has begun removing scri…" at bounding box center [854, 298] width 1427 height 519
